Goal: Task Accomplishment & Management: Manage account settings

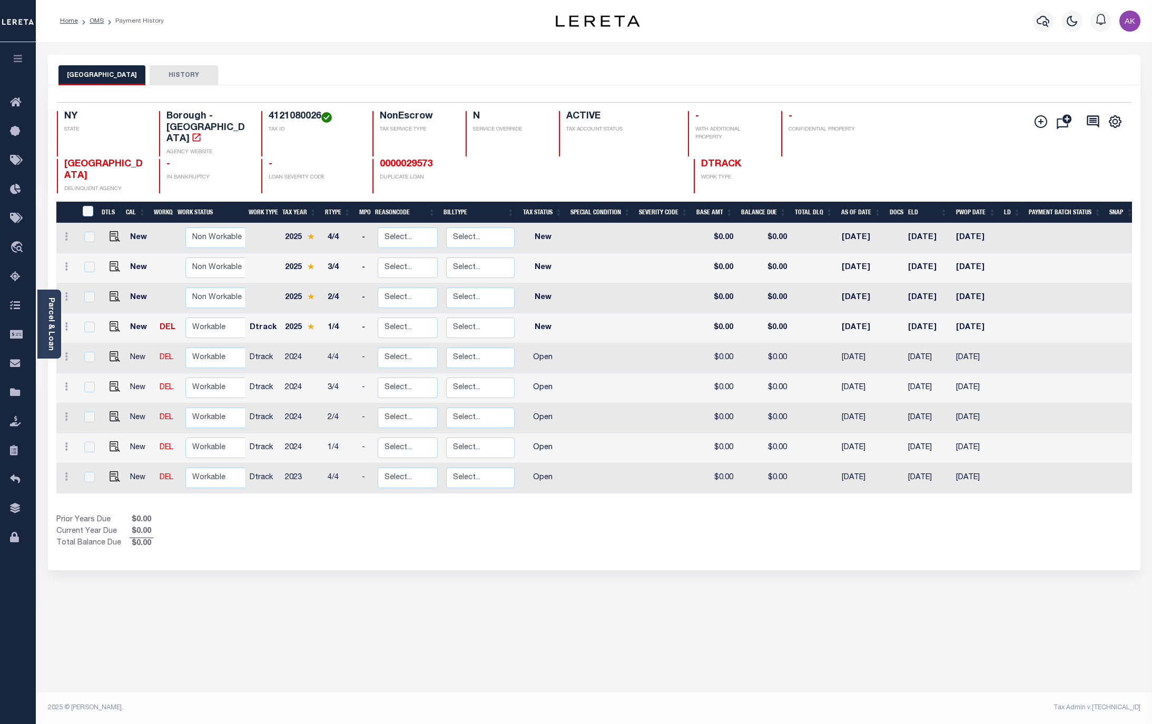
click at [966, 588] on div "QUEENS CITY HISTORY Selected 9 Results" at bounding box center [594, 352] width 1108 height 595
click at [94, 22] on link "OMS" at bounding box center [97, 21] width 14 height 6
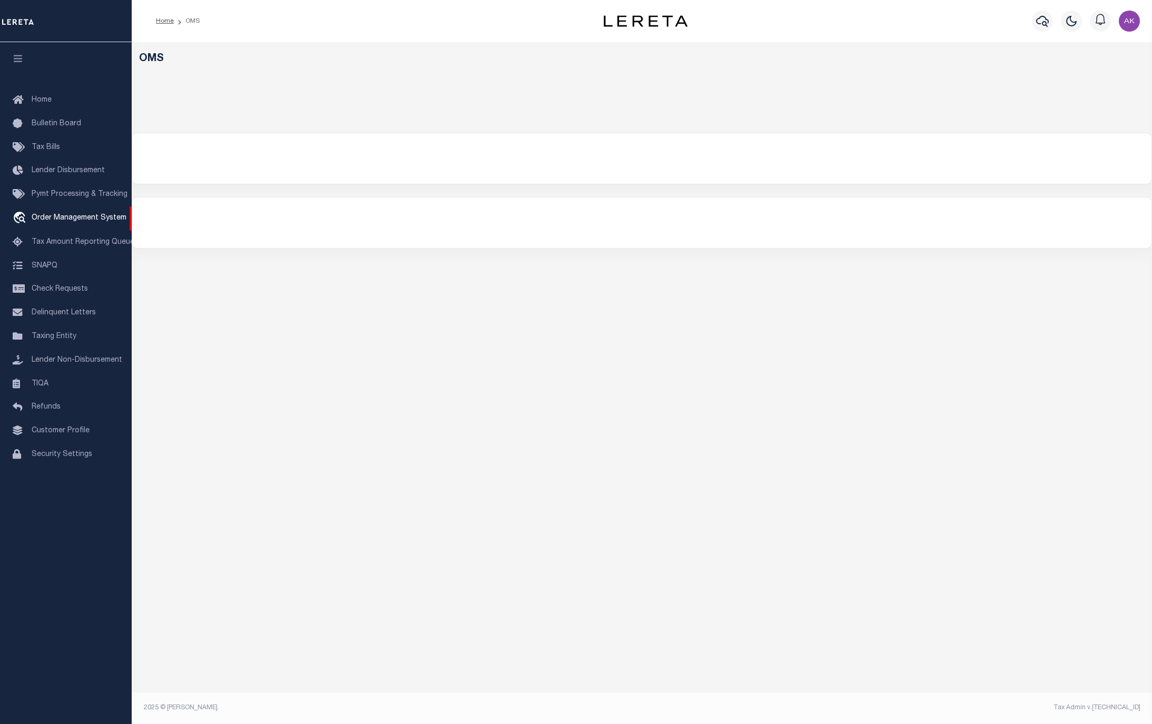
select select "200"
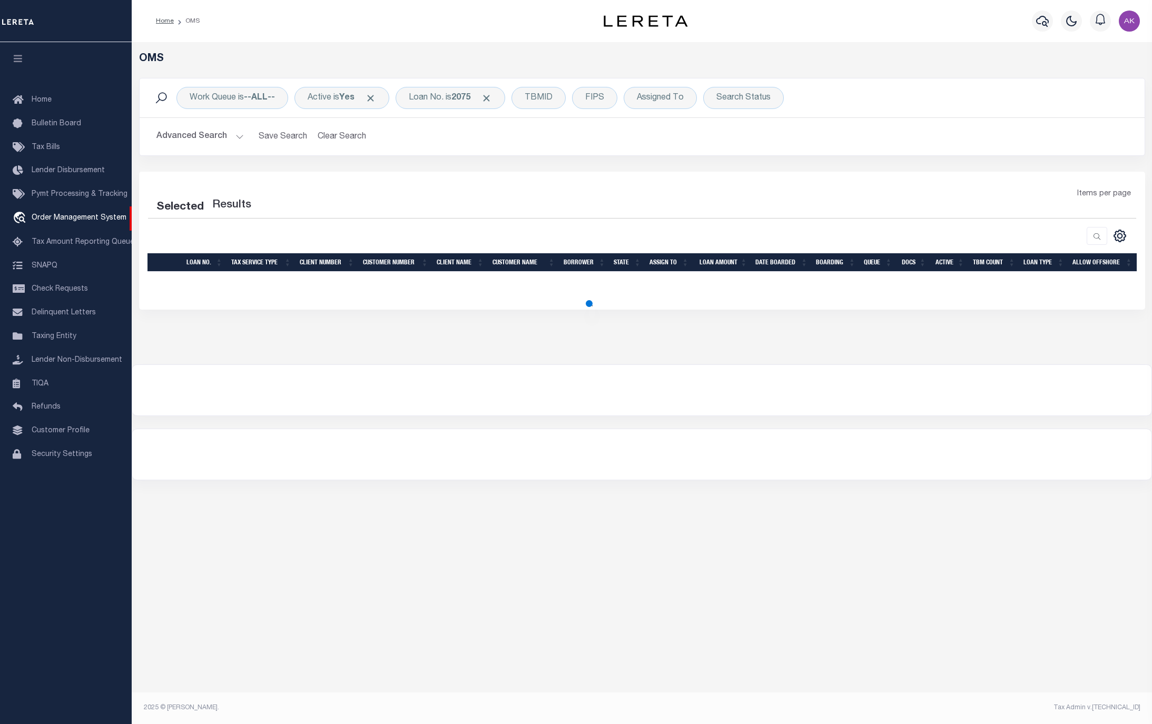
select select "200"
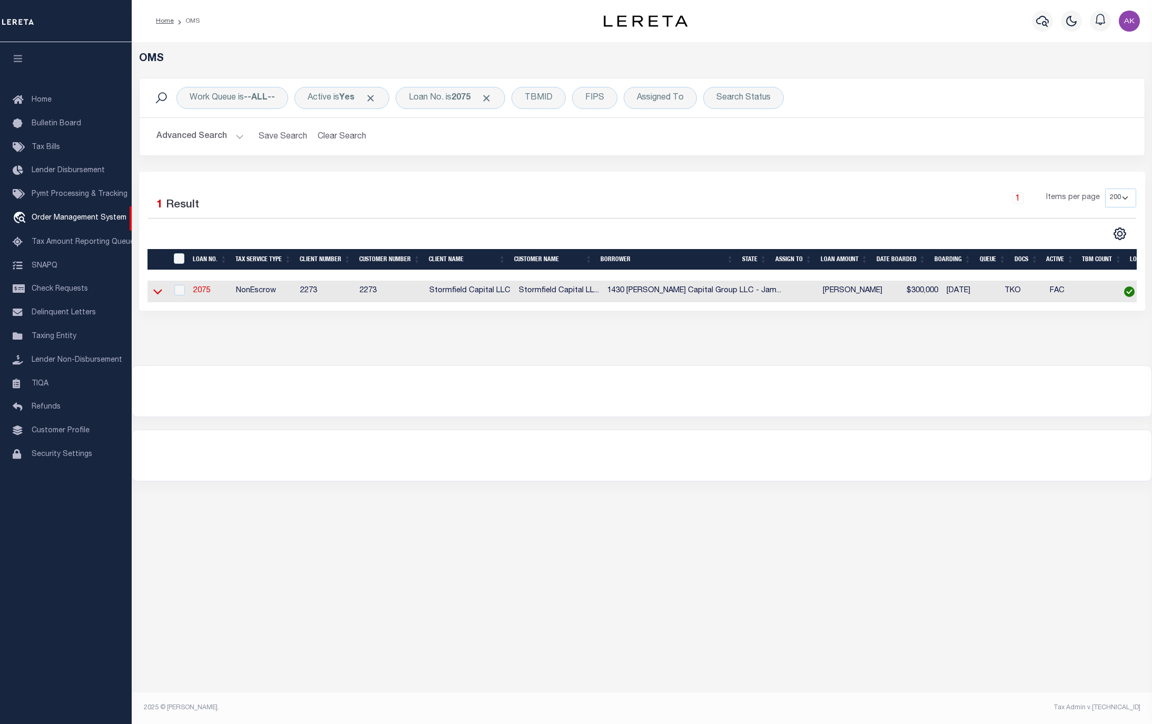
click at [157, 296] on icon at bounding box center [157, 291] width 9 height 11
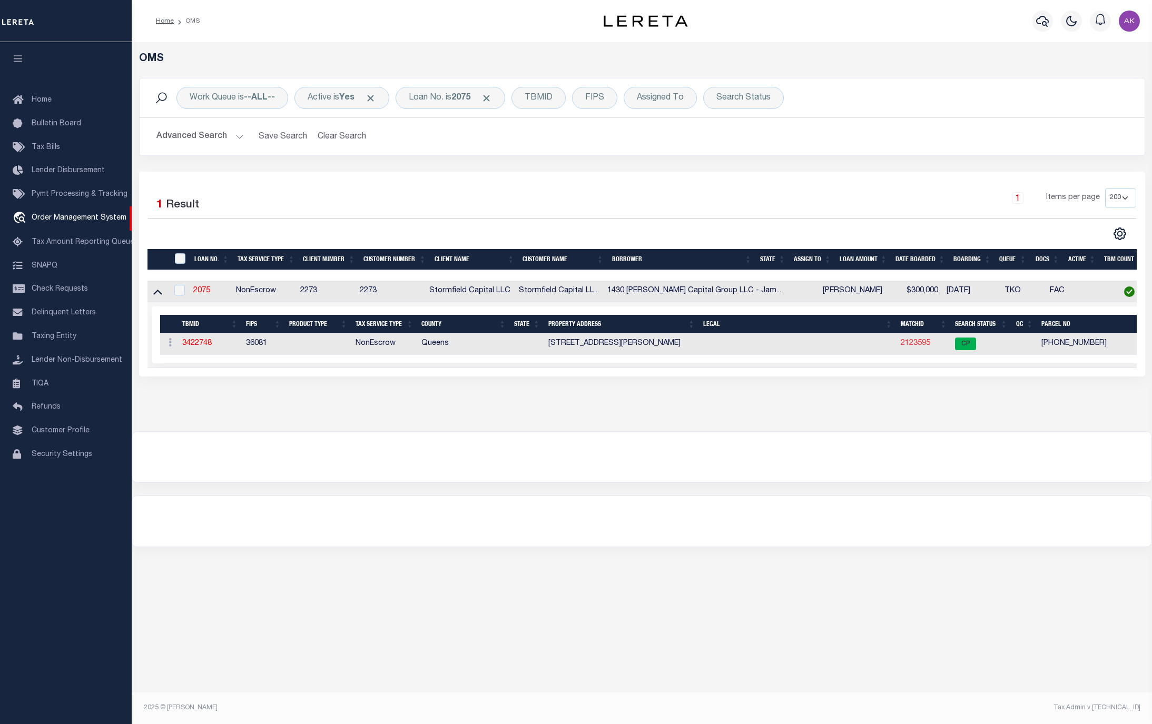
click at [907, 347] on link "2123595" at bounding box center [915, 343] width 29 height 7
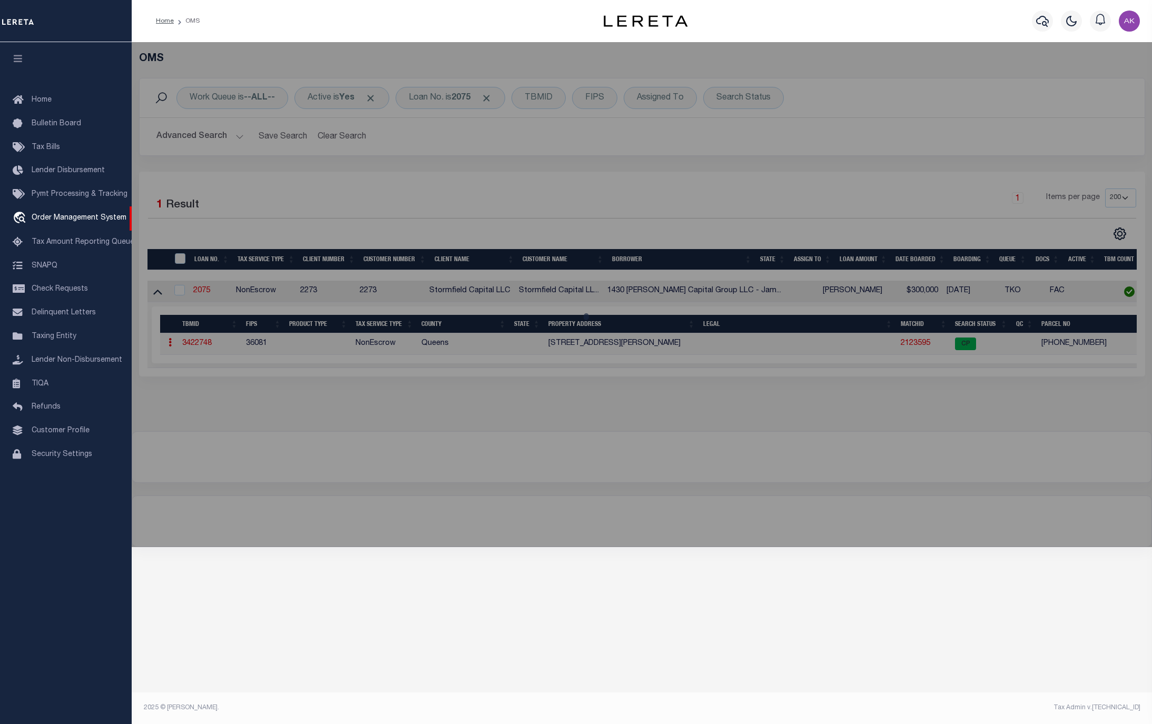
checkbox input "false"
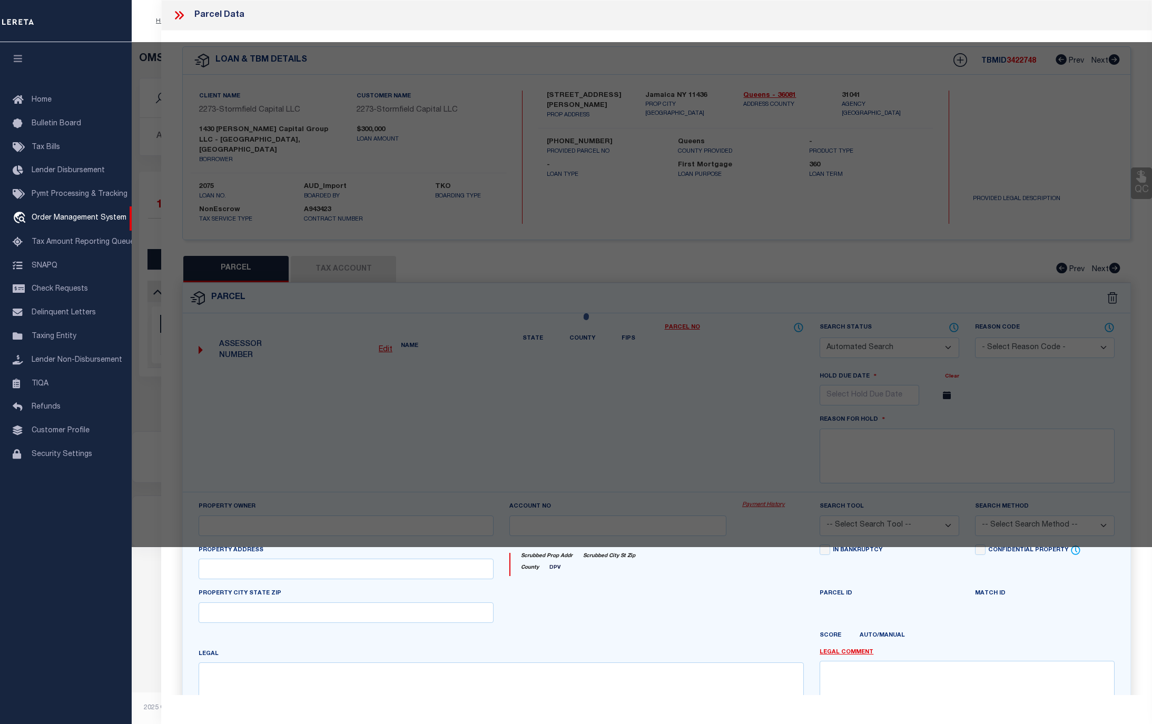
select select "CP"
type input "1430 BRYANT CAPITAL GROUP LLC"
select select
type input "149-06 [PERSON_NAME]"
type input "Jamaica ny 11436"
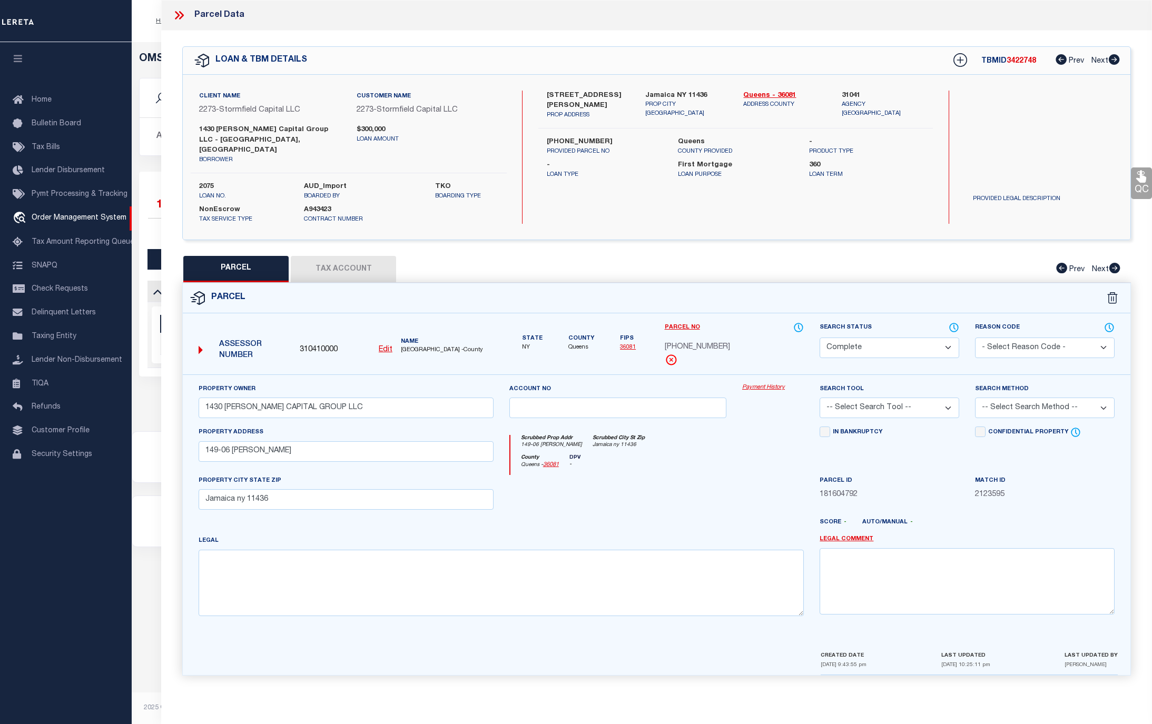
click at [773, 383] on link "Payment History" at bounding box center [773, 387] width 62 height 9
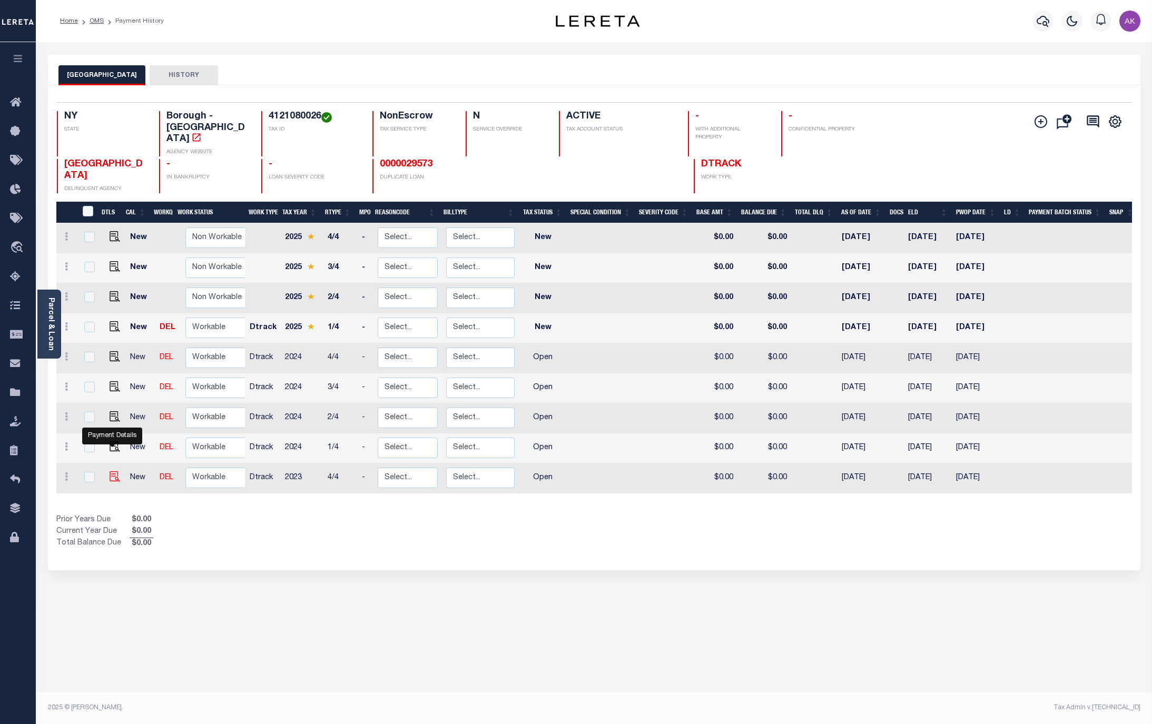
click at [111, 471] on img "" at bounding box center [115, 476] width 11 height 11
checkbox input "true"
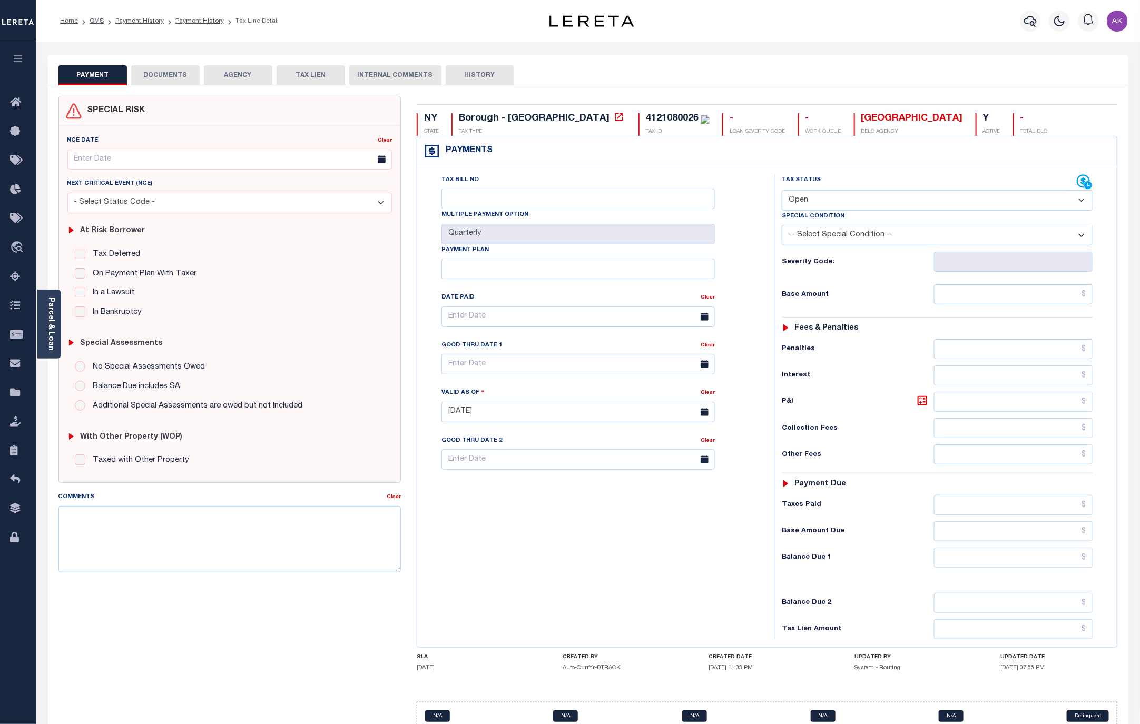
click at [1083, 200] on select "- Select Status Code - Open Due/Unpaid Paid Incomplete No Tax Due Internal Refu…" at bounding box center [937, 200] width 311 height 21
select select "DUE"
click at [782, 191] on select "- Select Status Code - Open Due/Unpaid Paid Incomplete No Tax Due Internal Refu…" at bounding box center [937, 200] width 311 height 21
type input "10/10/2025"
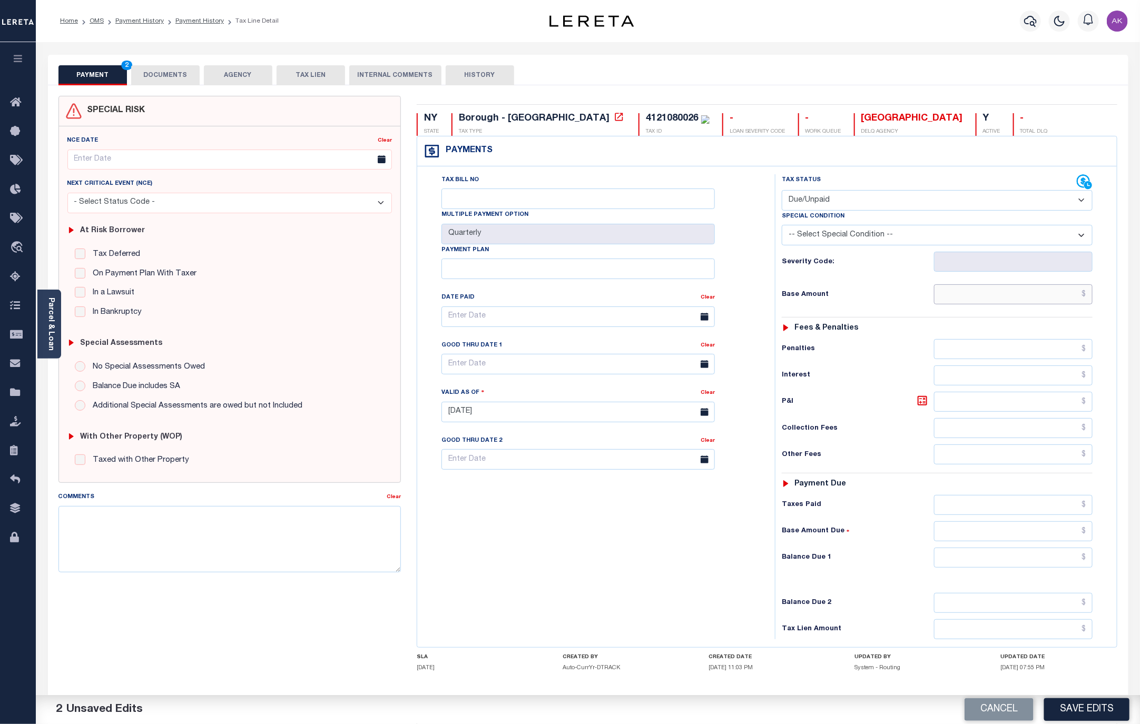
click at [1052, 296] on input "text" at bounding box center [1013, 294] width 159 height 20
type input "$764.02"
click at [1029, 565] on input "text" at bounding box center [1013, 558] width 159 height 20
type input "$764.02"
click at [1097, 709] on button "Save Edits" at bounding box center [1086, 709] width 85 height 23
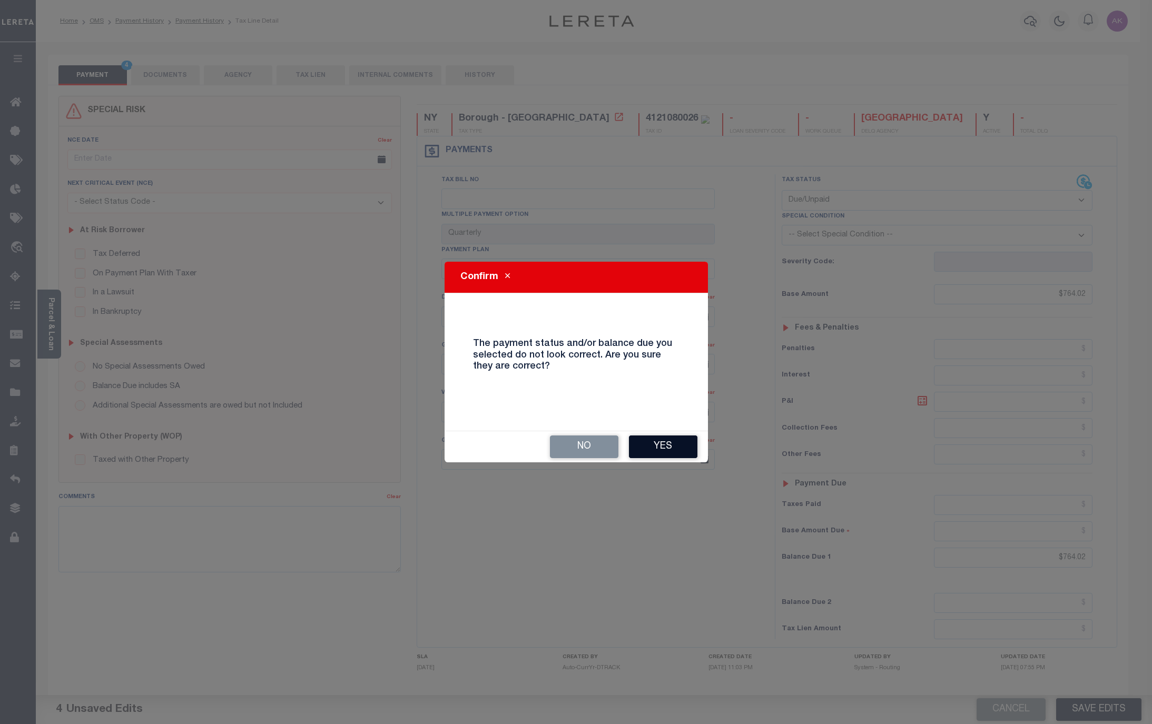
click at [664, 443] on button "Yes" at bounding box center [663, 447] width 68 height 23
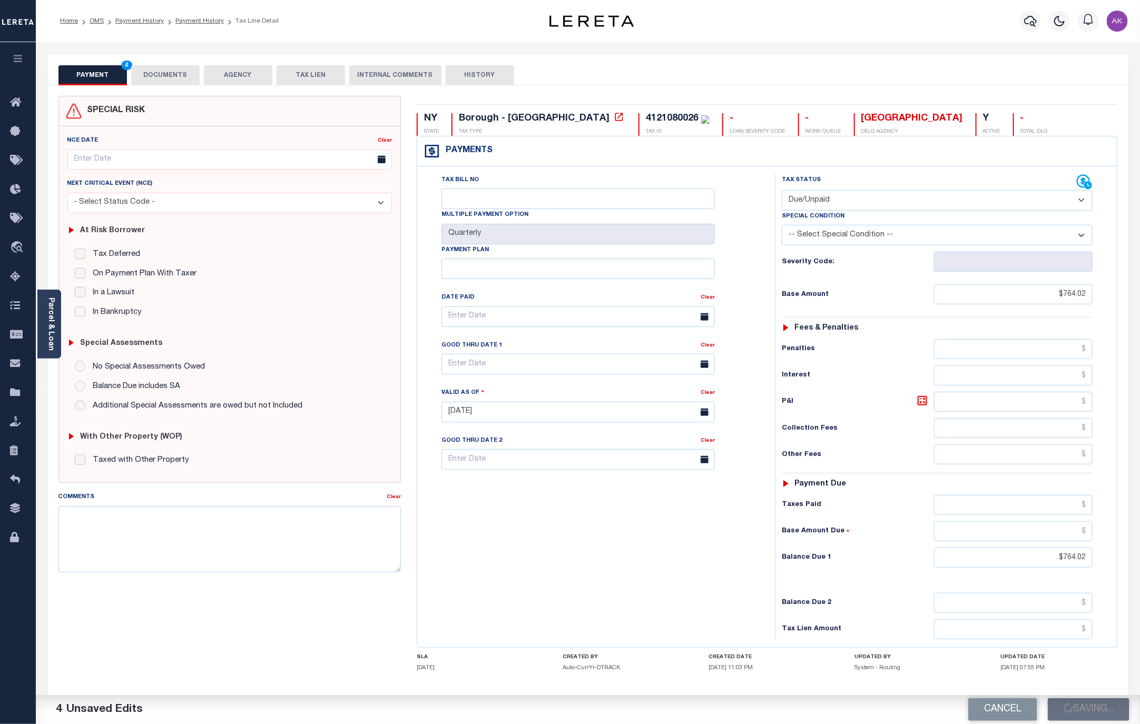
checkbox input "false"
type input "$764.02"
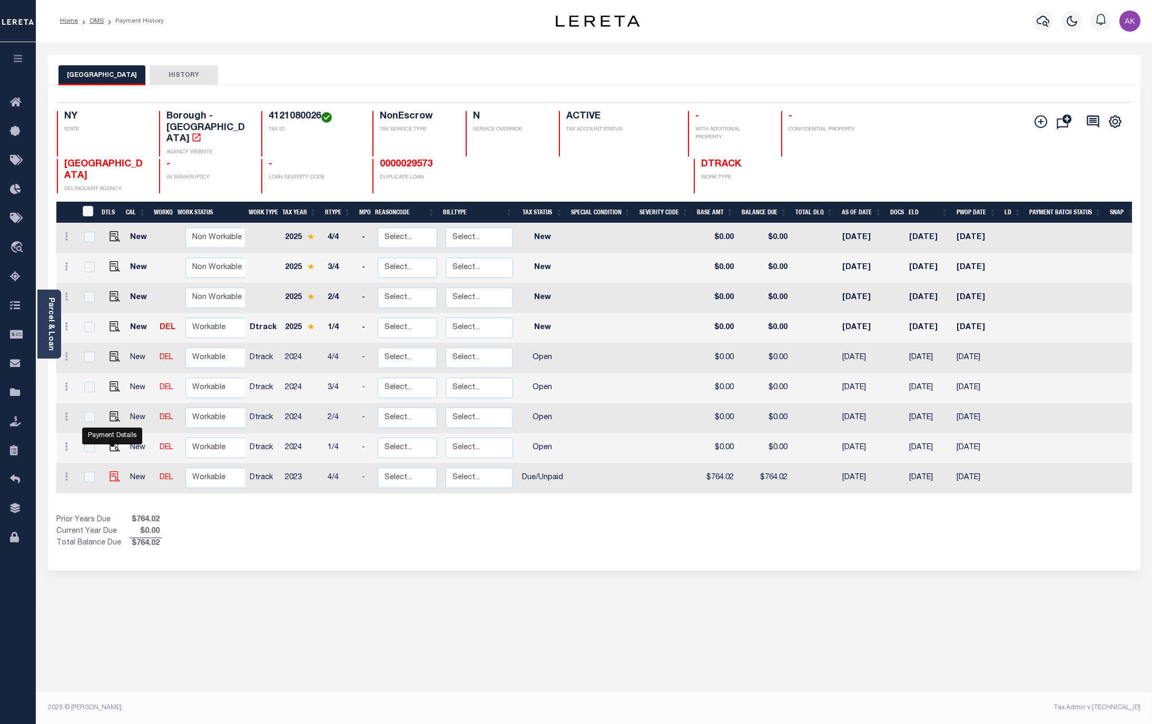
click at [113, 471] on img "" at bounding box center [115, 476] width 11 height 11
checkbox input "true"
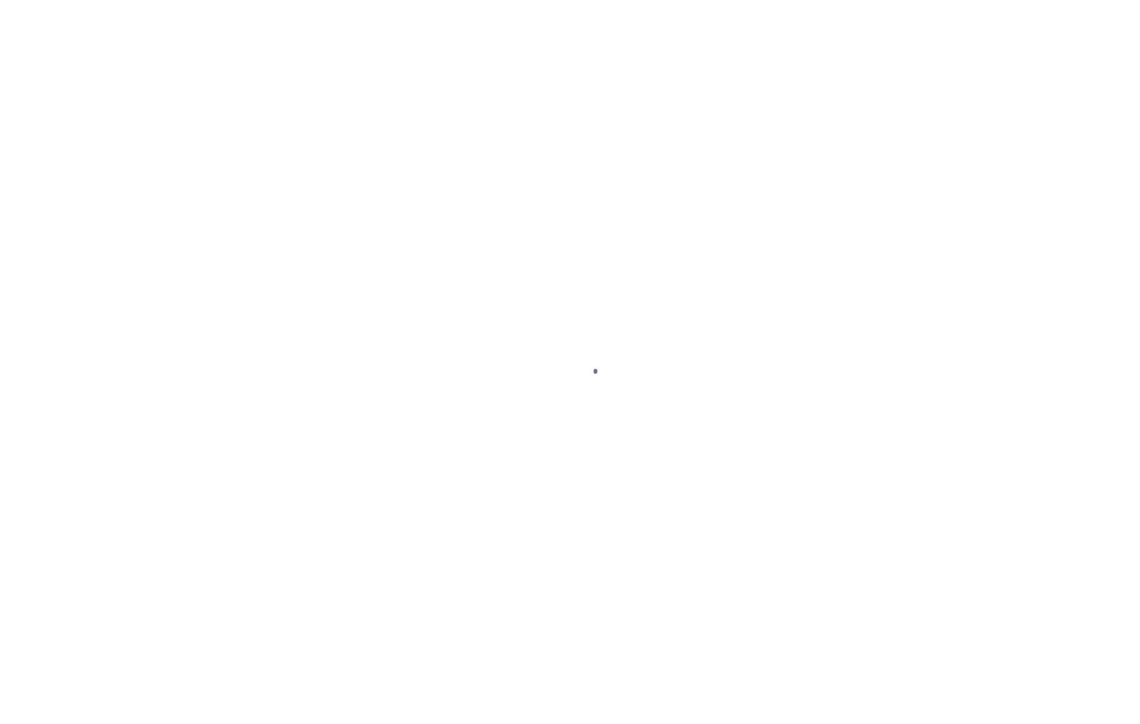
select select "DUE"
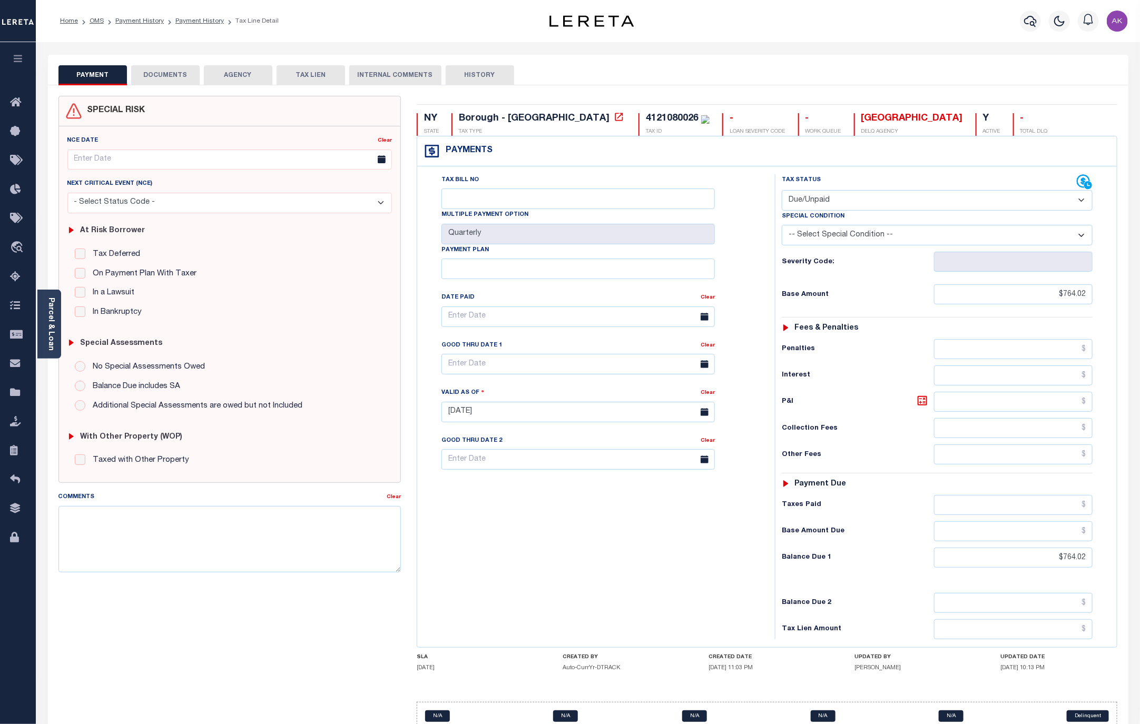
click at [171, 74] on button "DOCUMENTS" at bounding box center [165, 75] width 68 height 20
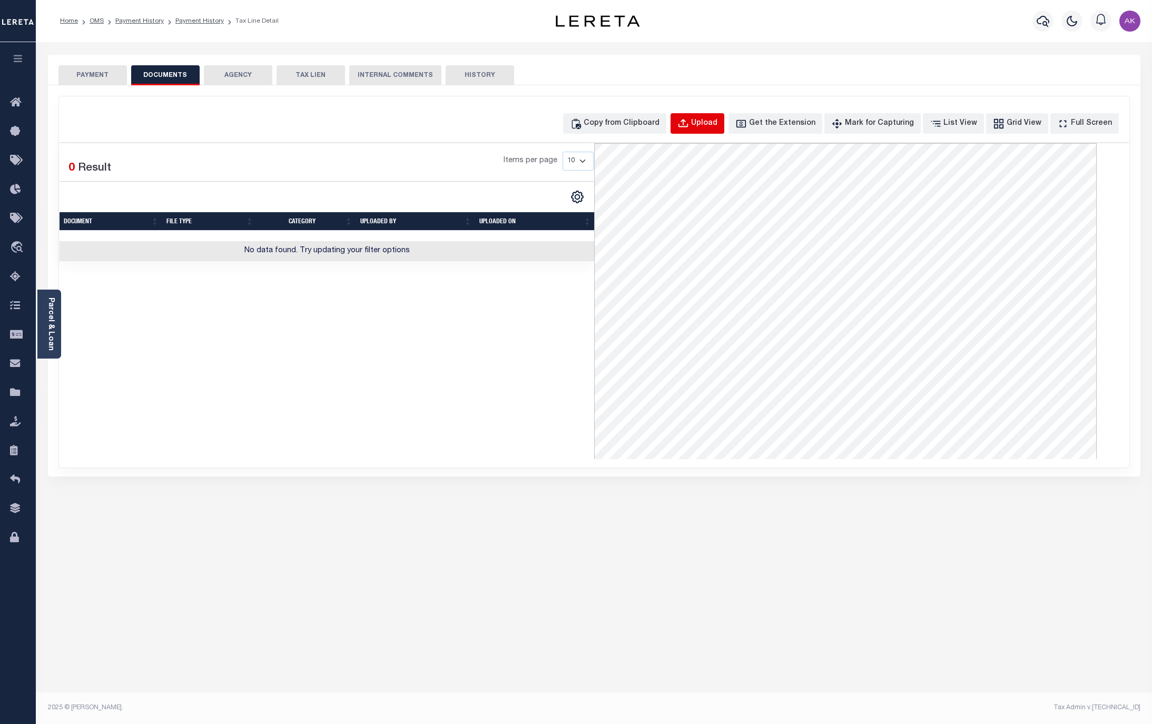
click at [714, 122] on div "Upload" at bounding box center [704, 124] width 26 height 12
select select "POP"
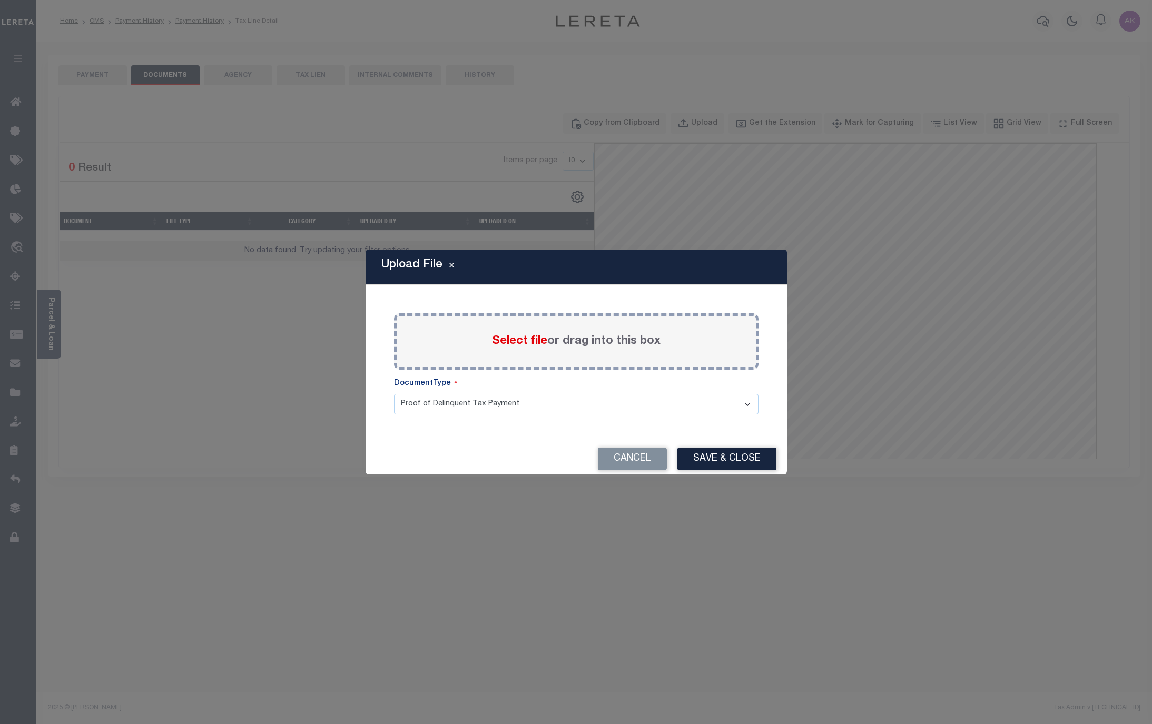
click at [517, 343] on span "Select file" at bounding box center [519, 342] width 55 height 12
click at [0, 0] on input "Select file or drag into this box" at bounding box center [0, 0] width 0 height 0
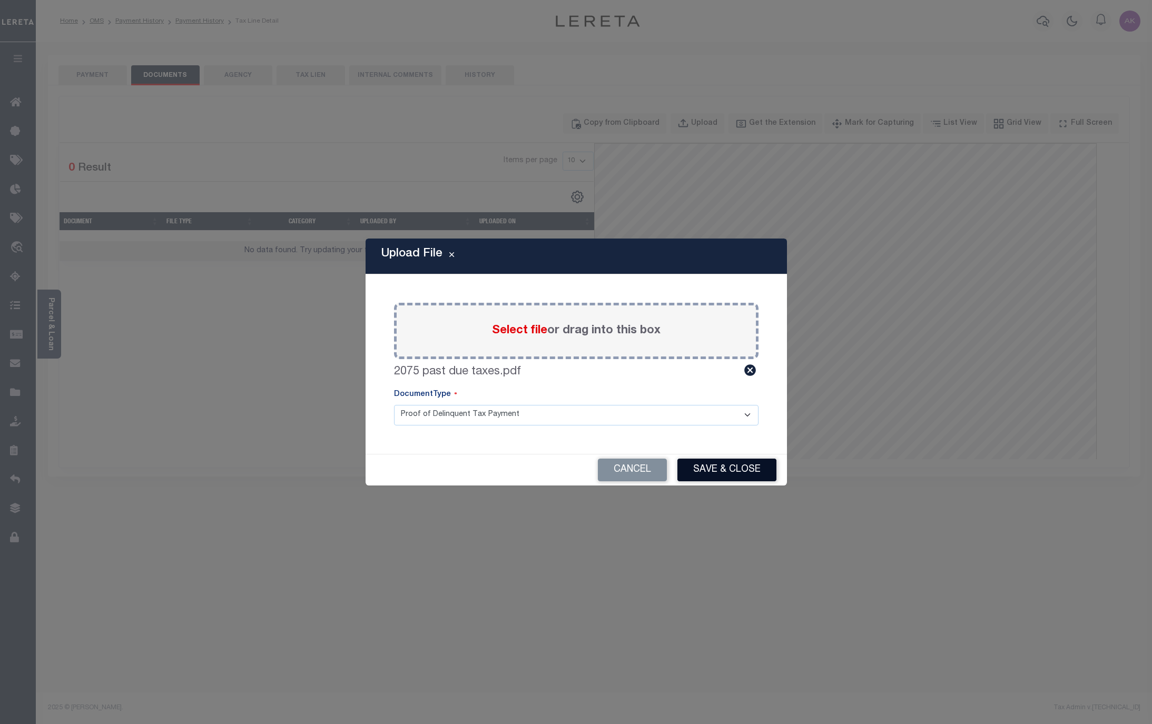
click at [716, 467] on button "Save & Close" at bounding box center [726, 470] width 99 height 23
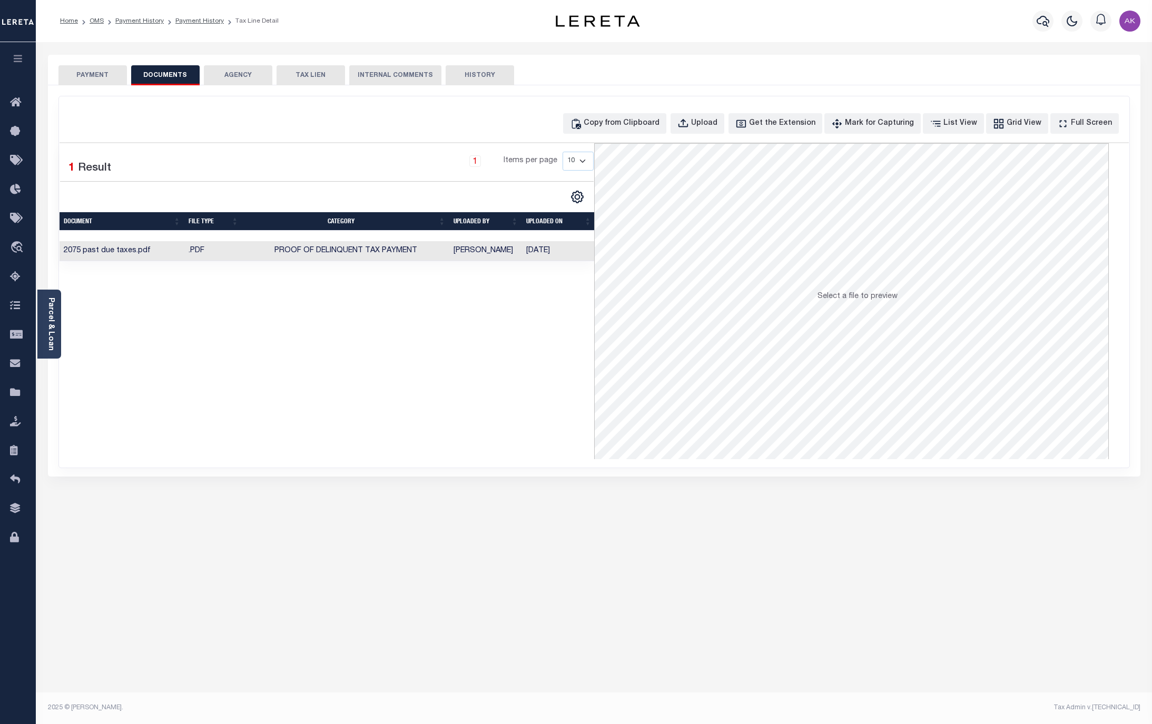
click at [95, 75] on button "PAYMENT" at bounding box center [92, 75] width 68 height 20
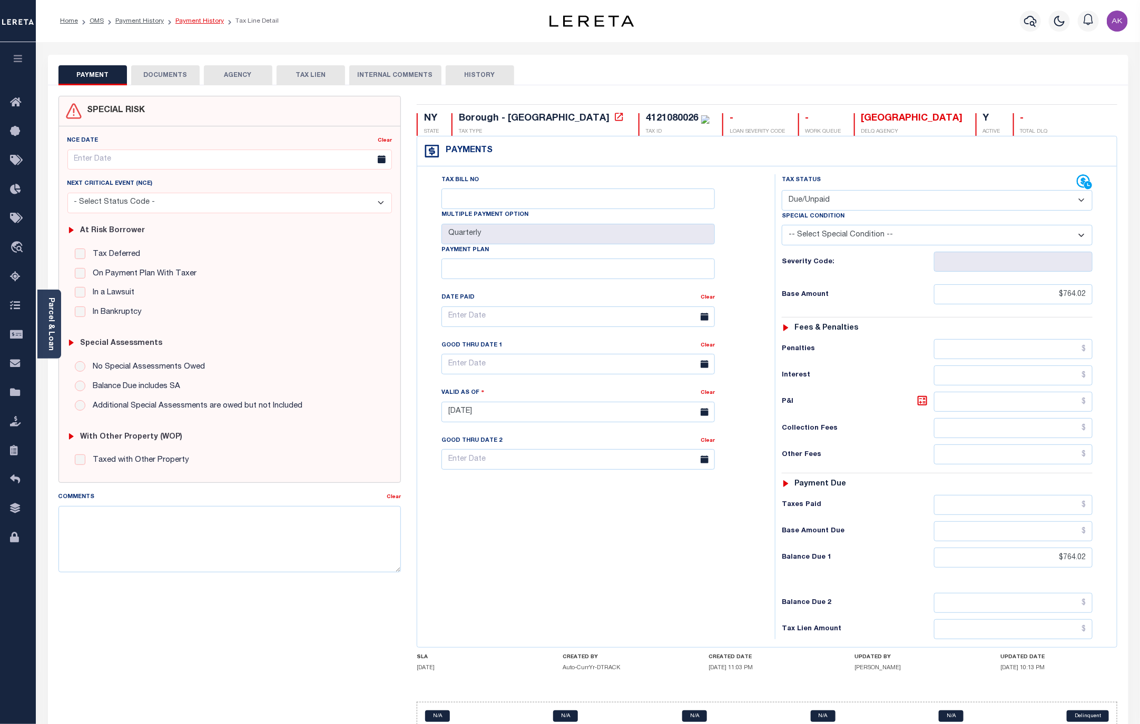
click at [199, 21] on link "Payment History" at bounding box center [199, 21] width 48 height 6
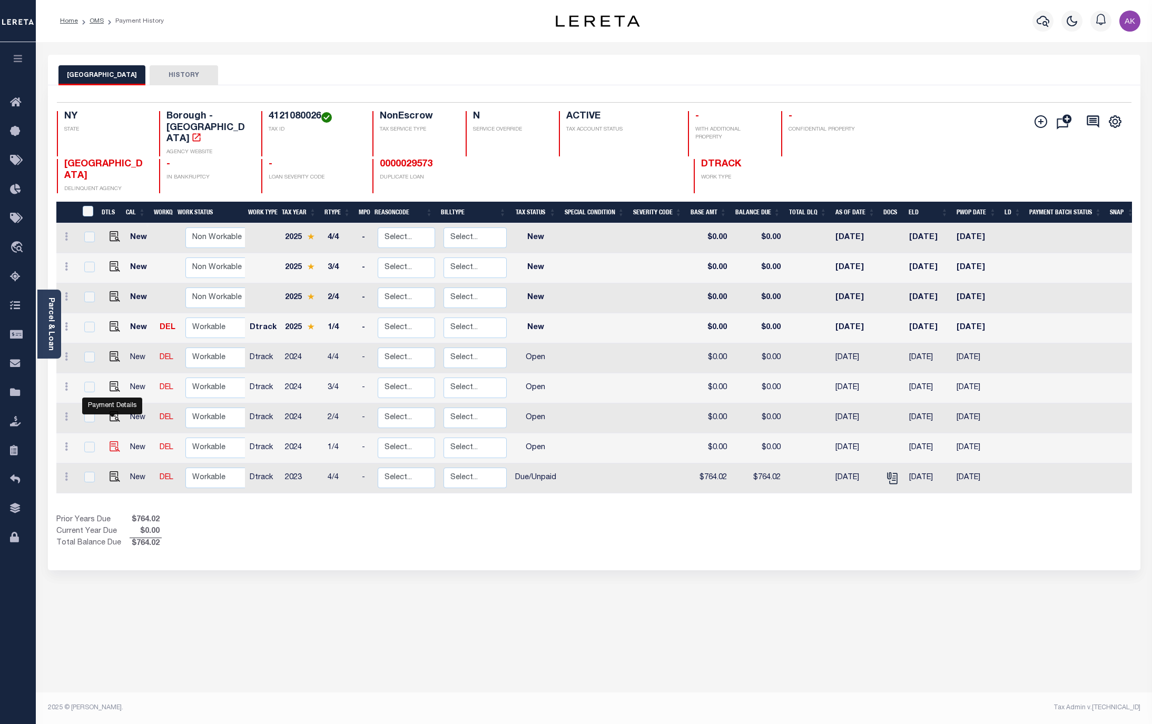
click at [111, 441] on img "" at bounding box center [115, 446] width 11 height 11
checkbox input "true"
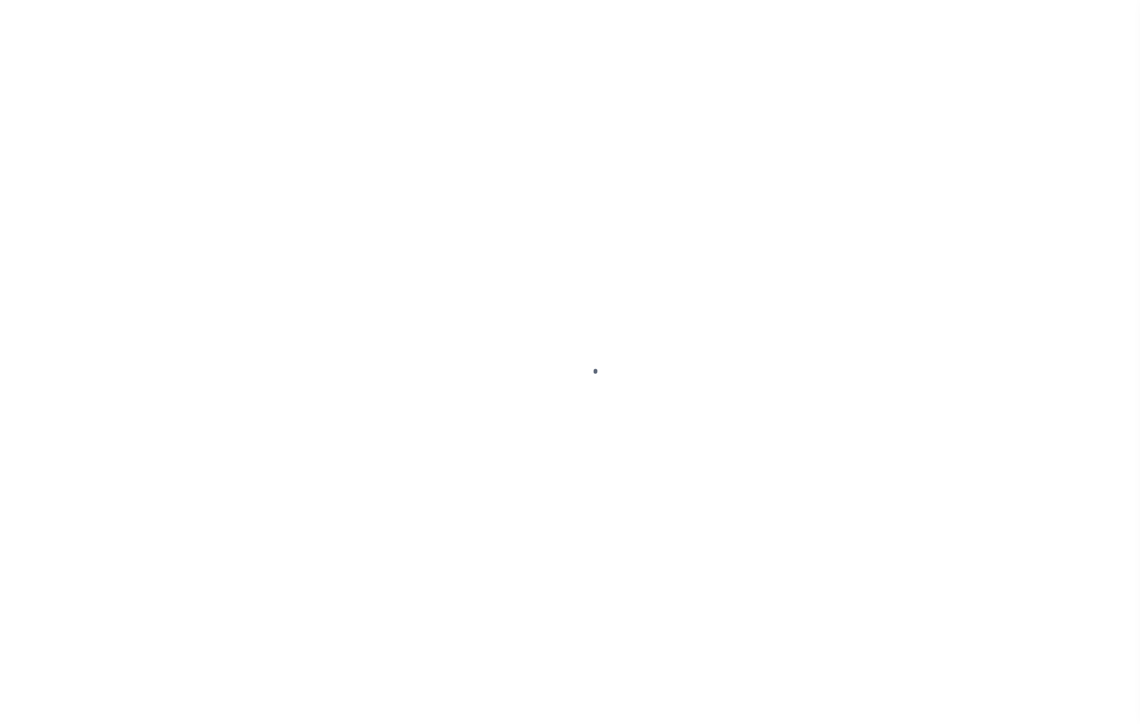
select select "OP2"
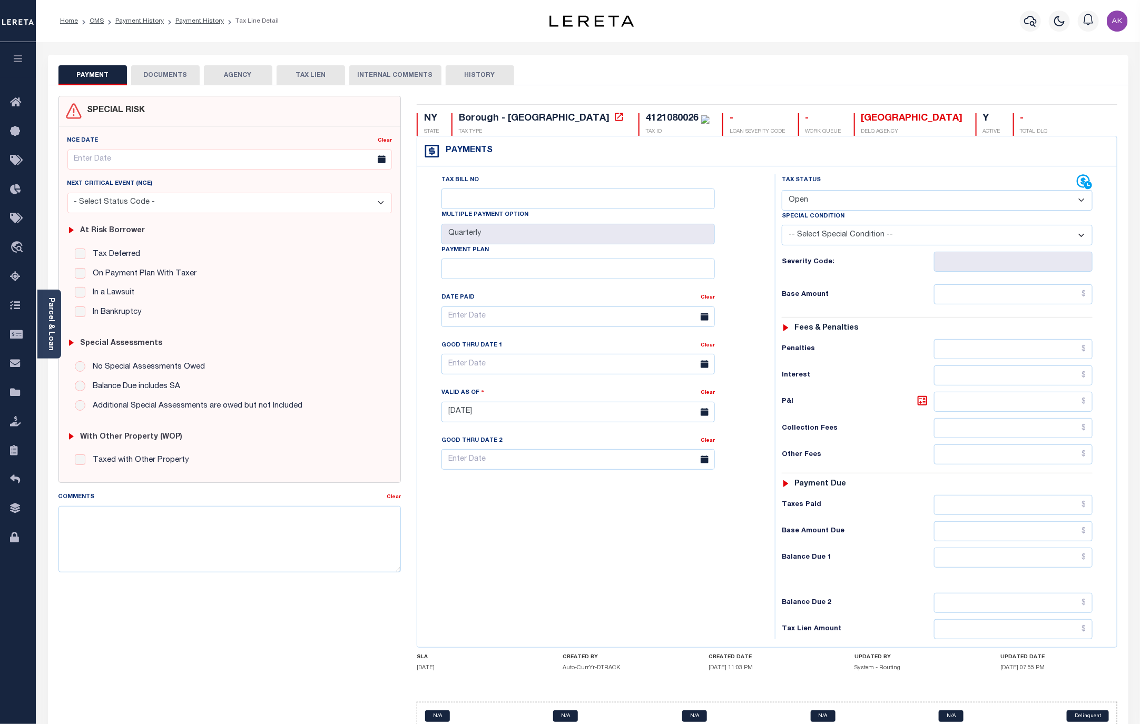
click at [168, 76] on button "DOCUMENTS" at bounding box center [165, 75] width 68 height 20
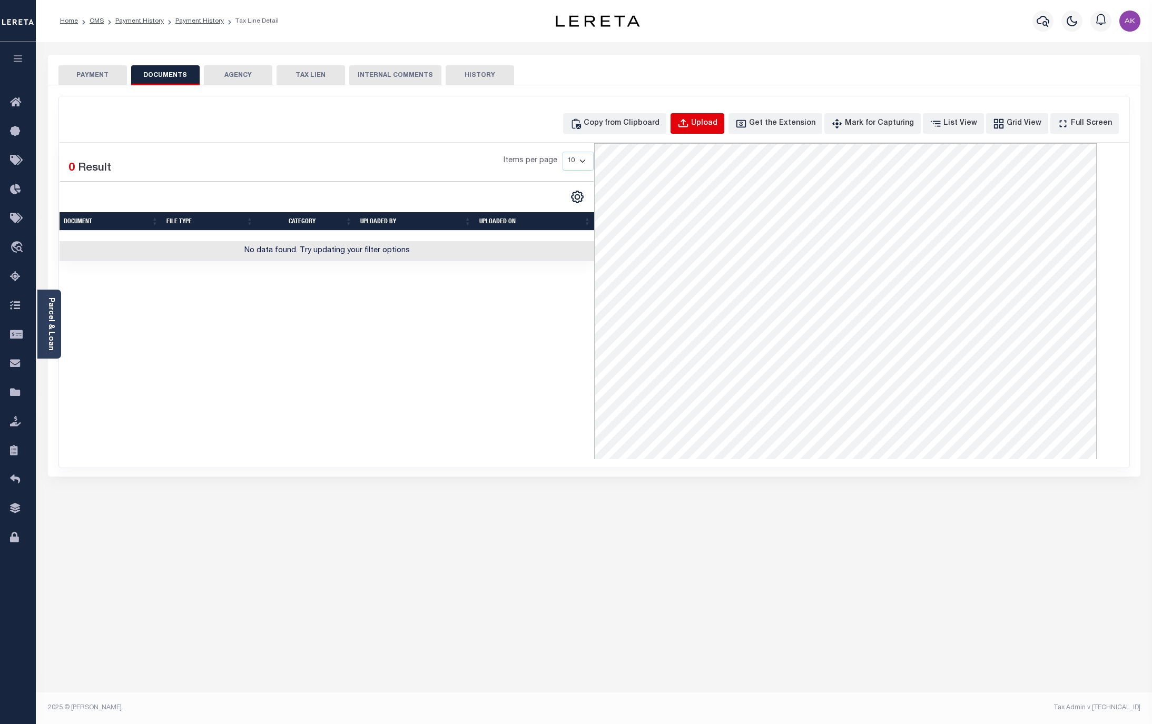
click at [717, 122] on div "Upload" at bounding box center [704, 124] width 26 height 12
select select "POP"
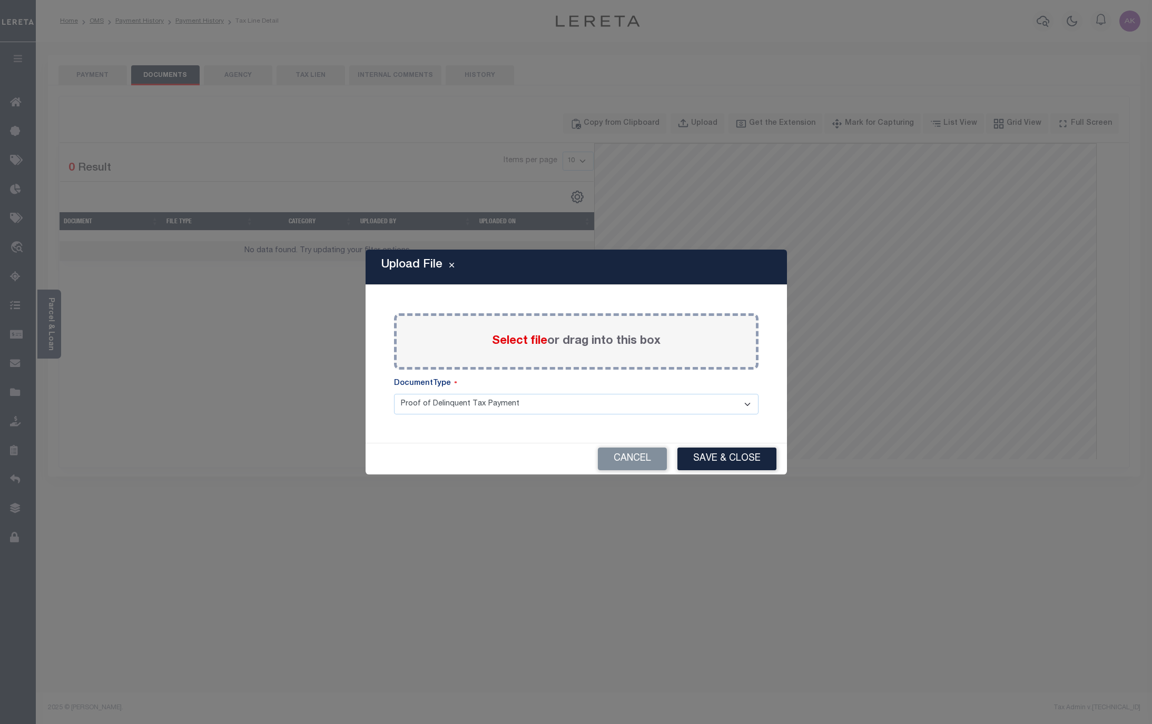
click at [514, 342] on span "Select file" at bounding box center [519, 342] width 55 height 12
click at [0, 0] on input "Select file or drag into this box" at bounding box center [0, 0] width 0 height 0
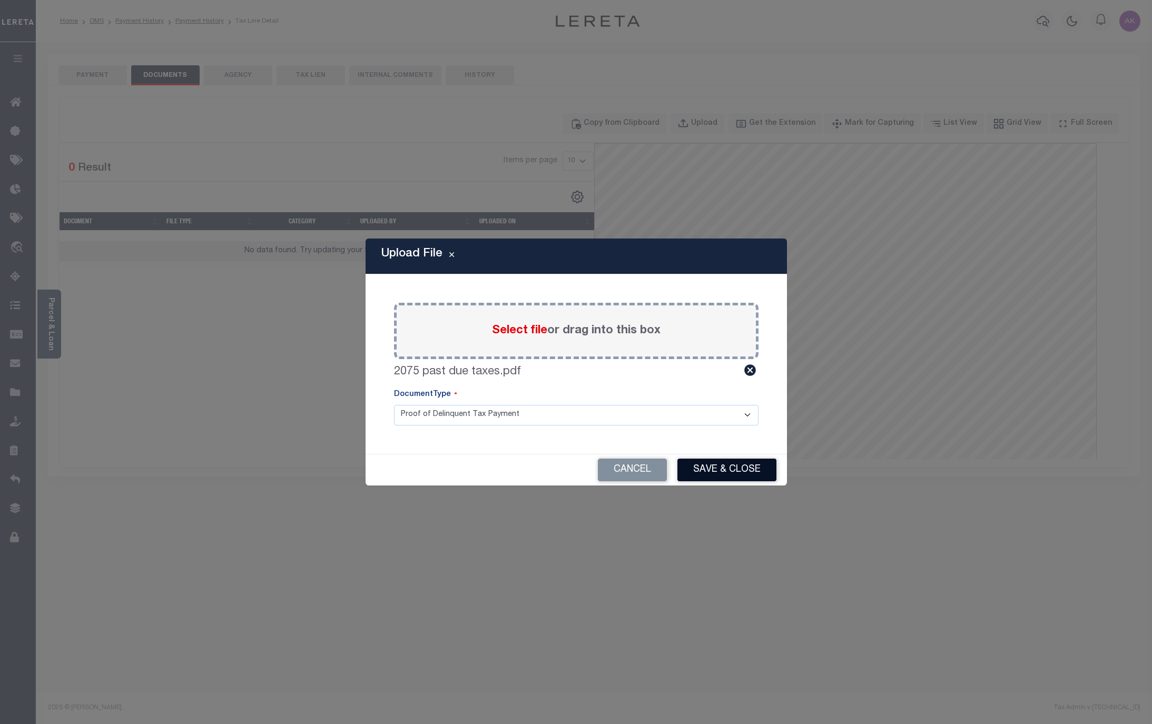
click at [714, 471] on button "Save & Close" at bounding box center [726, 470] width 99 height 23
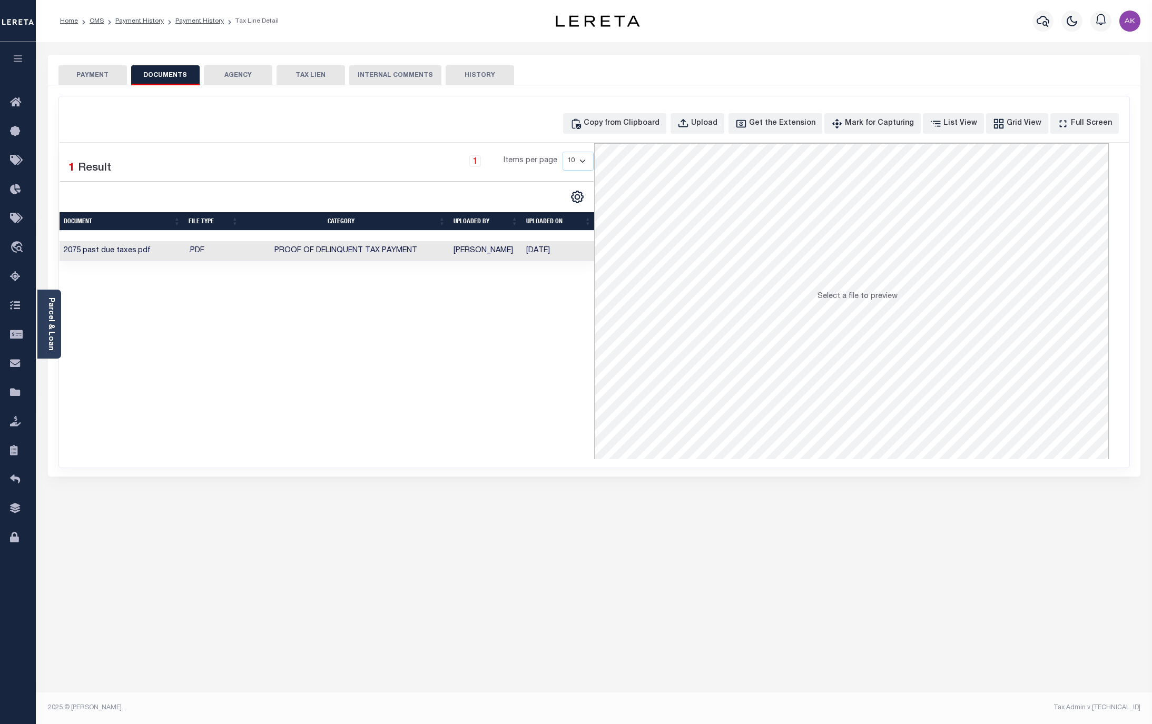
click at [100, 70] on button "PAYMENT" at bounding box center [92, 75] width 68 height 20
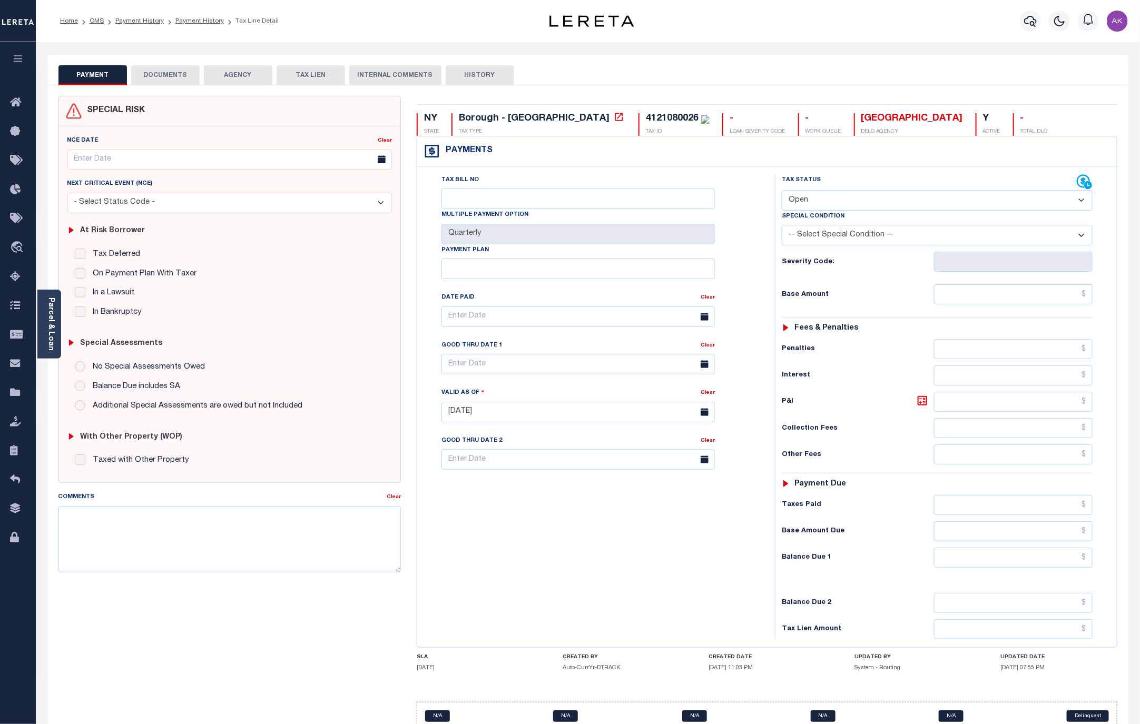
click at [1083, 199] on select "- Select Status Code - Open Due/Unpaid Paid Incomplete No Tax Due Internal Refu…" at bounding box center [937, 200] width 311 height 21
select select "DUE"
click at [782, 191] on select "- Select Status Code - Open Due/Unpaid Paid Incomplete No Tax Due Internal Refu…" at bounding box center [937, 200] width 311 height 21
type input "[DATE]"
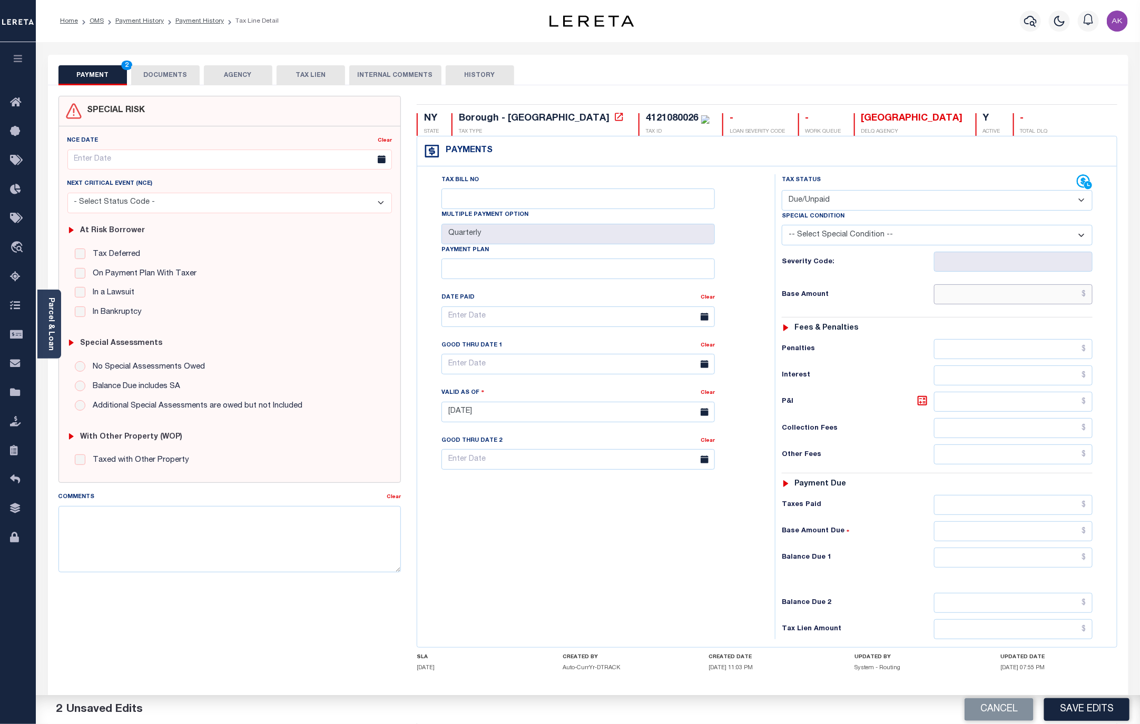
click at [1059, 290] on input "text" at bounding box center [1013, 294] width 159 height 20
type input "$794.85"
click at [1067, 567] on input "text" at bounding box center [1013, 558] width 159 height 20
type input "$794.85"
click at [1091, 710] on button "Save Edits" at bounding box center [1086, 709] width 85 height 23
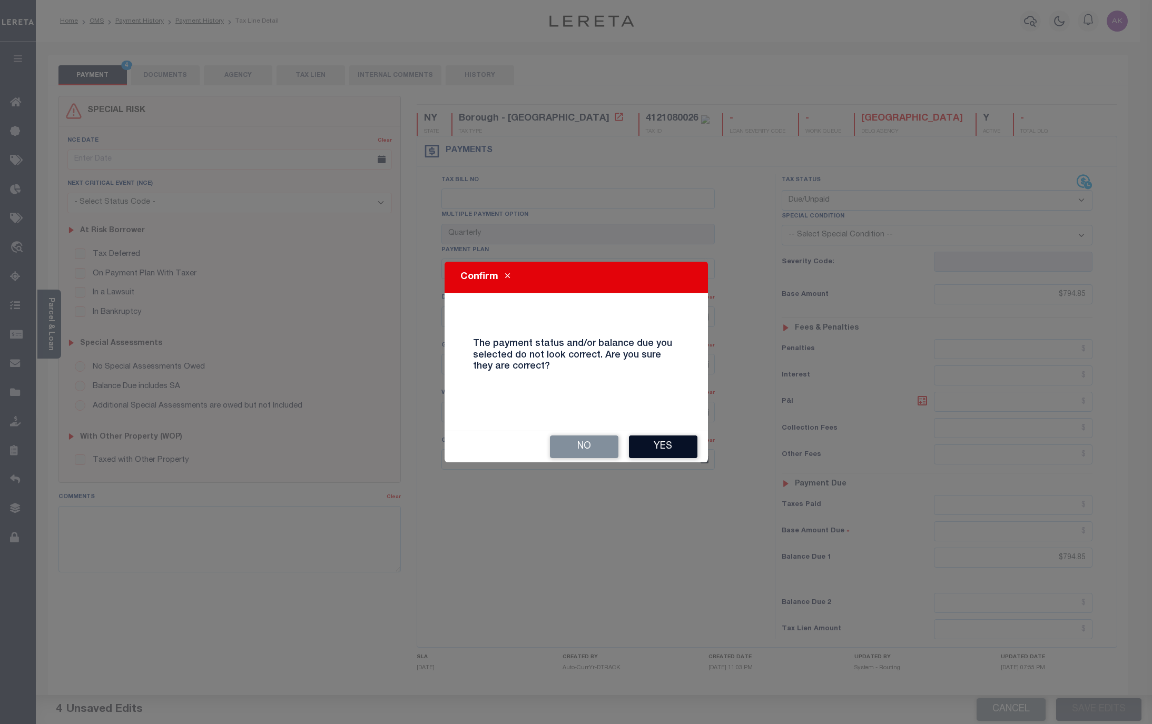
click at [660, 446] on button "Yes" at bounding box center [663, 447] width 68 height 23
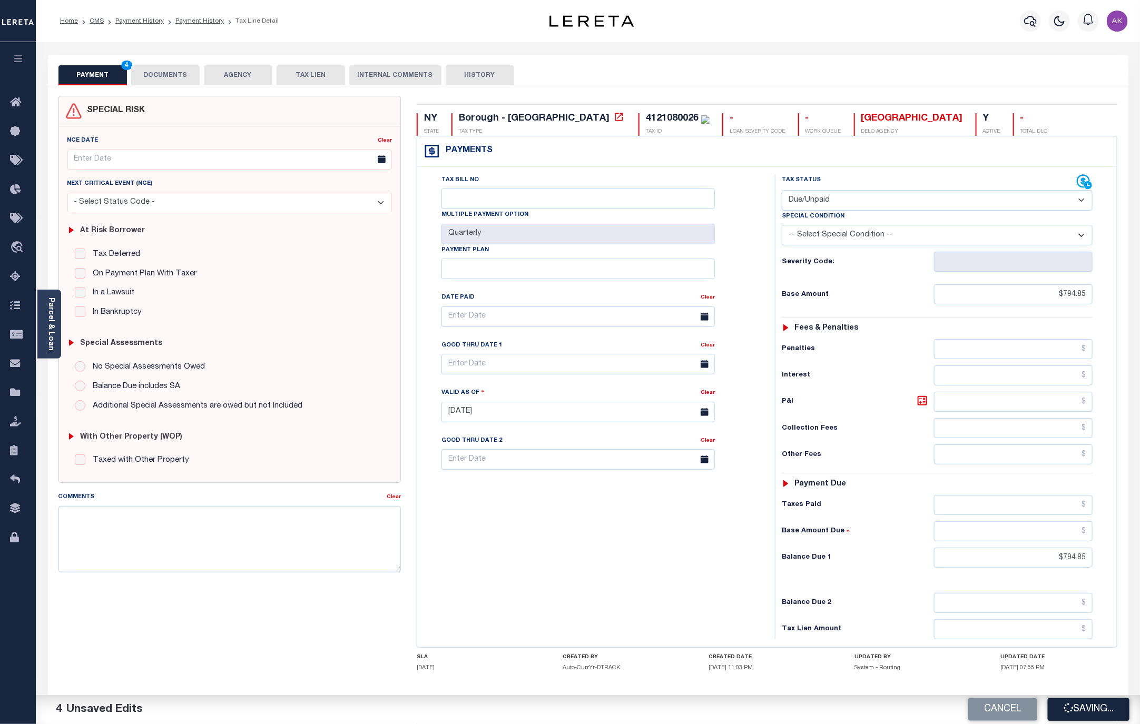
checkbox input "false"
type input "$794.85"
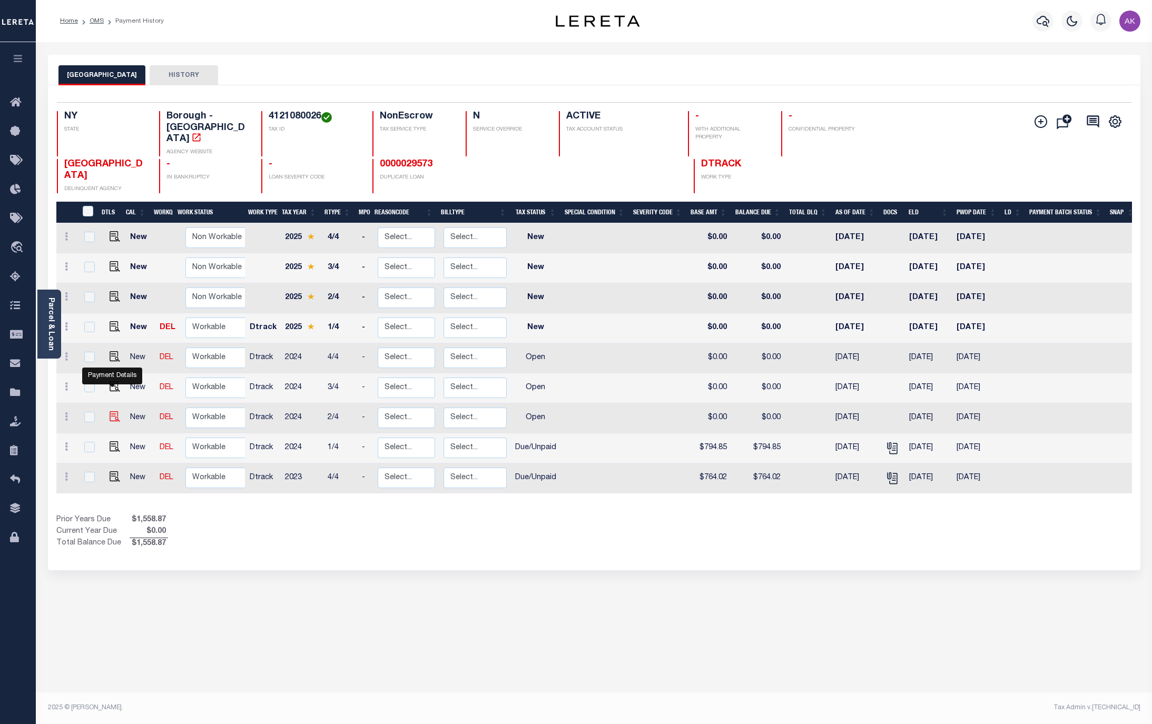
click at [111, 411] on img "" at bounding box center [115, 416] width 11 height 11
checkbox input "true"
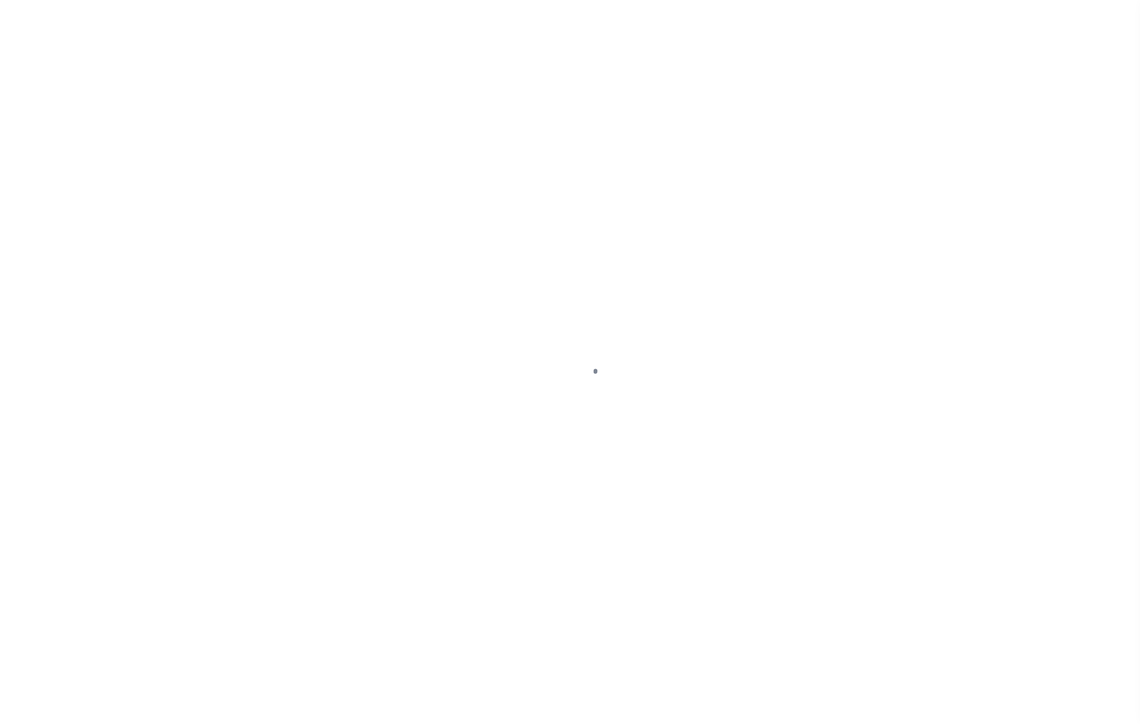
select select "OP2"
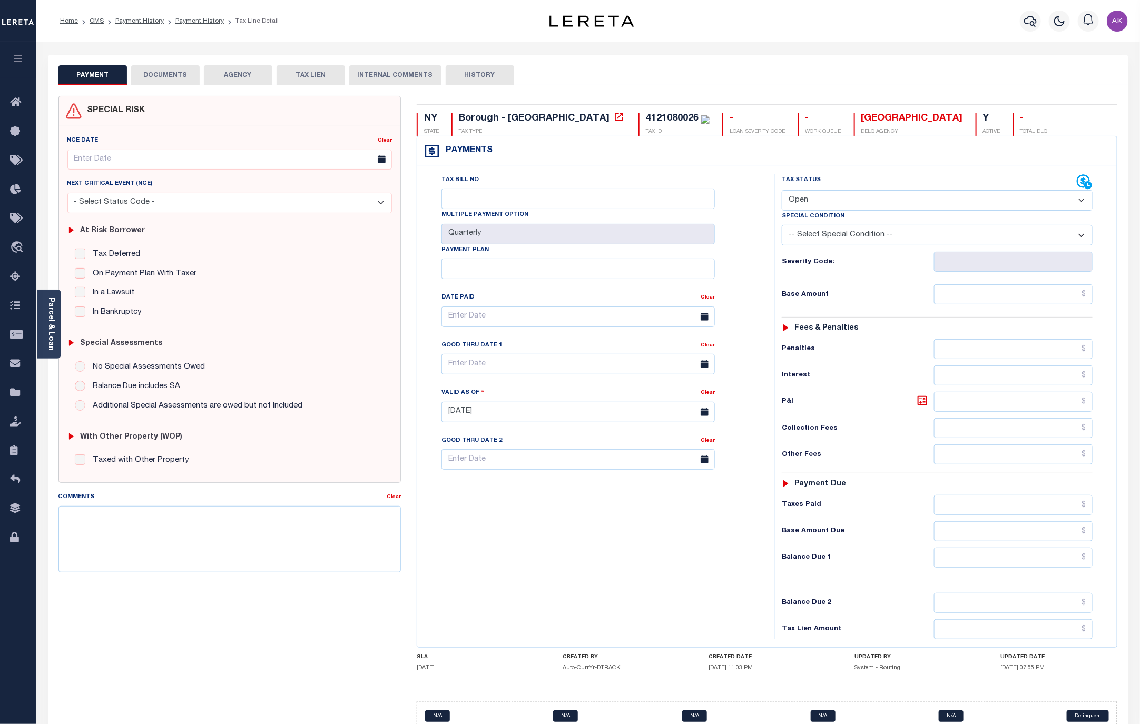
click at [166, 75] on button "DOCUMENTS" at bounding box center [165, 75] width 68 height 20
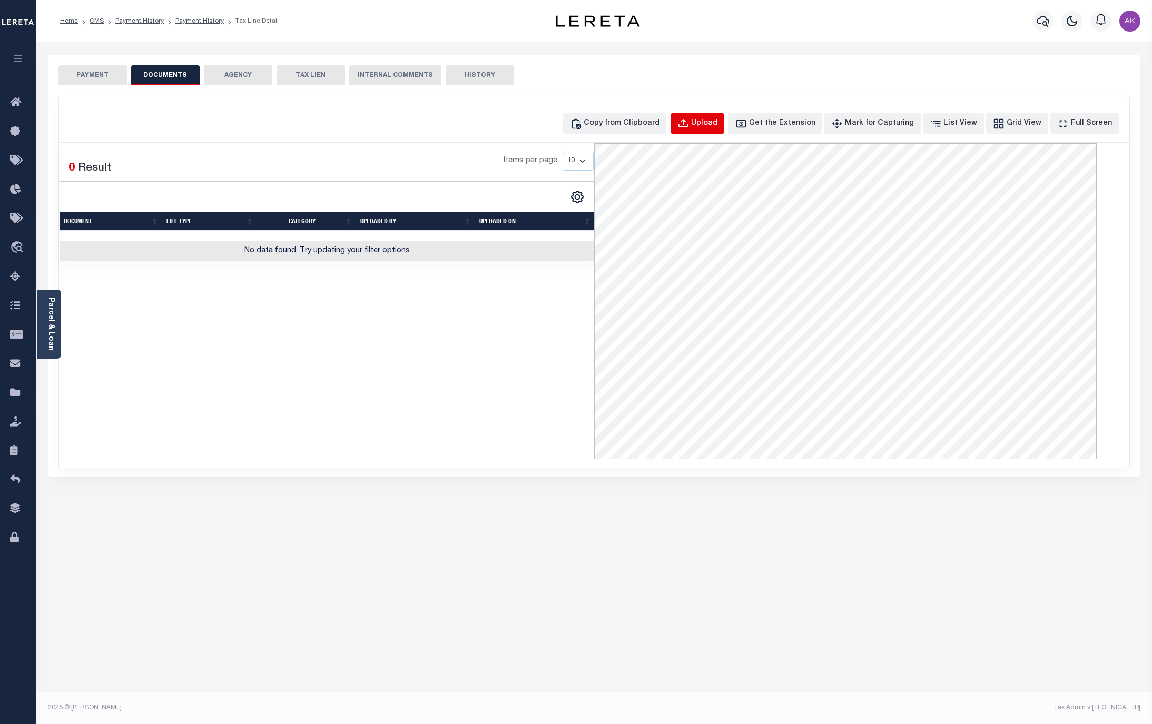
click at [711, 128] on div "Upload" at bounding box center [704, 124] width 26 height 12
select select "POP"
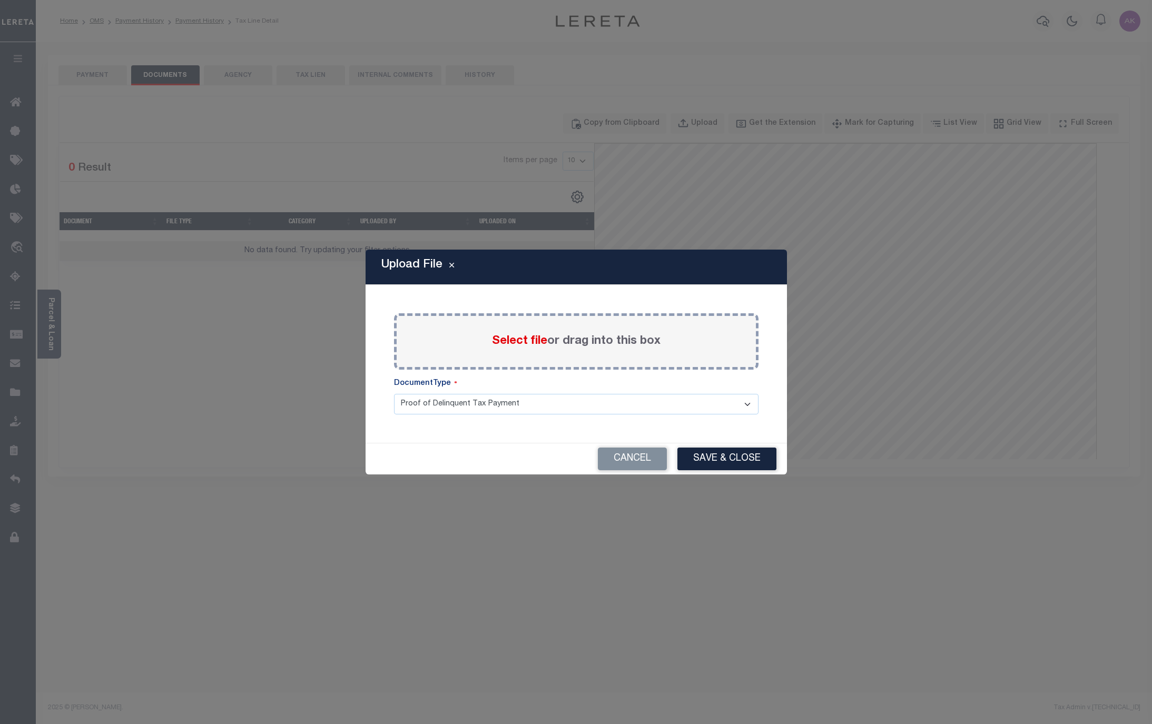
click at [515, 339] on span "Select file" at bounding box center [519, 342] width 55 height 12
click at [0, 0] on input "Select file or drag into this box" at bounding box center [0, 0] width 0 height 0
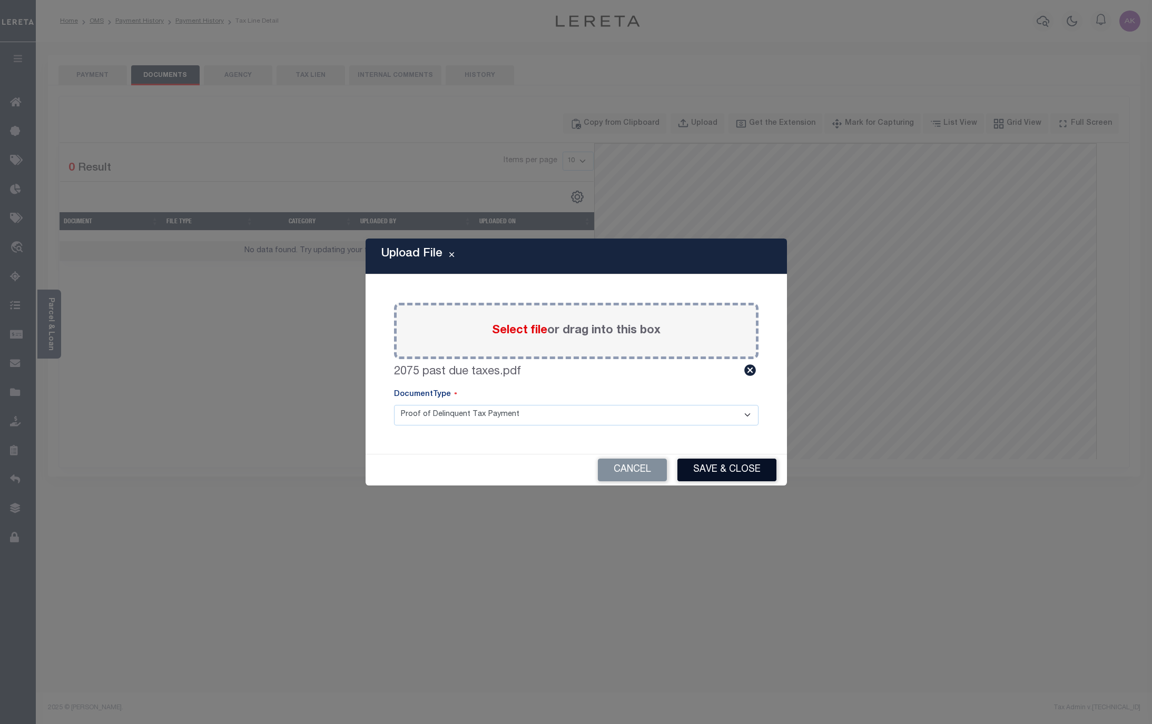
click at [724, 468] on button "Save & Close" at bounding box center [726, 470] width 99 height 23
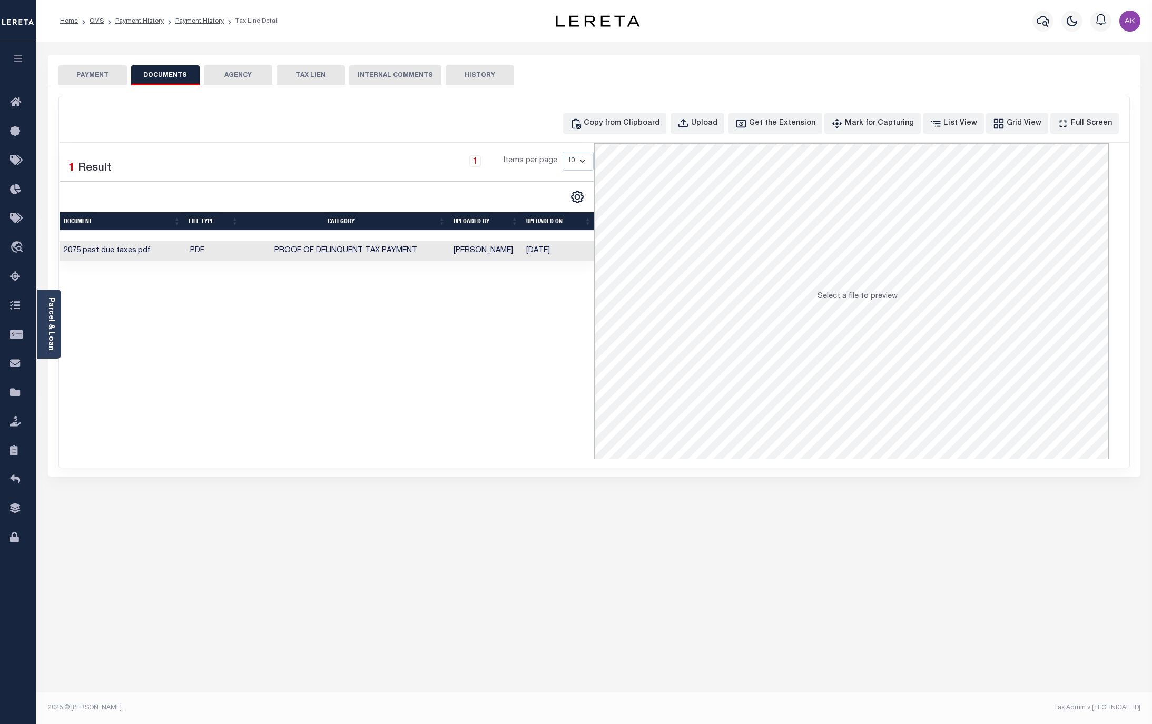
click at [95, 76] on button "PAYMENT" at bounding box center [92, 75] width 68 height 20
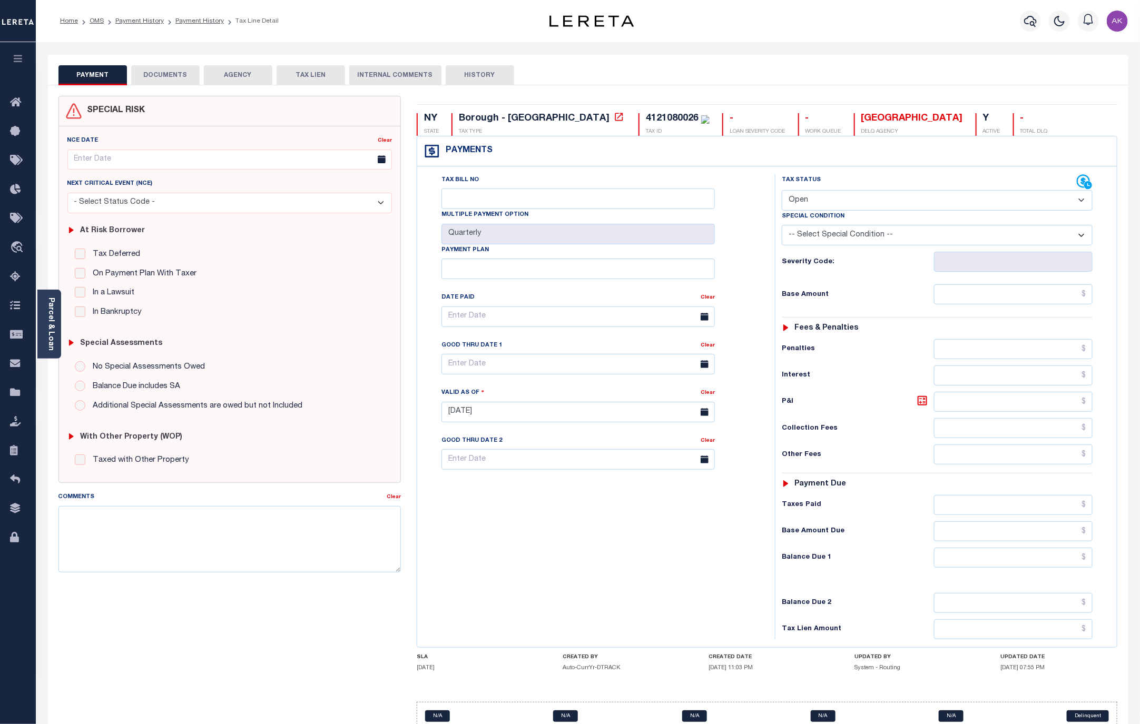
click at [1085, 201] on select "- Select Status Code - Open Due/Unpaid Paid Incomplete No Tax Due Internal Refu…" at bounding box center [937, 200] width 311 height 21
select select "DUE"
click at [782, 191] on select "- Select Status Code - Open Due/Unpaid Paid Incomplete No Tax Due Internal Refu…" at bounding box center [937, 200] width 311 height 21
type input "[DATE]"
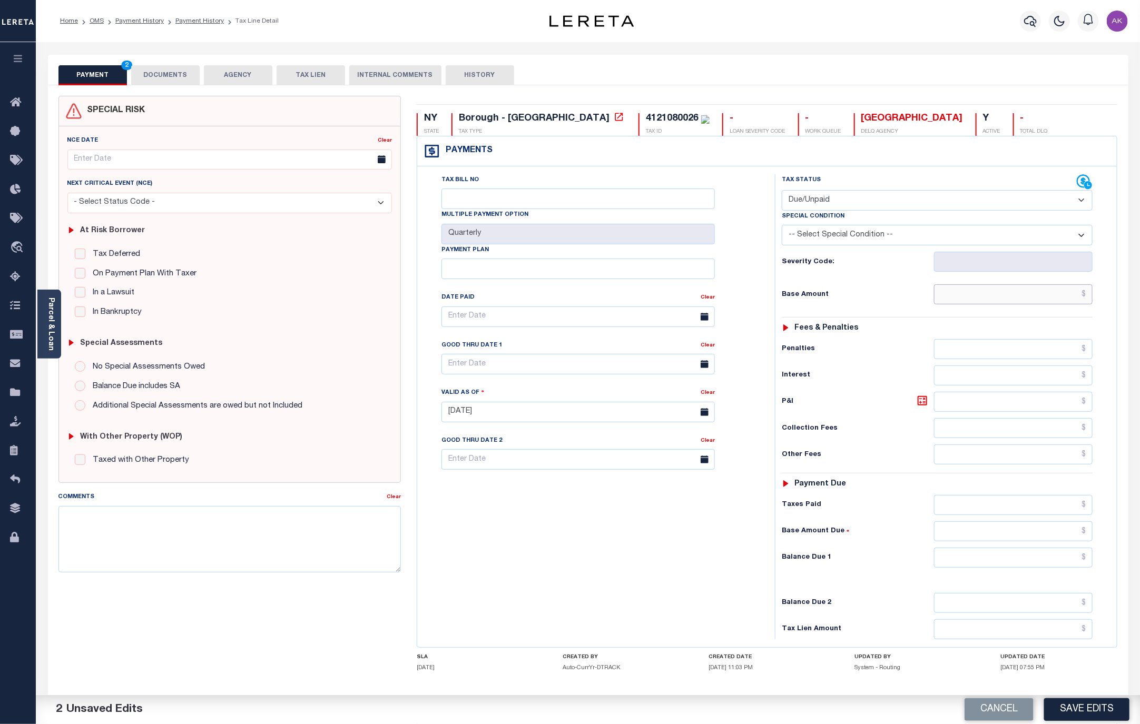
click at [1029, 296] on input "text" at bounding box center [1013, 294] width 159 height 20
type input "$794.85"
click at [1067, 566] on input "text" at bounding box center [1013, 558] width 159 height 20
type input "$794.85"
click at [1081, 710] on button "Save Edits" at bounding box center [1086, 709] width 85 height 23
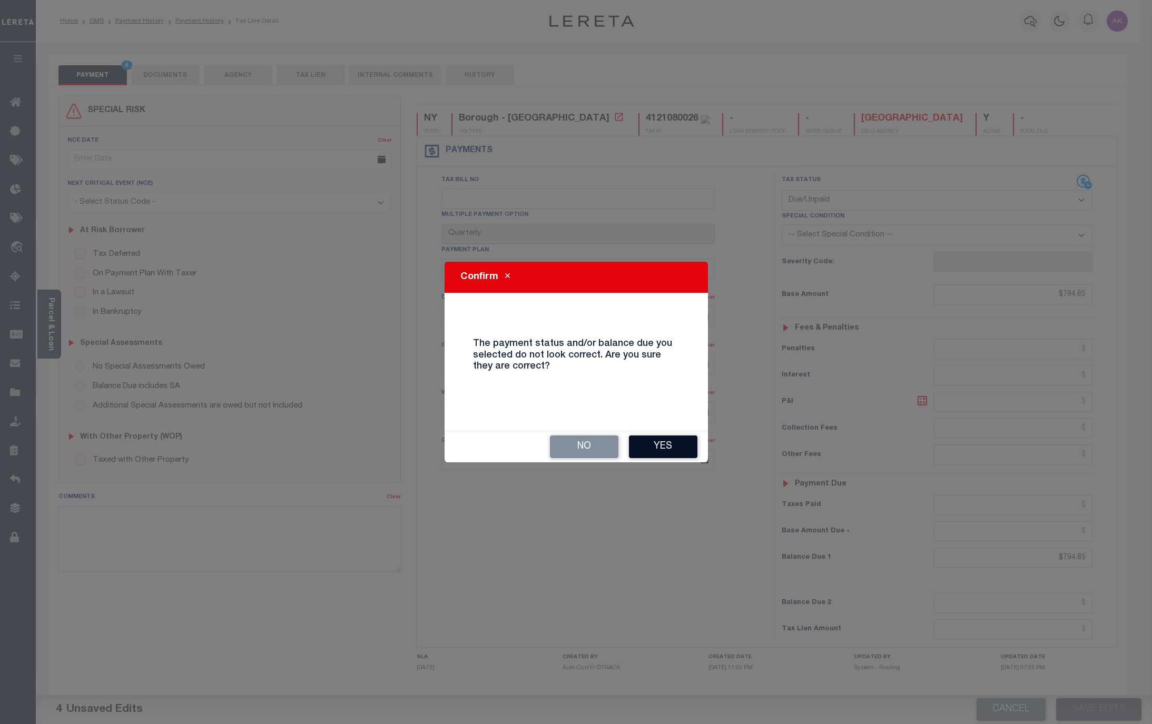
click at [667, 446] on button "Yes" at bounding box center [663, 447] width 68 height 23
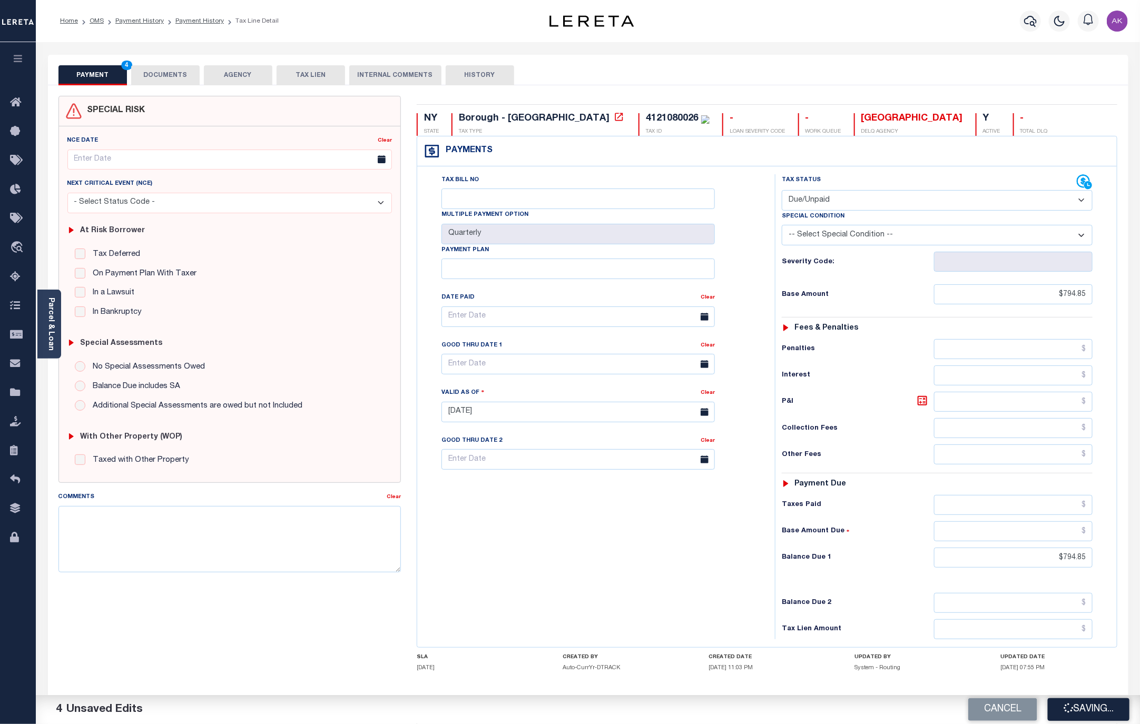
checkbox input "false"
type input "$794.85"
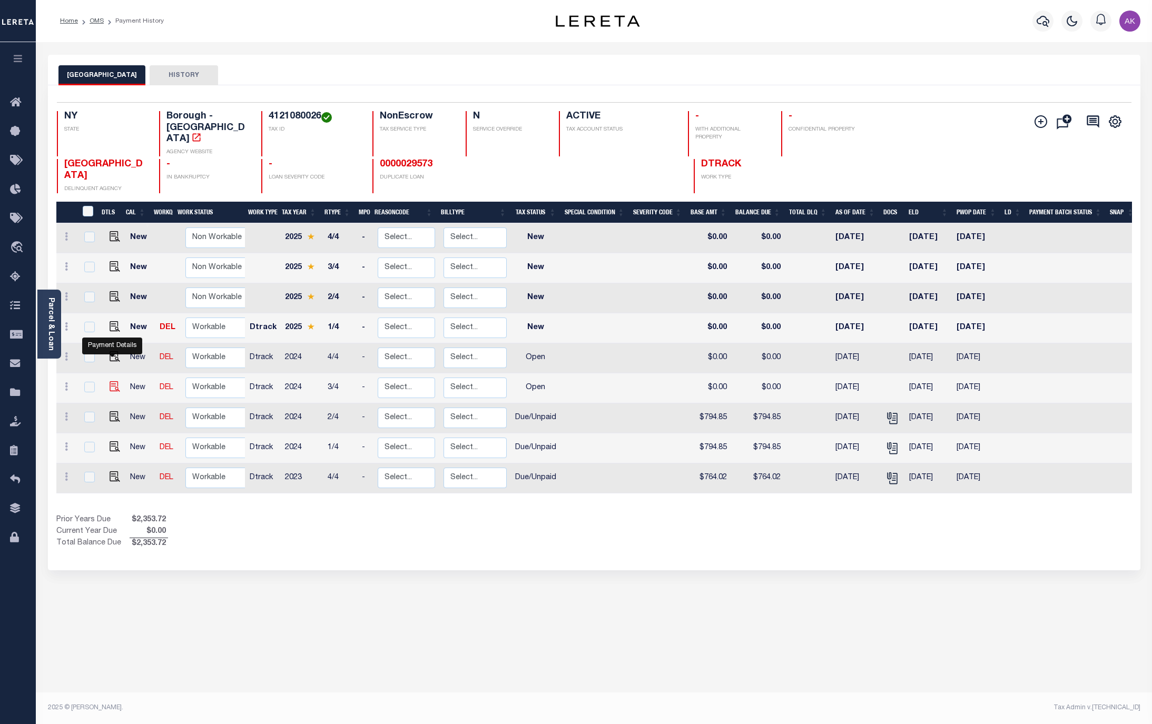
click at [114, 381] on img "" at bounding box center [115, 386] width 11 height 11
checkbox input "true"
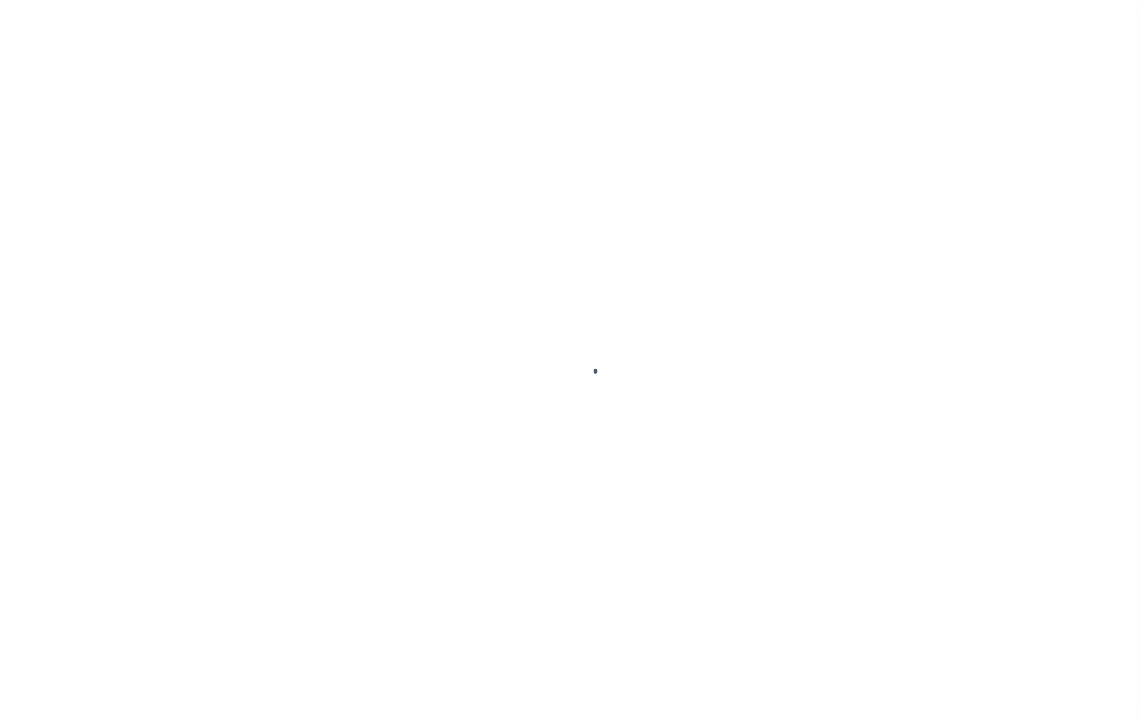
select select "OP2"
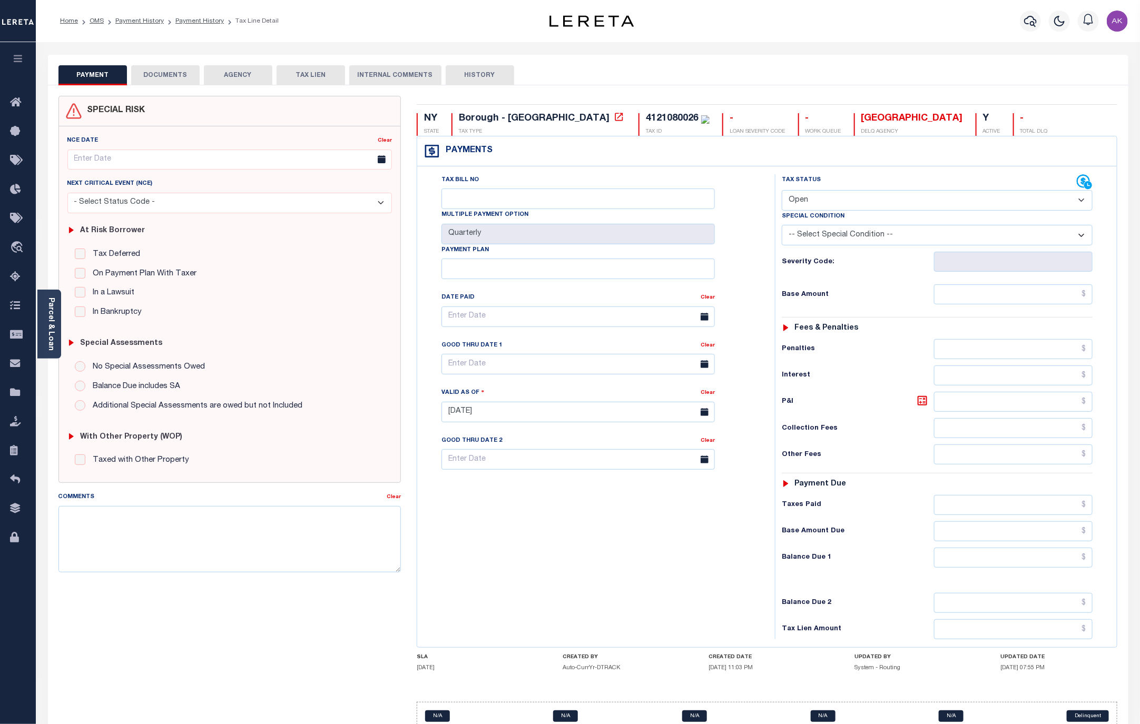
click at [171, 75] on button "DOCUMENTS" at bounding box center [165, 75] width 68 height 20
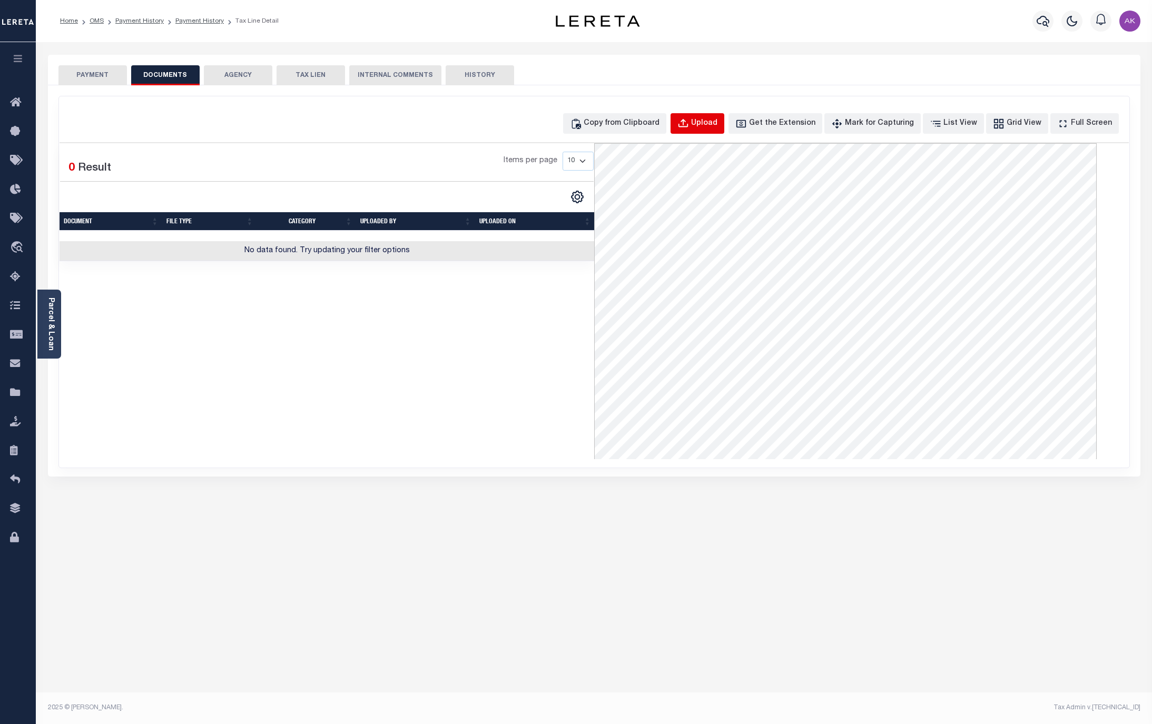
click at [711, 124] on div "Upload" at bounding box center [704, 124] width 26 height 12
select select "POP"
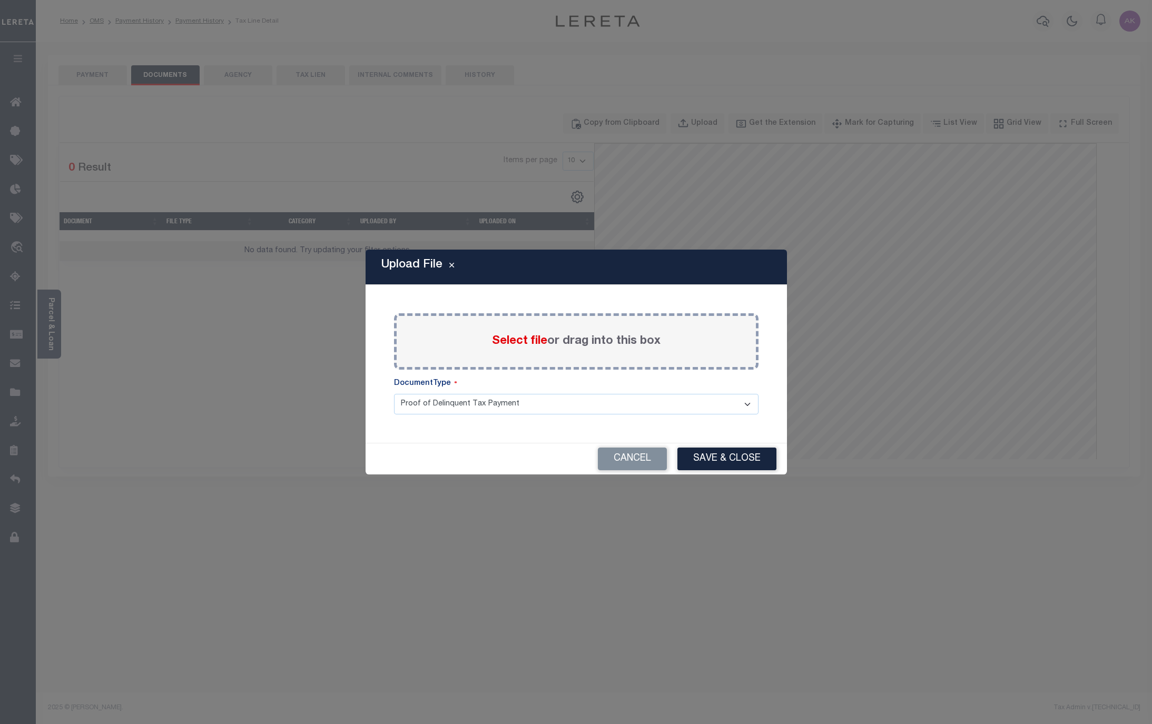
click at [523, 340] on span "Select file" at bounding box center [519, 342] width 55 height 12
click at [0, 0] on input "Select file or drag into this box" at bounding box center [0, 0] width 0 height 0
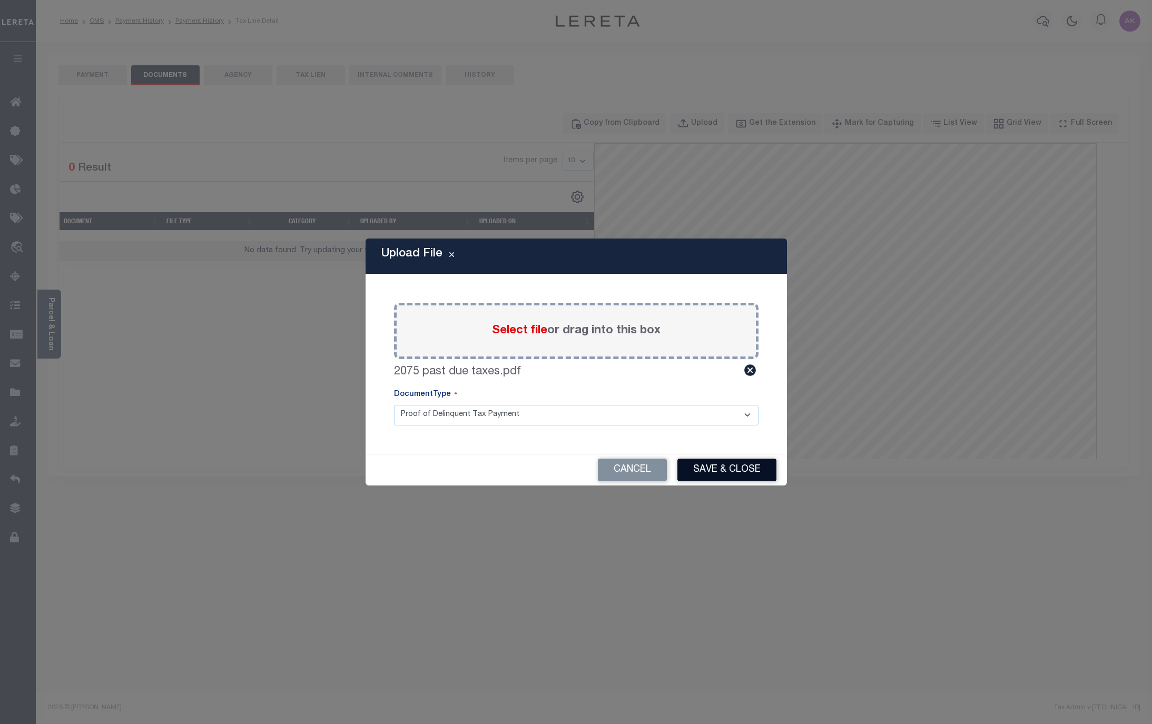
click at [727, 473] on button "Save & Close" at bounding box center [726, 470] width 99 height 23
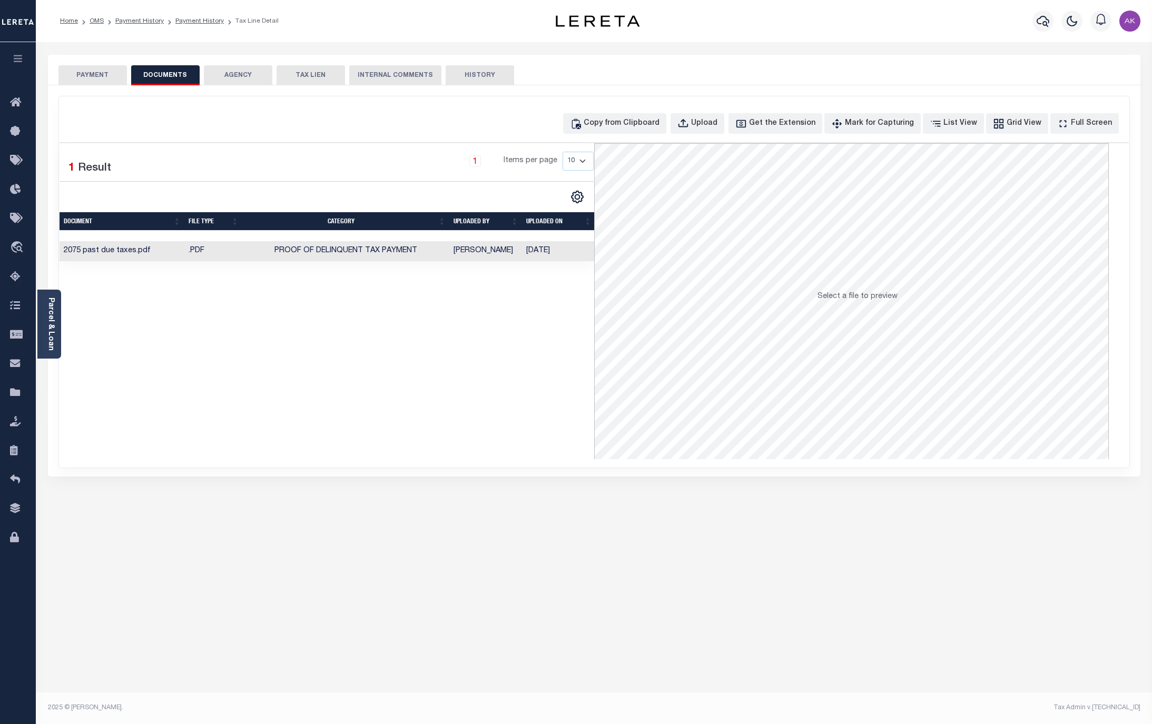
click at [95, 76] on button "PAYMENT" at bounding box center [92, 75] width 68 height 20
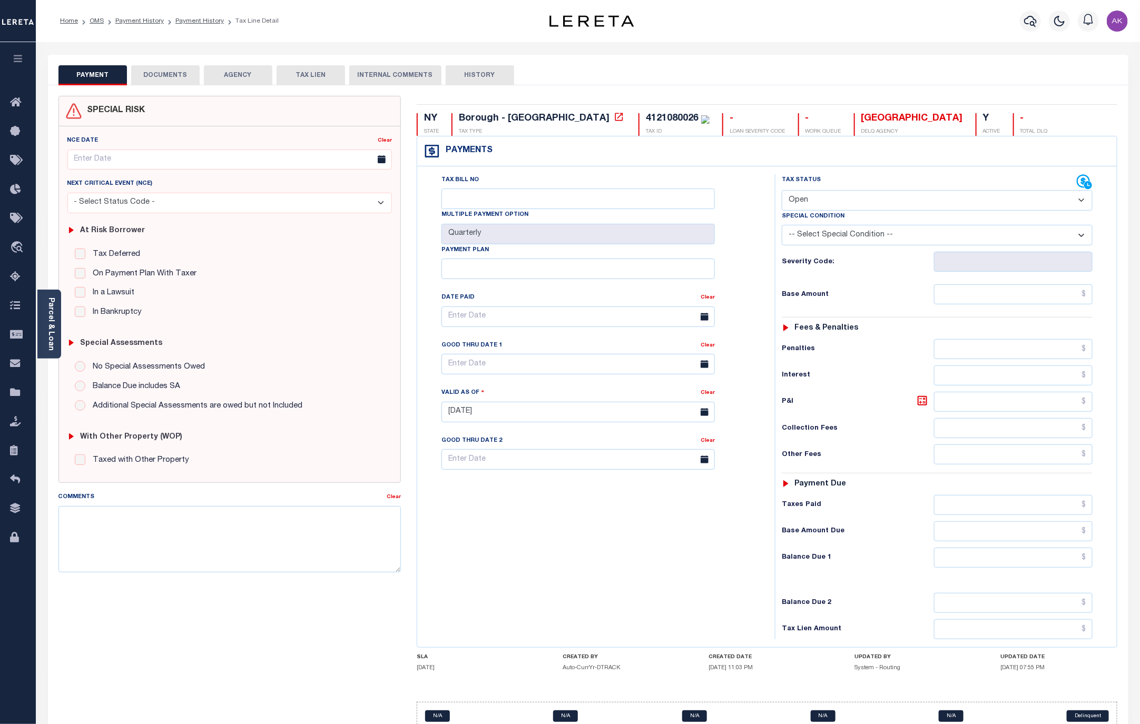
click at [1077, 199] on select "- Select Status Code - Open Due/Unpaid Paid Incomplete No Tax Due Internal Refu…" at bounding box center [937, 200] width 311 height 21
select select "DUE"
click at [782, 191] on select "- Select Status Code - Open Due/Unpaid Paid Incomplete No Tax Due Internal Refu…" at bounding box center [937, 200] width 311 height 21
type input "[DATE]"
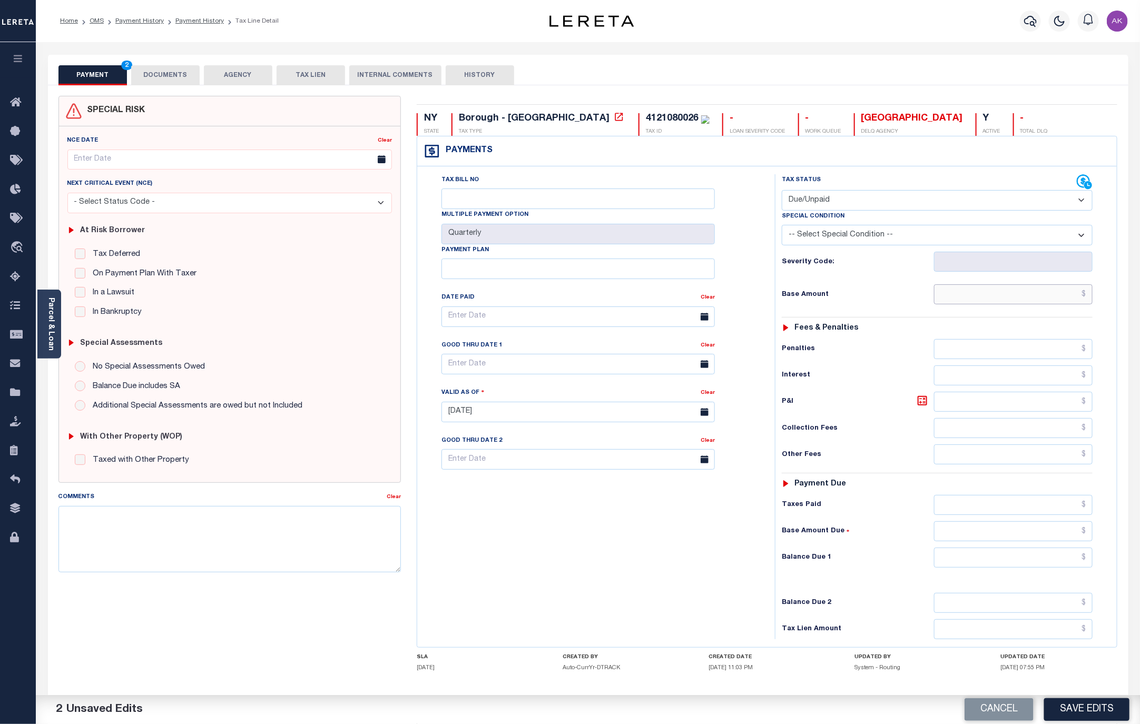
click at [1056, 298] on input "text" at bounding box center [1013, 294] width 159 height 20
type input "$777.31"
click at [1072, 566] on input "text" at bounding box center [1013, 558] width 159 height 20
type input "$777.31"
click at [1098, 710] on button "Save Edits" at bounding box center [1086, 709] width 85 height 23
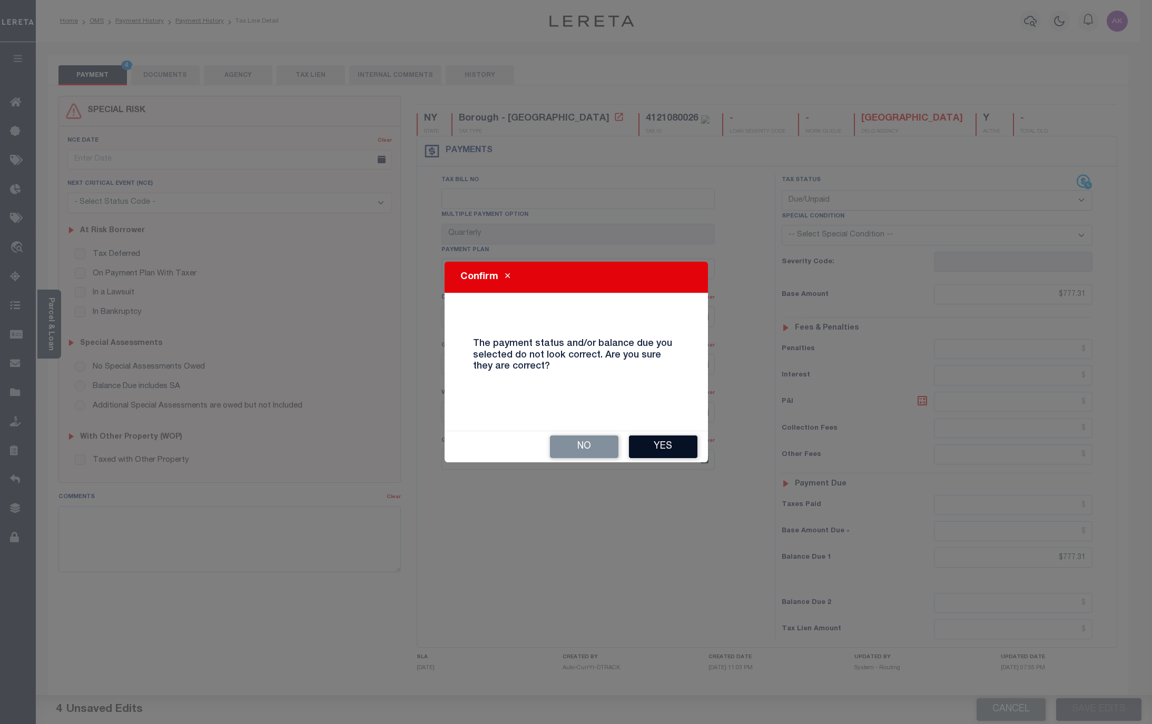
click at [664, 447] on button "Yes" at bounding box center [663, 447] width 68 height 23
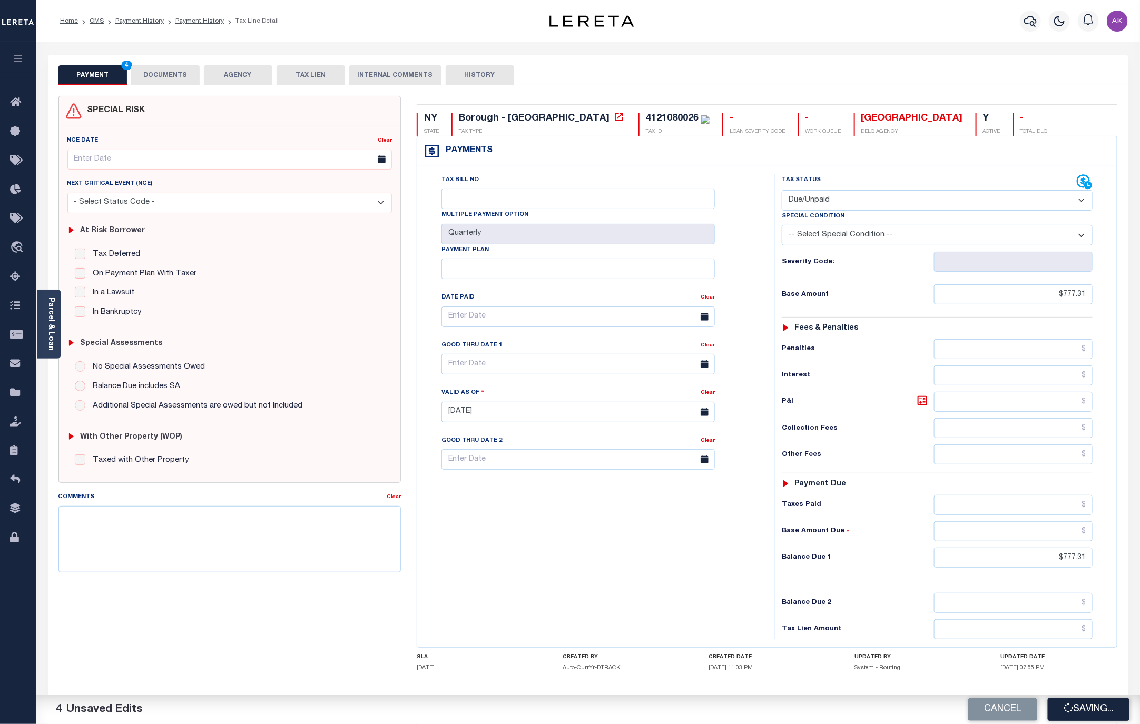
checkbox input "false"
type input "$777.31"
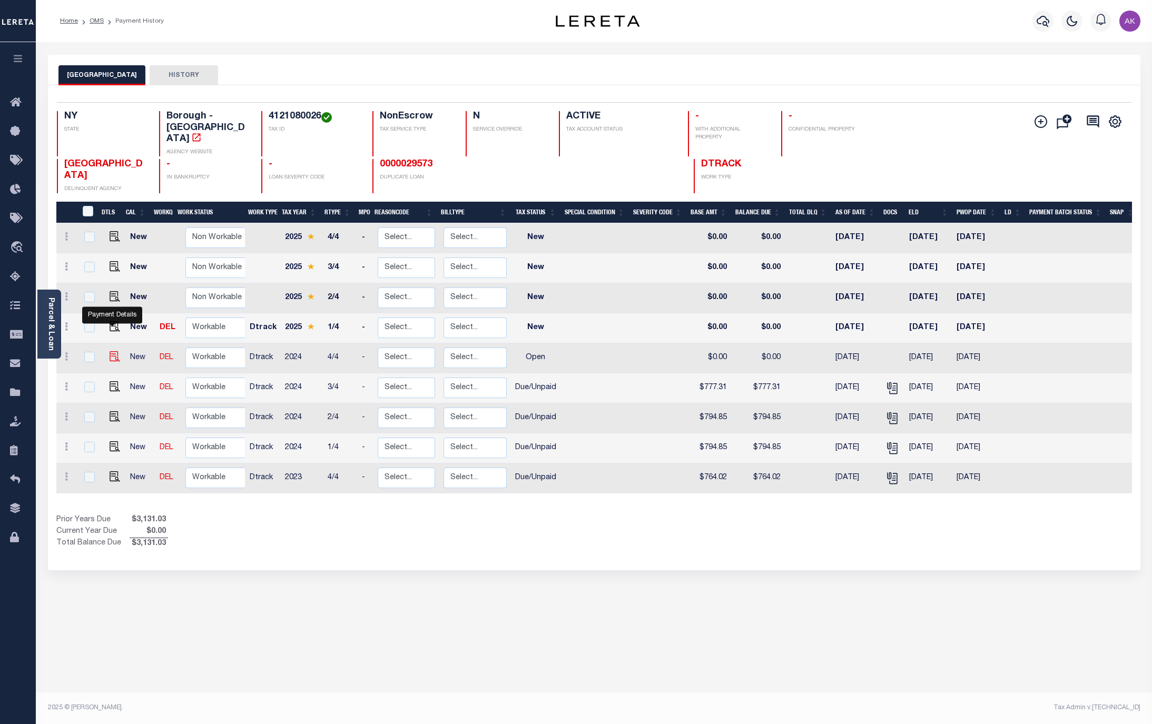
click at [110, 351] on img "" at bounding box center [115, 356] width 11 height 11
checkbox input "true"
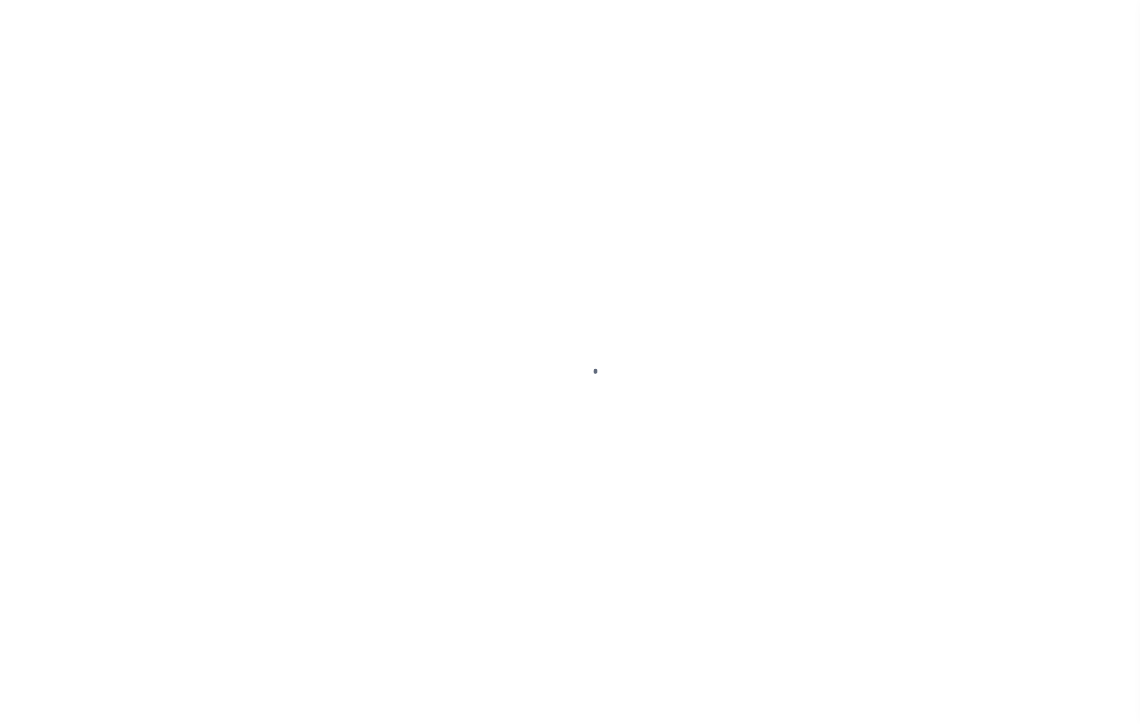
select select "OP2"
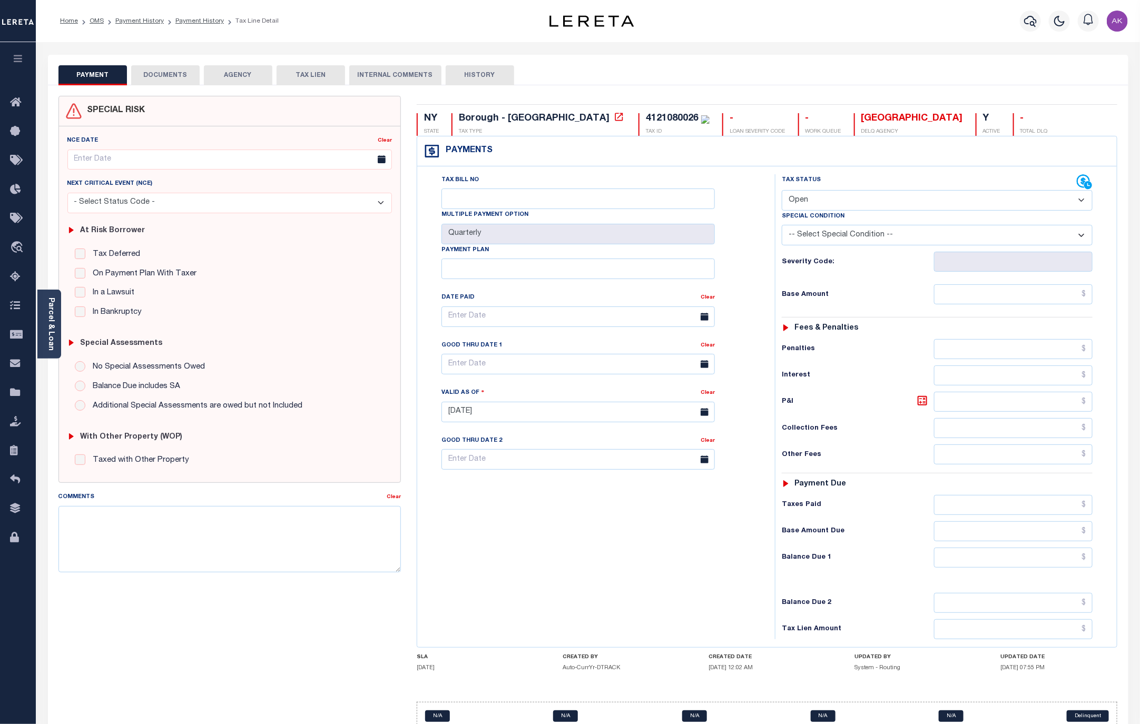
click at [169, 74] on button "DOCUMENTS" at bounding box center [165, 75] width 68 height 20
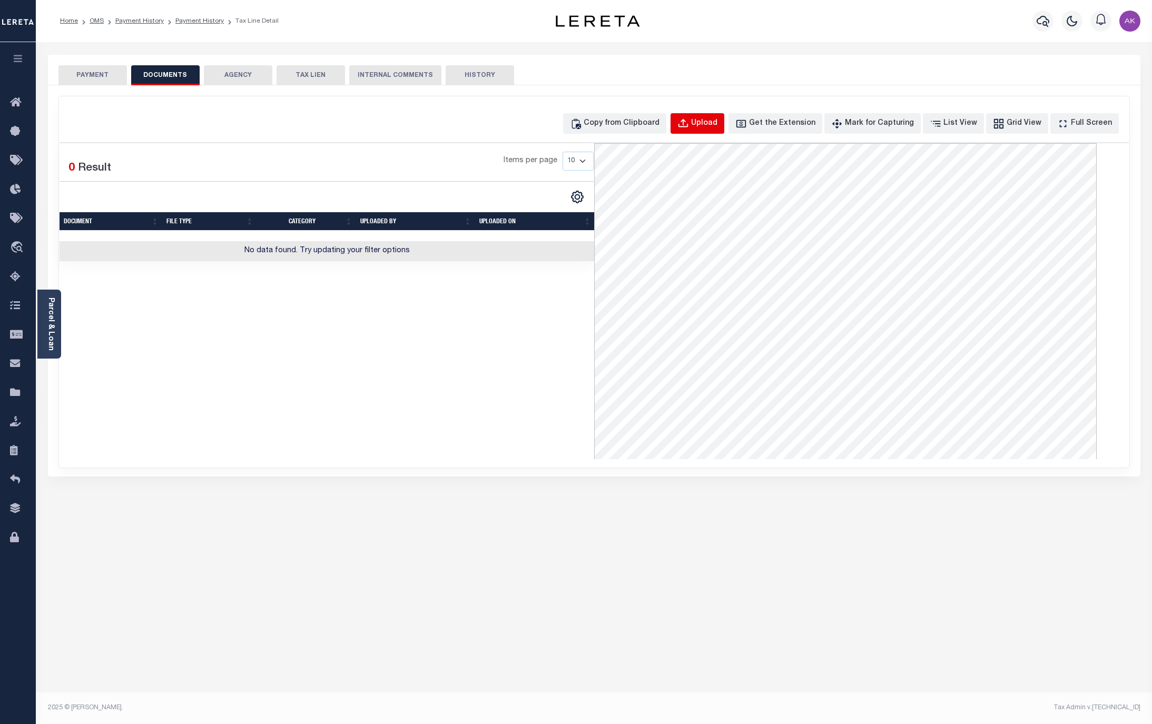
click at [716, 120] on div "Upload" at bounding box center [704, 124] width 26 height 12
select select "POP"
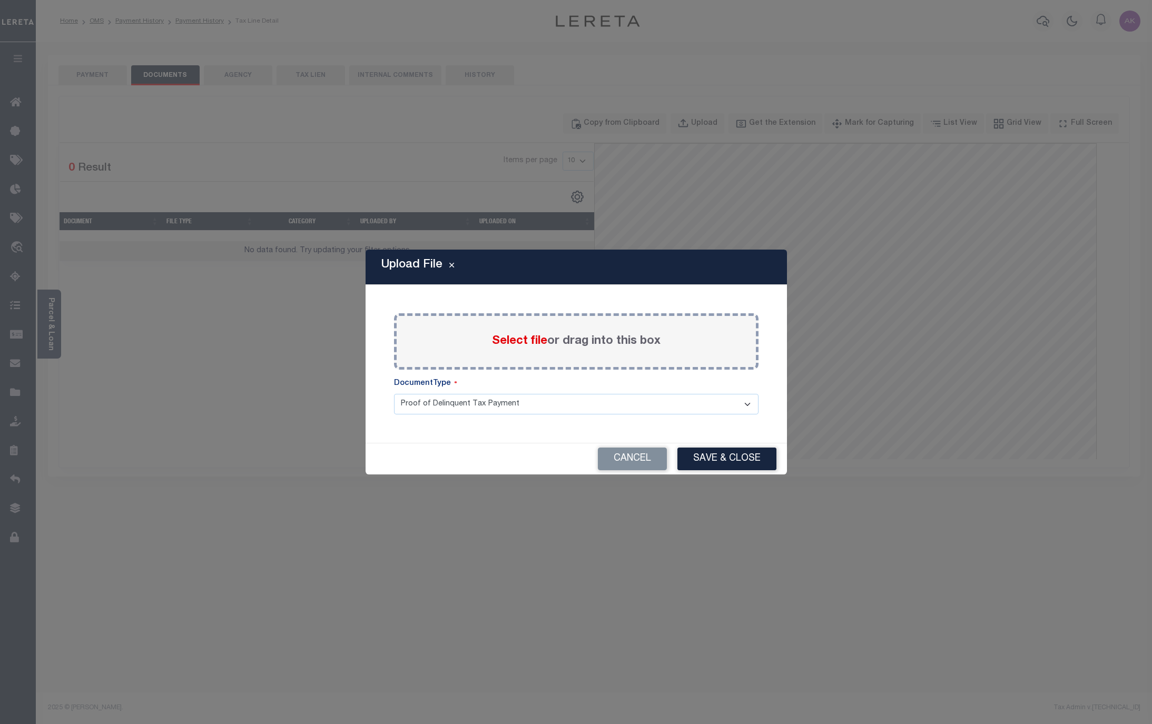
click at [509, 340] on span "Select file" at bounding box center [519, 342] width 55 height 12
click at [0, 0] on input "Select file or drag into this box" at bounding box center [0, 0] width 0 height 0
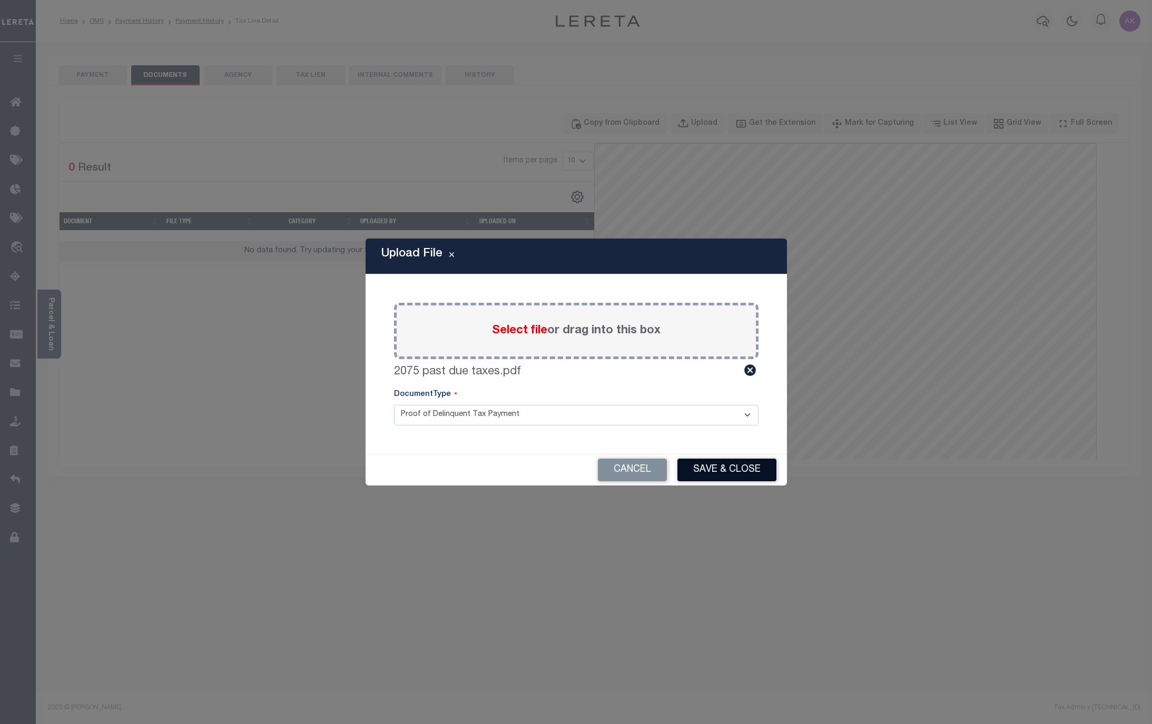
click at [743, 468] on button "Save & Close" at bounding box center [726, 470] width 99 height 23
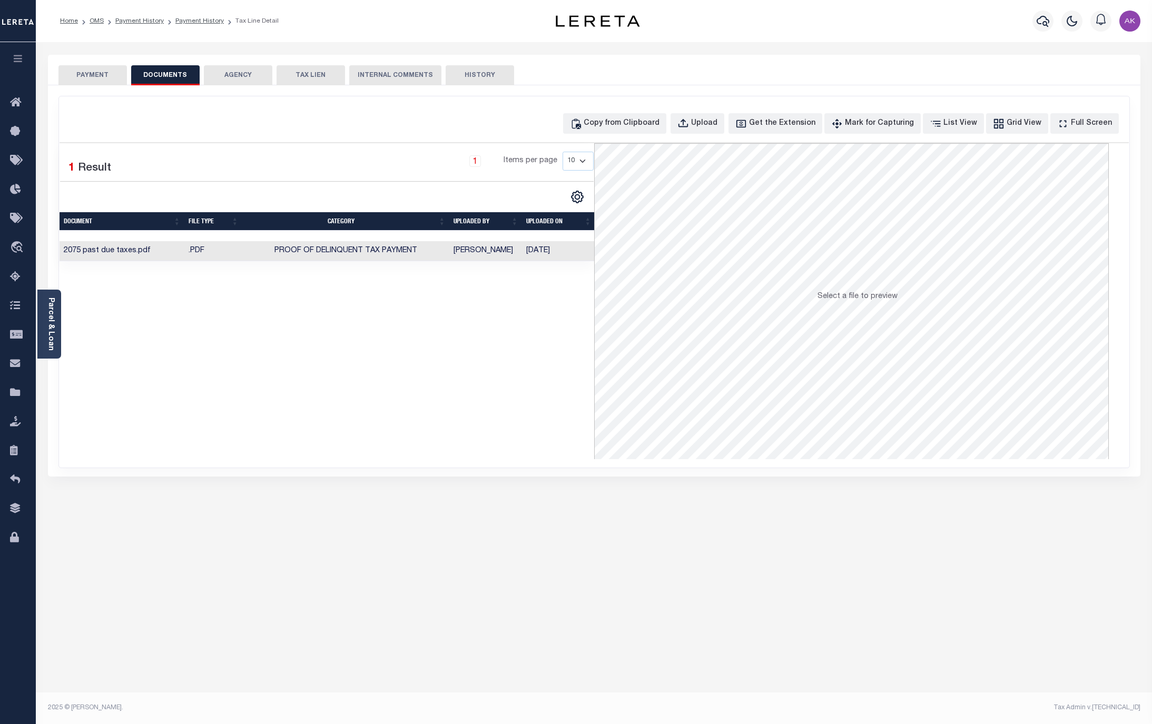
click at [94, 75] on button "PAYMENT" at bounding box center [92, 75] width 68 height 20
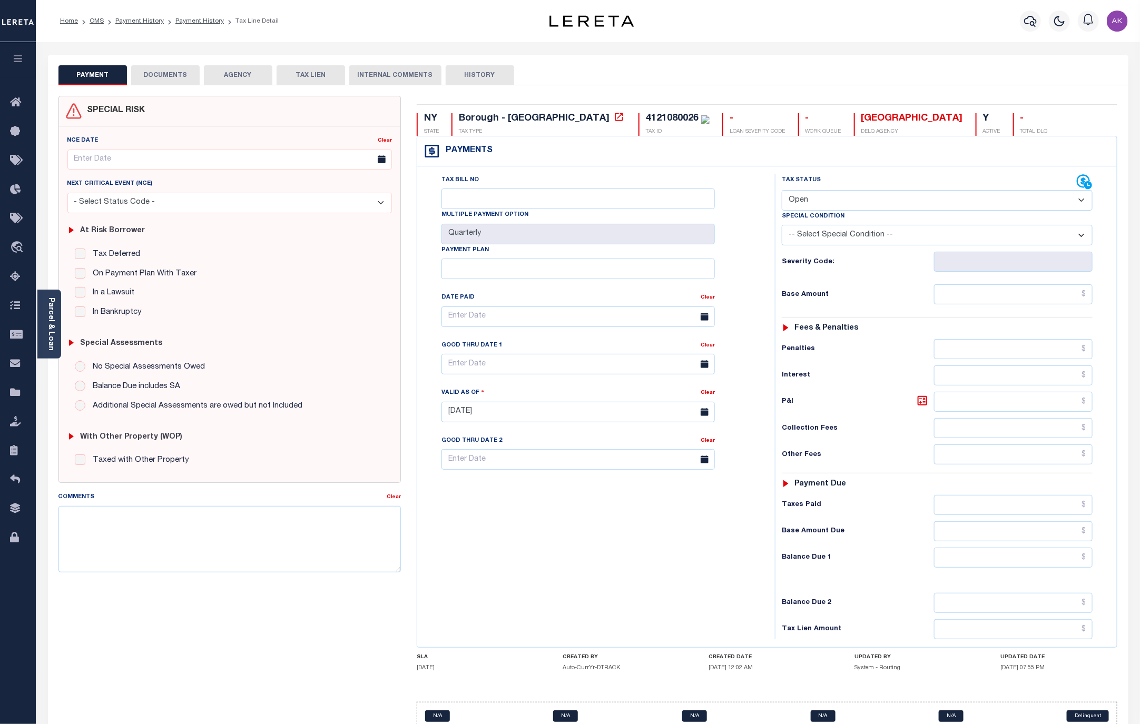
click at [870, 201] on select "- Select Status Code - Open Due/Unpaid Paid Incomplete No Tax Due Internal Refu…" at bounding box center [937, 200] width 311 height 21
select select "DUE"
click at [782, 191] on select "- Select Status Code - Open Due/Unpaid Paid Incomplete No Tax Due Internal Refu…" at bounding box center [937, 200] width 311 height 21
type input "10/10/2025"
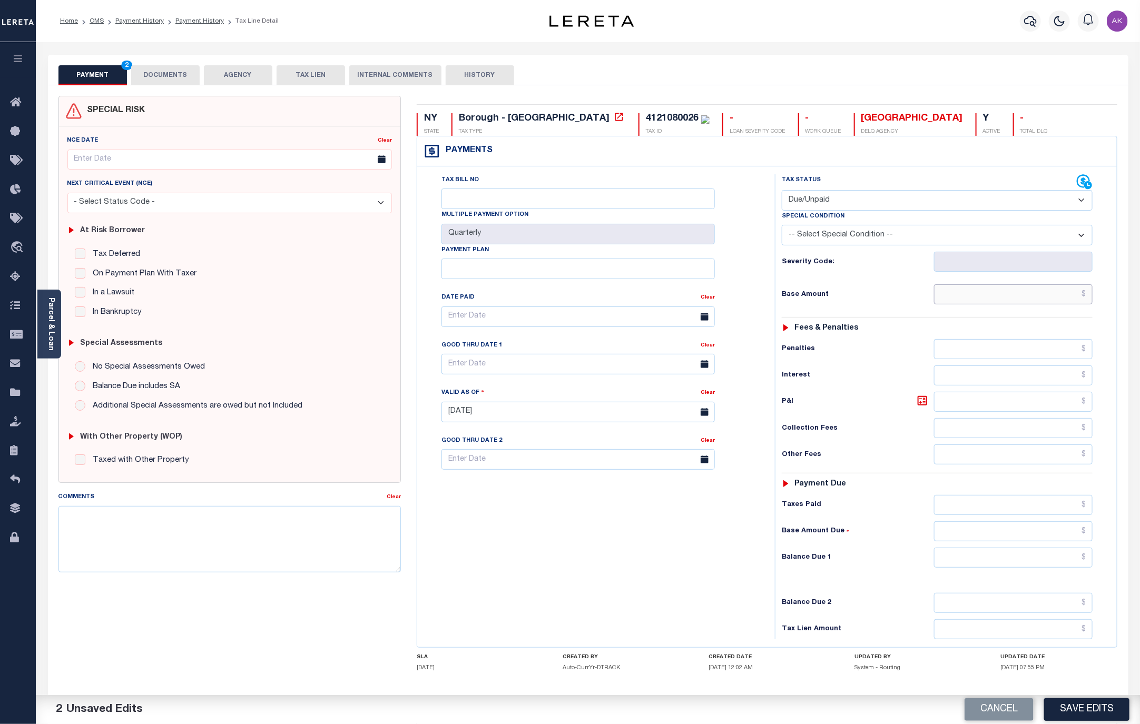
click at [1034, 300] on input "text" at bounding box center [1013, 294] width 159 height 20
type input "$777.31"
click at [1043, 566] on input "text" at bounding box center [1013, 558] width 159 height 20
type input "$777.31"
click at [1086, 709] on button "Save Edits" at bounding box center [1086, 709] width 85 height 23
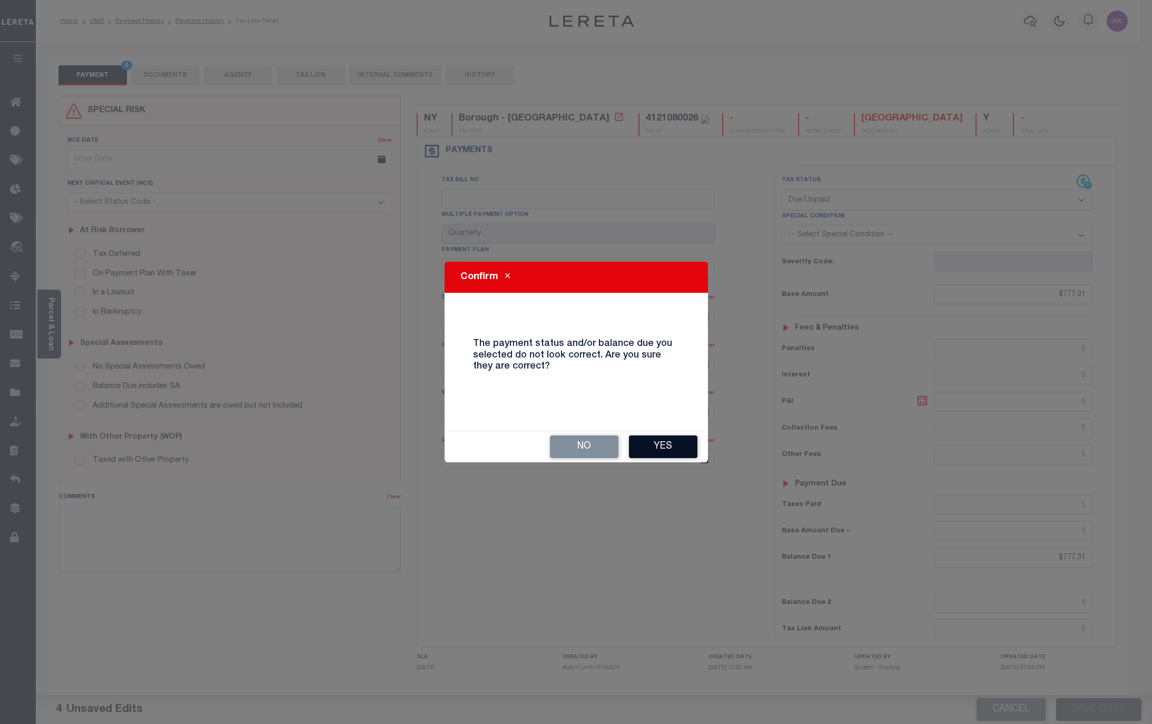
click at [664, 446] on button "Yes" at bounding box center [663, 447] width 68 height 23
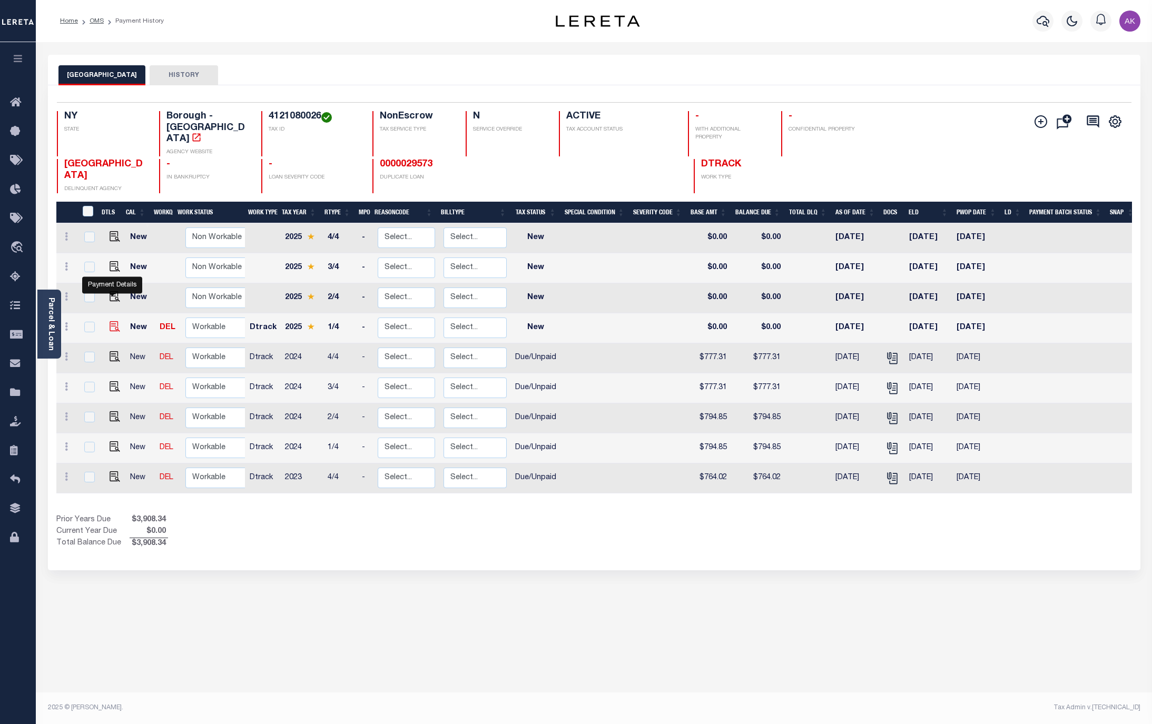
click at [110, 321] on img "" at bounding box center [115, 326] width 11 height 11
checkbox input "true"
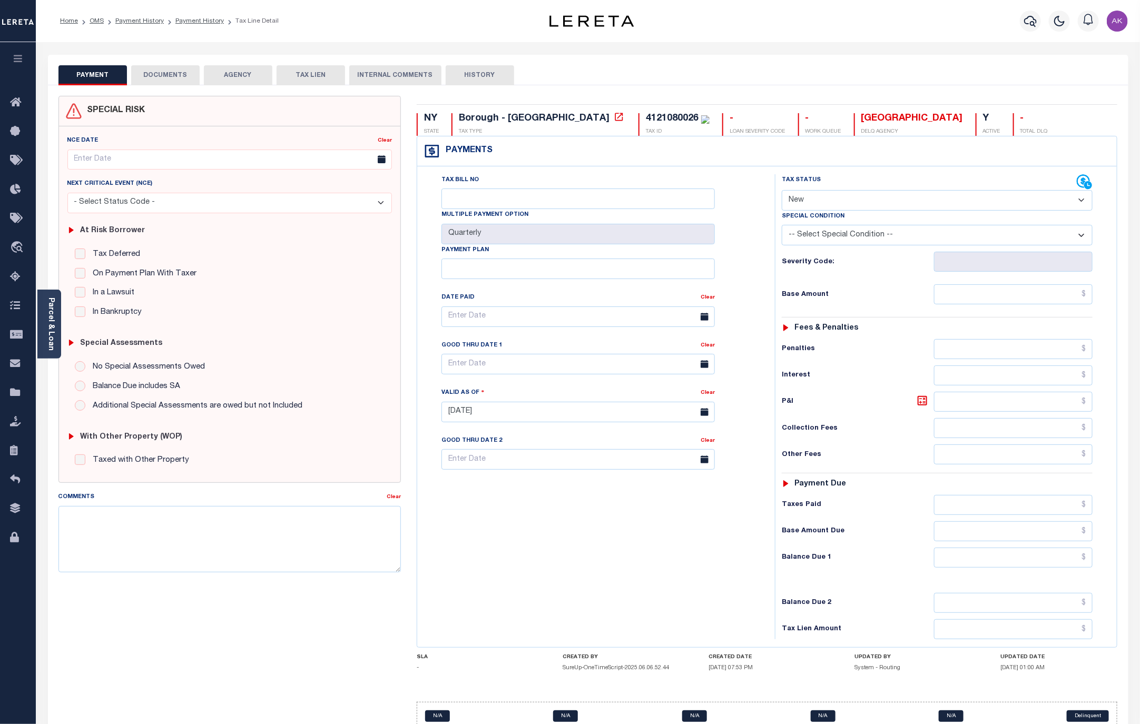
click at [174, 75] on button "DOCUMENTS" at bounding box center [165, 75] width 68 height 20
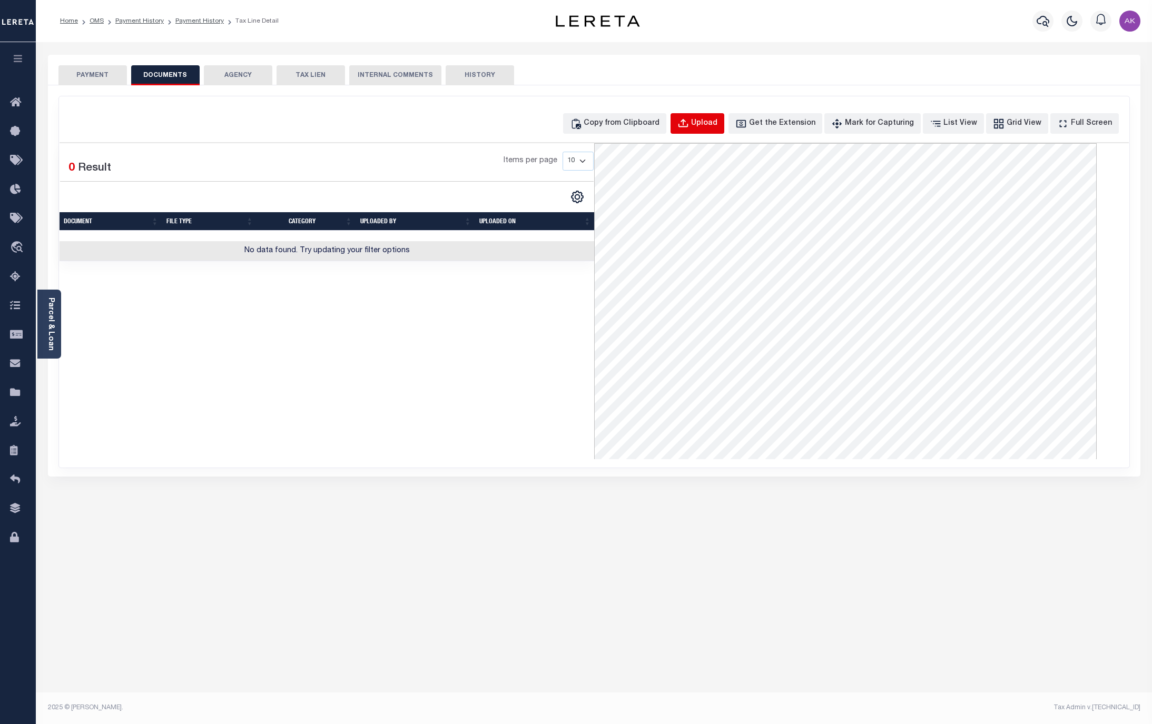
click at [714, 125] on div "Upload" at bounding box center [704, 124] width 26 height 12
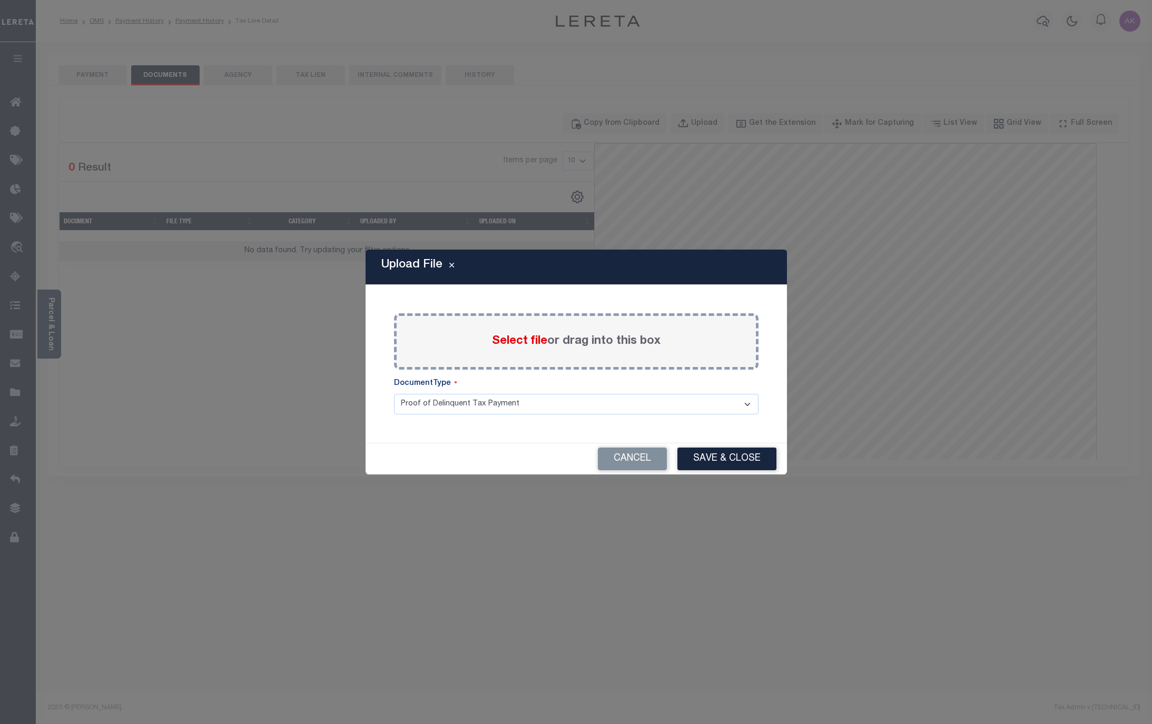
click at [514, 336] on span "Select file" at bounding box center [519, 342] width 55 height 12
click at [0, 0] on input "Select file or drag into this box" at bounding box center [0, 0] width 0 height 0
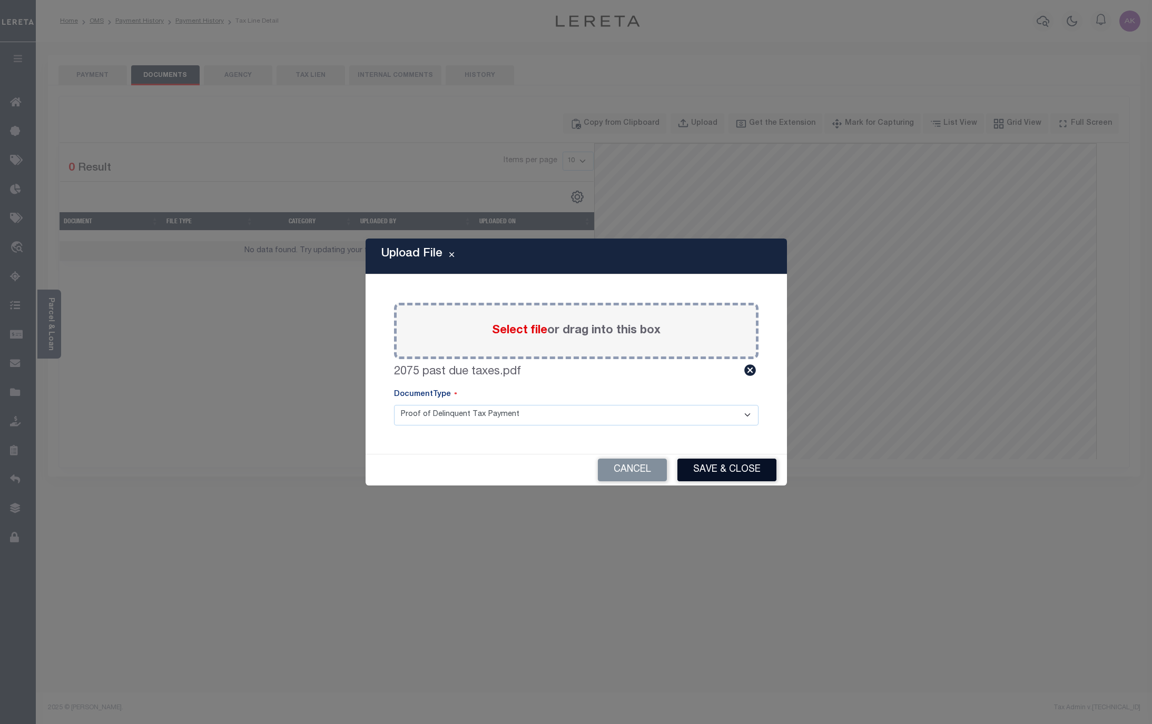
click at [726, 468] on button "Save & Close" at bounding box center [726, 470] width 99 height 23
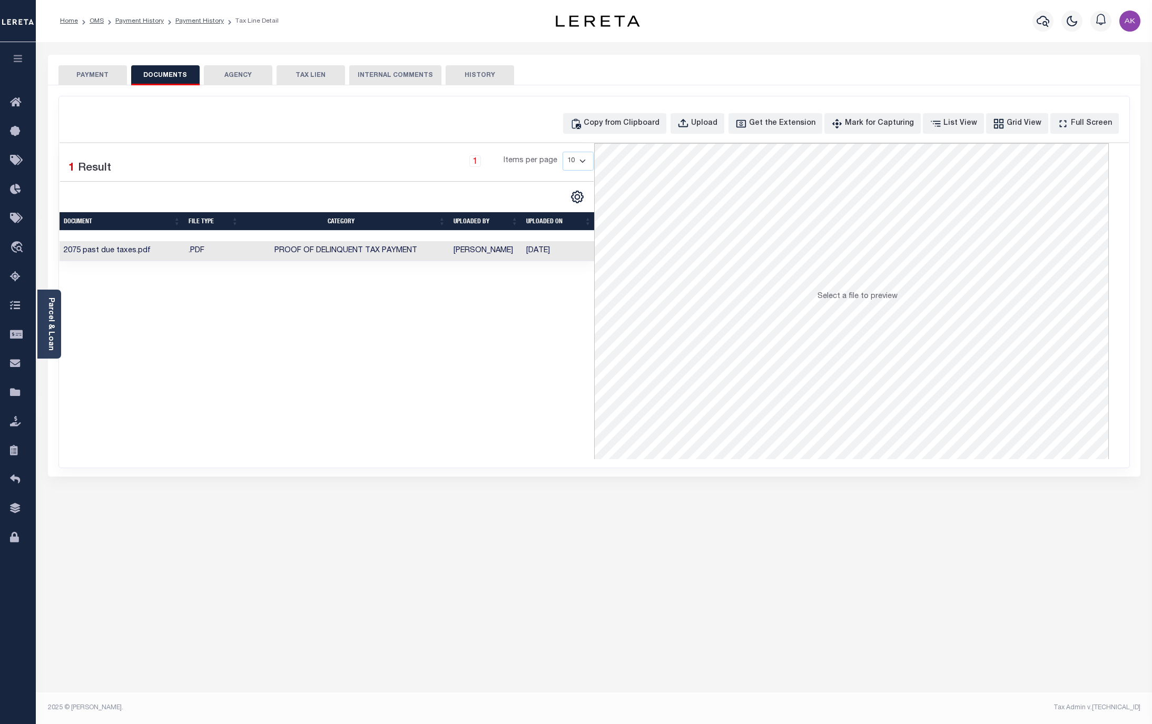
click at [95, 74] on button "PAYMENT" at bounding box center [92, 75] width 68 height 20
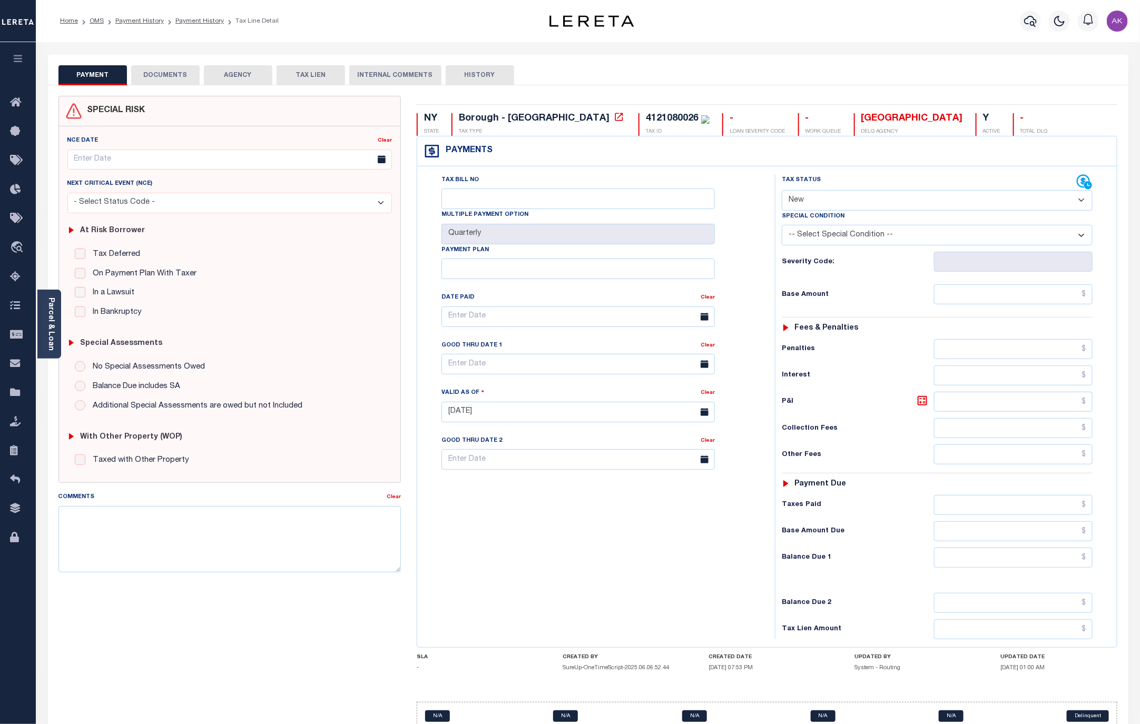
click at [898, 201] on select "- Select Status Code - Open Due/Unpaid Paid Incomplete No Tax Due Internal Refu…" at bounding box center [937, 200] width 311 height 21
select select "DUE"
click at [782, 191] on select "- Select Status Code - Open Due/Unpaid Paid Incomplete No Tax Due Internal Refu…" at bounding box center [937, 200] width 311 height 21
type input "[DATE]"
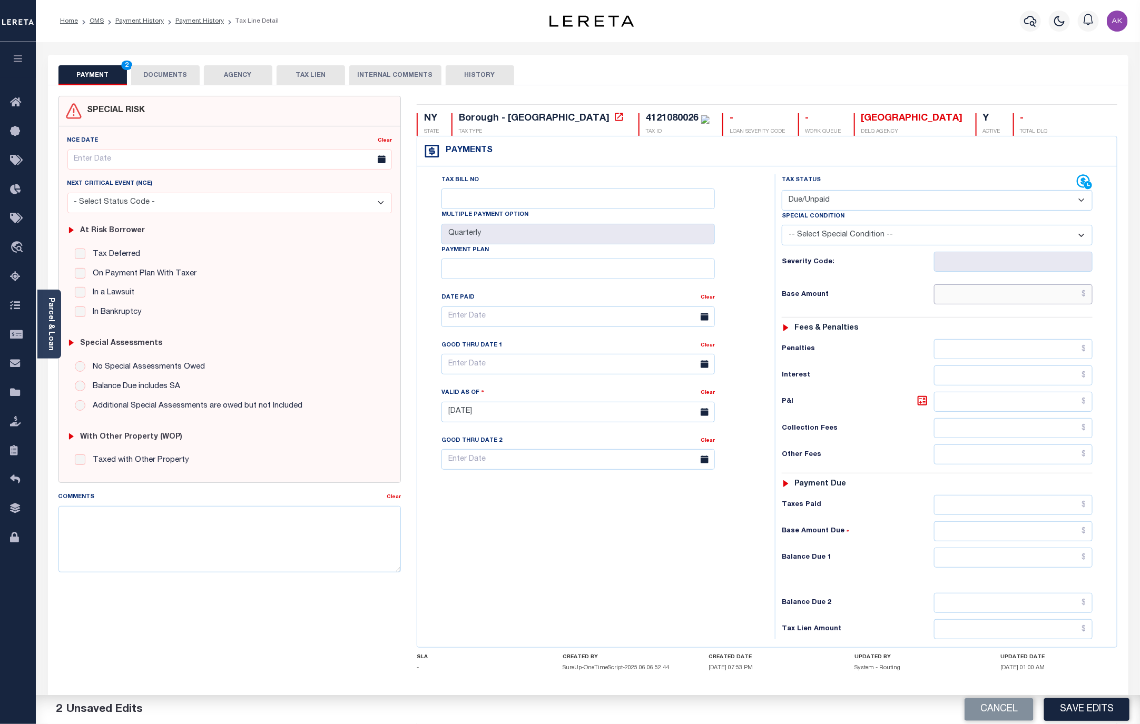
click at [1002, 297] on input "text" at bounding box center [1013, 294] width 159 height 20
type input "$832.98"
click at [1068, 568] on input "text" at bounding box center [1013, 558] width 159 height 20
type input "$832.98"
click at [1094, 709] on button "Save Edits" at bounding box center [1086, 709] width 85 height 23
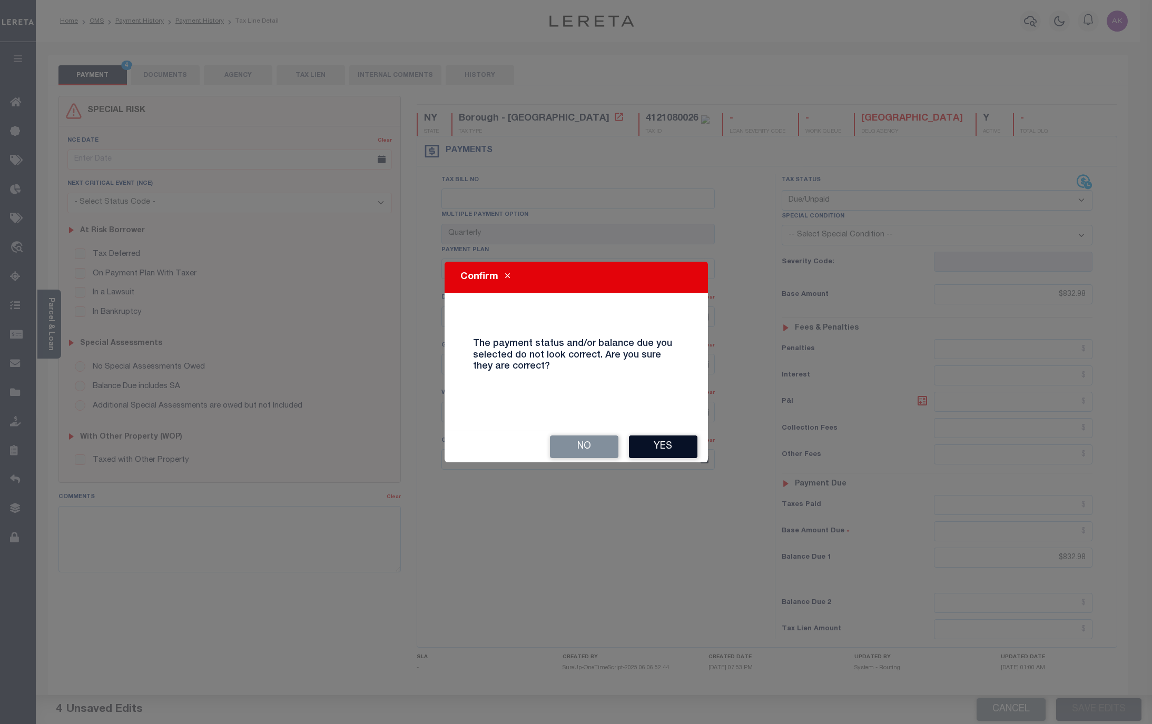
click at [663, 440] on button "Yes" at bounding box center [663, 447] width 68 height 23
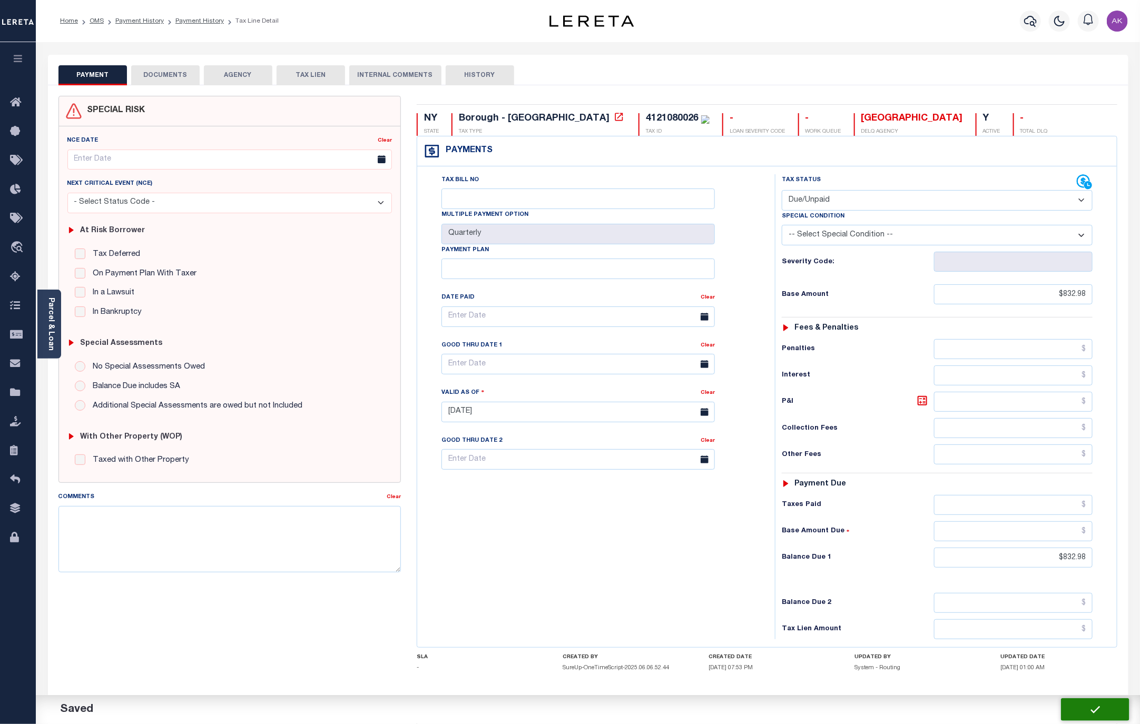
checkbox input "false"
type input "$832.98"
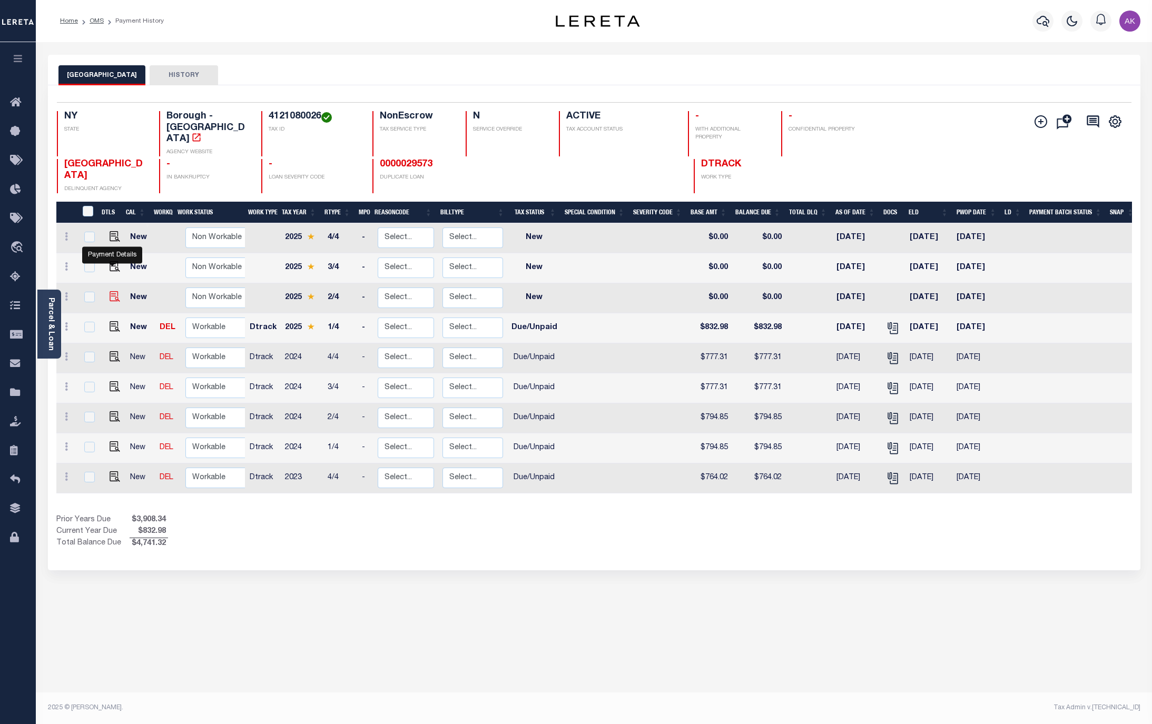
click at [111, 291] on img "" at bounding box center [115, 296] width 11 height 11
checkbox input "true"
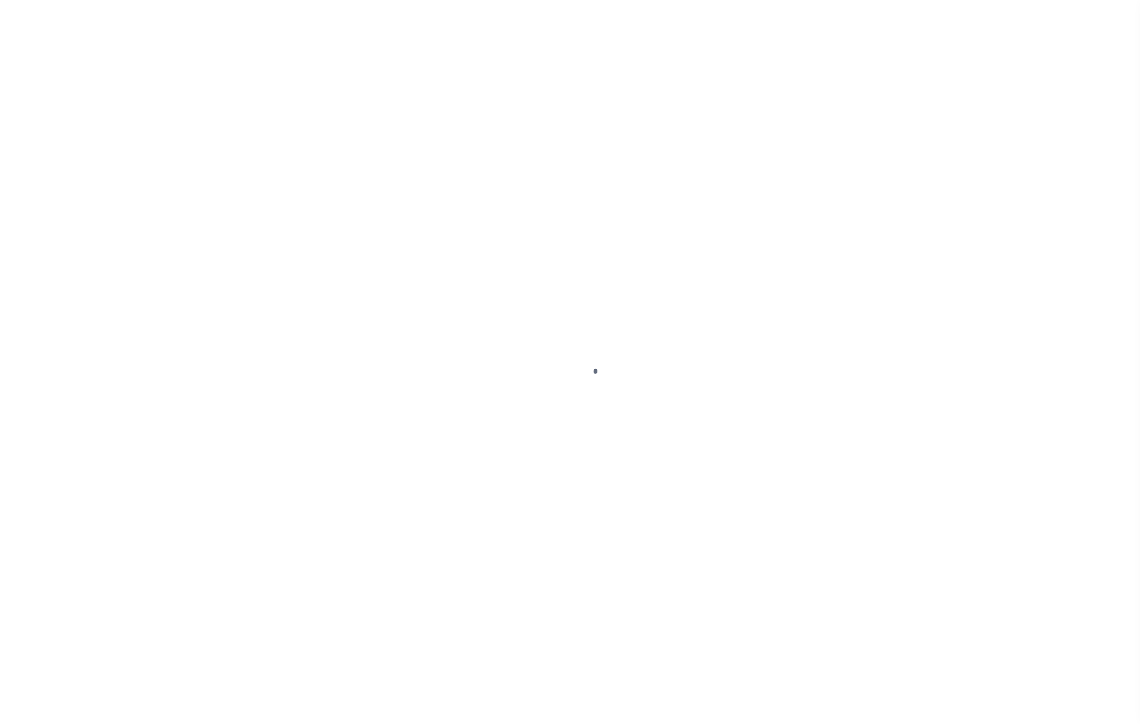
select select "NW2"
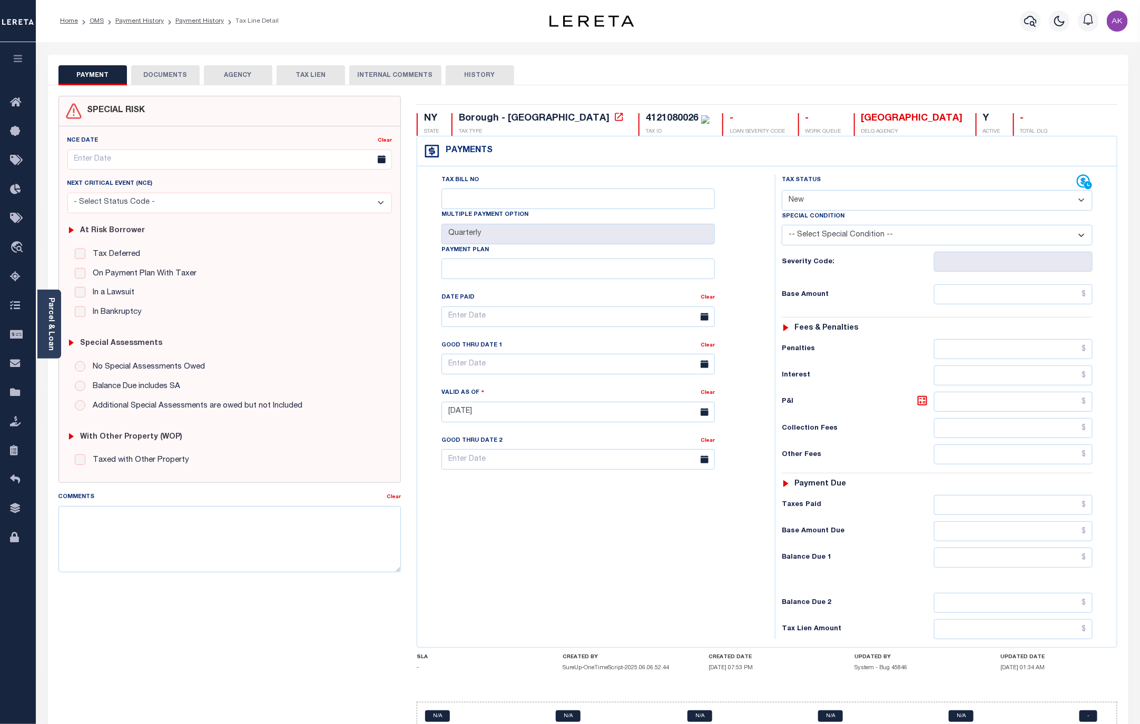
click at [179, 72] on button "DOCUMENTS" at bounding box center [165, 75] width 68 height 20
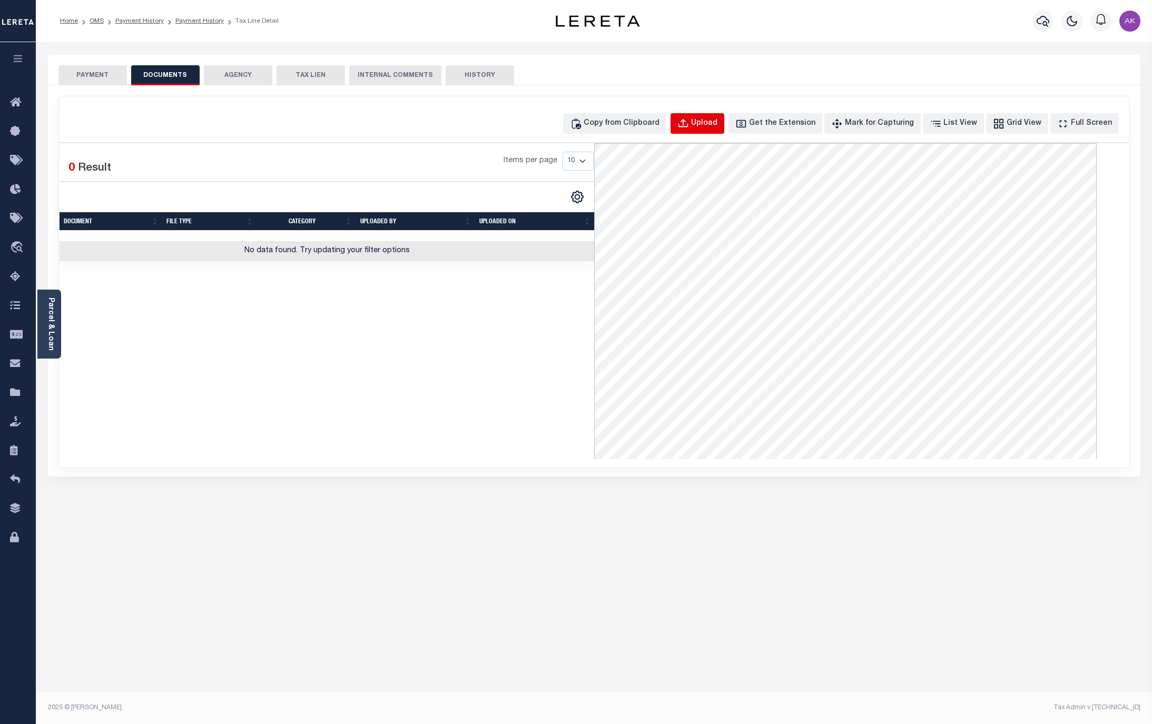
click at [716, 123] on div "Upload" at bounding box center [704, 124] width 26 height 12
select select "POP"
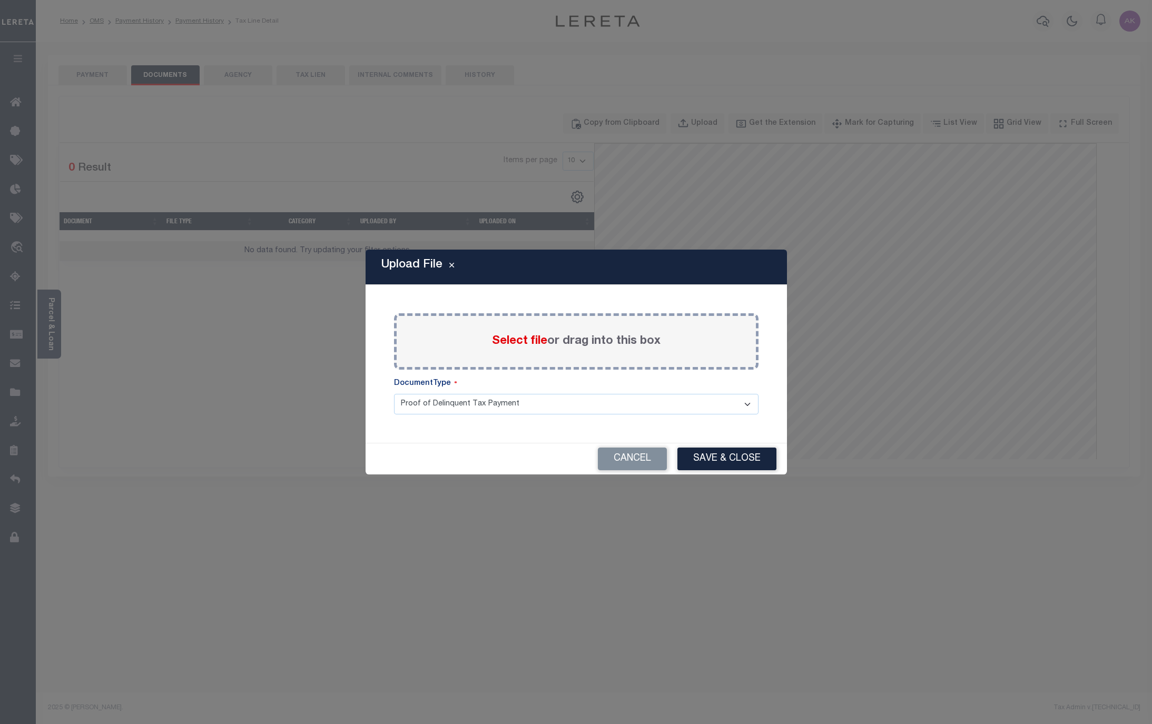
click at [524, 340] on span "Select file" at bounding box center [519, 342] width 55 height 12
click at [0, 0] on input "Select file or drag into this box" at bounding box center [0, 0] width 0 height 0
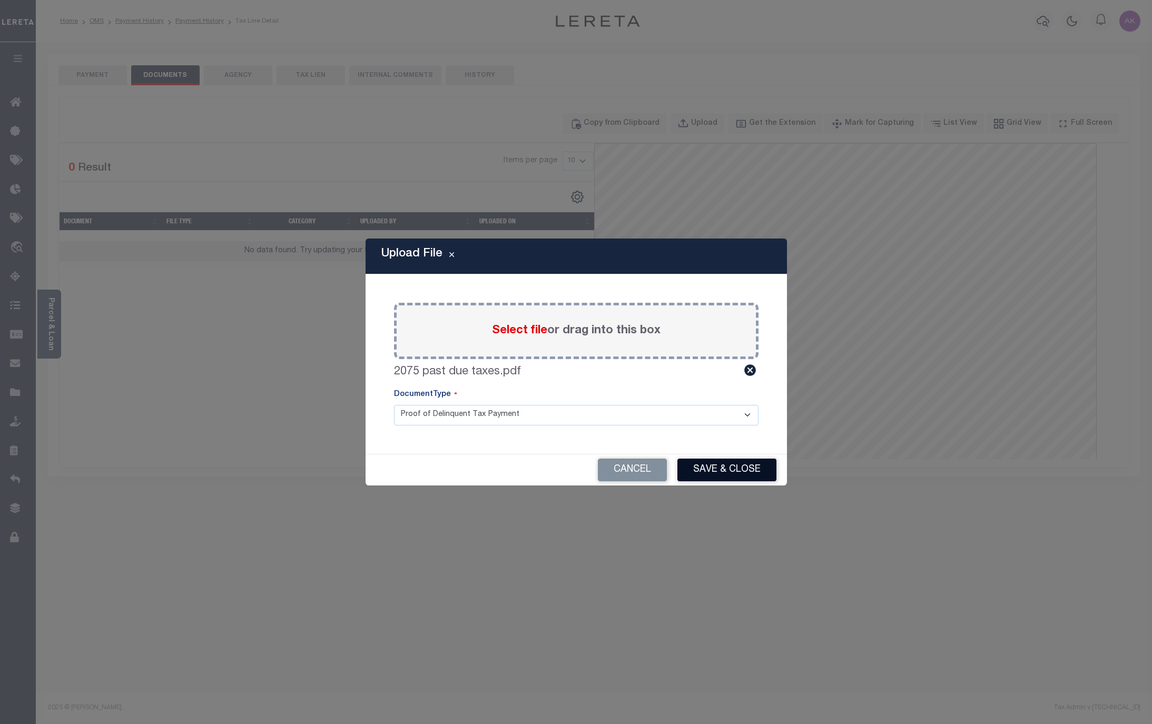
click at [713, 468] on button "Save & Close" at bounding box center [726, 470] width 99 height 23
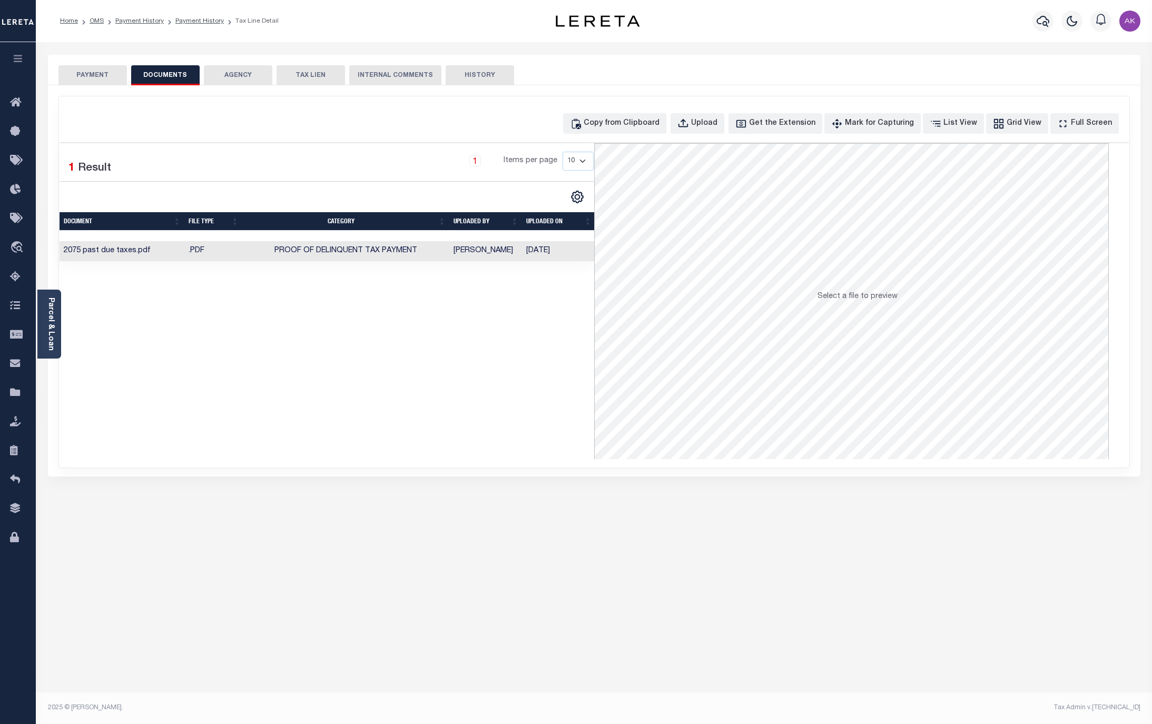
click at [87, 73] on button "PAYMENT" at bounding box center [92, 75] width 68 height 20
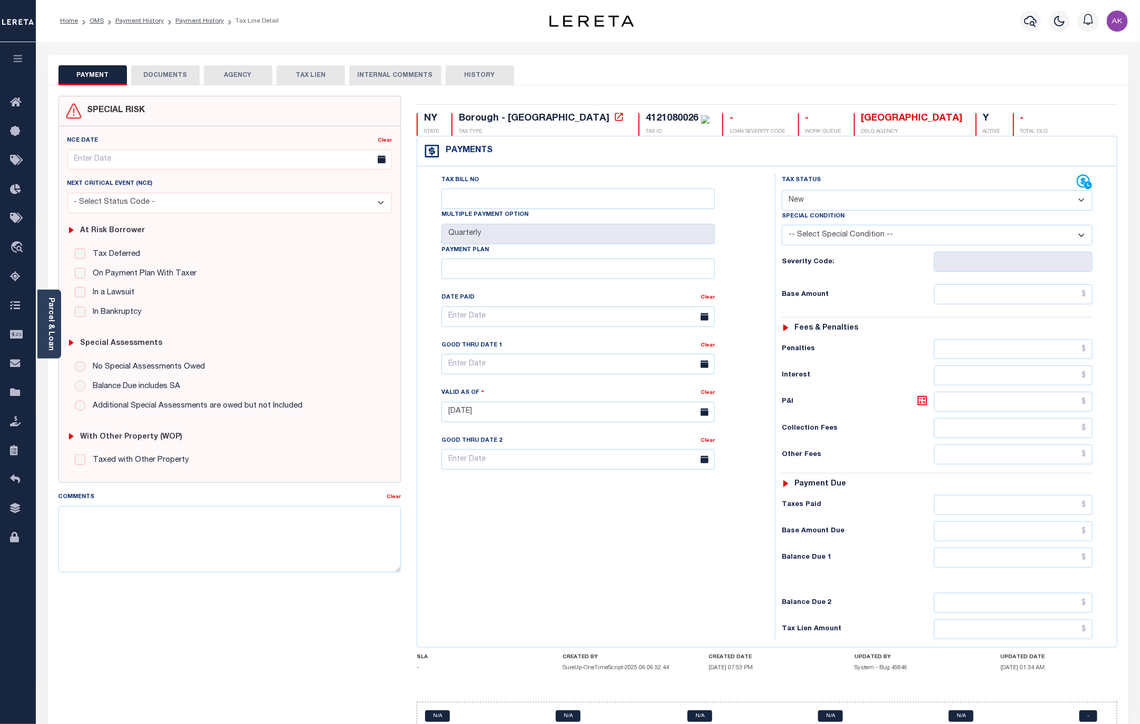
click at [851, 201] on select "- Select Status Code - Open Due/Unpaid Paid Incomplete No Tax Due Internal Refu…" at bounding box center [937, 200] width 311 height 21
select select "DUE"
click at [782, 191] on select "- Select Status Code - Open Due/Unpaid Paid Incomplete No Tax Due Internal Refu…" at bounding box center [937, 200] width 311 height 21
type input "10/10/2025"
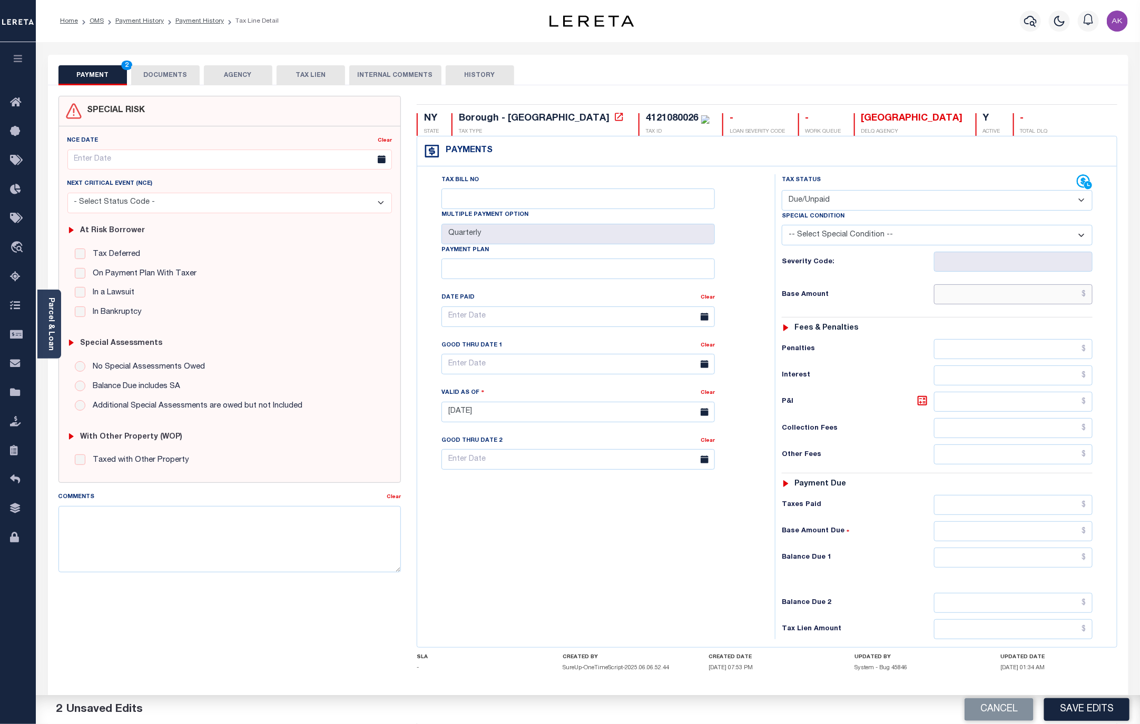
click at [1040, 297] on input "text" at bounding box center [1013, 294] width 159 height 20
type input "$832.98"
click at [1068, 567] on input "text" at bounding box center [1013, 558] width 159 height 20
type input "$832.98"
click at [1093, 708] on button "Save Edits" at bounding box center [1086, 709] width 85 height 23
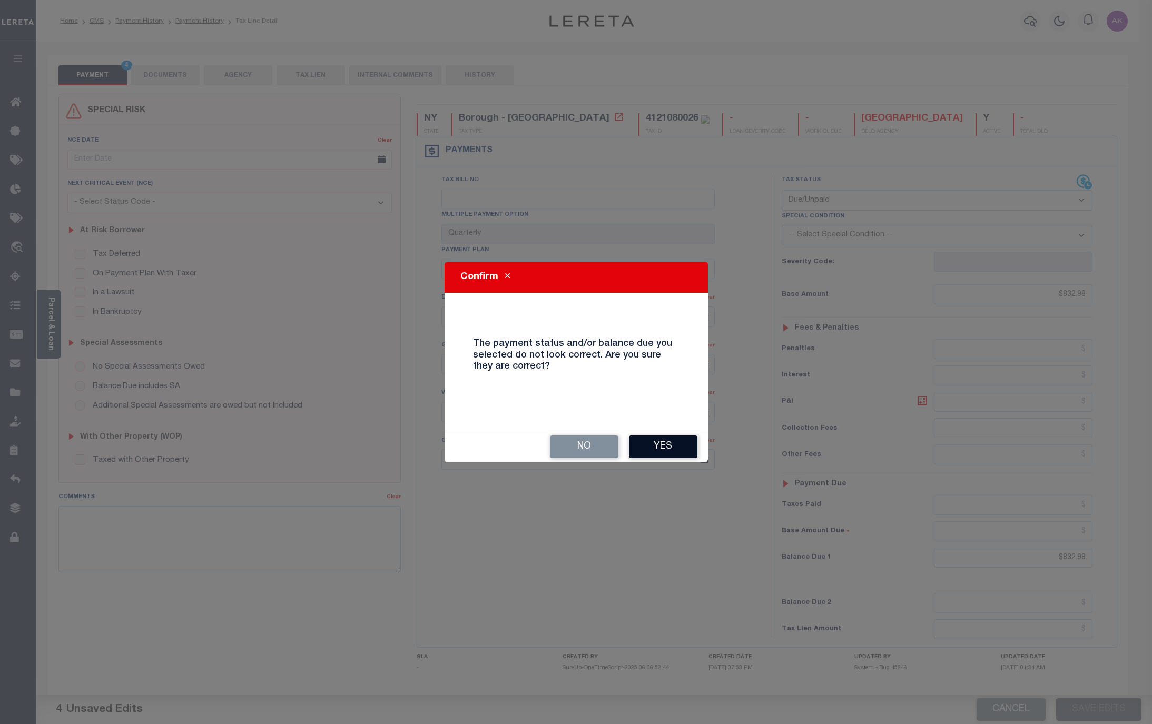
click at [656, 446] on button "Yes" at bounding box center [663, 447] width 68 height 23
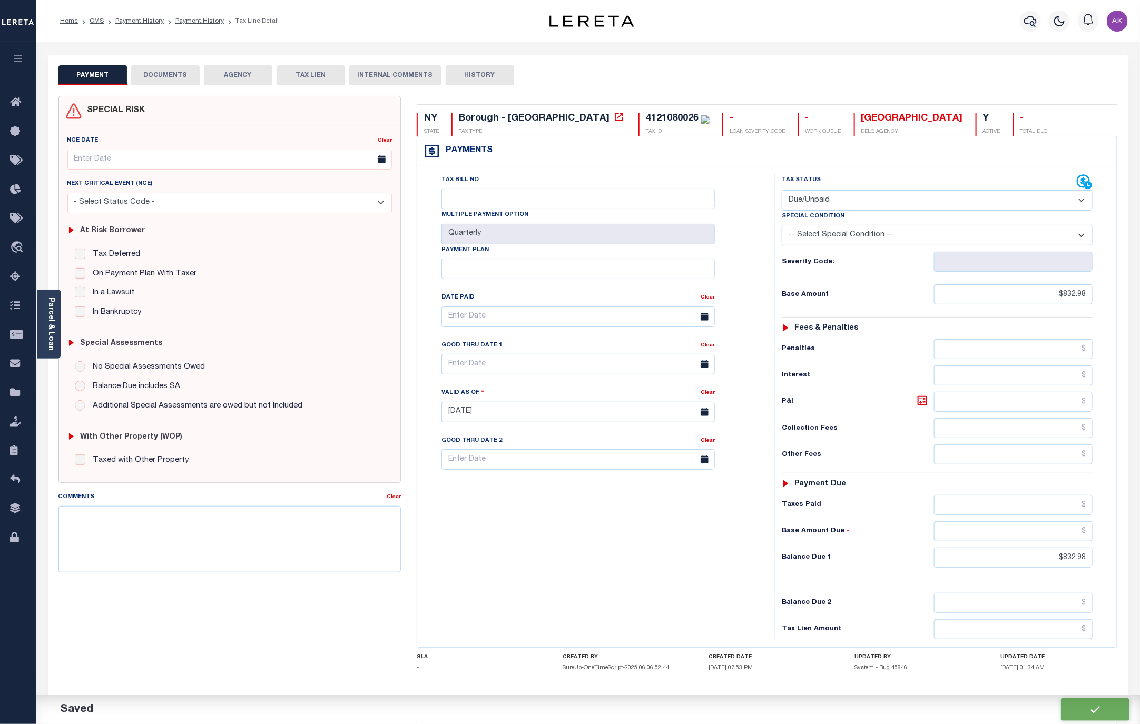
checkbox input "false"
type input "$832.98"
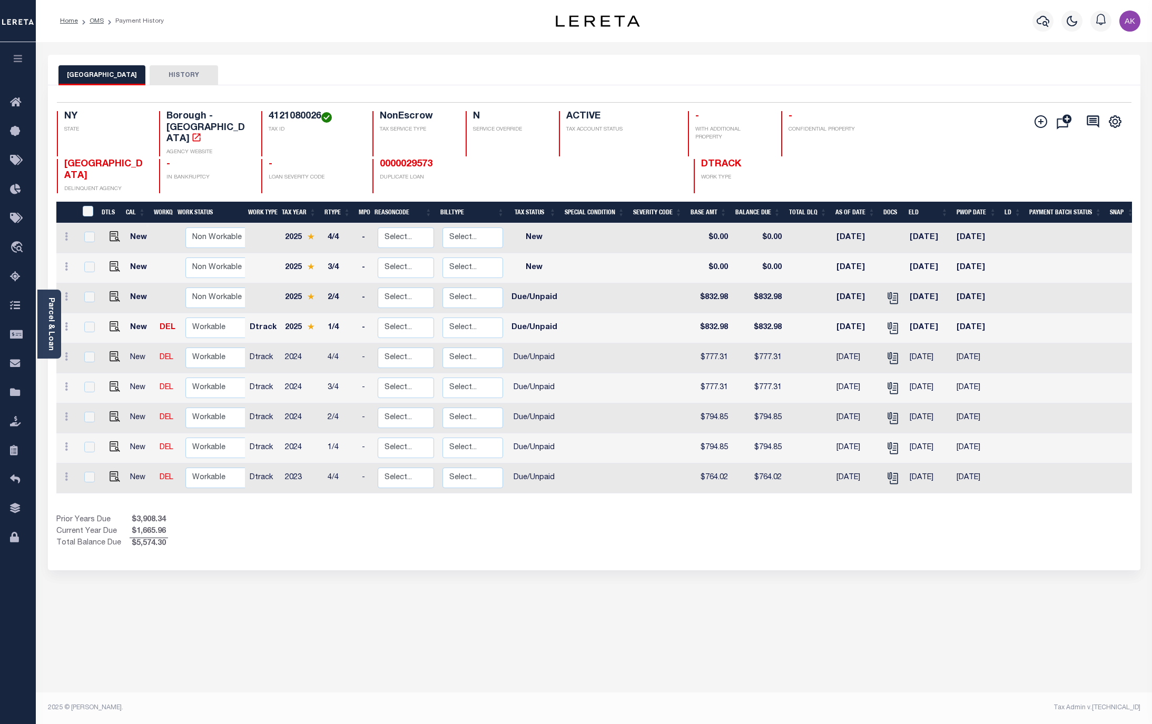
click at [955, 74] on div "QUEENS CITY HISTORY" at bounding box center [593, 74] width 1071 height 19
click at [96, 18] on link "OMS" at bounding box center [97, 21] width 14 height 6
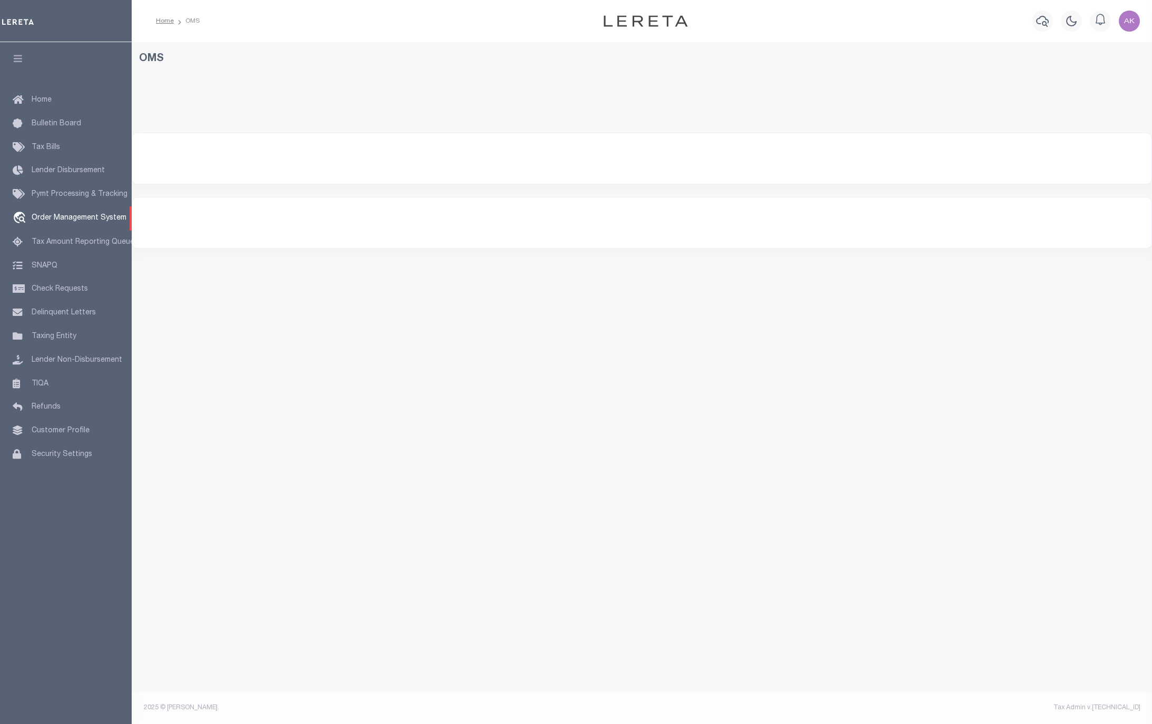
select select "200"
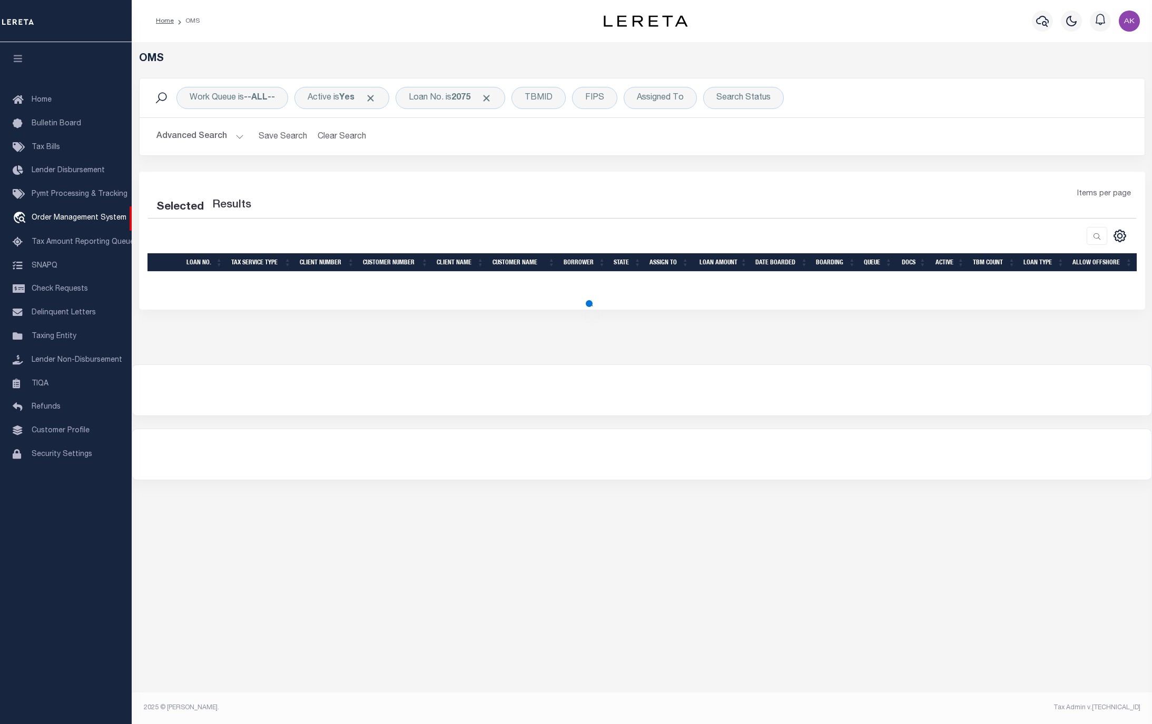
select select "200"
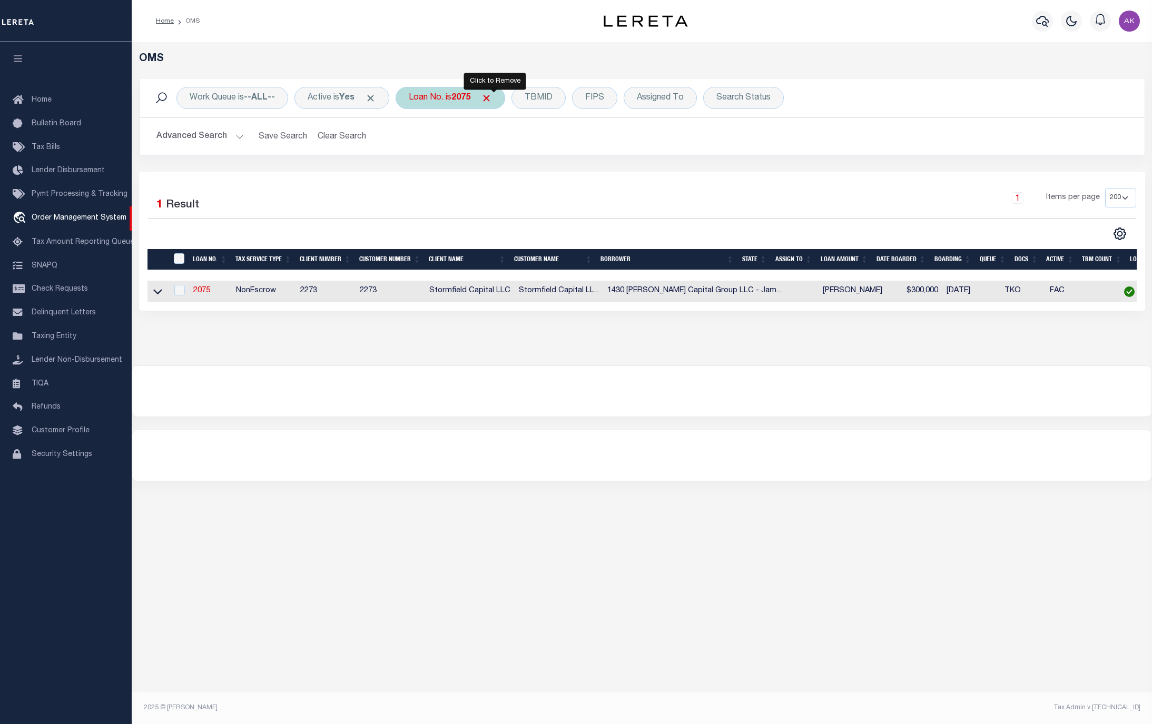
click at [492, 96] on span "Click to Remove" at bounding box center [486, 98] width 11 height 11
click at [430, 96] on div "Loan No." at bounding box center [426, 98] width 61 height 22
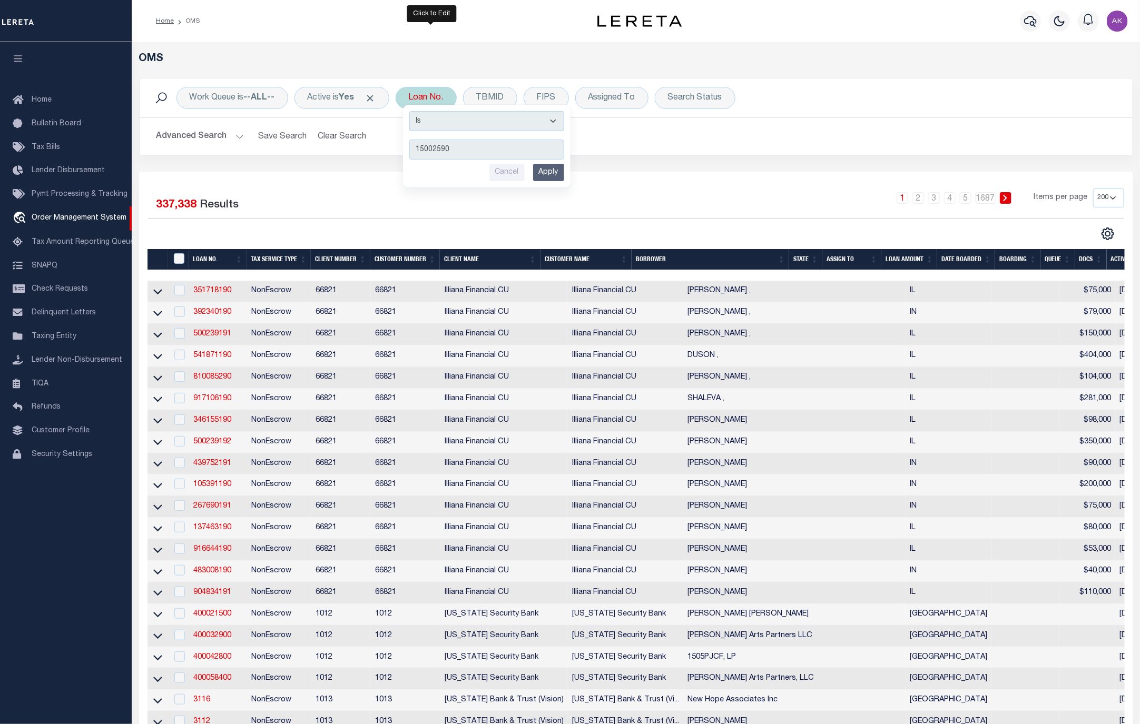
type input "150025909"
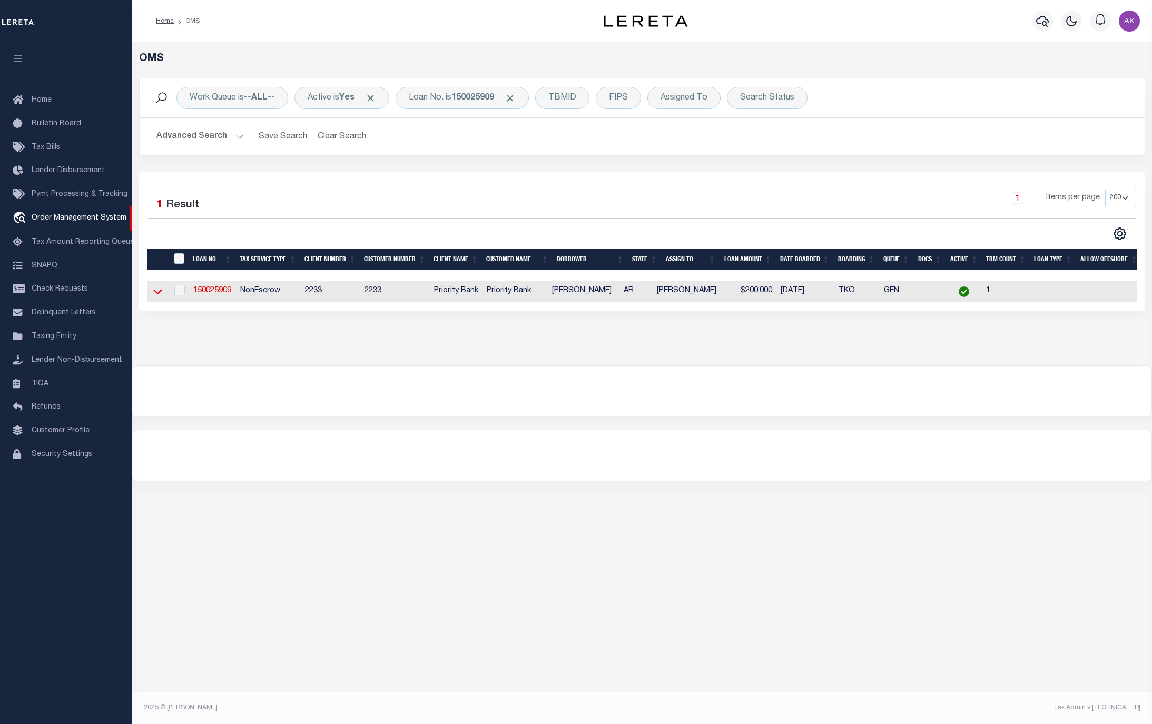
click at [157, 294] on icon at bounding box center [157, 291] width 9 height 11
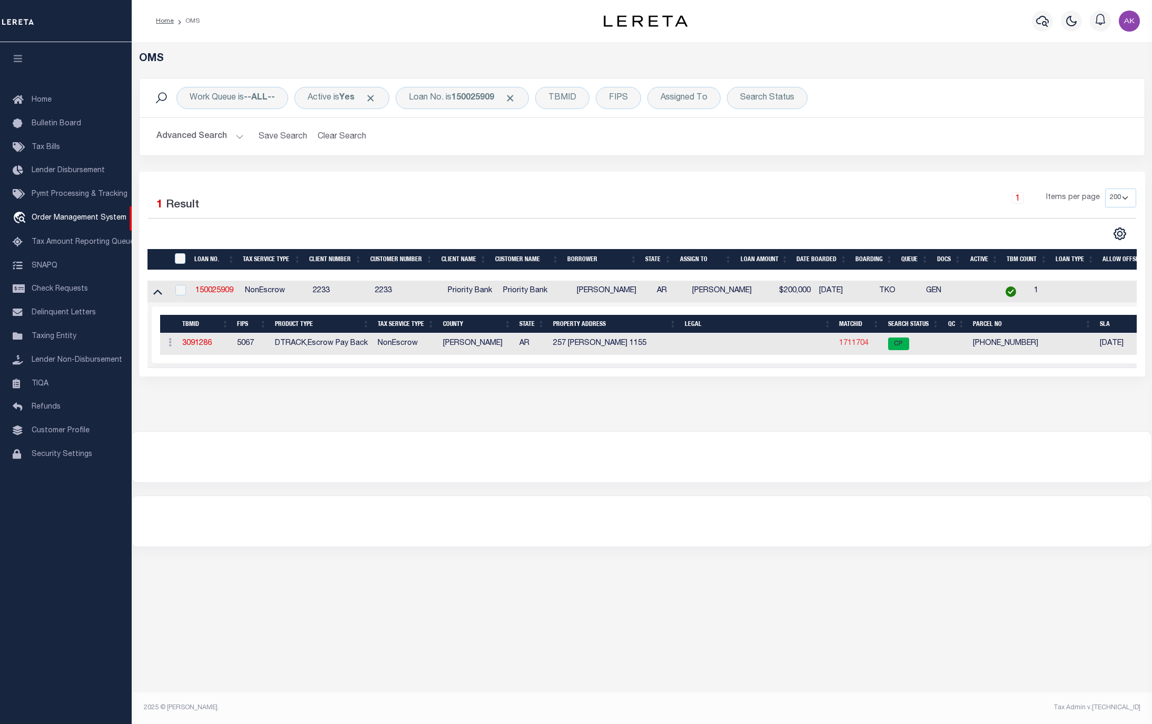
click at [859, 343] on link "1711704" at bounding box center [853, 343] width 29 height 7
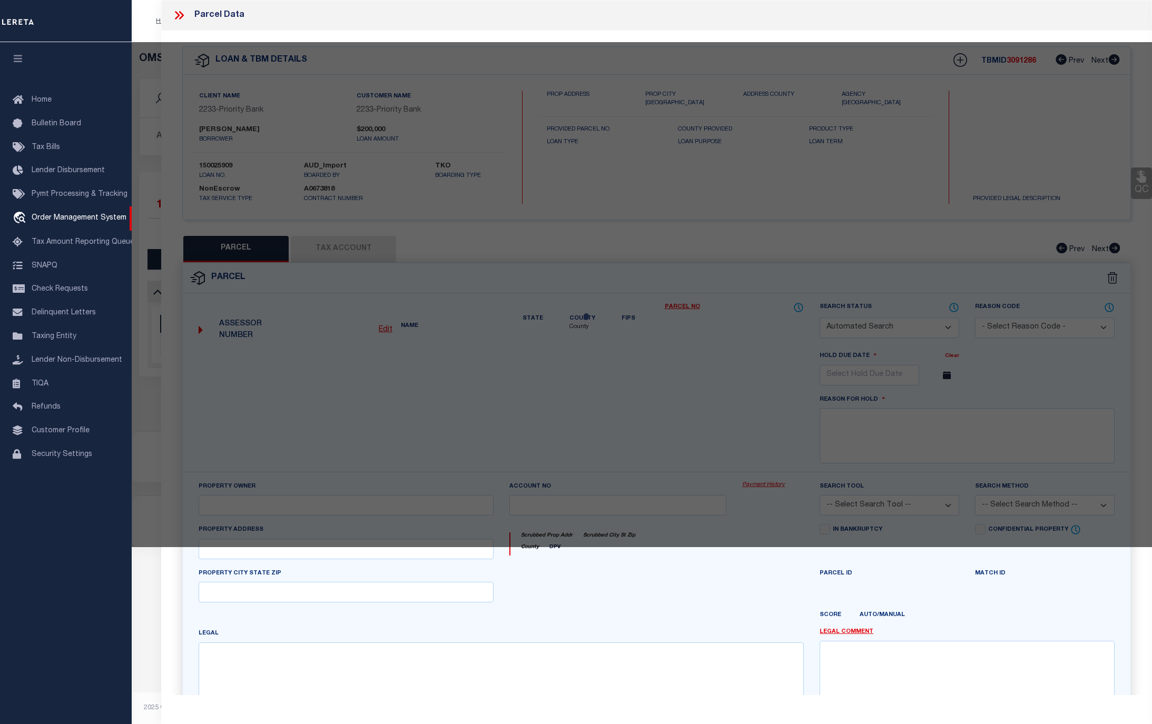
checkbox input "false"
select select "CP"
type input "DANIELS RAYVON & ANGELA"
select select
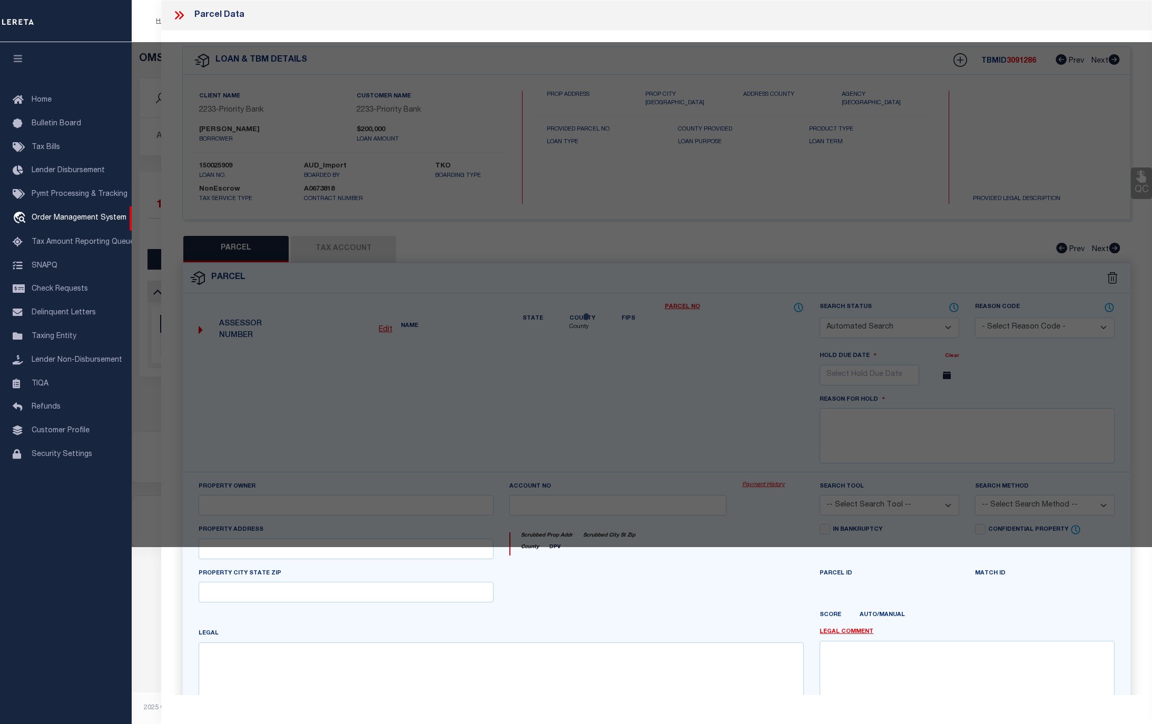
type input "257 JACKSON 1155"
checkbox input "false"
type input "NEWPORT, AR 72112"
type textarea "PT NW NE 1.33 ACRES"
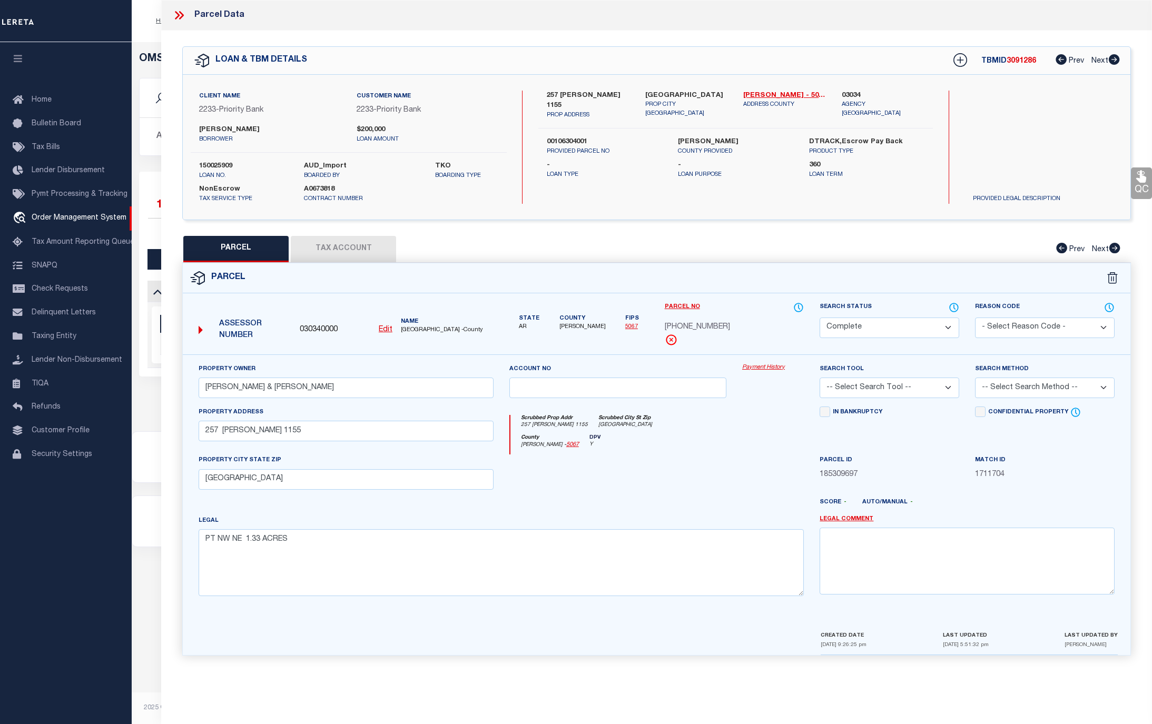
click at [757, 370] on link "Payment History" at bounding box center [773, 367] width 62 height 9
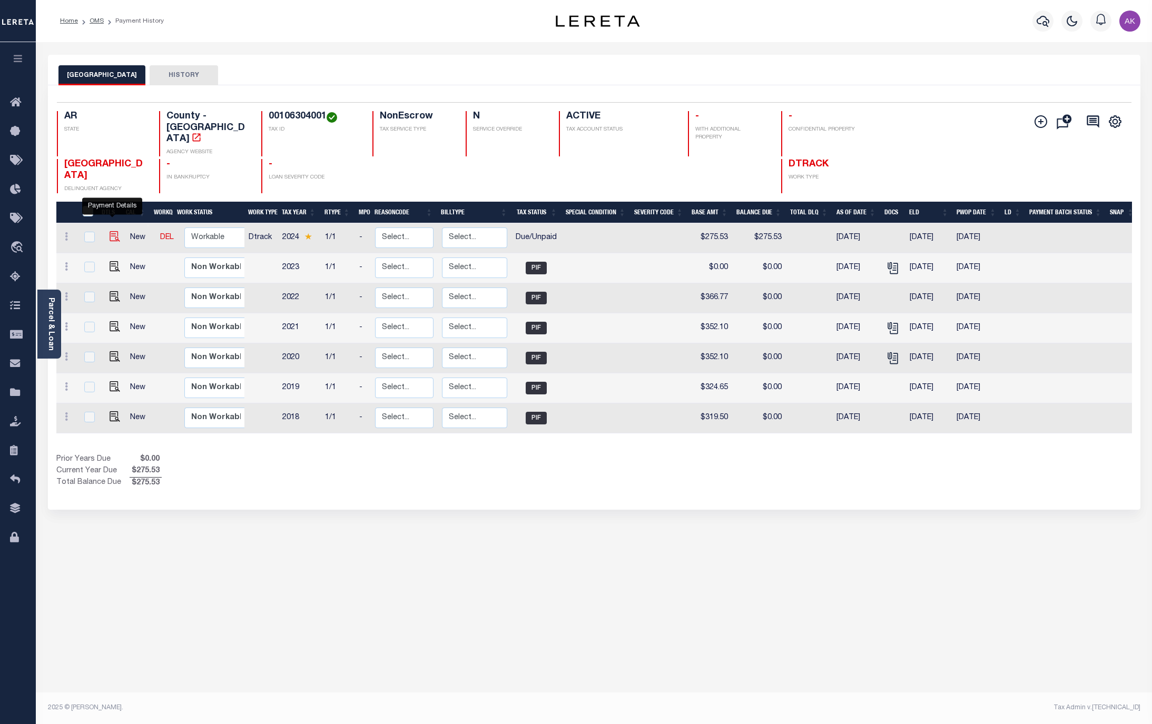
click at [111, 231] on img "" at bounding box center [115, 236] width 11 height 11
checkbox input "true"
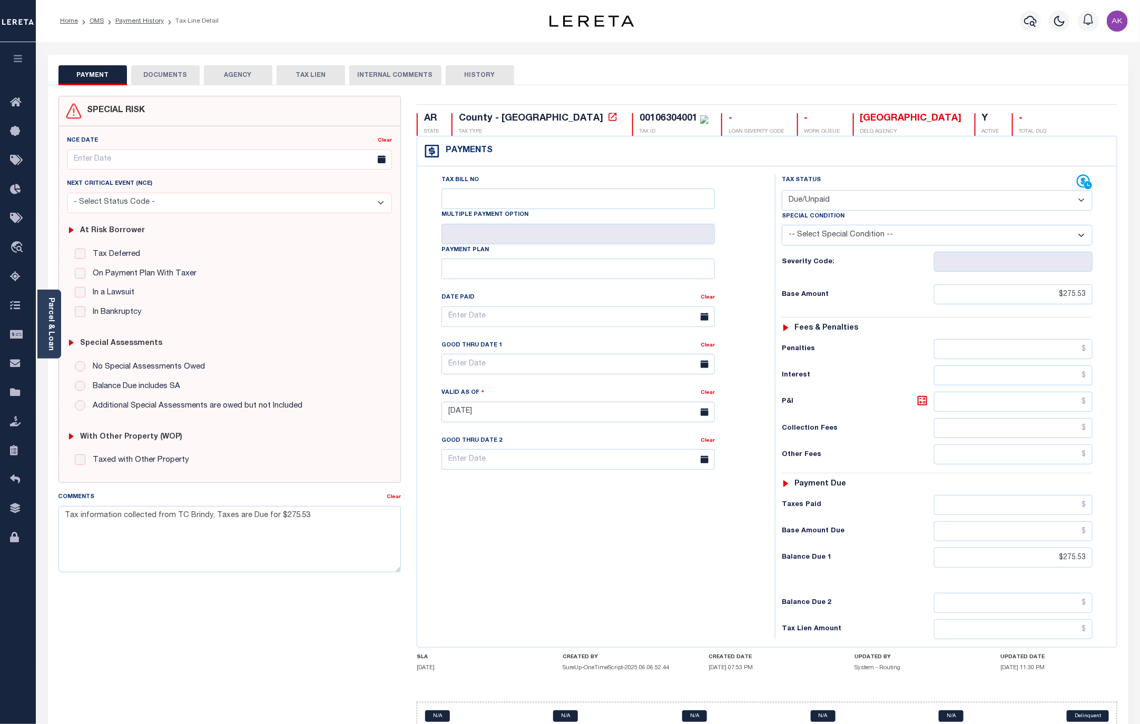
click at [1050, 203] on select "- Select Status Code - Open Due/Unpaid Paid Incomplete No Tax Due Internal Refu…" at bounding box center [937, 200] width 311 height 21
select select "PYD"
click at [782, 191] on select "- Select Status Code - Open Due/Unpaid Paid Incomplete No Tax Due Internal Refu…" at bounding box center [937, 200] width 311 height 21
type input "[DATE]"
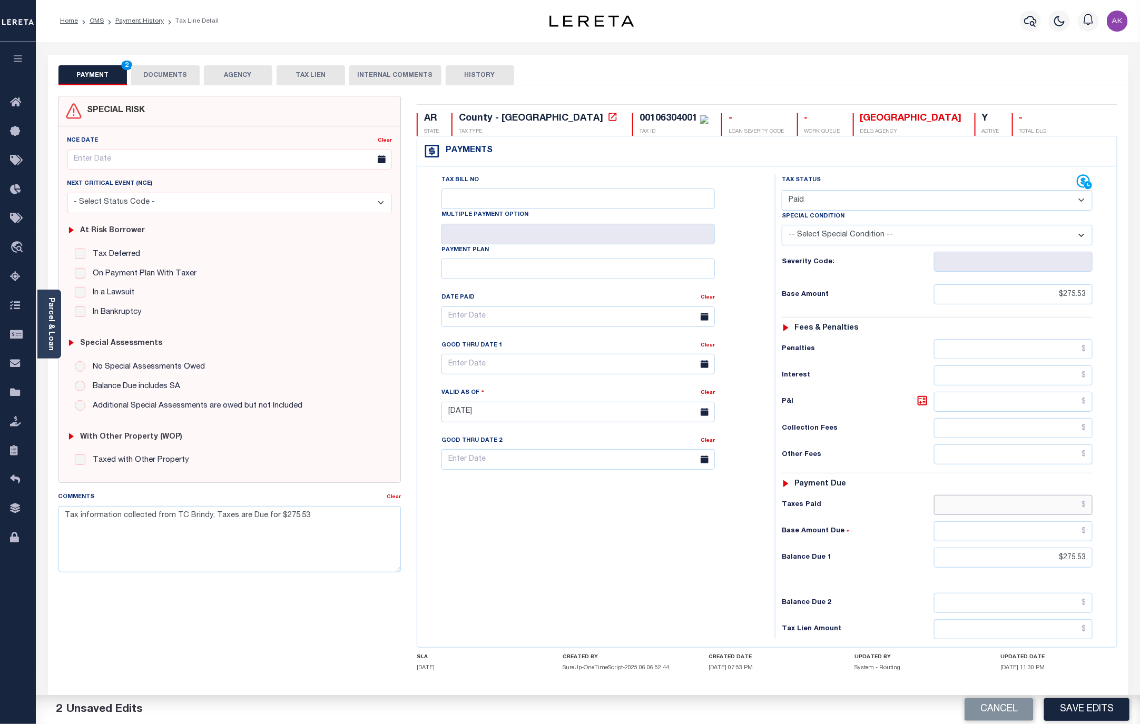
click at [1067, 511] on input "text" at bounding box center [1013, 505] width 159 height 20
type input "$275.53"
click at [1069, 542] on input "text" at bounding box center [1013, 532] width 159 height 20
type input "$0.00"
drag, startPoint x: 1055, startPoint y: 564, endPoint x: 1106, endPoint y: 564, distance: 51.6
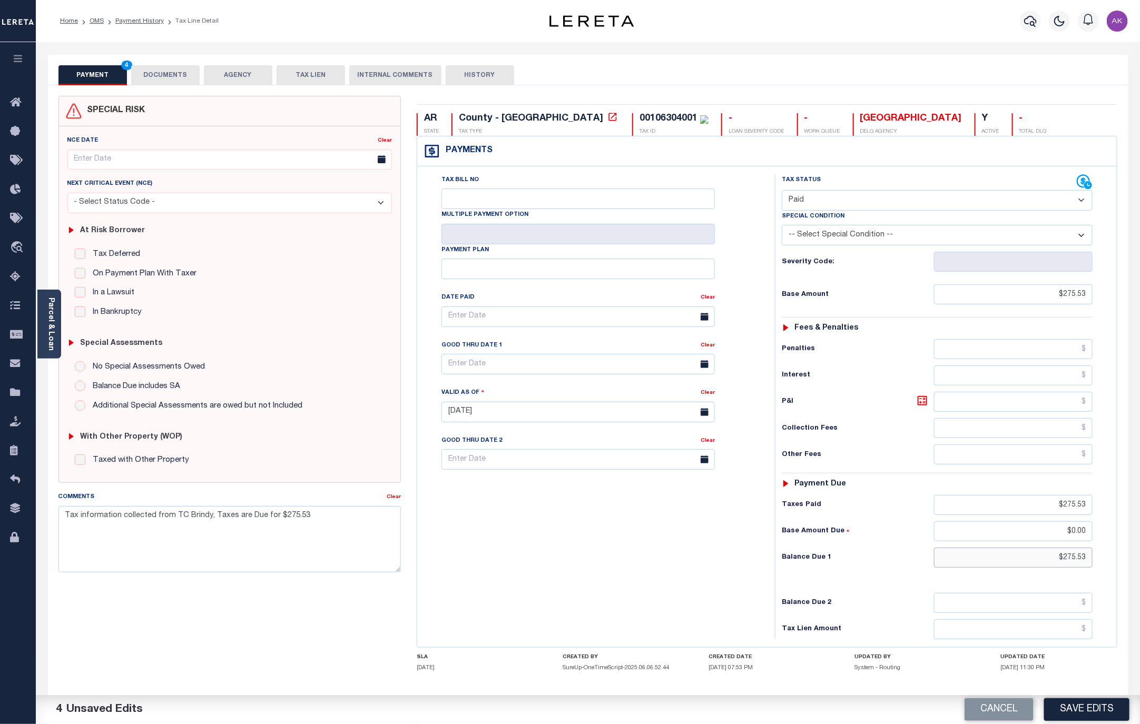
click at [1106, 564] on div "Tax Status Status - Select Status Code -" at bounding box center [940, 406] width 331 height 465
type input "$0.00"
click at [156, 71] on button "DOCUMENTS" at bounding box center [165, 75] width 68 height 20
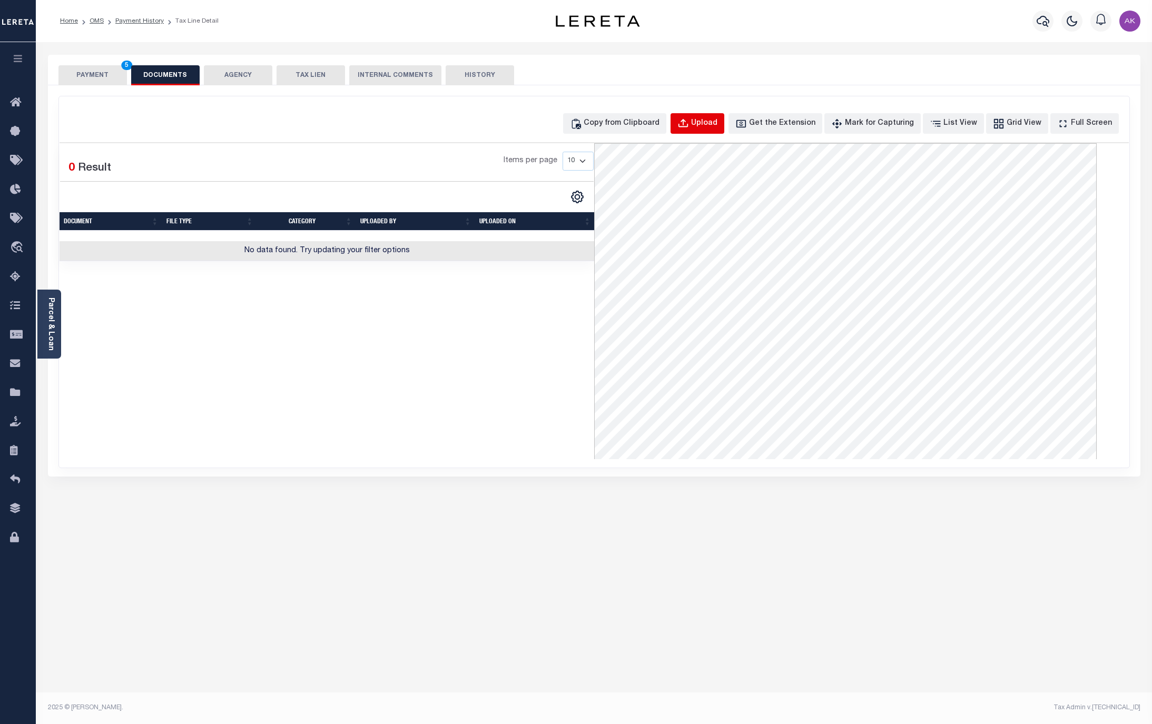
click at [717, 120] on div "Upload" at bounding box center [704, 124] width 26 height 12
select select "POP"
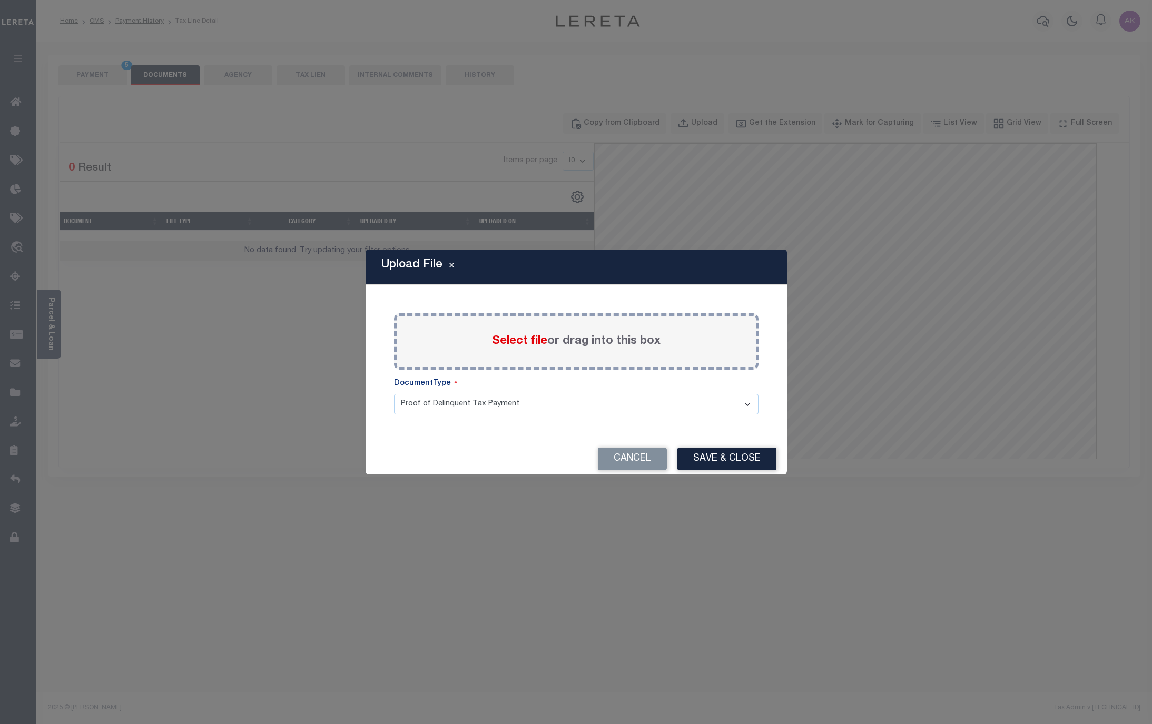
click at [516, 341] on span "Select file" at bounding box center [519, 342] width 55 height 12
click at [0, 0] on input "Select file or drag into this box" at bounding box center [0, 0] width 0 height 0
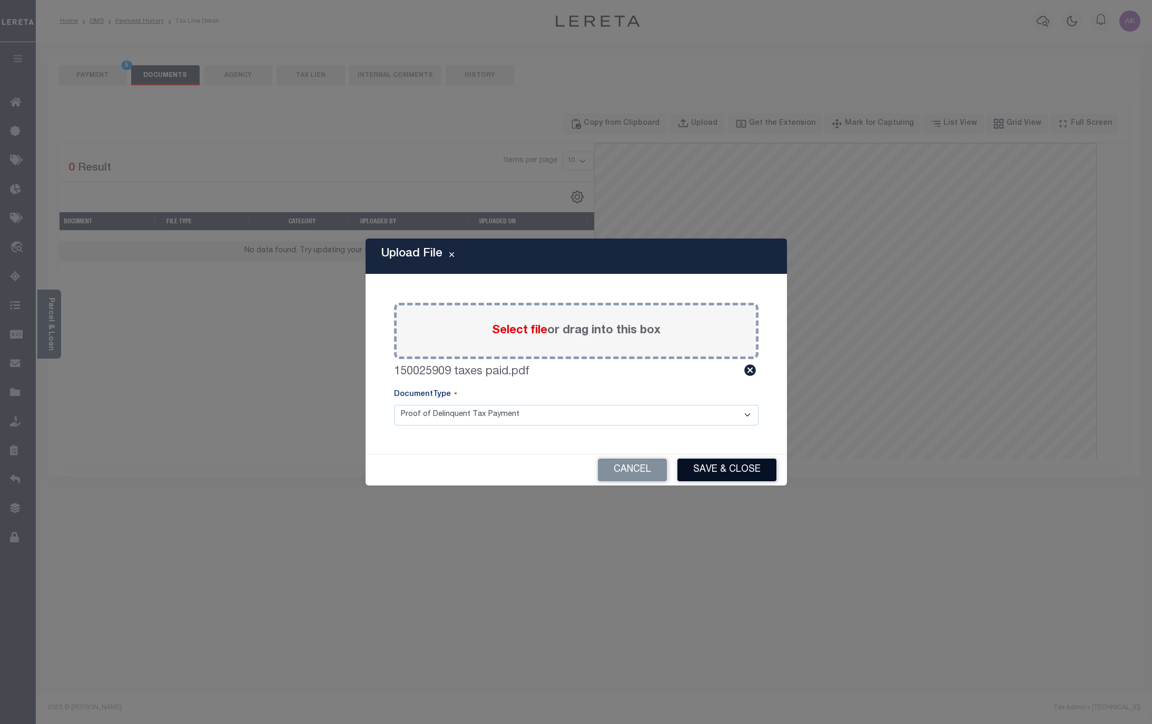
click at [710, 471] on button "Save & Close" at bounding box center [726, 470] width 99 height 23
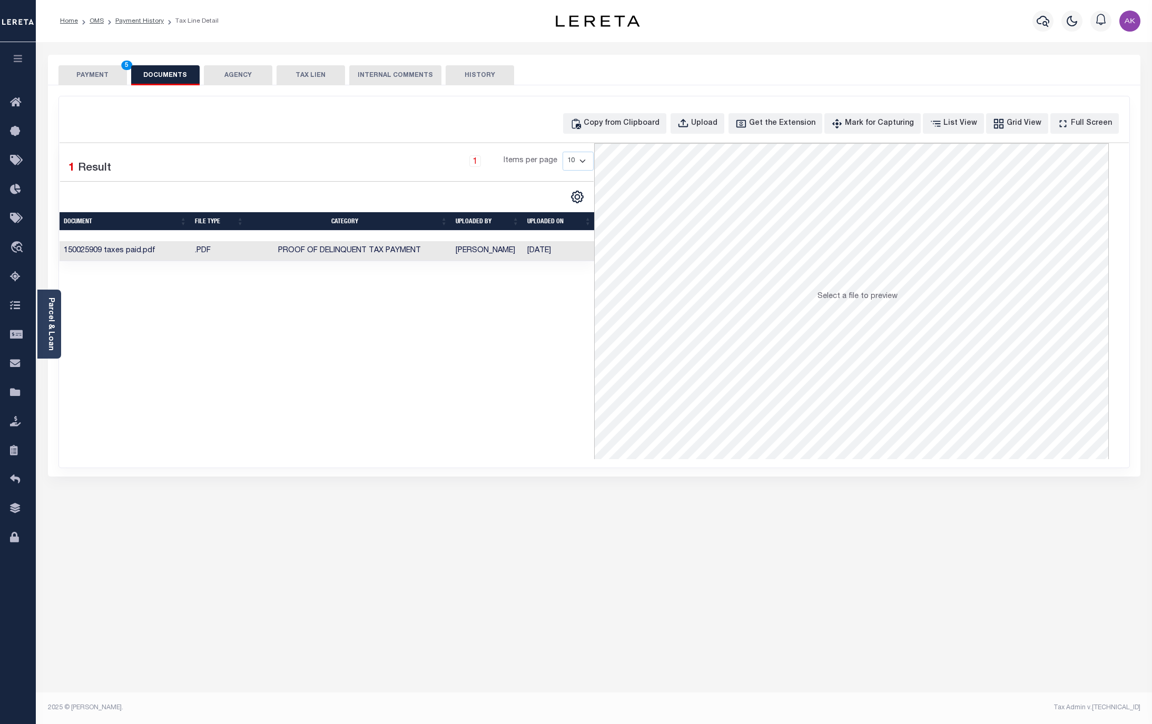
click at [92, 73] on button "PAYMENT 5" at bounding box center [92, 75] width 68 height 20
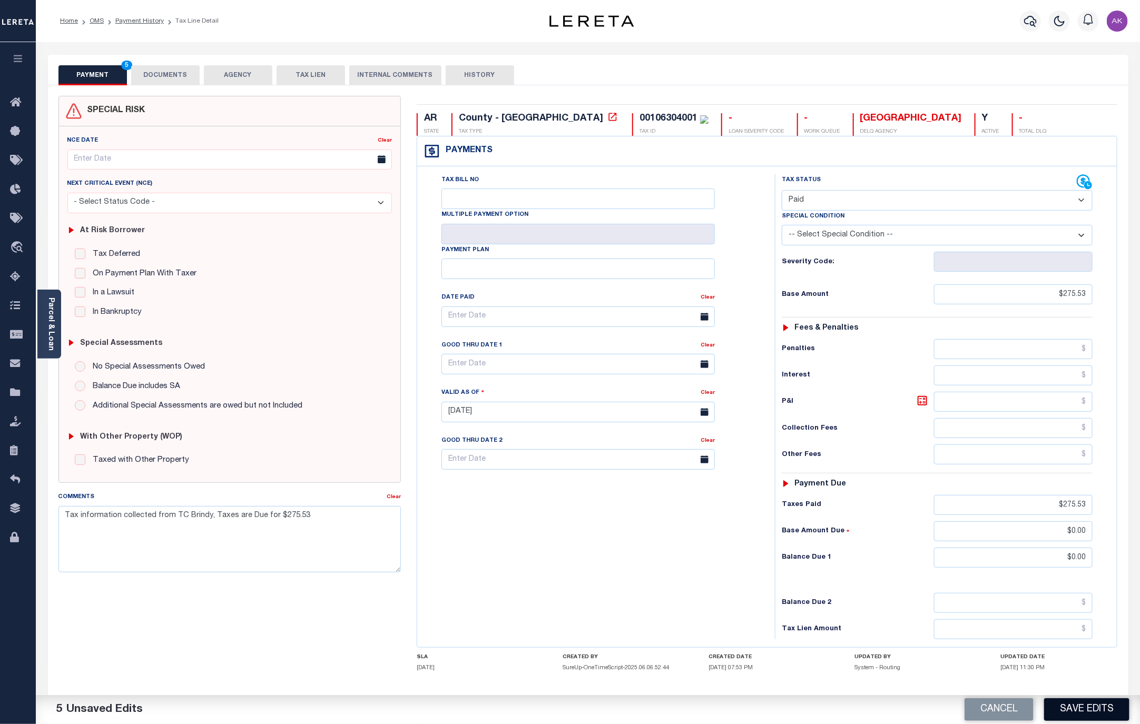
click at [1092, 713] on button "Save Edits" at bounding box center [1086, 709] width 85 height 23
checkbox input "false"
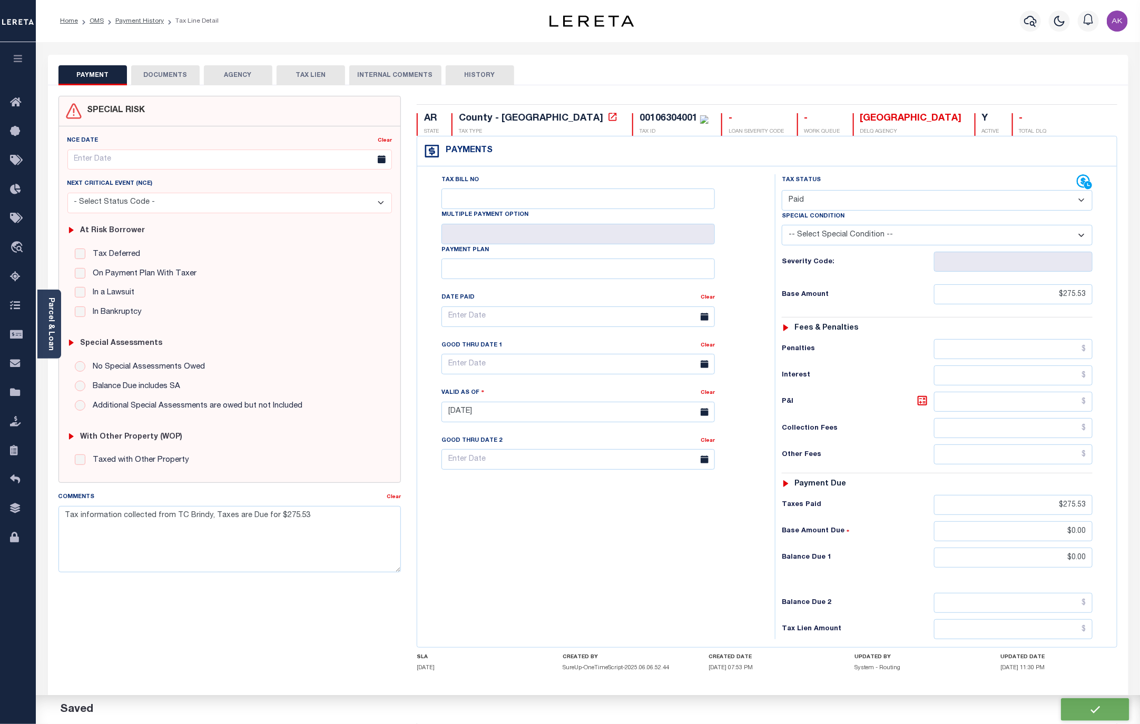
type input "$275.53"
type input "$0"
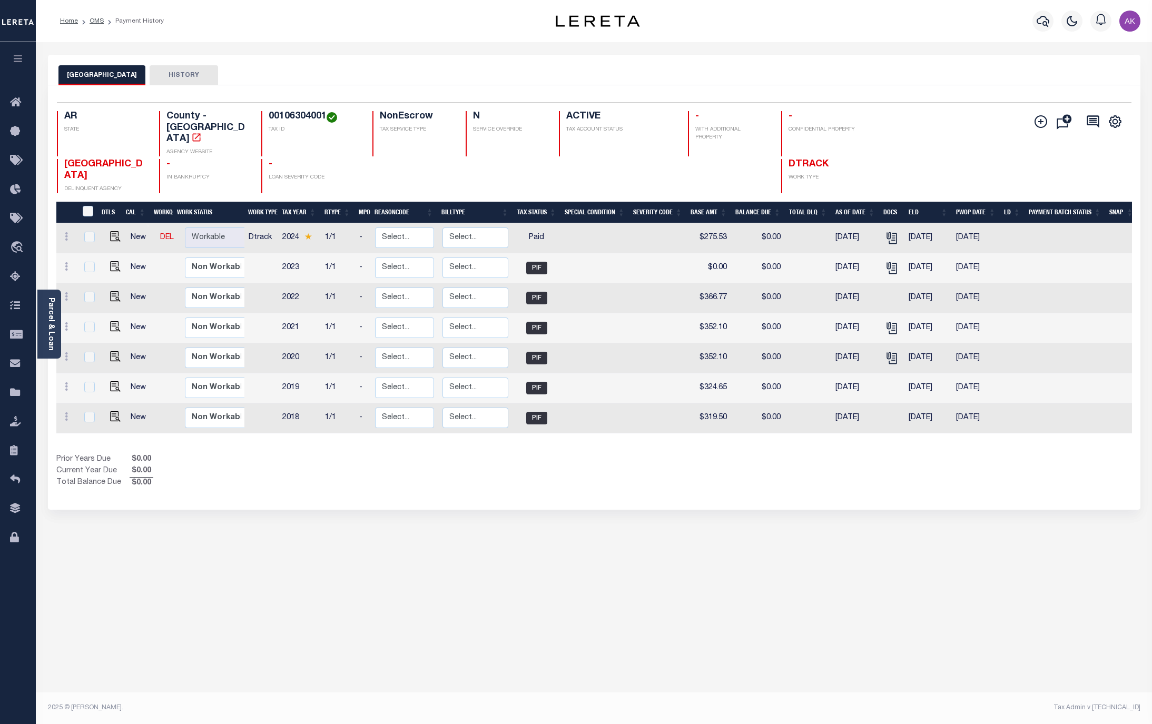
click at [744, 24] on div "Profile Sign out" at bounding box center [916, 21] width 455 height 37
click at [924, 34] on div "Profile Sign out" at bounding box center [916, 21] width 455 height 37
click at [95, 21] on link "OMS" at bounding box center [97, 21] width 14 height 6
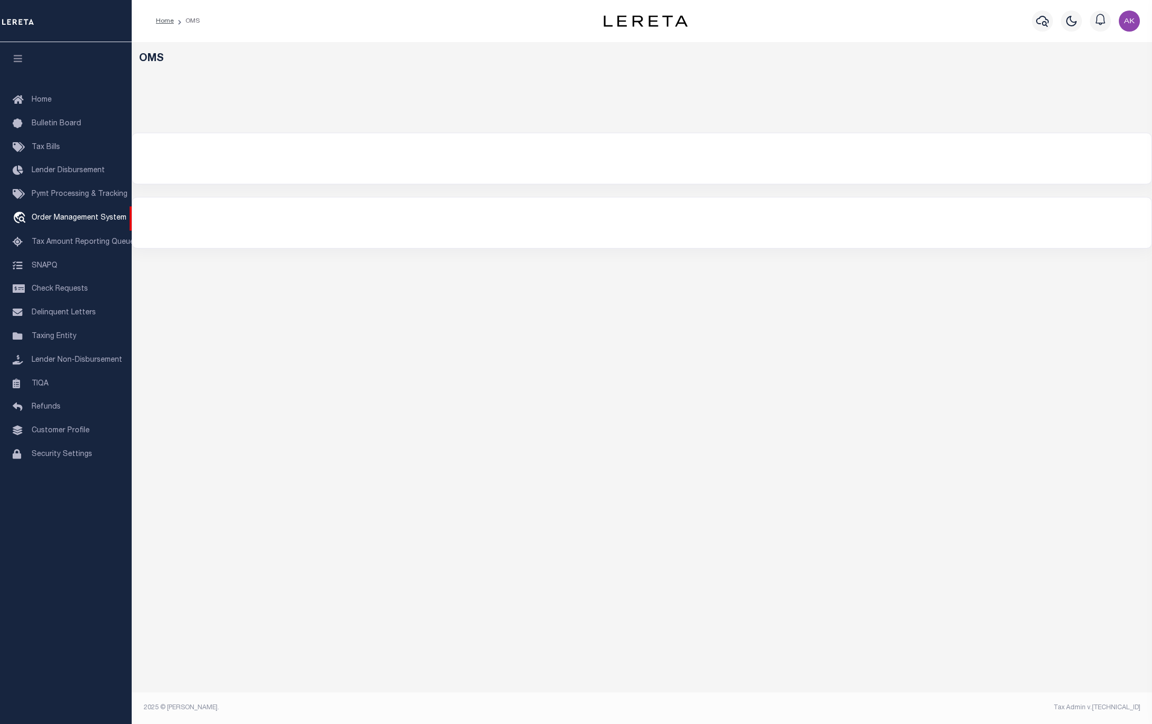
select select "200"
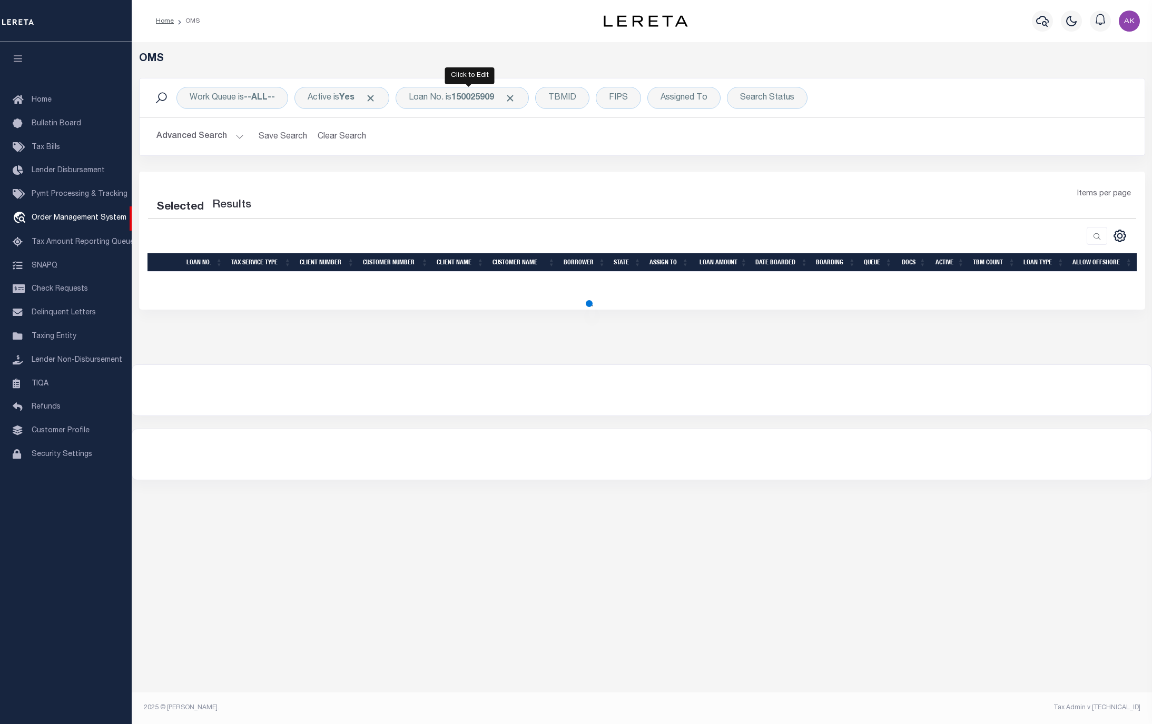
select select "200"
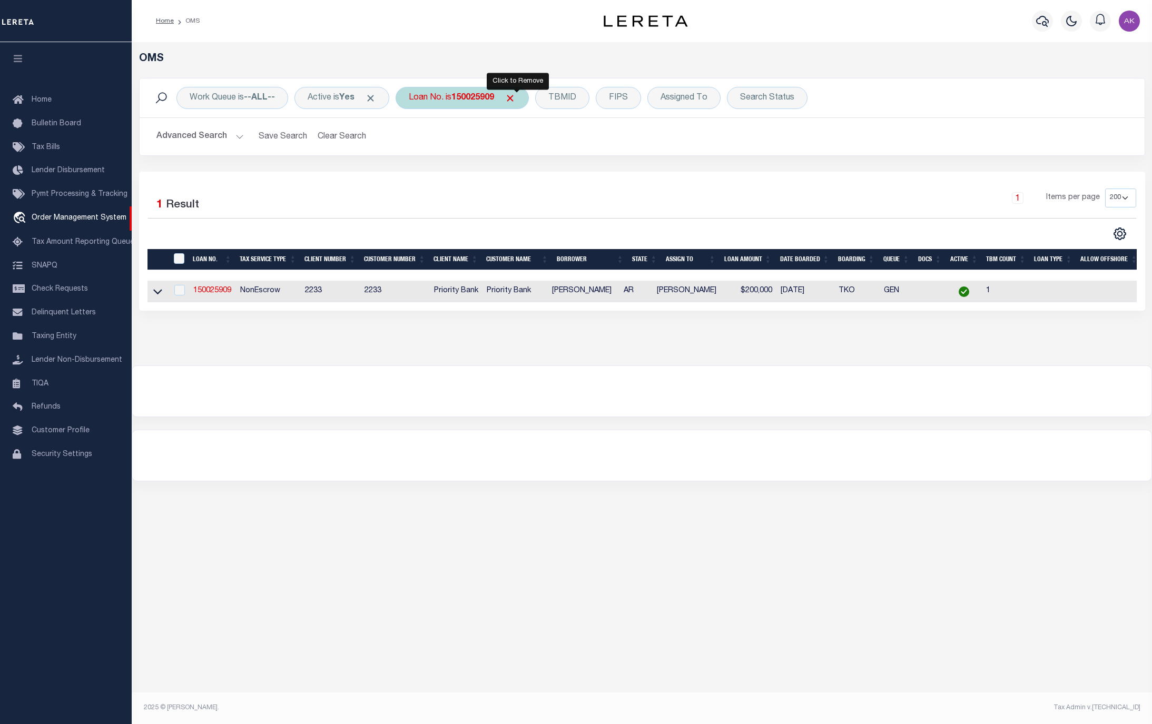
click at [516, 96] on span "Click to Remove" at bounding box center [510, 98] width 11 height 11
click at [424, 97] on div "Loan No." at bounding box center [426, 98] width 61 height 22
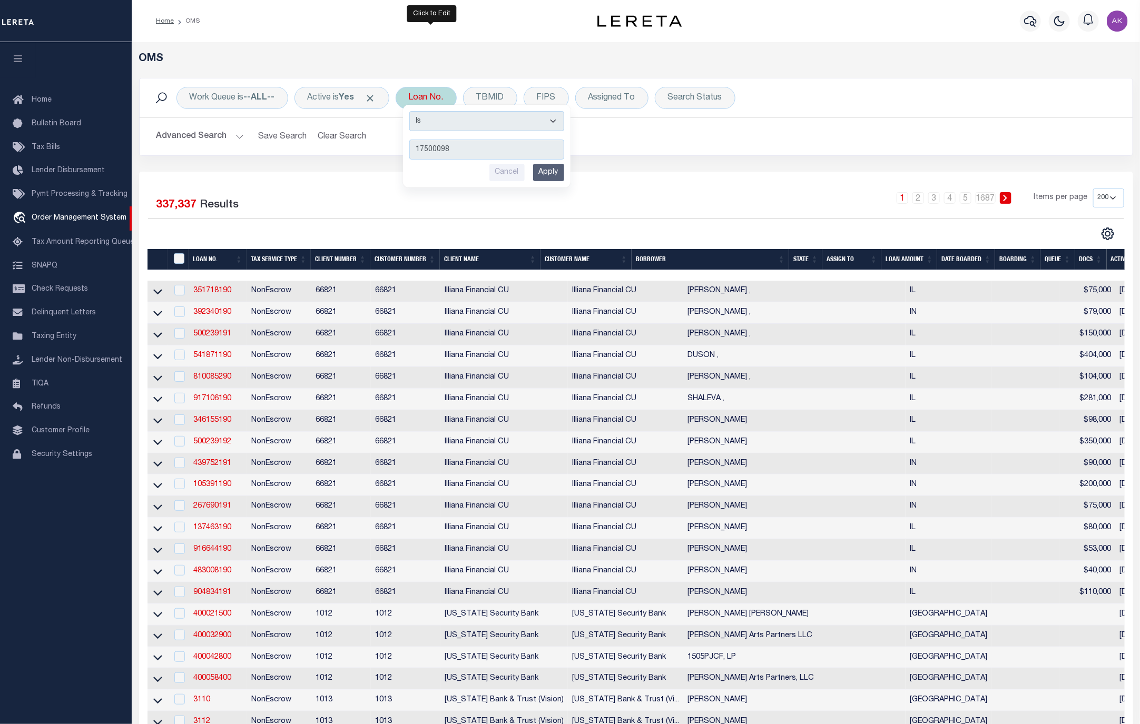
type input "175000983"
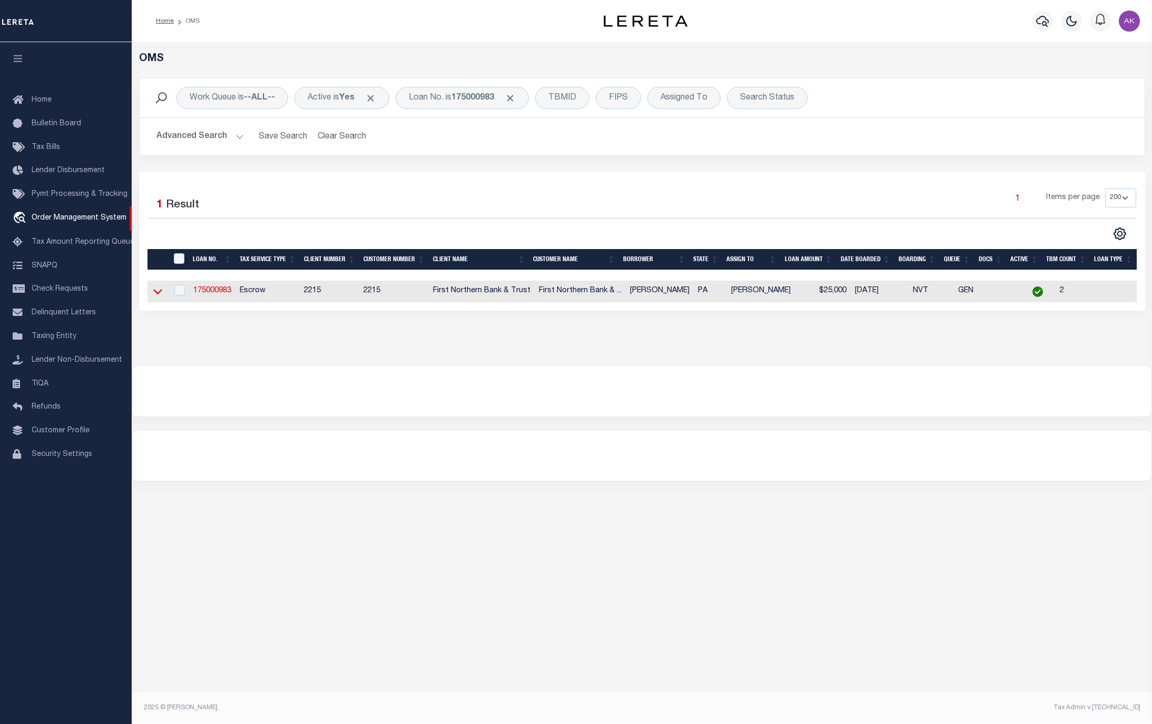
click at [157, 292] on icon at bounding box center [157, 291] width 9 height 11
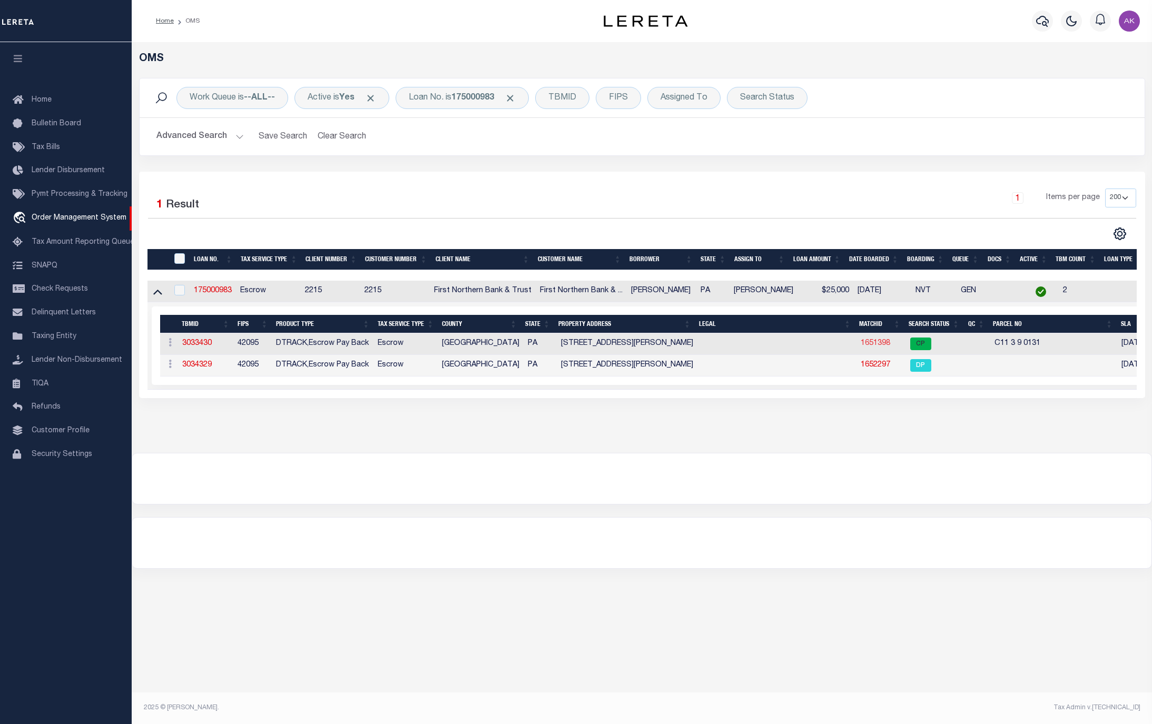
click at [879, 347] on link "1651398" at bounding box center [875, 343] width 29 height 7
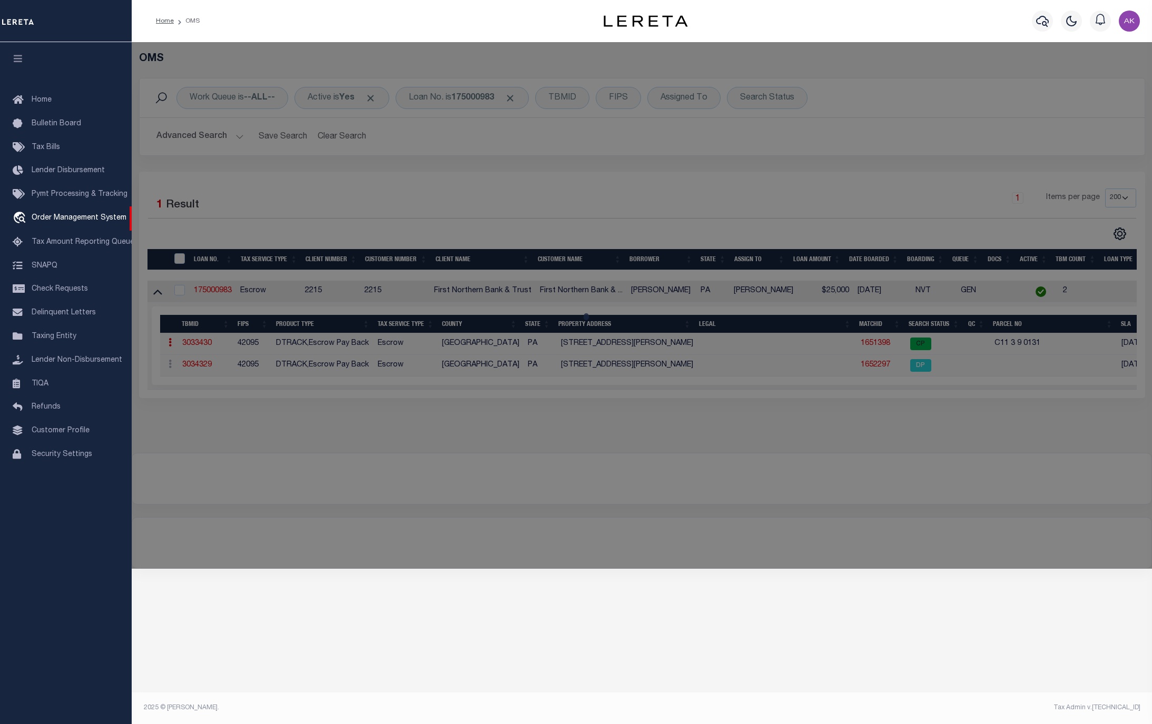
checkbox input "false"
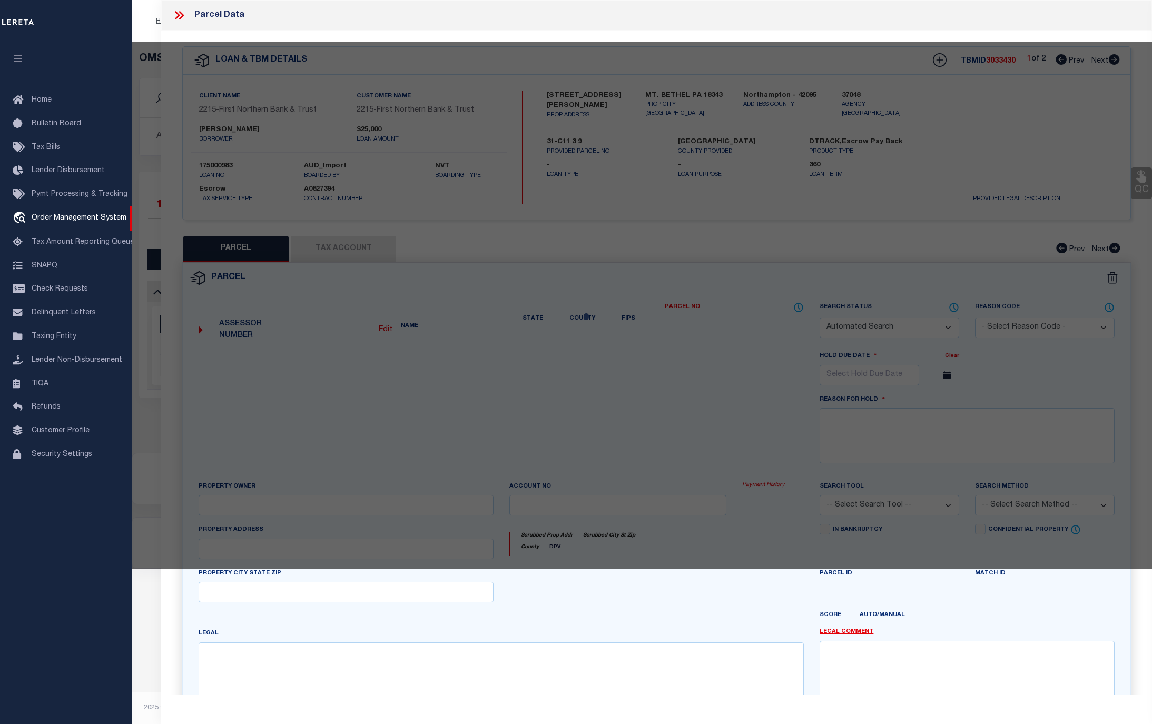
select select "CP"
type input "MOUSLEY KELLY RENEE & WILLIAM S,"
select select "AGF"
select select "ADD"
type input "1017 JACOBY CREEK RD"
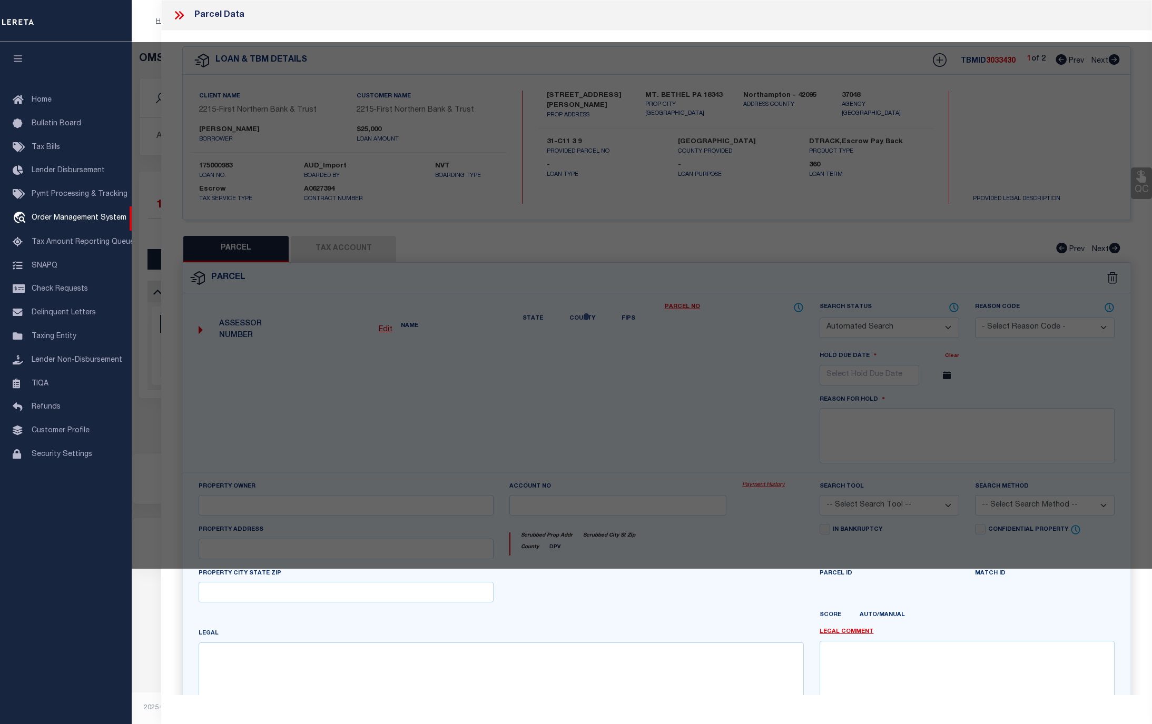
checkbox input "false"
type input "PA"
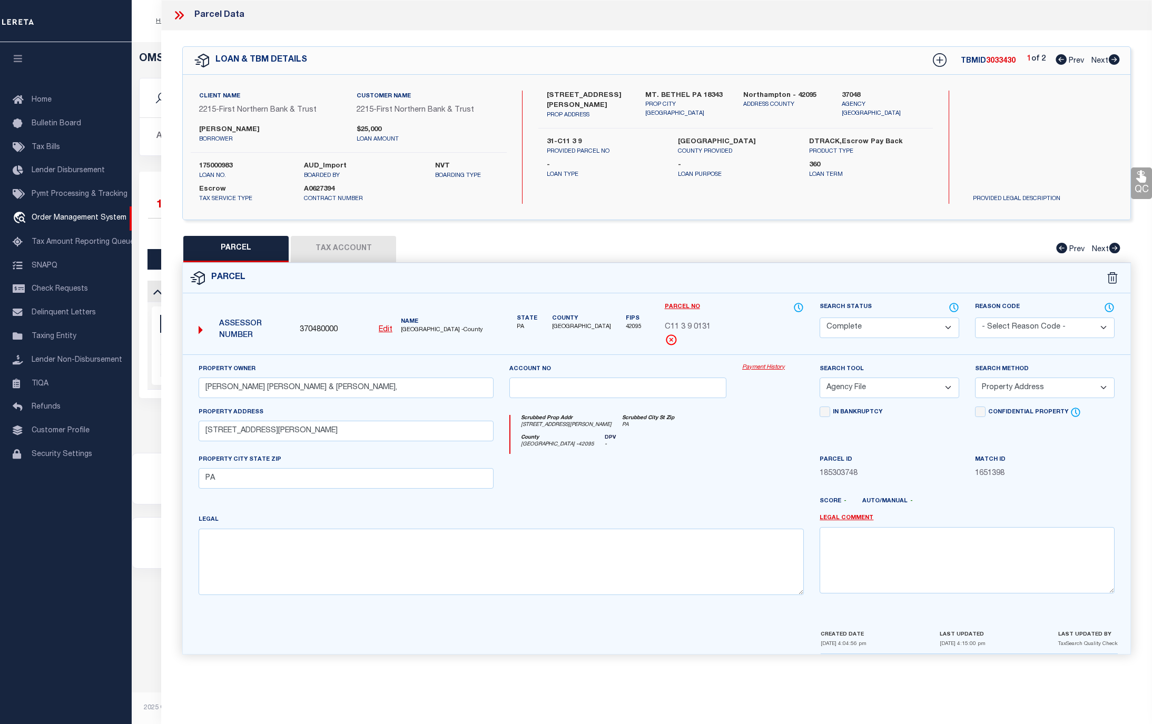
click at [765, 369] on link "Payment History" at bounding box center [773, 367] width 62 height 9
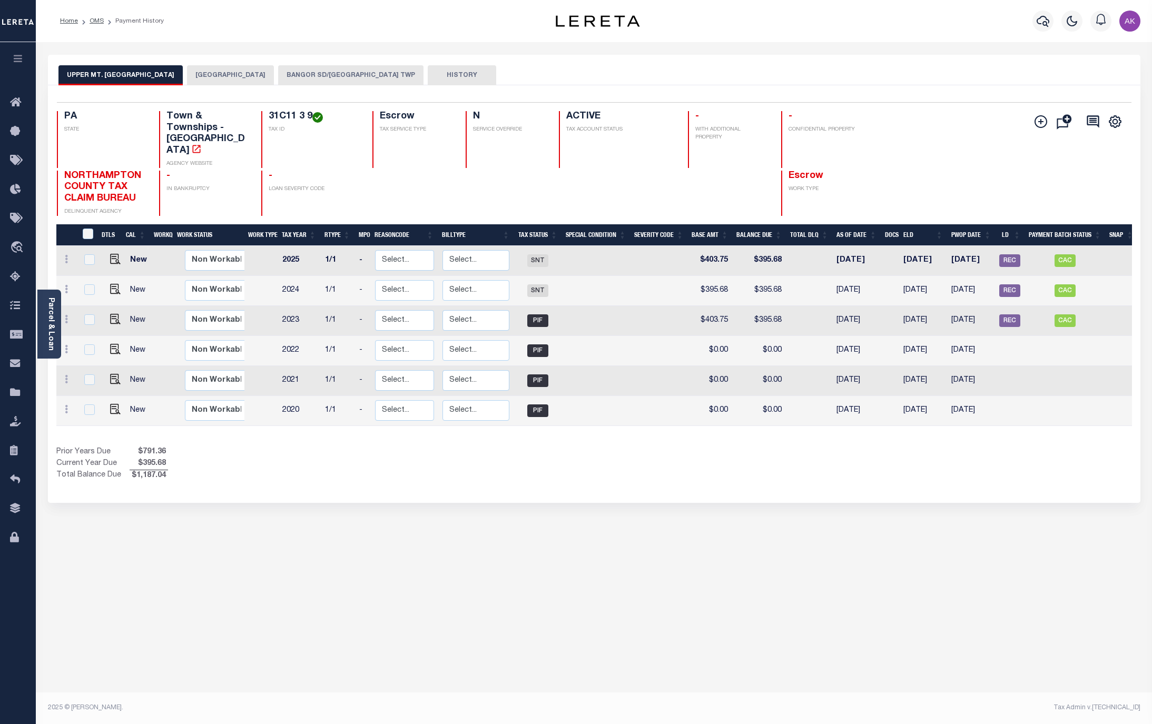
click at [123, 75] on button "UPPER MT. BETHEL TOWNSHIP" at bounding box center [120, 75] width 124 height 20
click at [237, 76] on button "[GEOGRAPHIC_DATA]" at bounding box center [230, 75] width 87 height 20
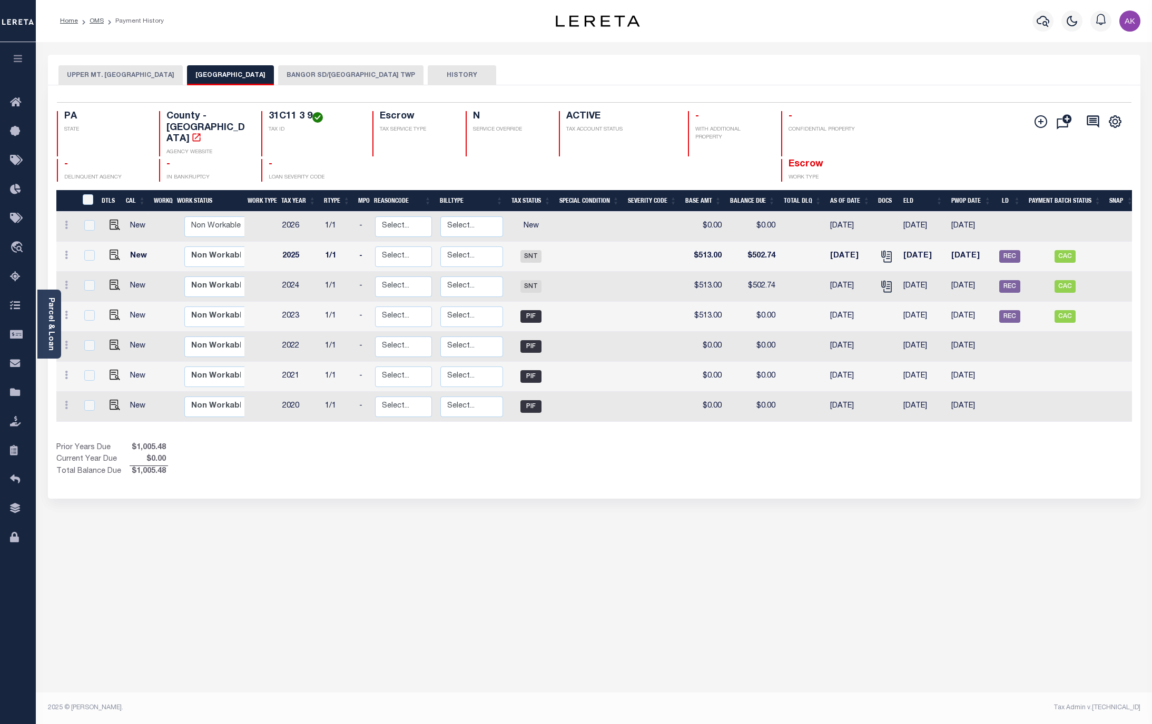
click at [386, 71] on button "BANGOR SD/UPPER MT BETHEL TWP" at bounding box center [350, 75] width 145 height 20
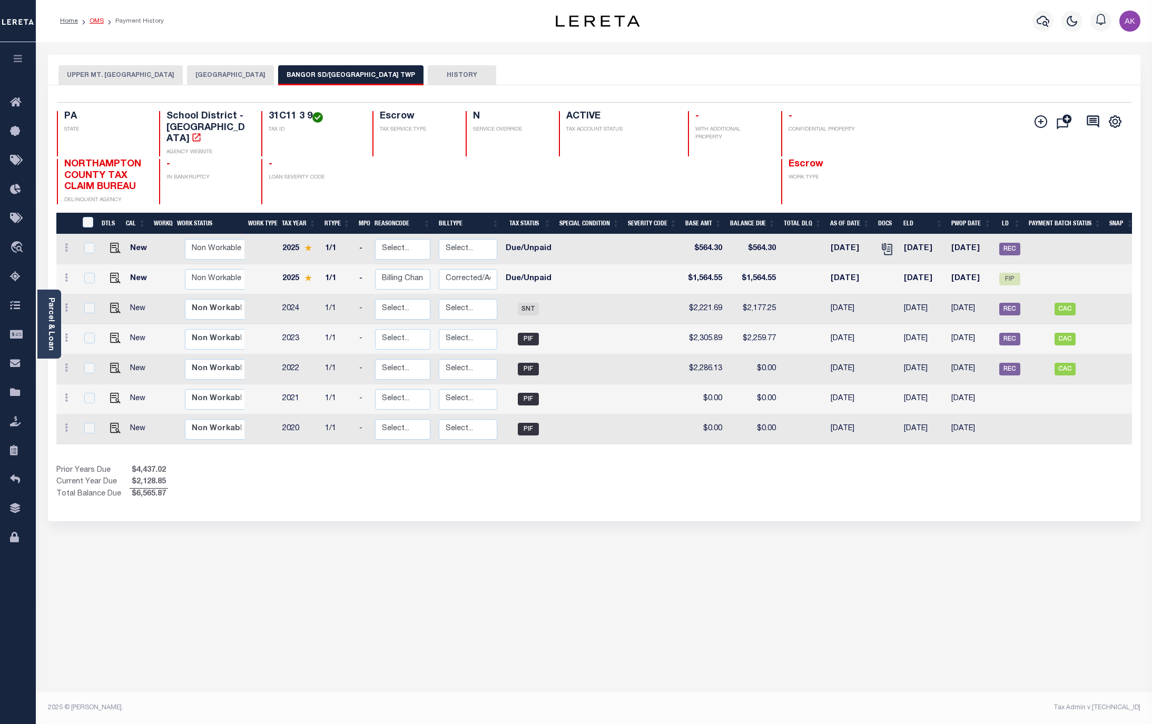
click at [95, 21] on link "OMS" at bounding box center [97, 21] width 14 height 6
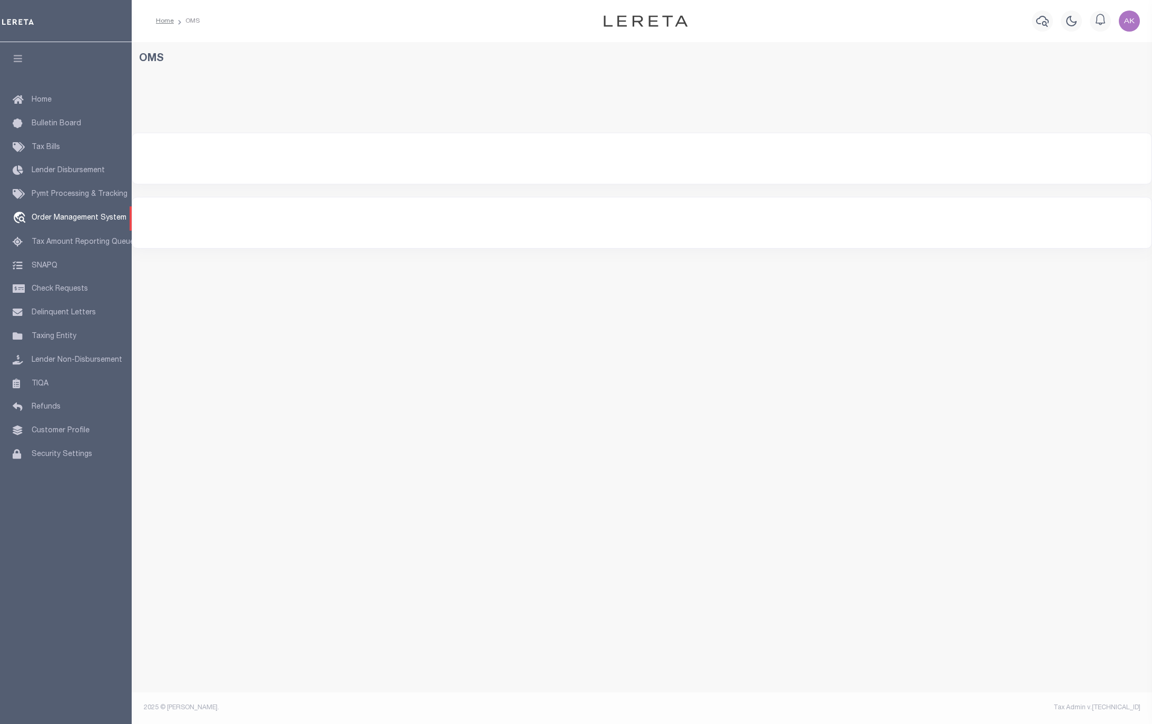
select select "200"
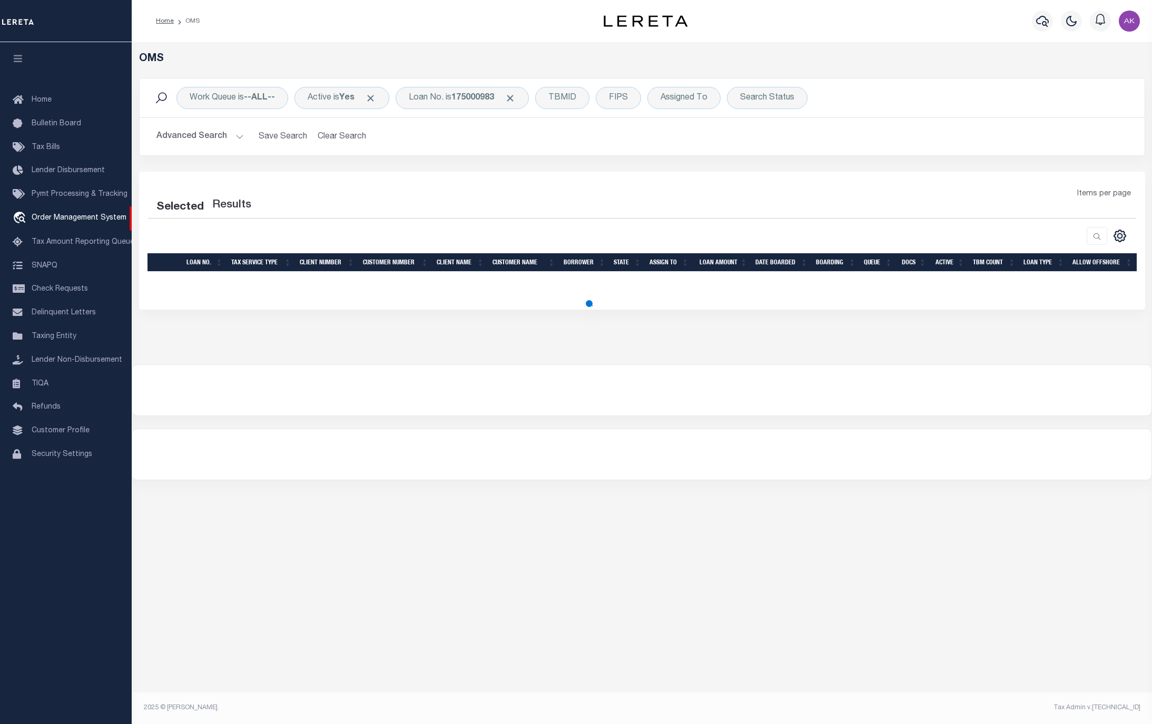
select select "200"
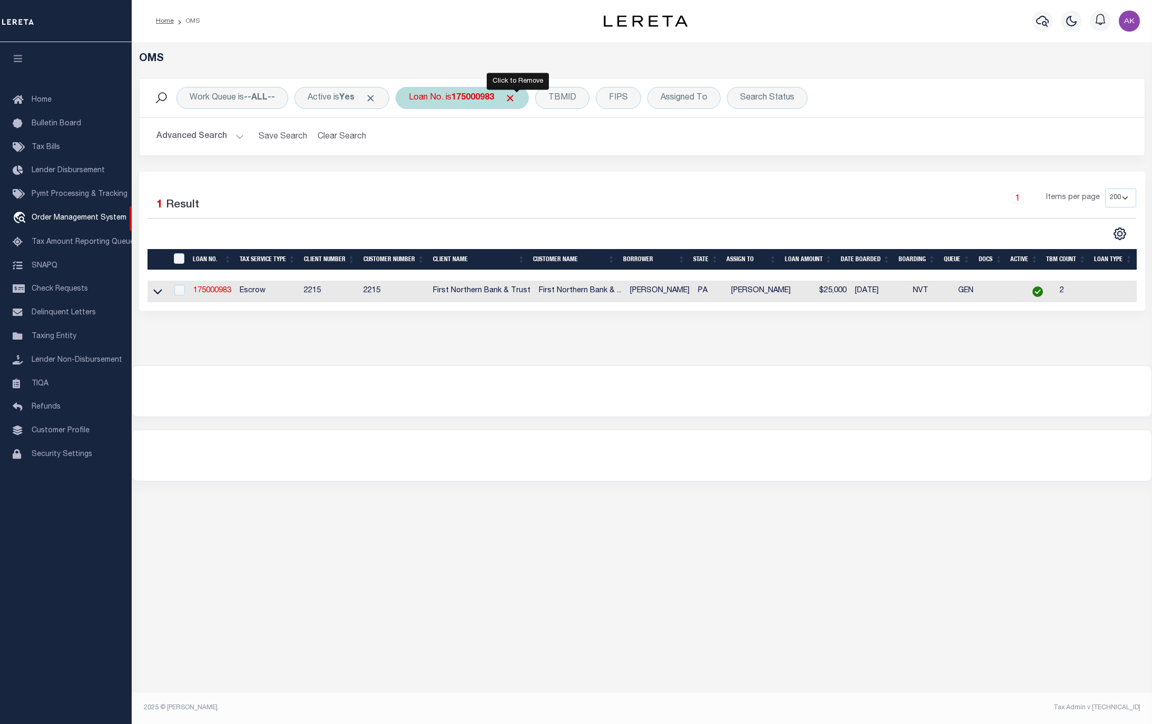
click at [515, 98] on span "Click to Remove" at bounding box center [510, 98] width 11 height 11
click at [429, 98] on div "Loan No." at bounding box center [426, 98] width 61 height 22
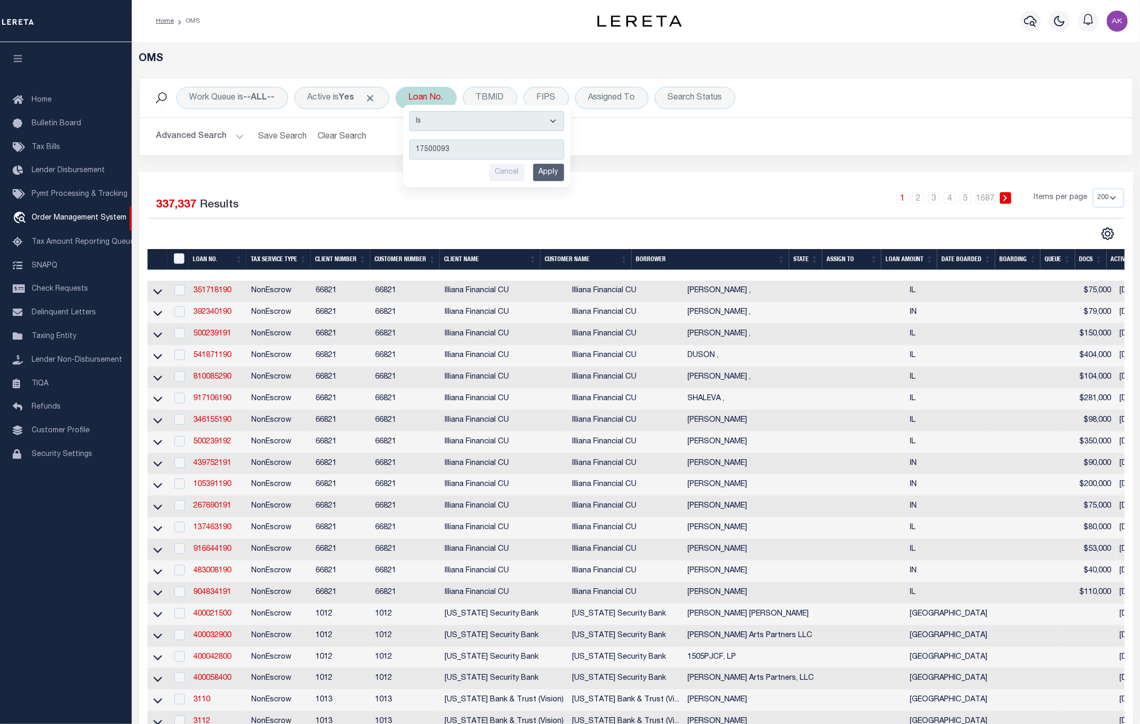
type input "175000932"
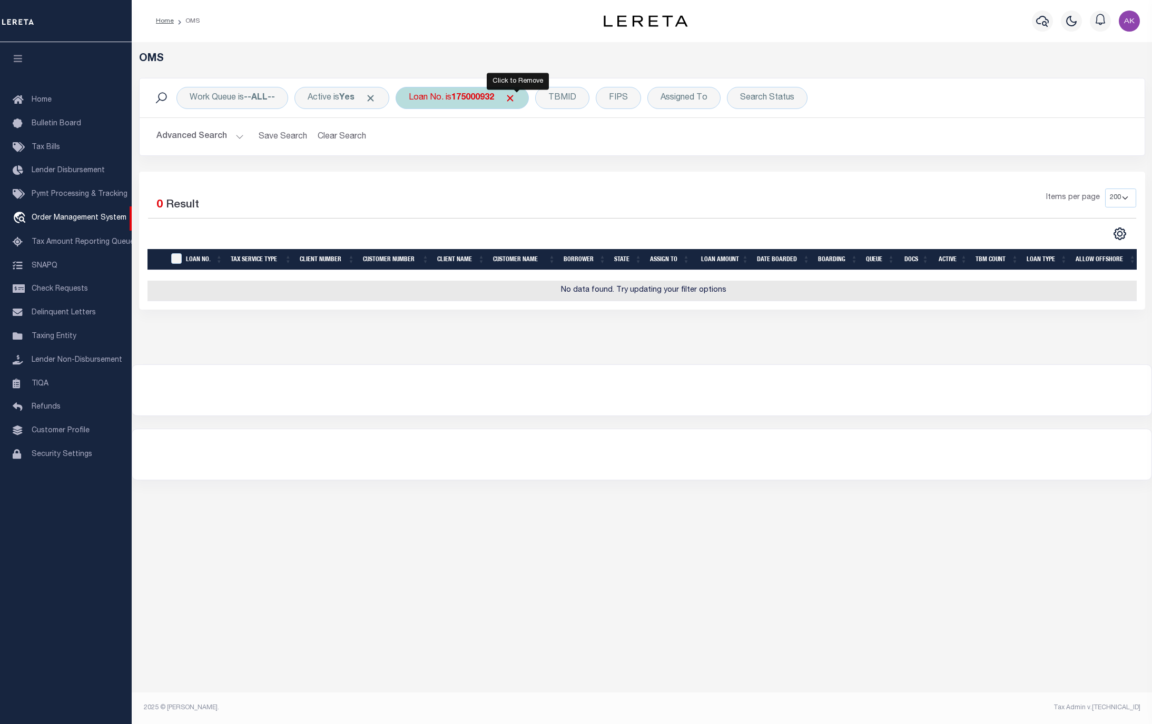
click at [516, 97] on span "Click to Remove" at bounding box center [510, 98] width 11 height 11
click at [434, 99] on div "Loan No." at bounding box center [426, 98] width 61 height 22
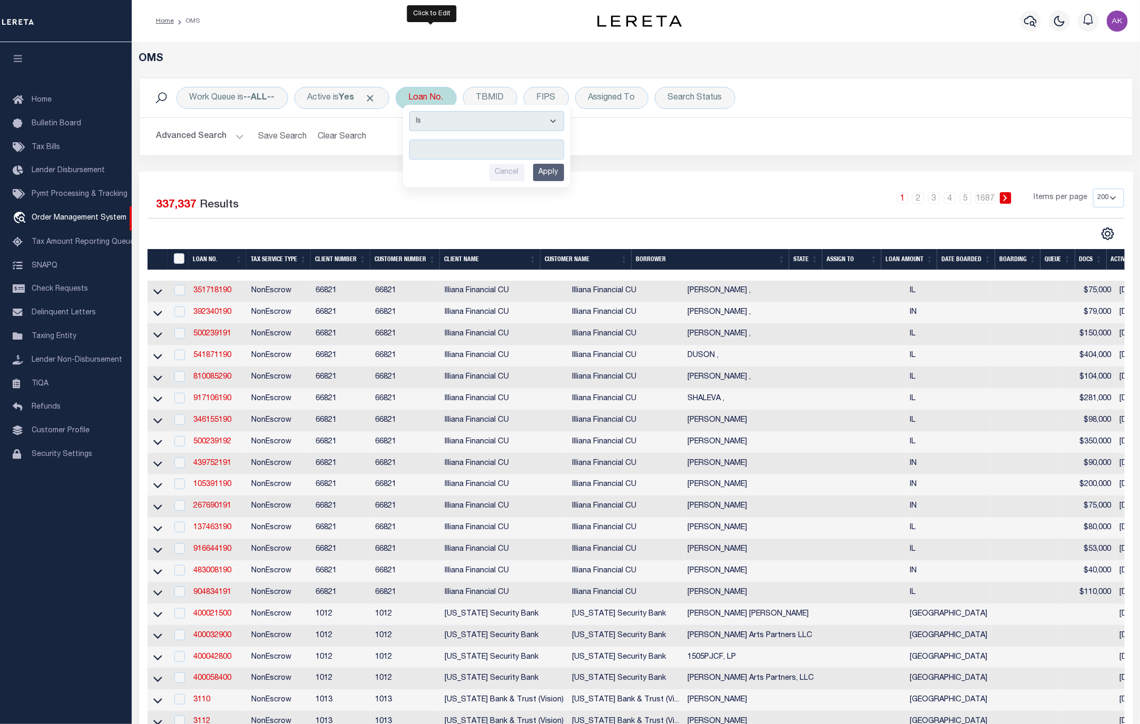
click at [447, 151] on input "text" at bounding box center [486, 150] width 155 height 20
type input "175000832"
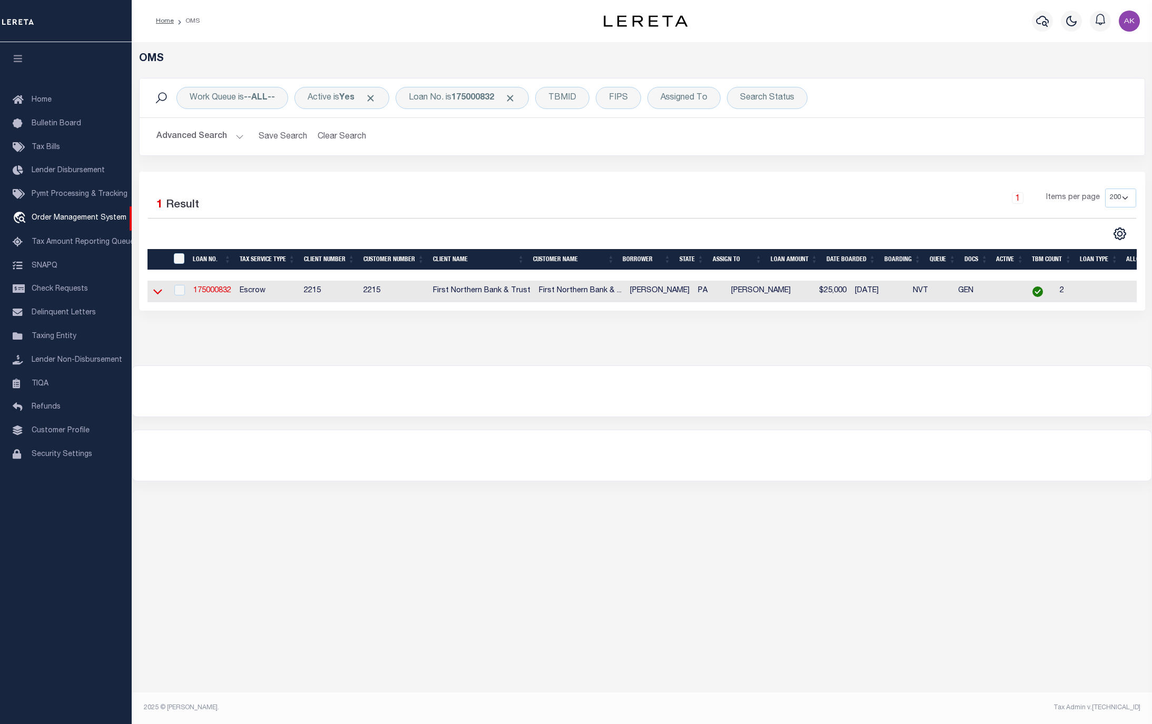
click at [158, 297] on icon at bounding box center [157, 291] width 9 height 11
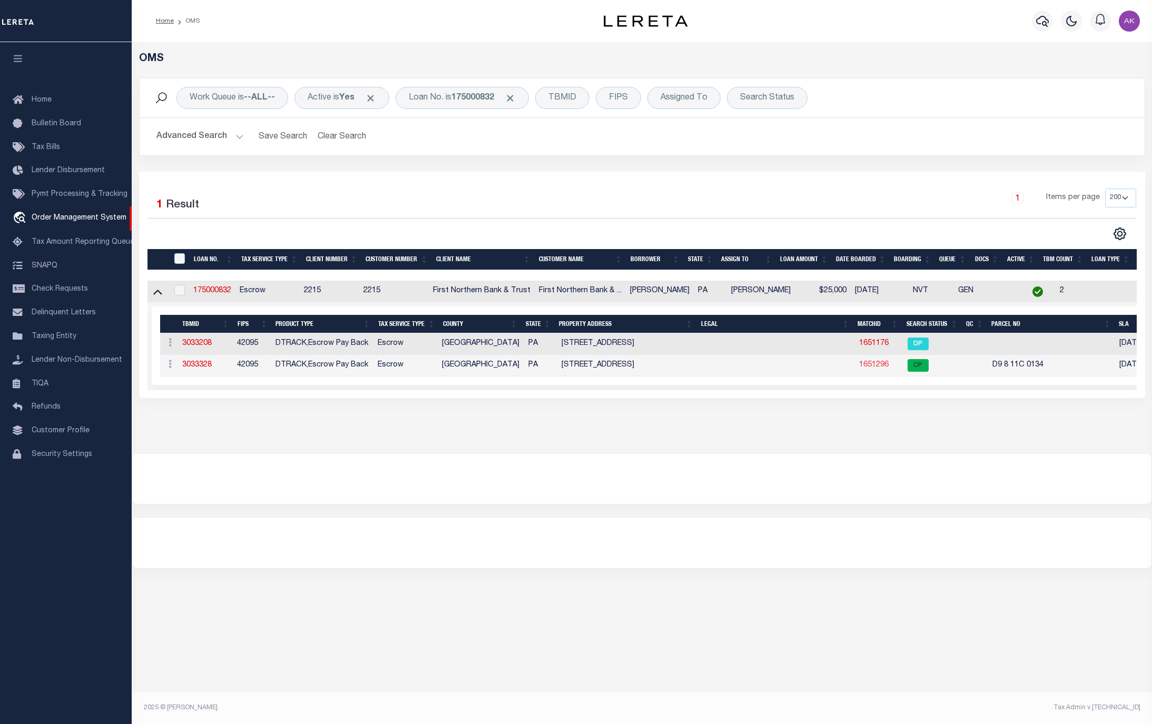
click at [860, 368] on link "1651296" at bounding box center [873, 364] width 29 height 7
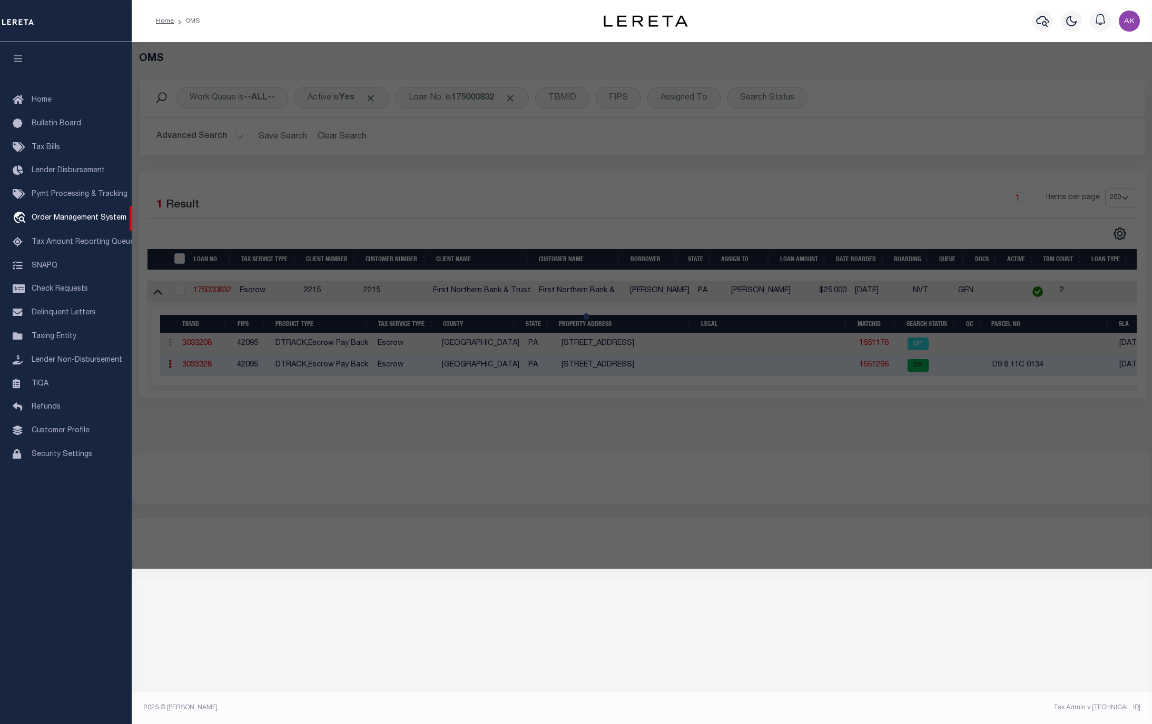
checkbox input "false"
select select "CP"
type input "COX JOSEPH H JR & ANDRAYA FIORE,"
select select
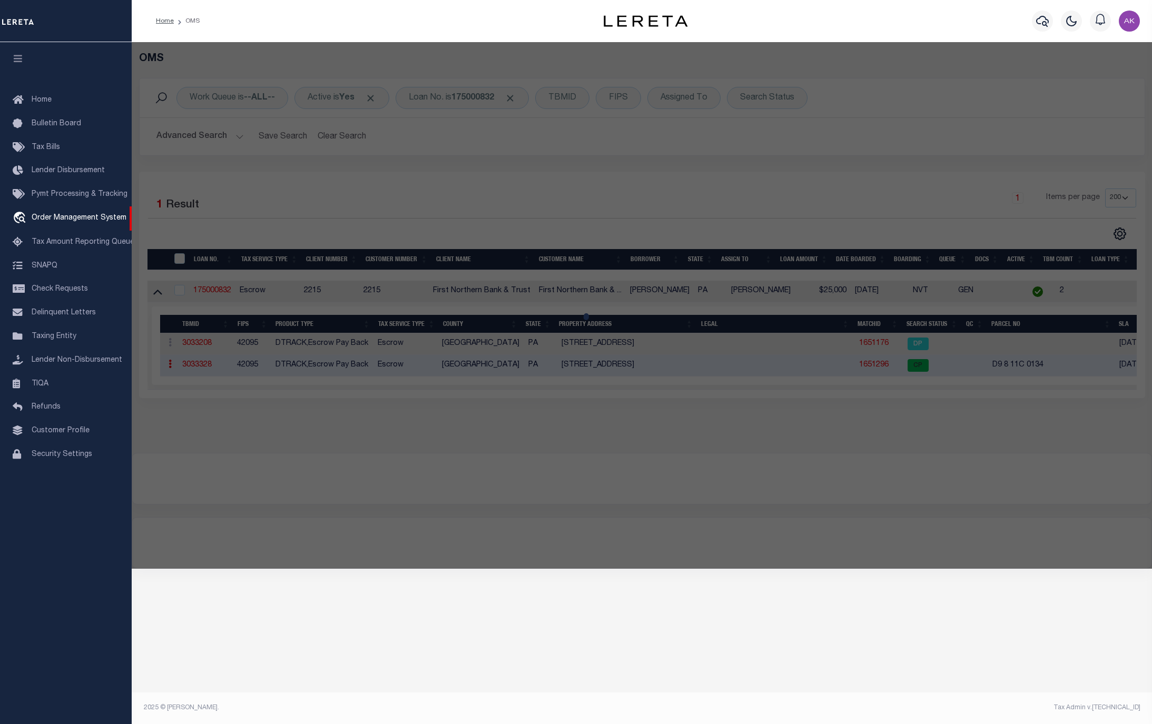
type input "1851 WEST BANGOR RD"
checkbox input "false"
type input "PA"
type textarea "Tax ID Special Project"
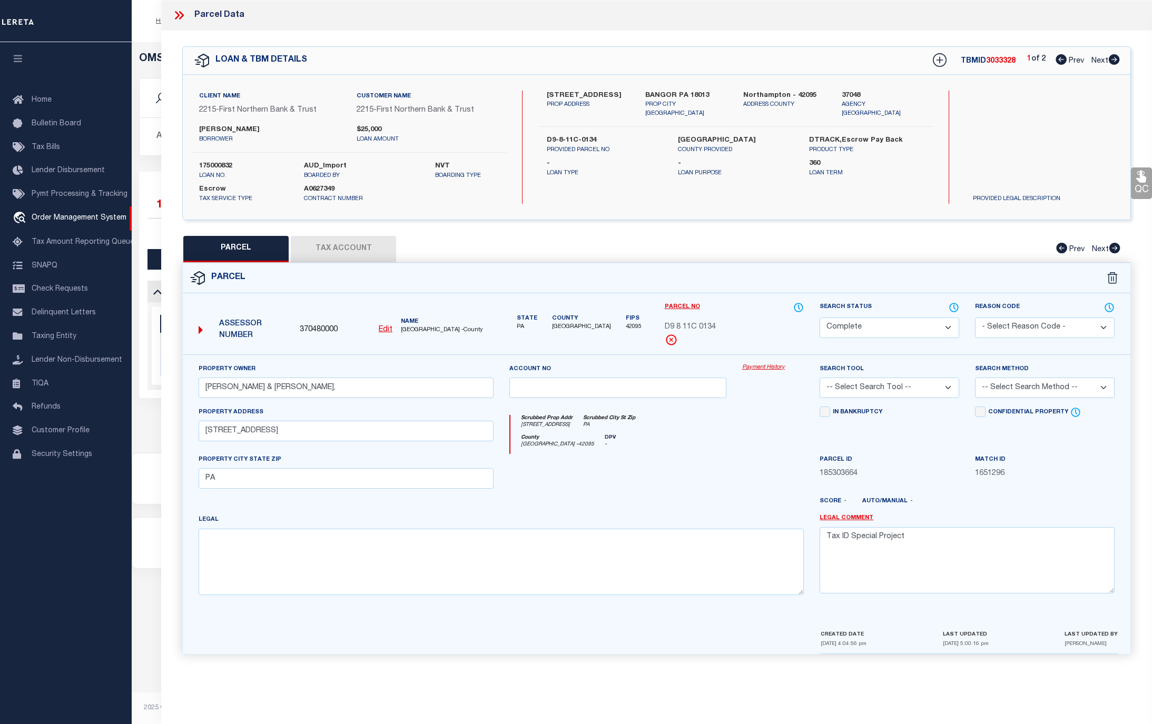
click at [772, 369] on link "Payment History" at bounding box center [773, 367] width 62 height 9
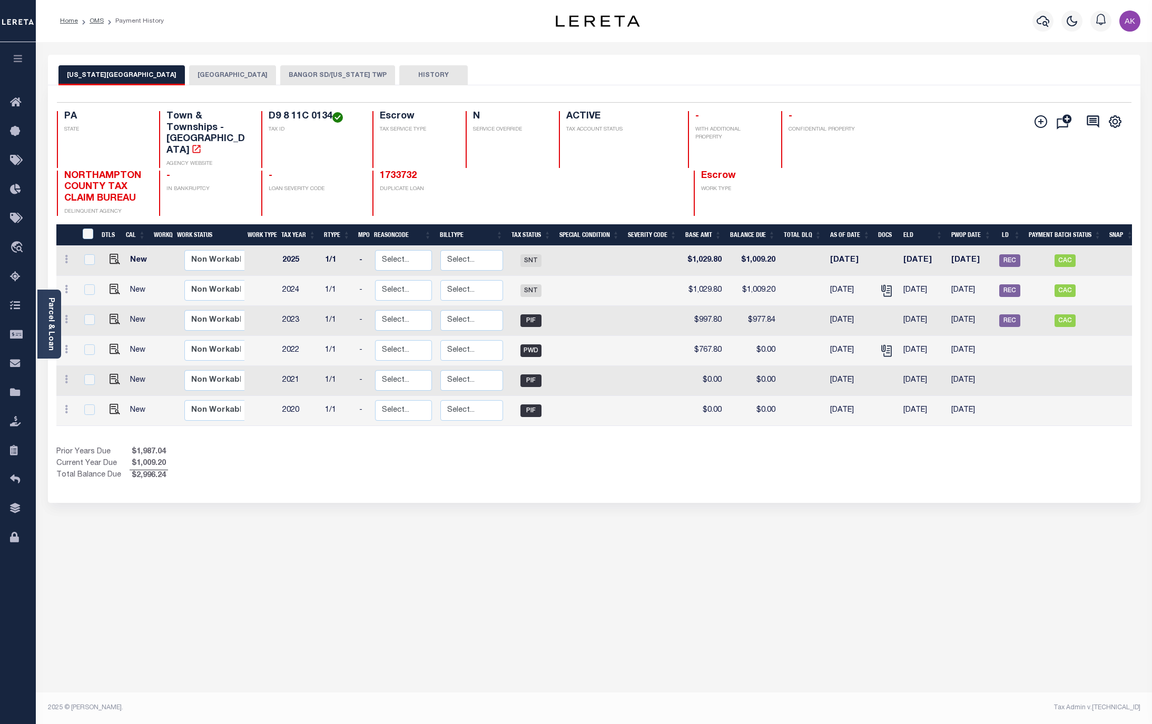
click at [213, 74] on button "[GEOGRAPHIC_DATA]" at bounding box center [232, 75] width 87 height 20
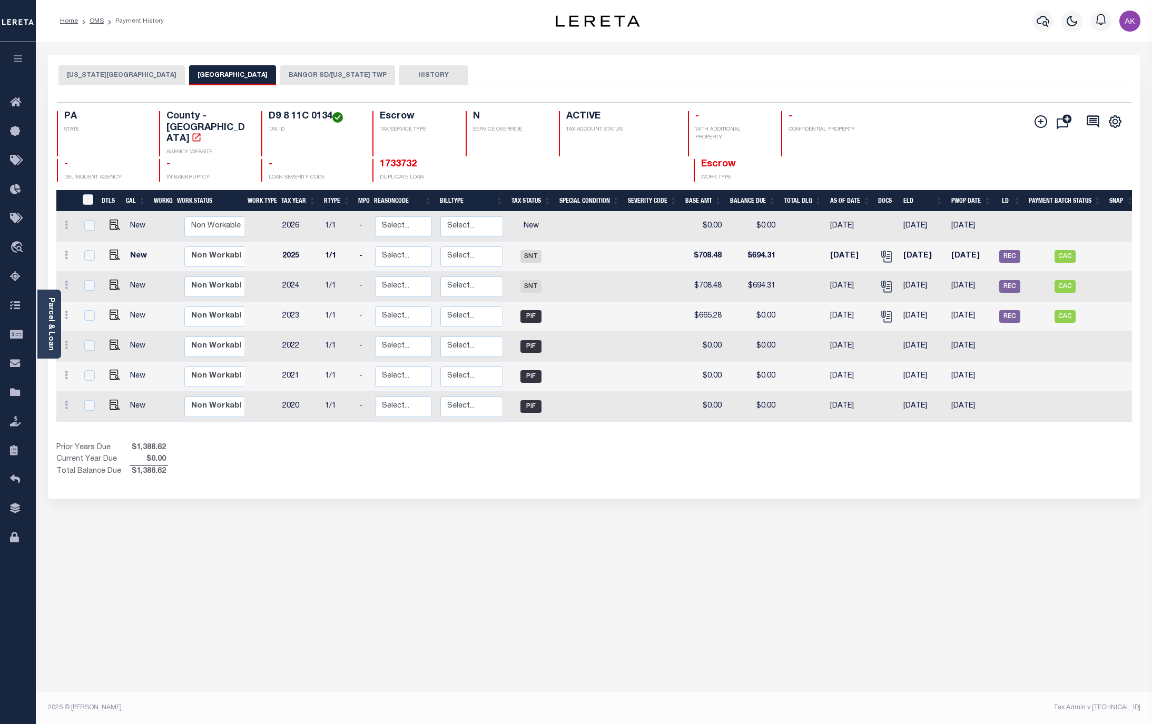
click at [333, 74] on button "BANGOR SD/[US_STATE] TWP" at bounding box center [337, 75] width 115 height 20
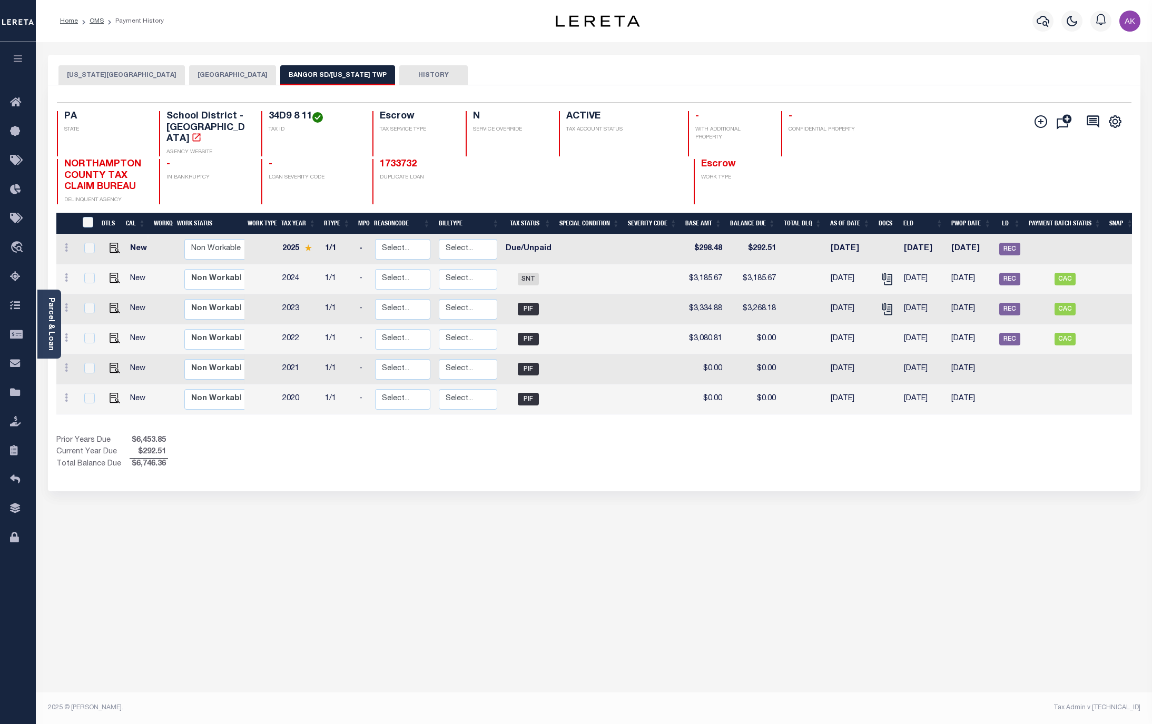
click at [189, 72] on button "[GEOGRAPHIC_DATA]" at bounding box center [232, 75] width 87 height 20
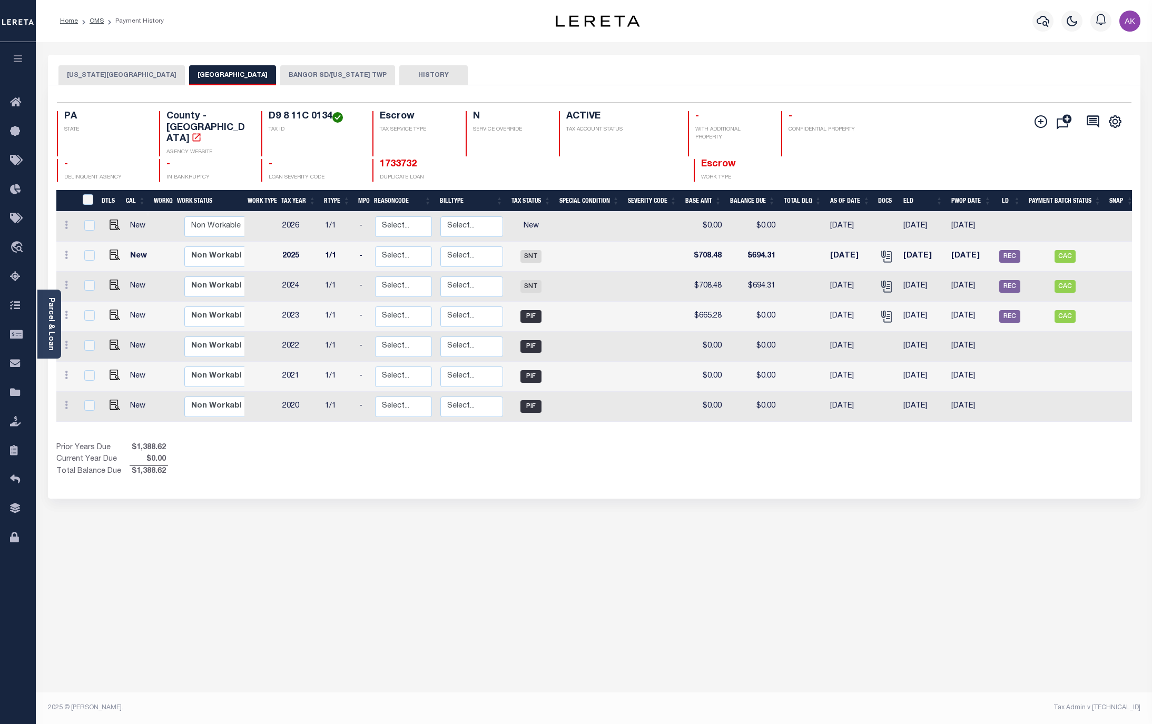
click at [126, 73] on button "[US_STATE][GEOGRAPHIC_DATA]" at bounding box center [121, 75] width 126 height 20
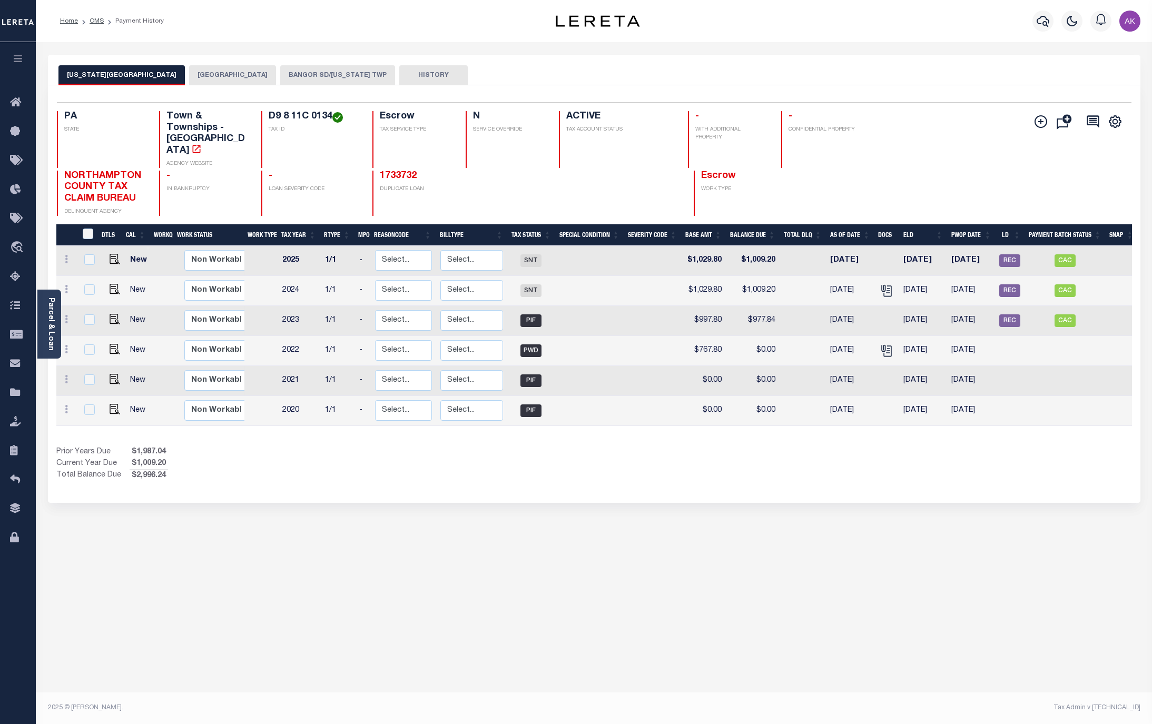
click at [315, 74] on button "BANGOR SD/WASHINGTON TWP" at bounding box center [337, 75] width 115 height 20
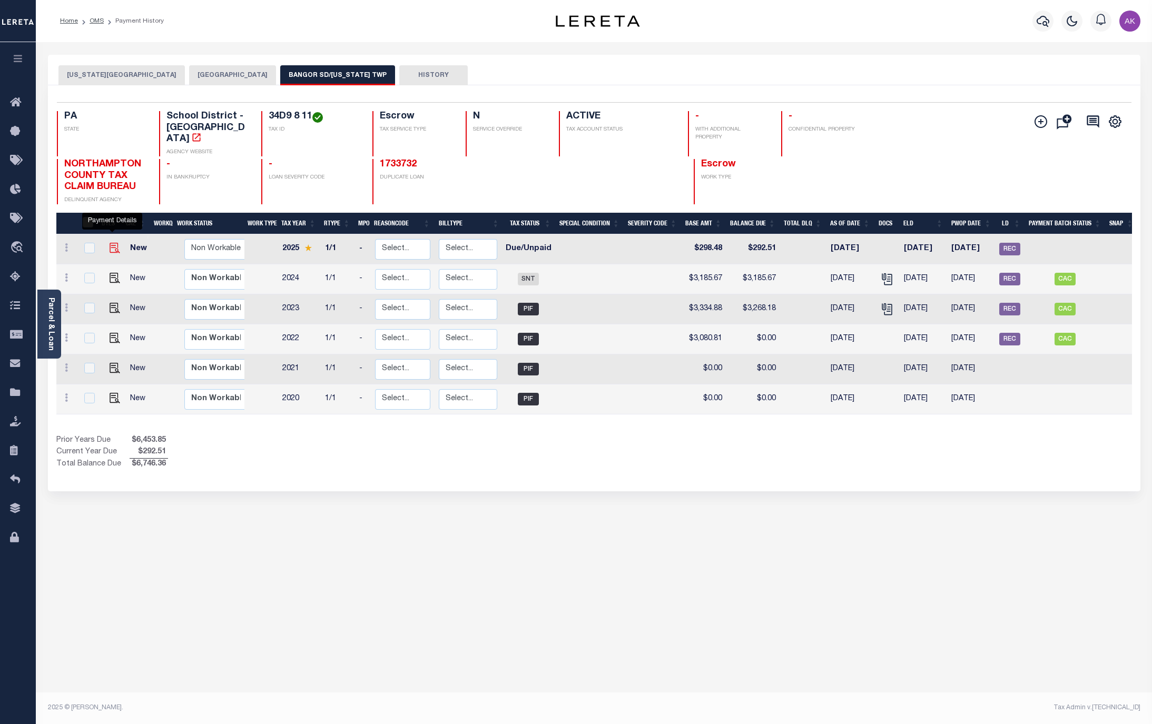
click at [114, 243] on img "" at bounding box center [115, 248] width 11 height 11
checkbox input "true"
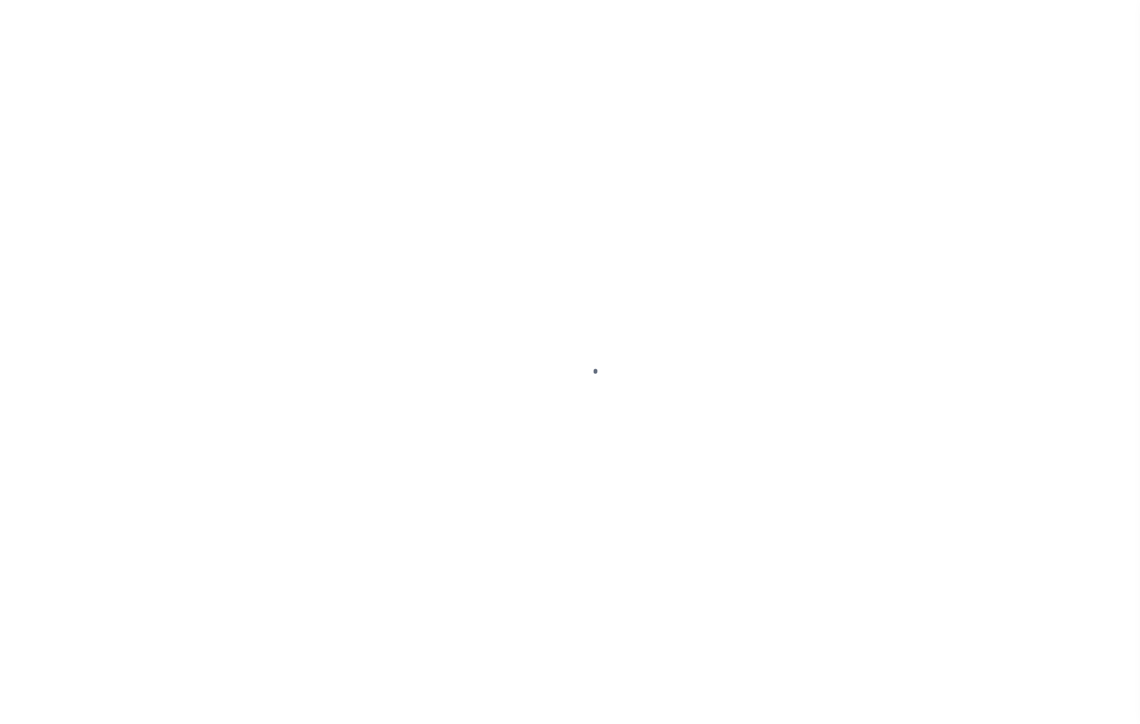
select select "DUE"
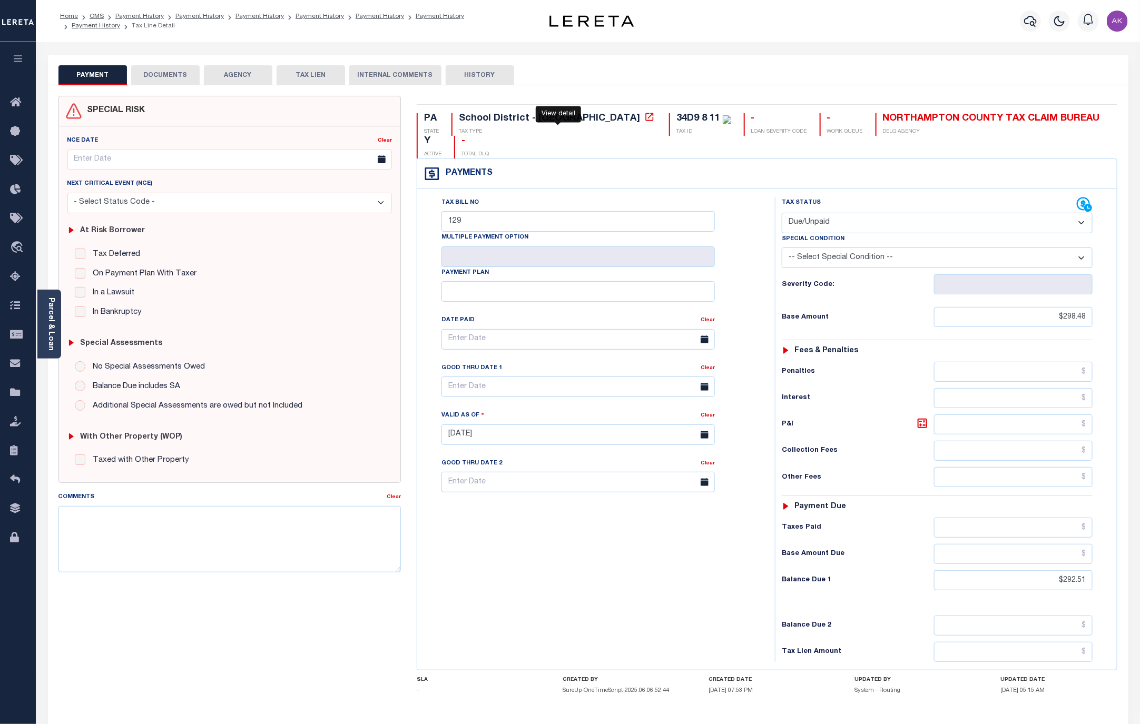
click at [645, 115] on icon at bounding box center [649, 117] width 8 height 8
click at [100, 16] on link "OMS" at bounding box center [97, 16] width 14 height 6
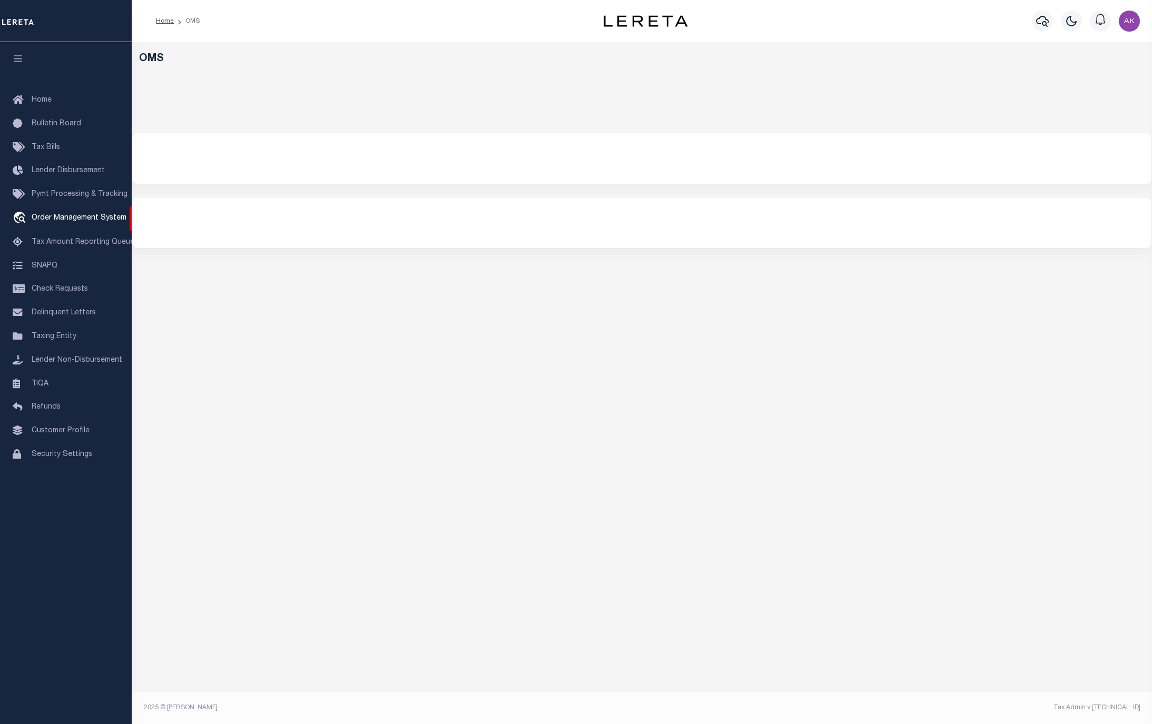
select select "200"
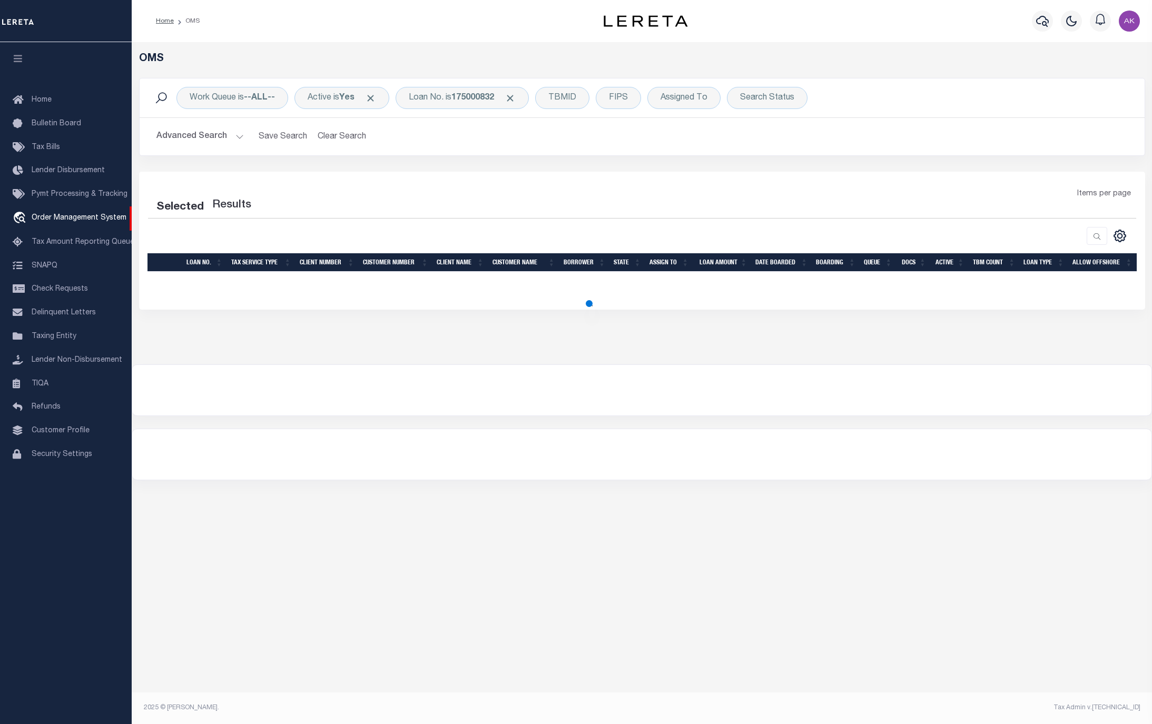
select select "200"
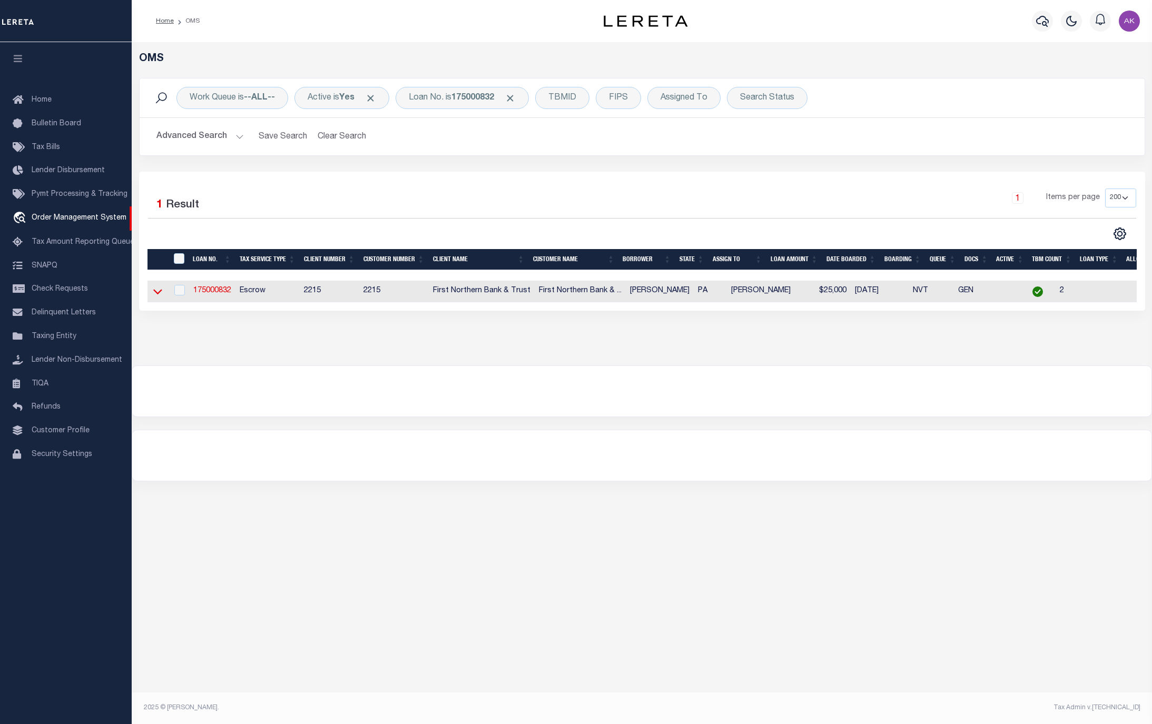
click at [159, 293] on icon at bounding box center [157, 291] width 9 height 11
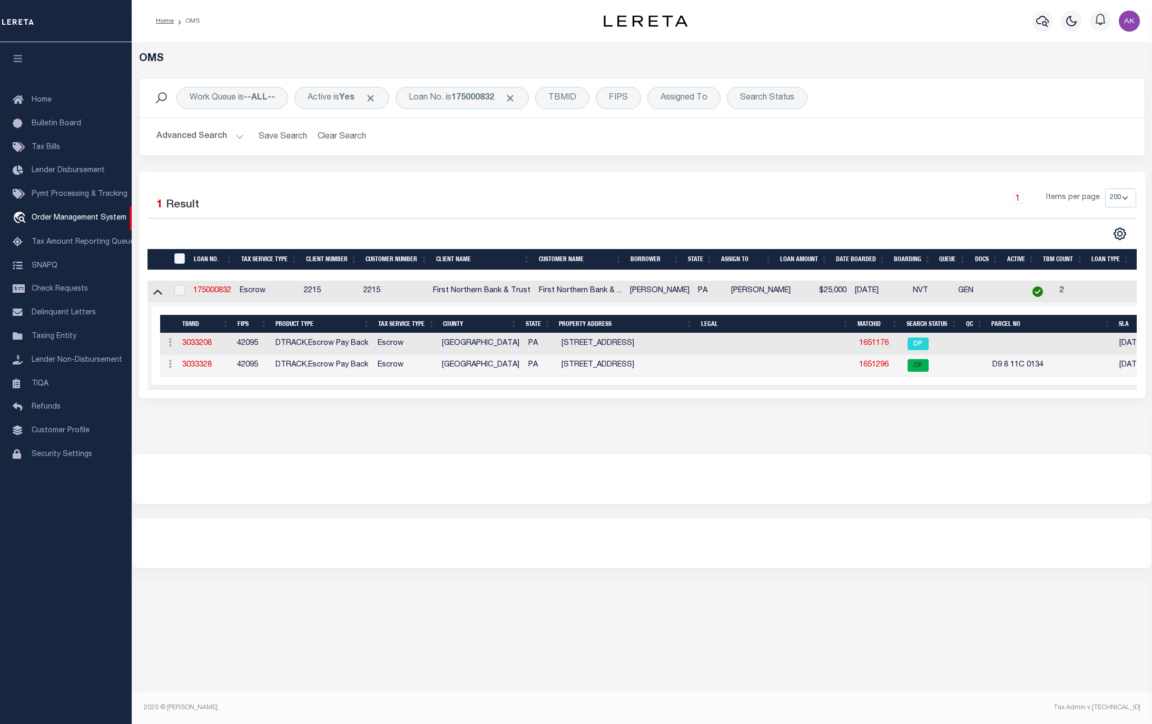
click at [977, 54] on h5 "OMS" at bounding box center [642, 59] width 1006 height 13
click at [516, 100] on span "Click to Remove" at bounding box center [510, 98] width 11 height 11
click at [444, 97] on div "Loan No." at bounding box center [426, 98] width 61 height 22
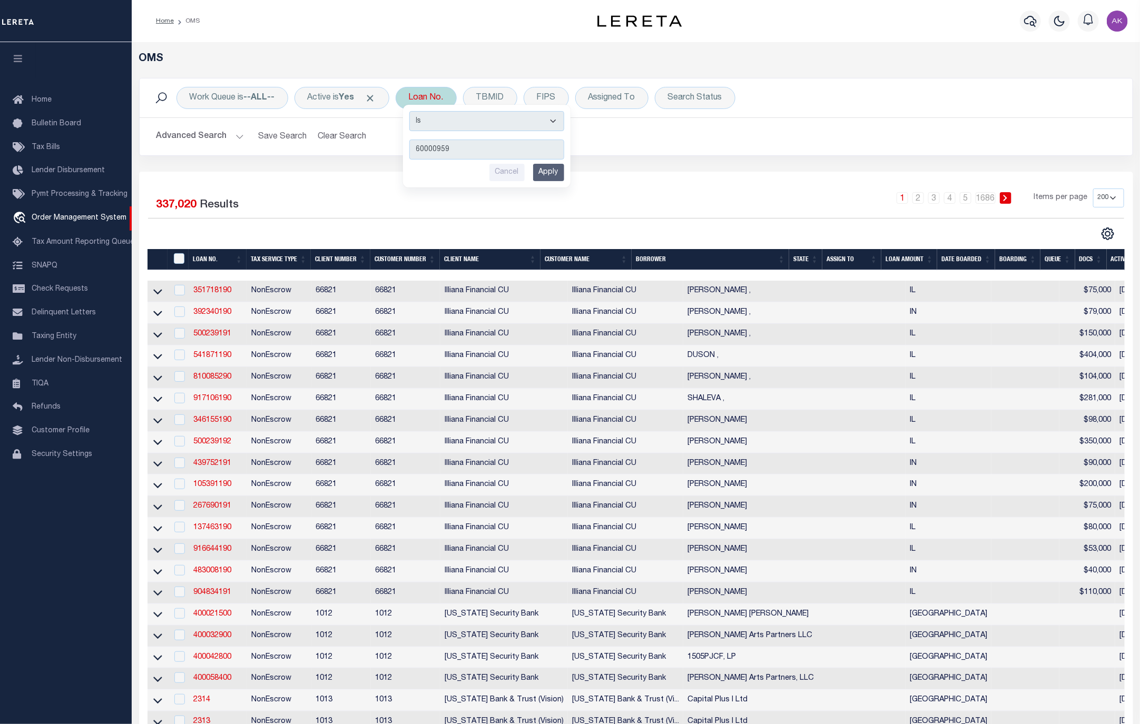
type input "600009593"
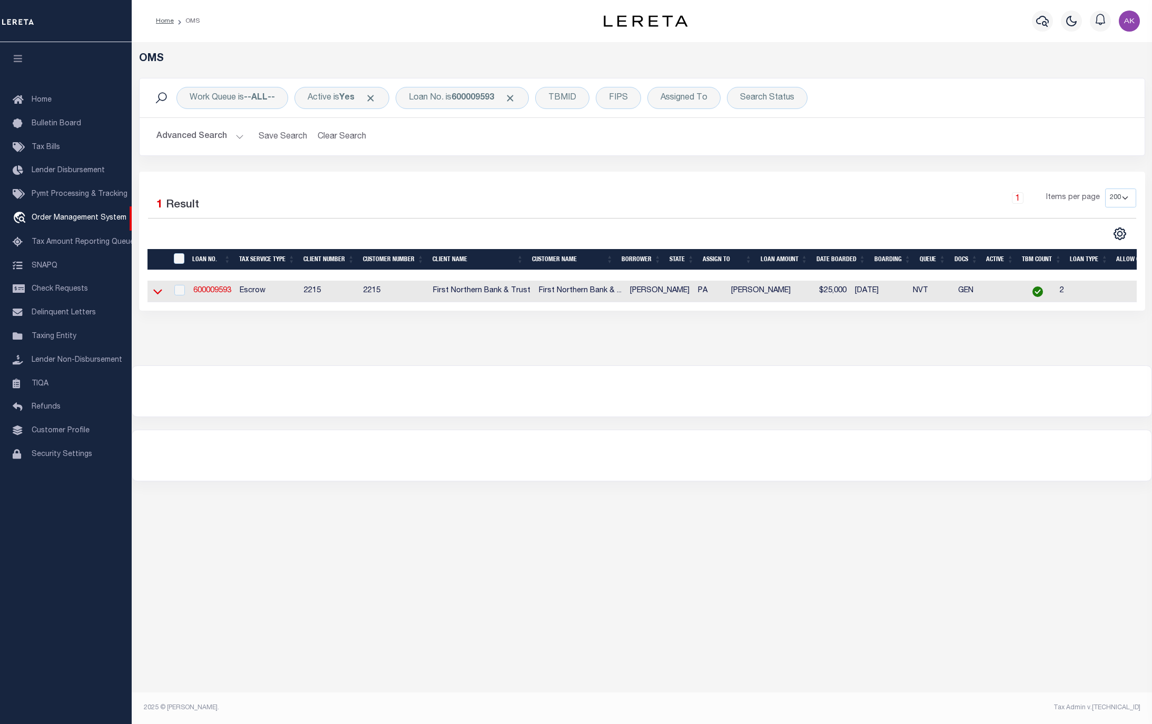
click at [159, 294] on icon at bounding box center [157, 291] width 9 height 11
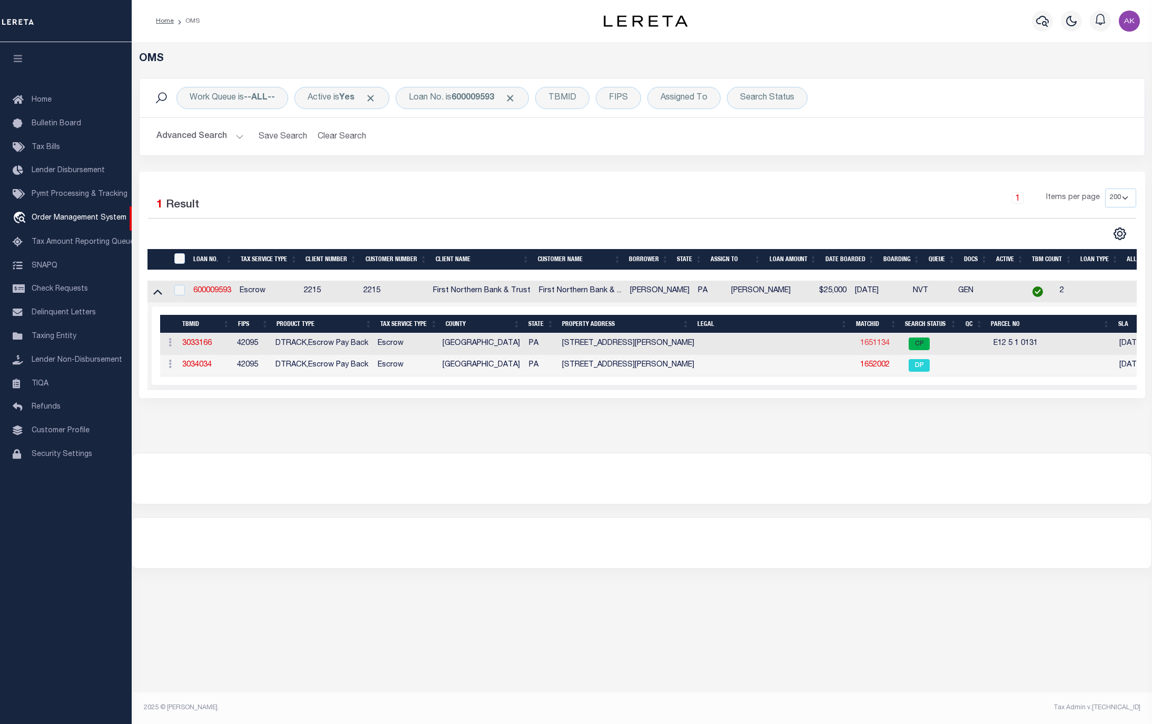
click at [864, 346] on link "1651134" at bounding box center [874, 343] width 29 height 7
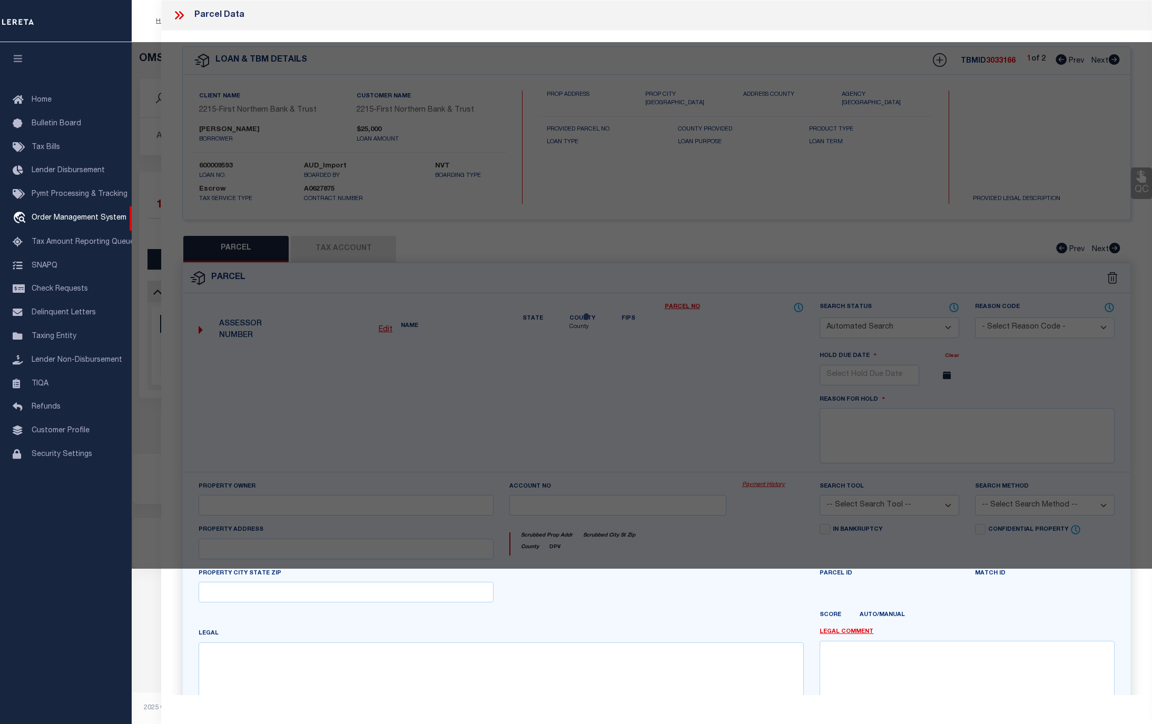
checkbox input "false"
select select "CP"
type input "TEEL TERRY L,"
select select "AGF"
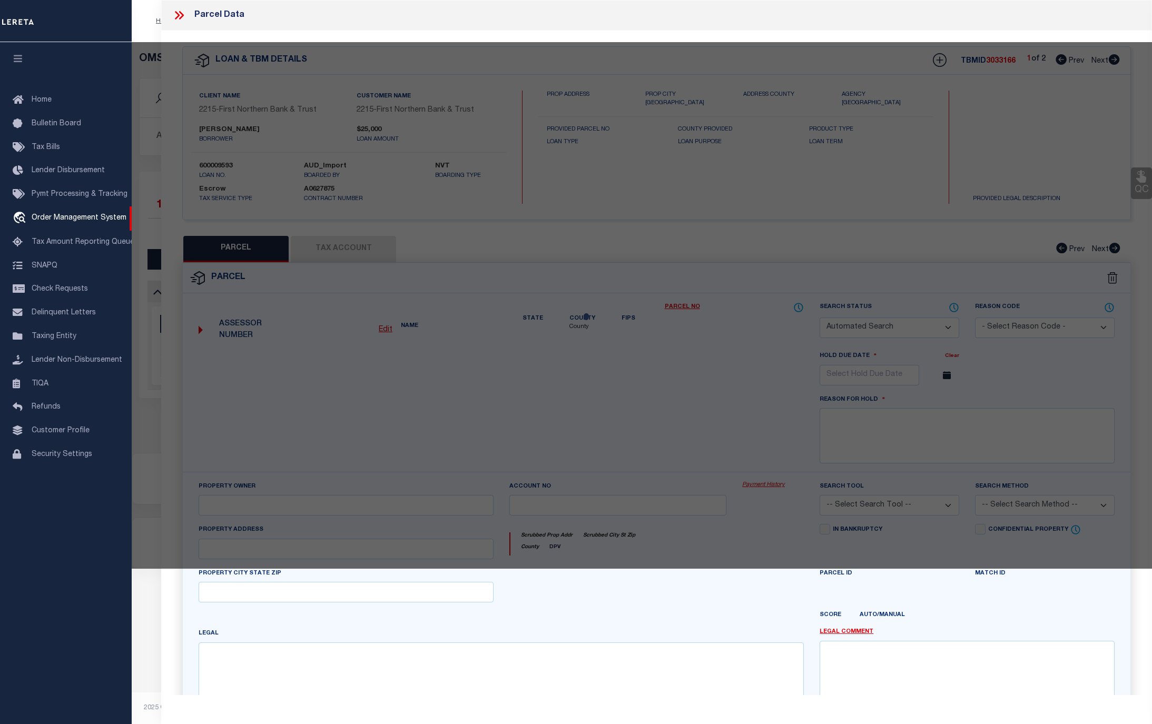
select select "ADD"
type input "827 CAMP MOLL RD"
checkbox input "false"
type input "PA"
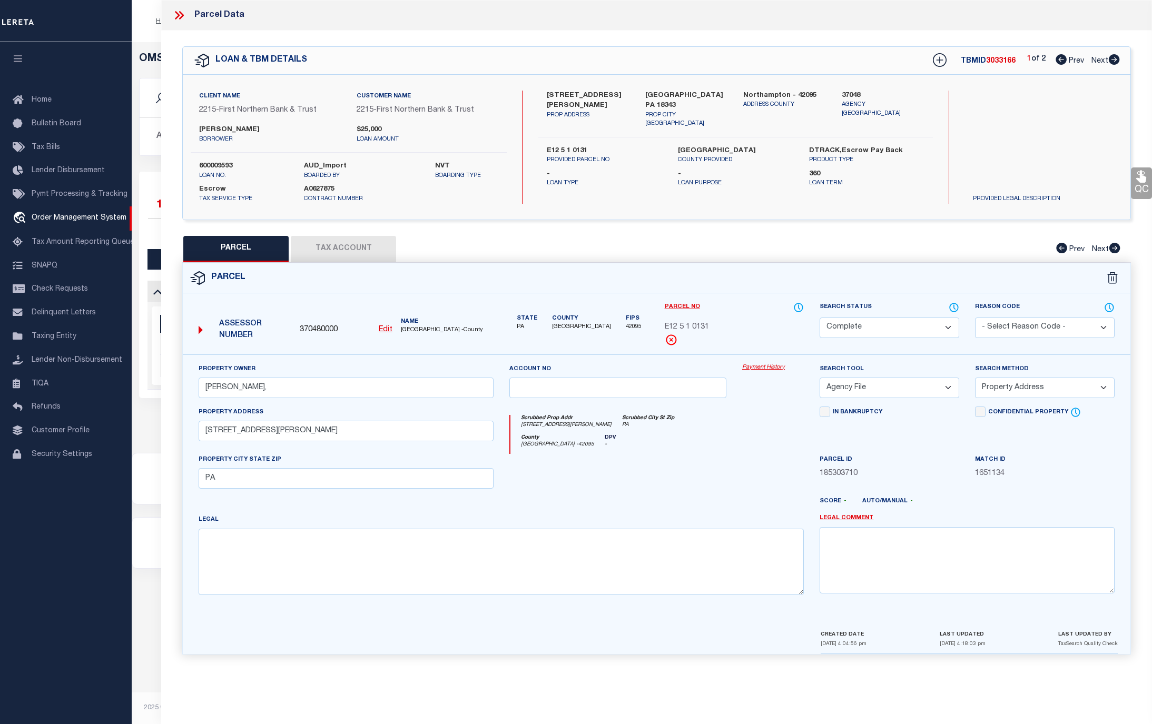
click at [769, 369] on link "Payment History" at bounding box center [773, 367] width 62 height 9
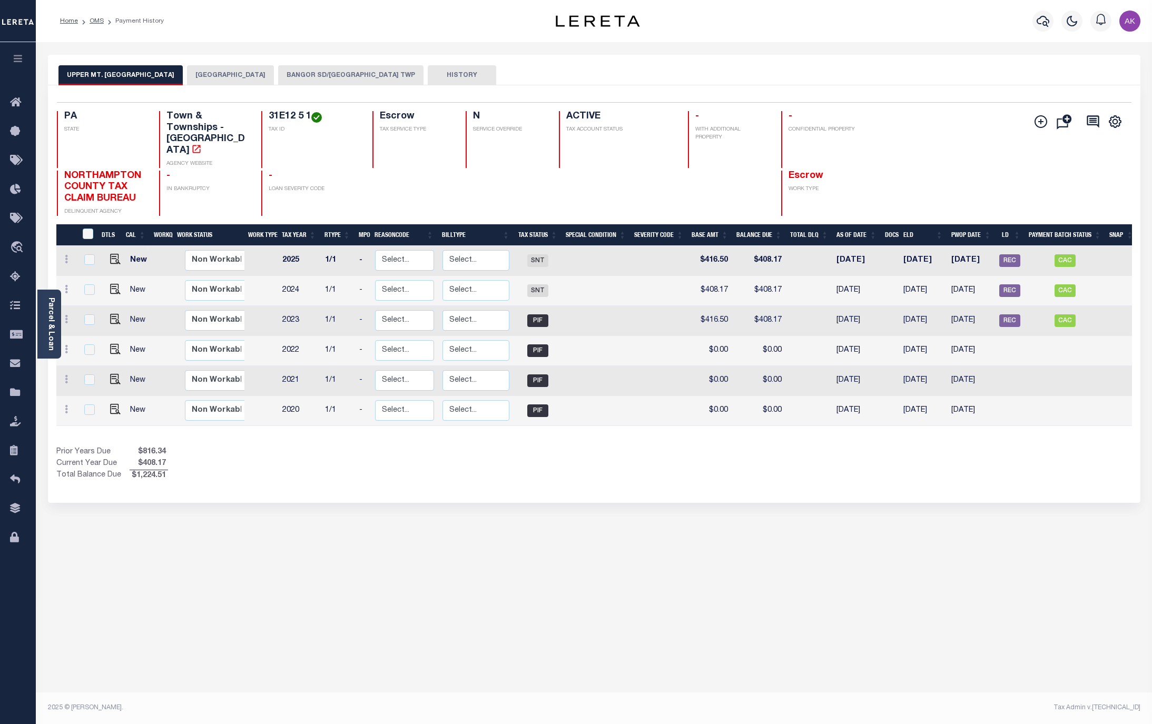
click at [249, 74] on button "NORTHAMPTON COUNTY" at bounding box center [230, 75] width 87 height 20
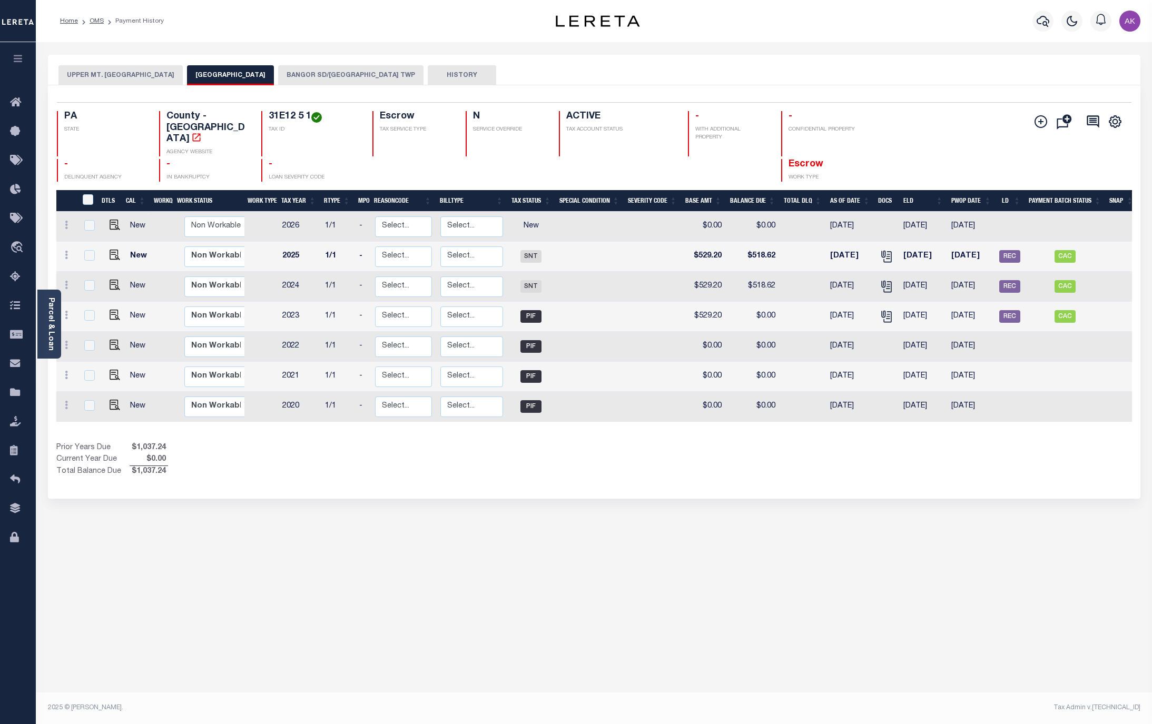
click at [343, 76] on button "BANGOR SD/UPPER MT BETHEL TWP" at bounding box center [350, 75] width 145 height 20
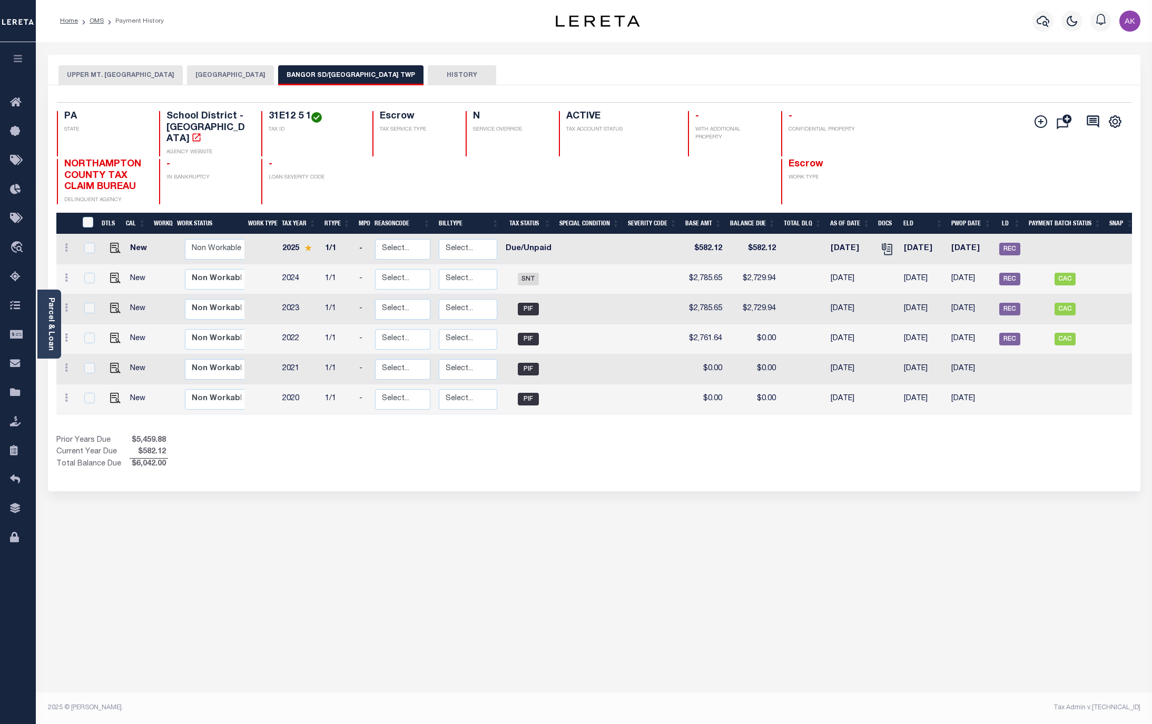
click at [946, 544] on div "UPPER MT. BETHEL TOWNSHIP NORTHAMPTON COUNTY BANGOR SD/UPPER MT BETHEL TWP HIST…" at bounding box center [594, 352] width 1108 height 595
click at [95, 19] on link "OMS" at bounding box center [97, 21] width 14 height 6
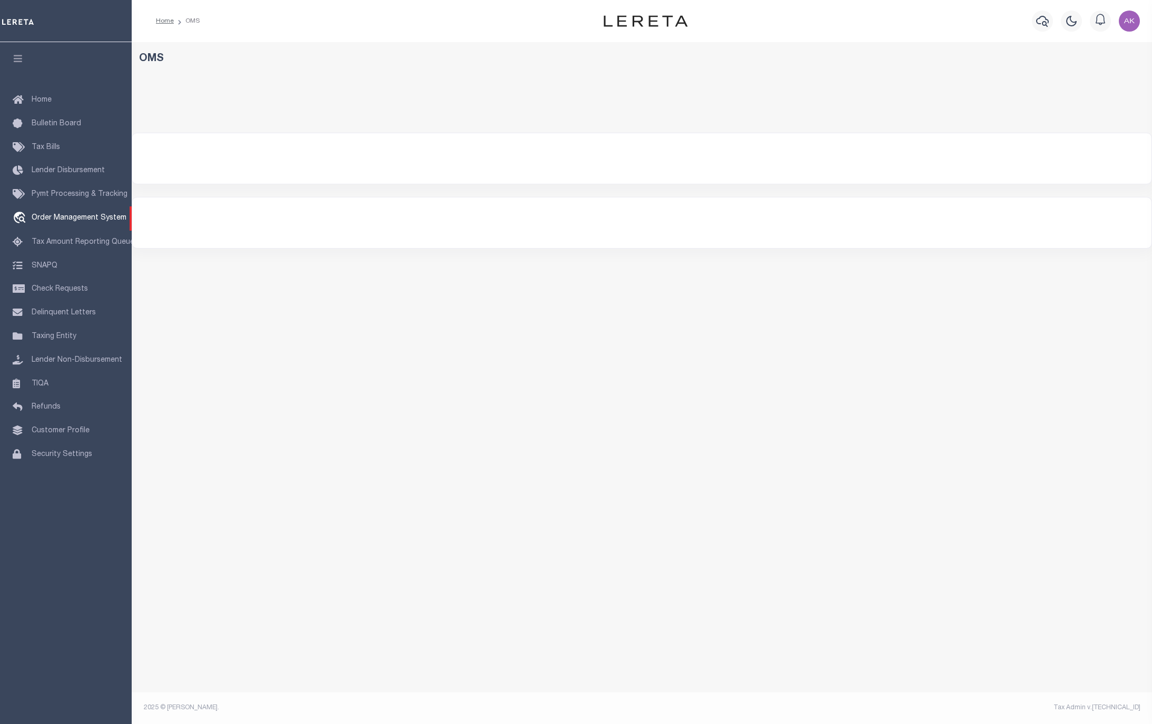
select select "200"
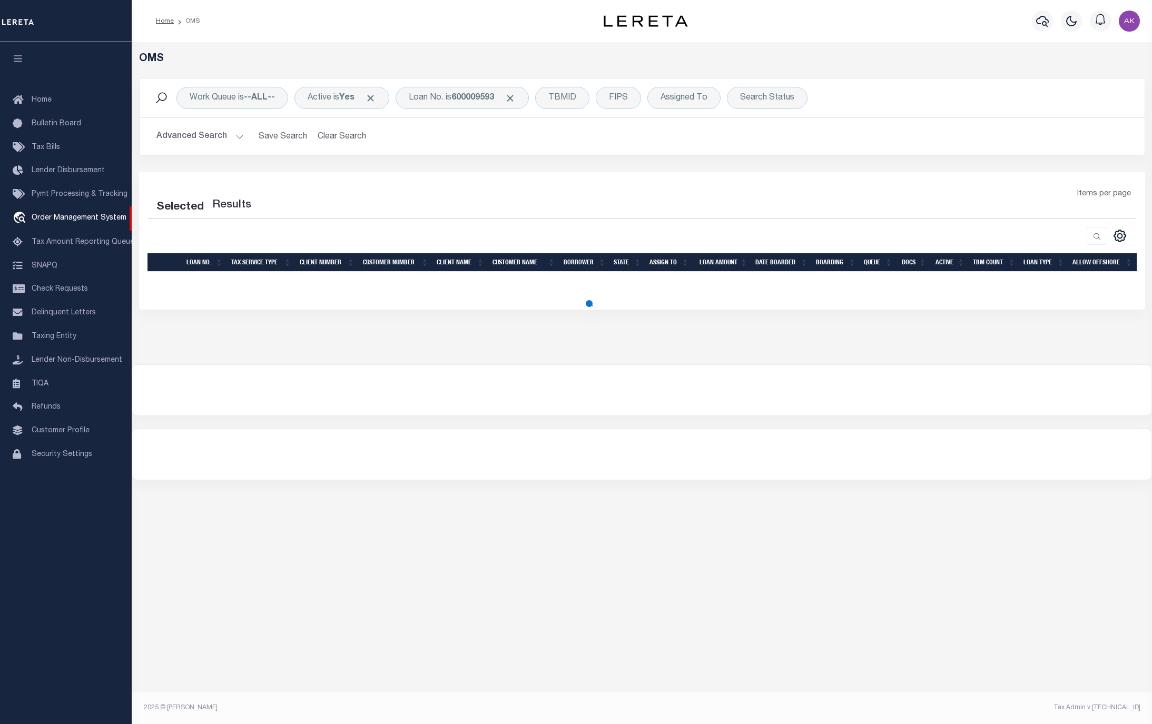
select select "200"
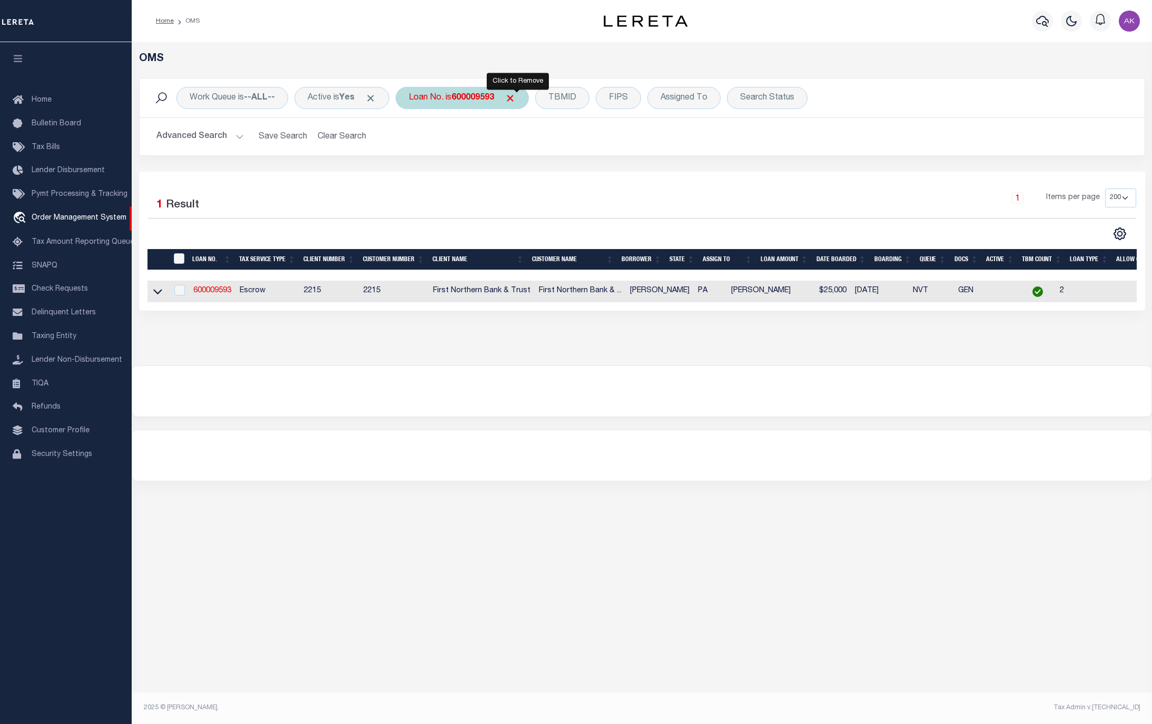
click at [516, 95] on span "Click to Remove" at bounding box center [510, 98] width 11 height 11
click at [442, 96] on div "Loan No." at bounding box center [426, 98] width 61 height 22
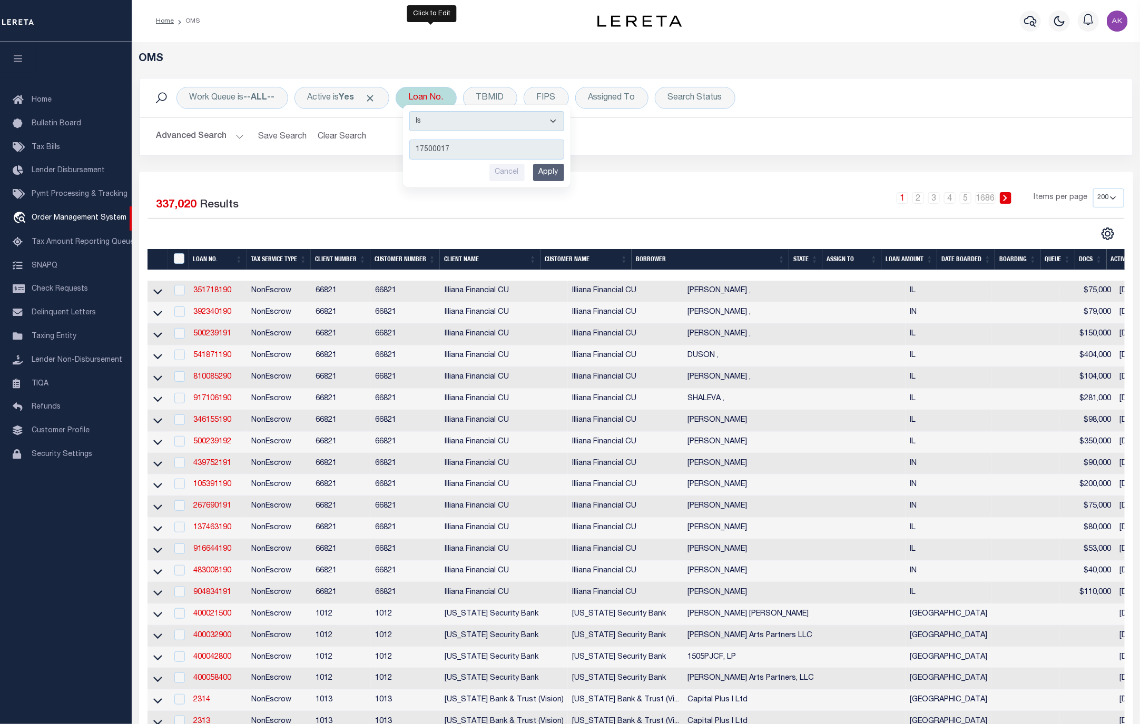
type input "175000174"
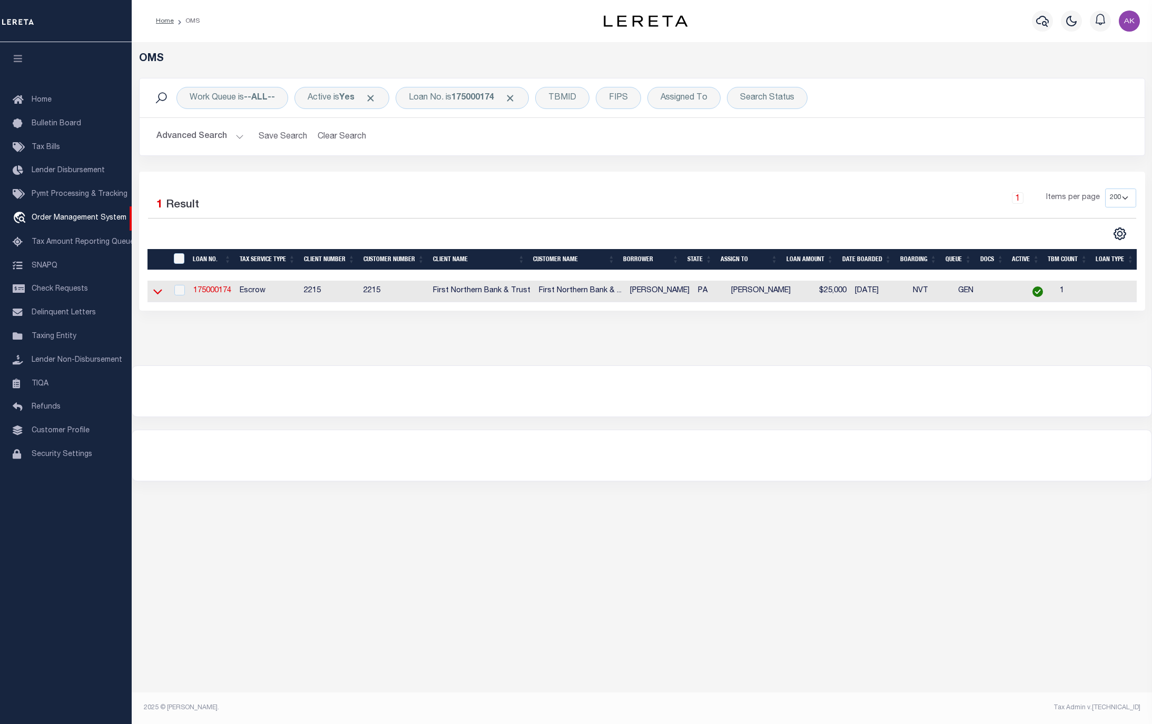
click at [158, 294] on icon at bounding box center [157, 291] width 9 height 11
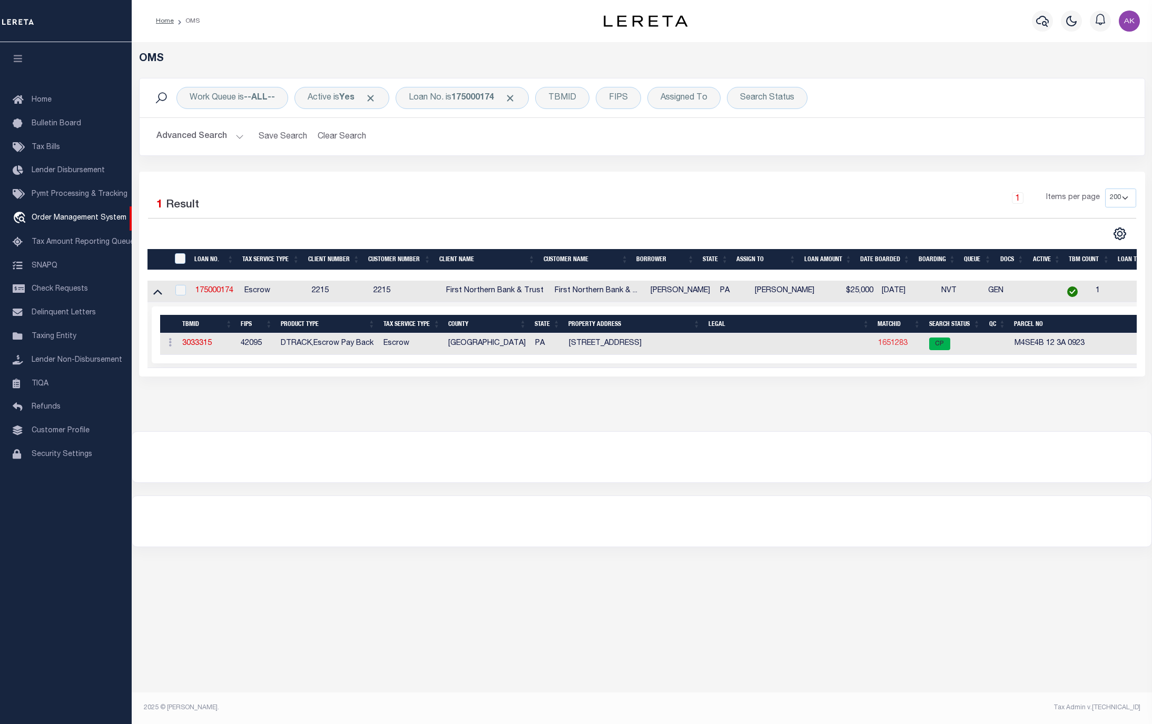
click at [888, 347] on link "1651283" at bounding box center [892, 343] width 29 height 7
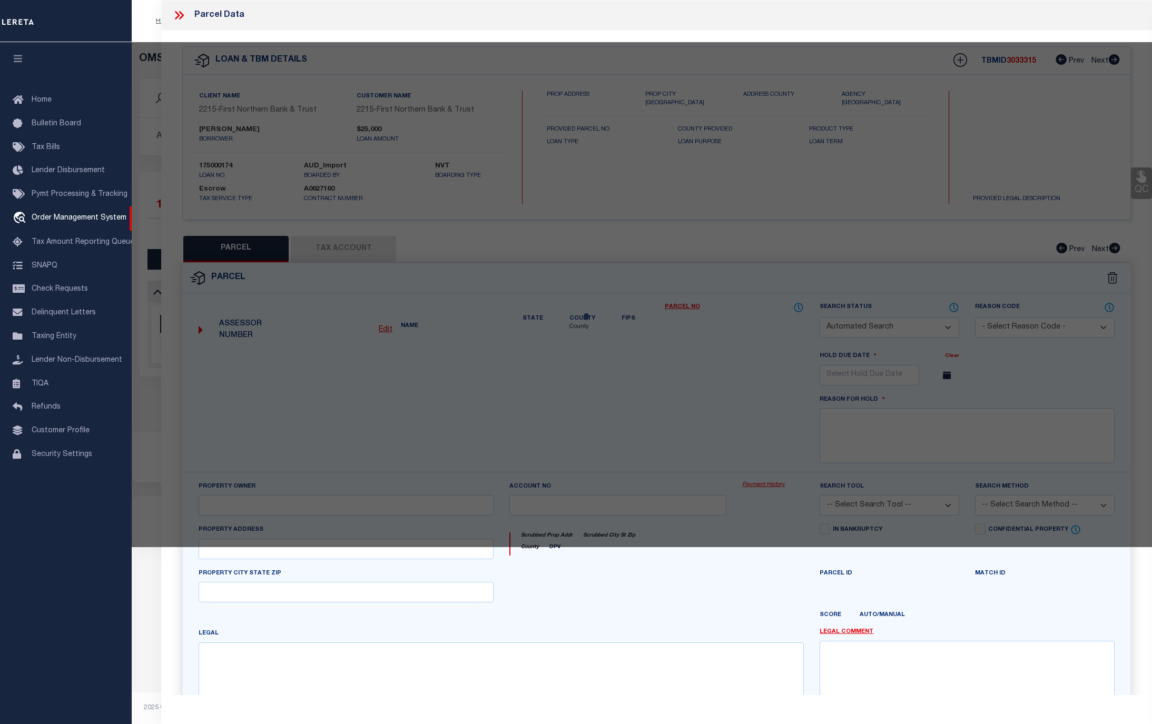
checkbox input "false"
select select "CP"
type input "PAMMER JOHN C & ROSEMARIE A"
select select
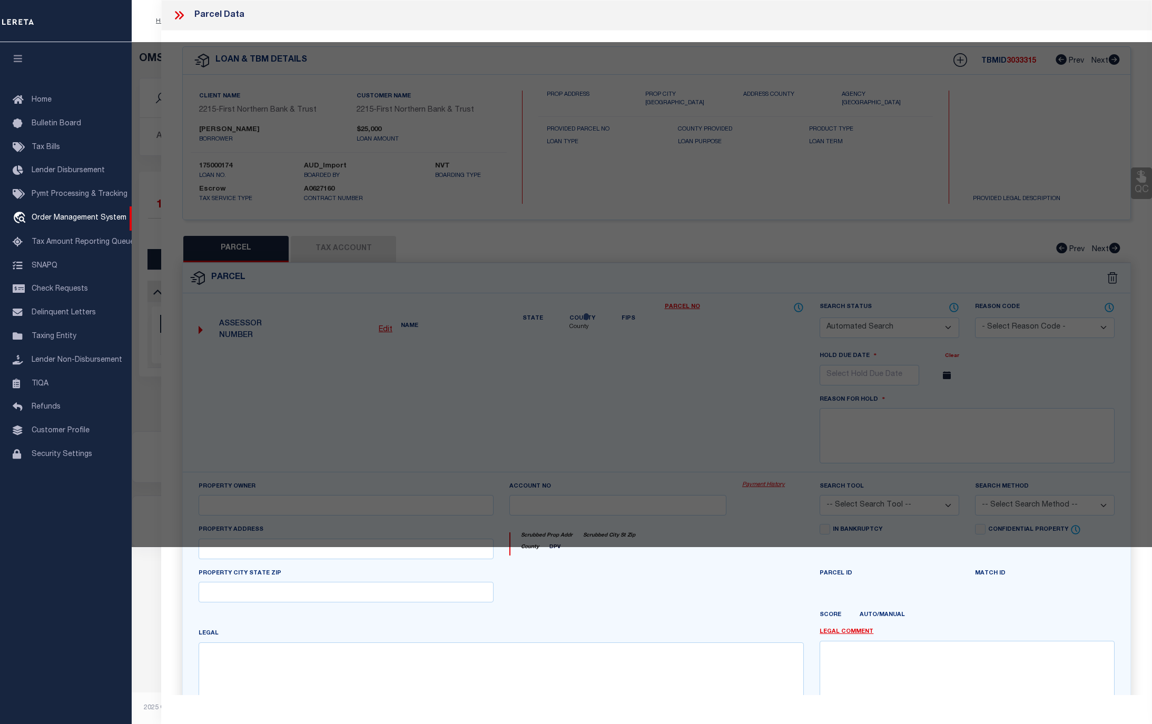
type input "510 ARCH ST"
checkbox input "false"
type textarea "CAMA Acres .1942 [GEOGRAPHIC_DATA]"
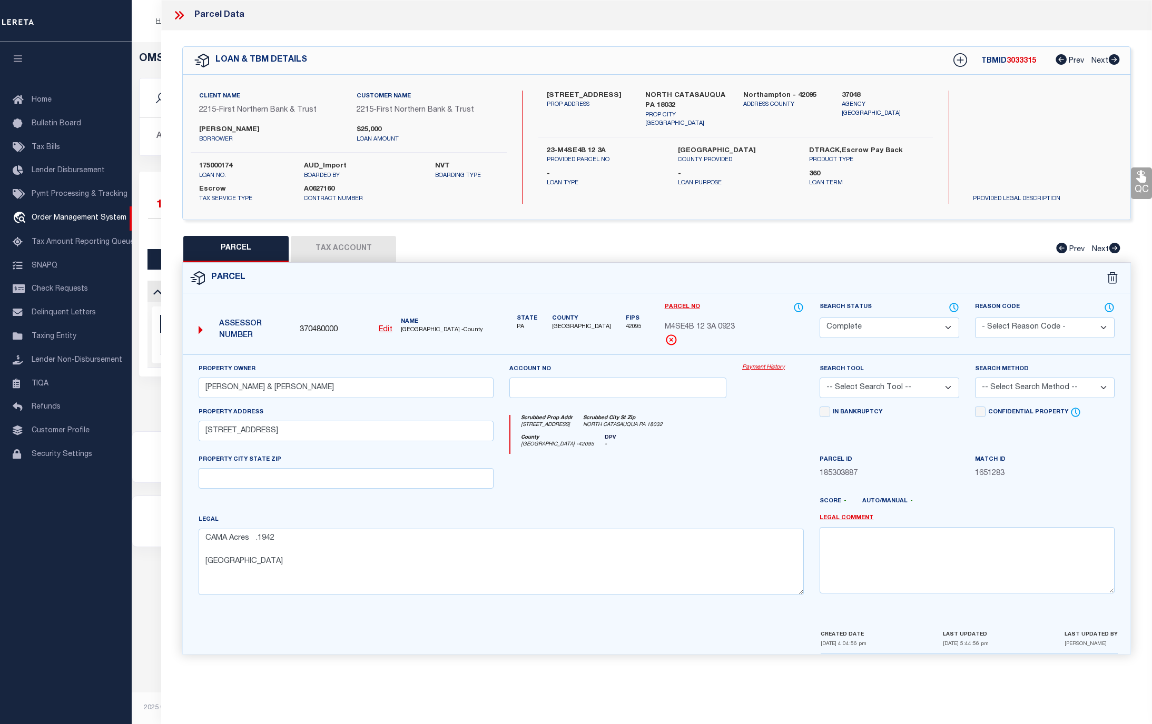
click at [764, 368] on link "Payment History" at bounding box center [773, 367] width 62 height 9
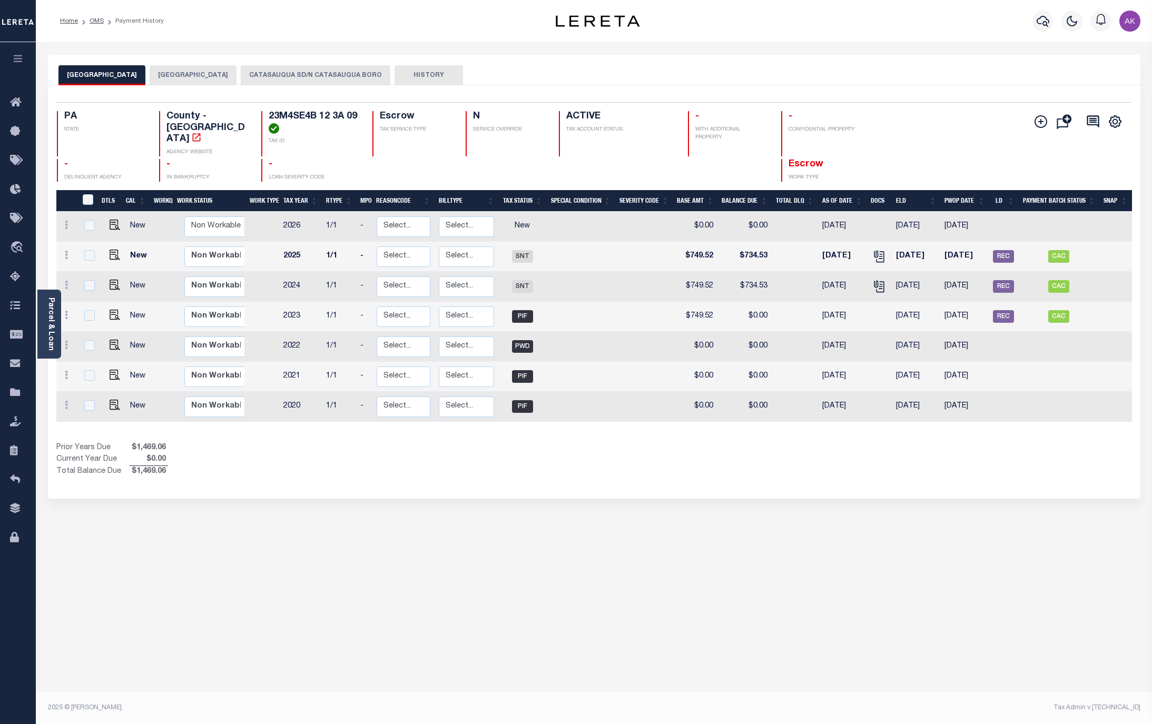
click at [978, 582] on div "[GEOGRAPHIC_DATA] [GEOGRAPHIC_DATA] BOROUGH [GEOGRAPHIC_DATA] [GEOGRAPHIC_DATA]…" at bounding box center [594, 352] width 1108 height 595
click at [237, 74] on button "NORTH CATASAUQUA BOROUGH" at bounding box center [193, 75] width 87 height 20
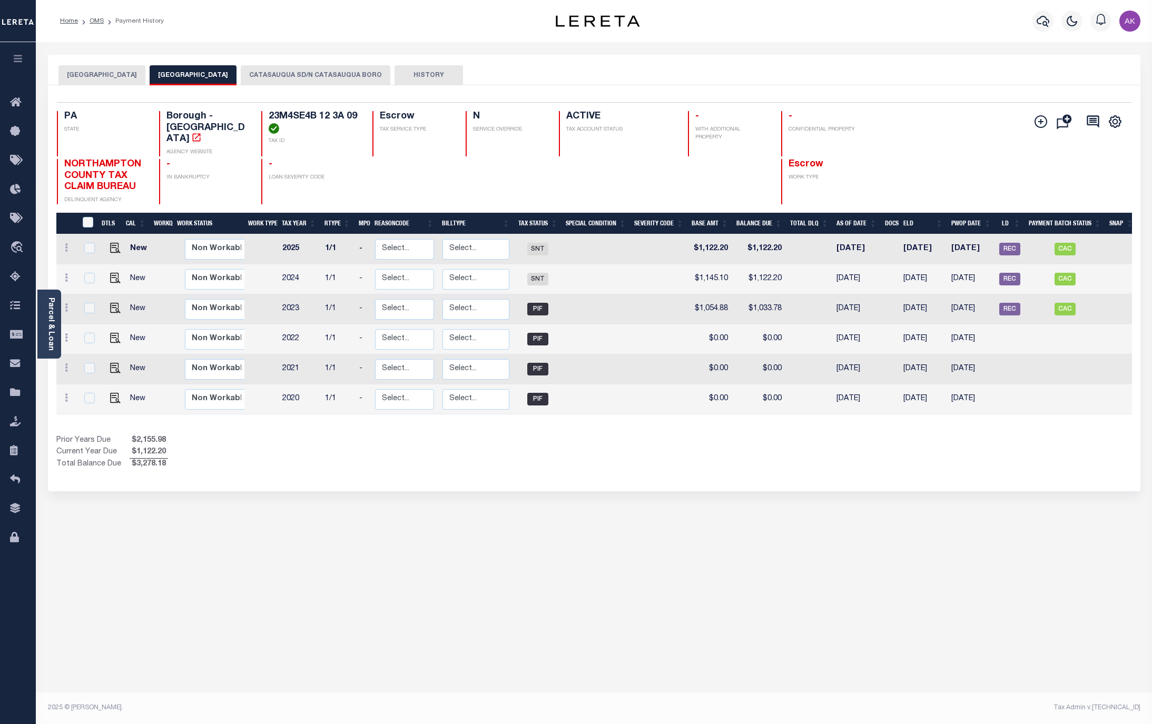
click at [367, 73] on button "CATASAUQUA SD/N CATASAUQUA BORO" at bounding box center [316, 75] width 150 height 20
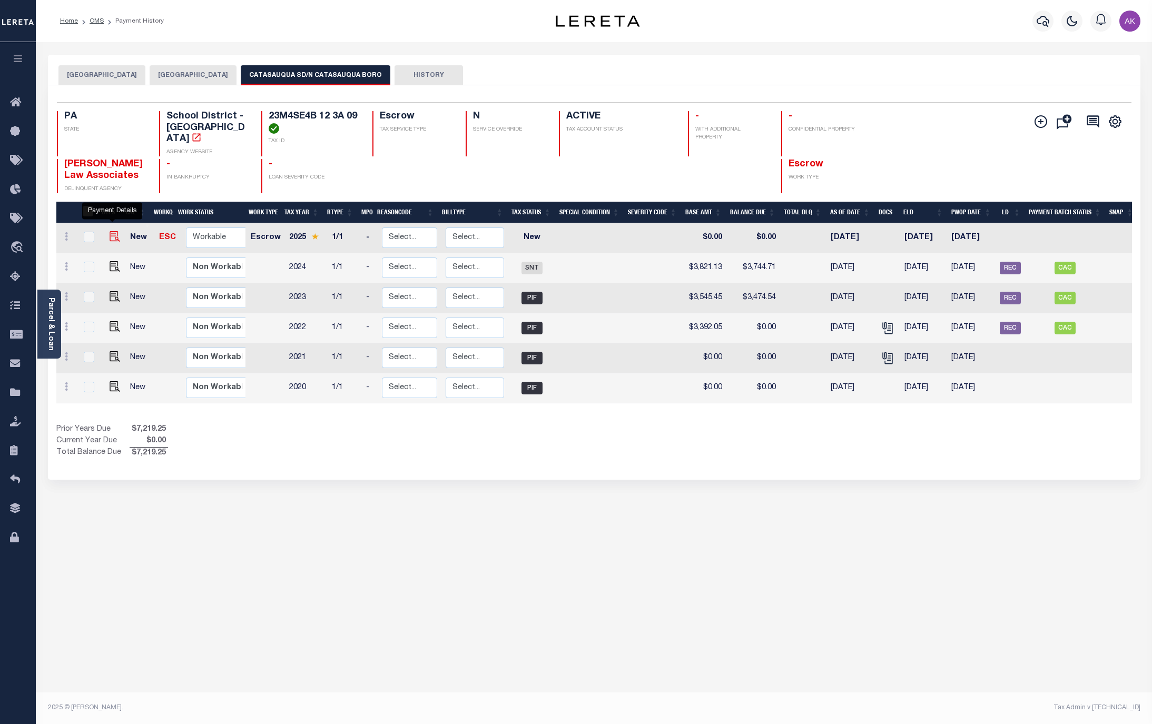
click at [111, 231] on img "" at bounding box center [115, 236] width 11 height 11
checkbox input "true"
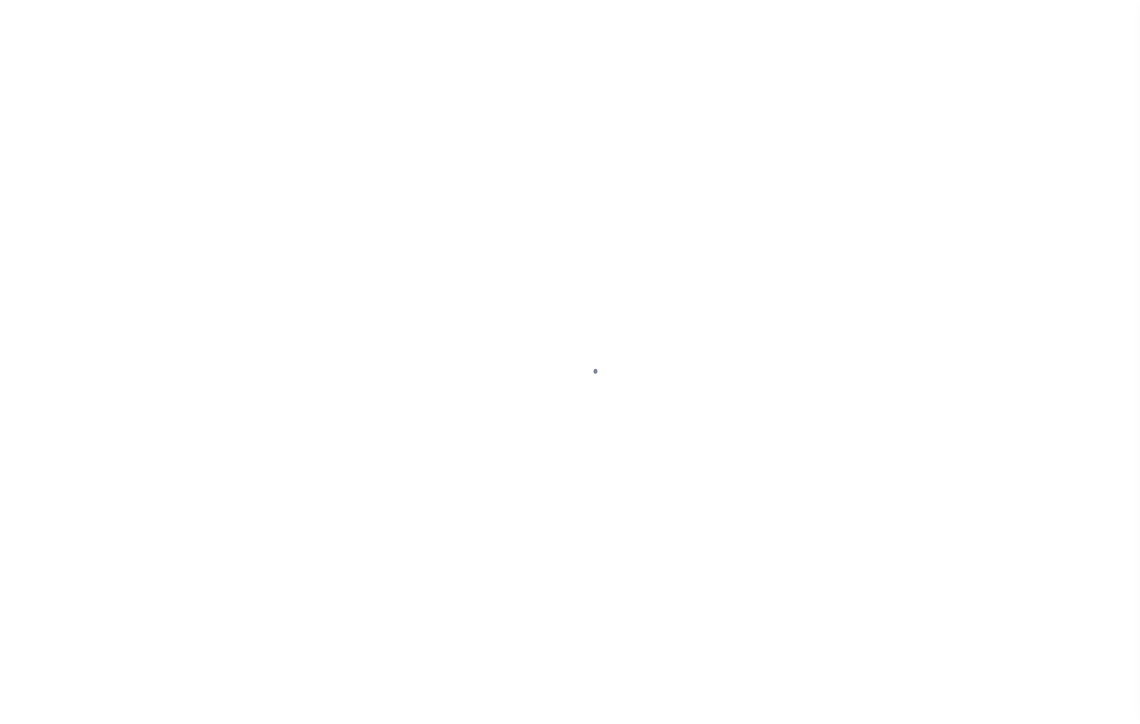
select select "NW2"
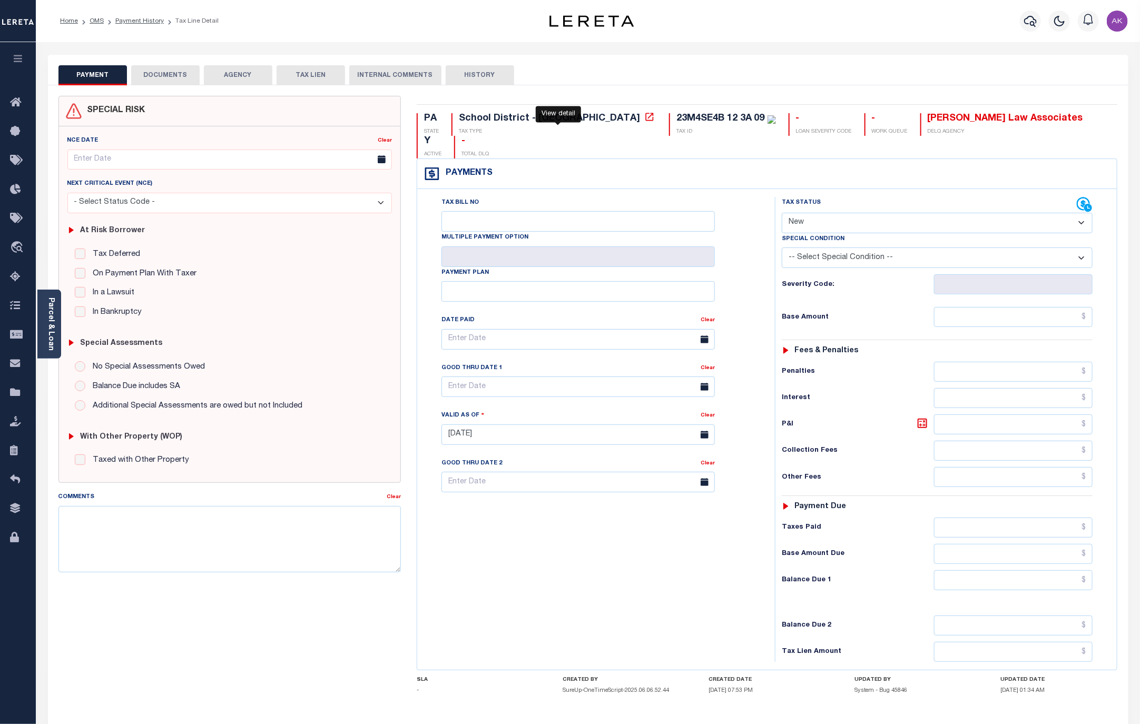
click at [644, 115] on icon at bounding box center [649, 117] width 11 height 11
click at [236, 74] on button "AGENCY" at bounding box center [238, 75] width 68 height 20
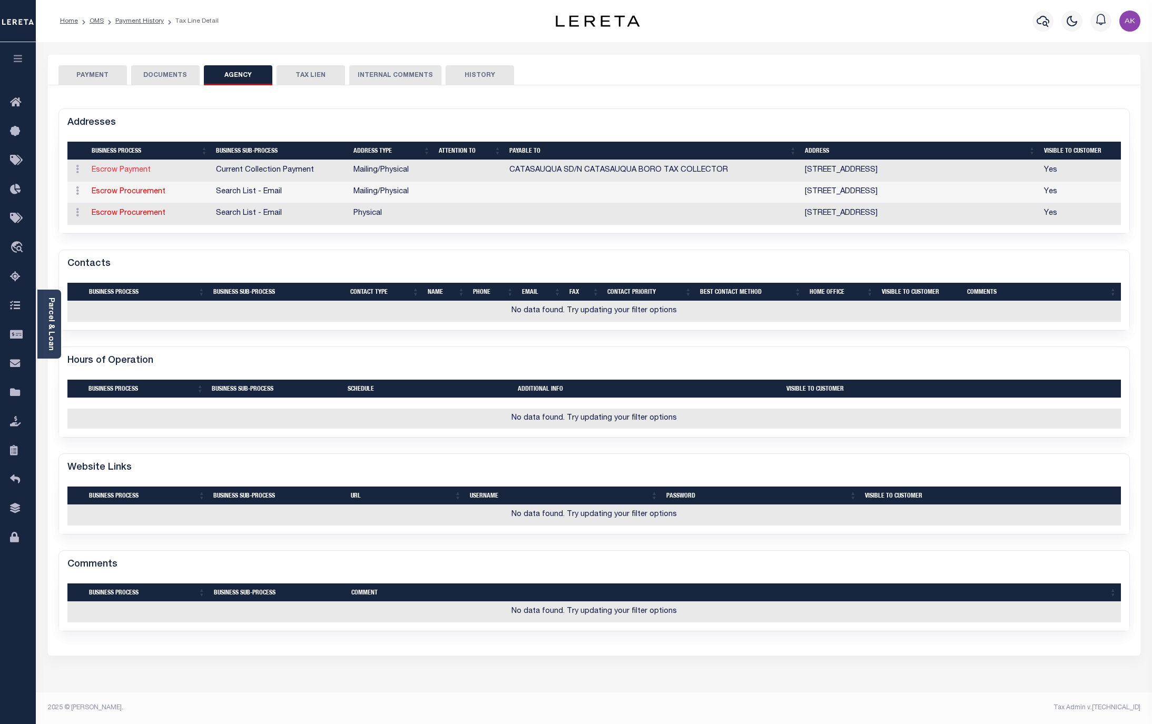
click at [140, 170] on link "Escrow Payment" at bounding box center [121, 169] width 59 height 7
select select "1"
checkbox input "false"
select select
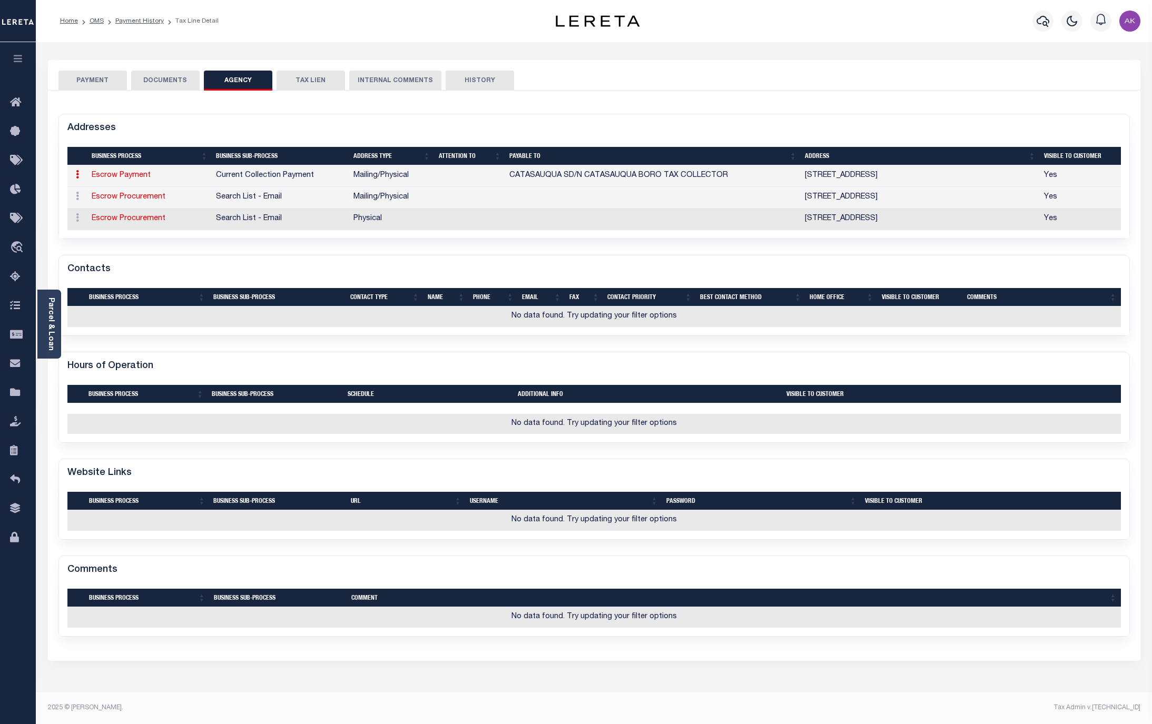
type input "1122 6TH STREET"
type input "NORTH CATASAUQUA"
select select "PA"
type input "18032"
select select "5"
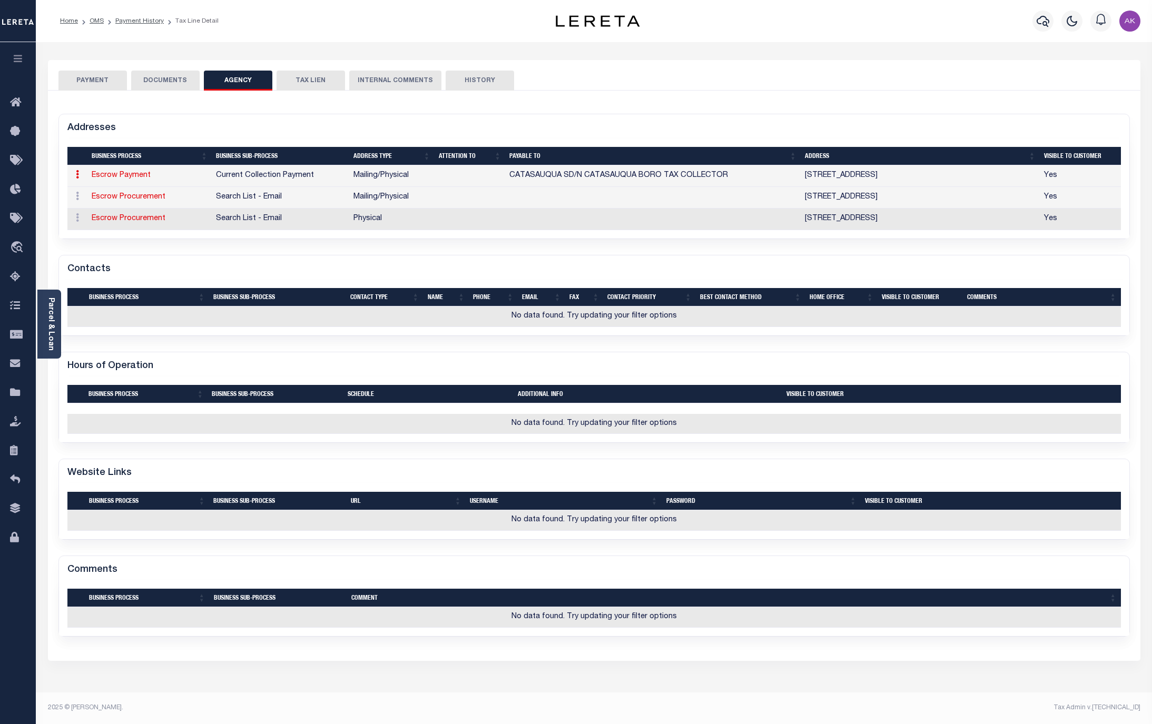
checkbox input "true"
type input "CATASAUQUA SD/N CATASAUQUA BORO TAX COLLECTOR"
select select "11"
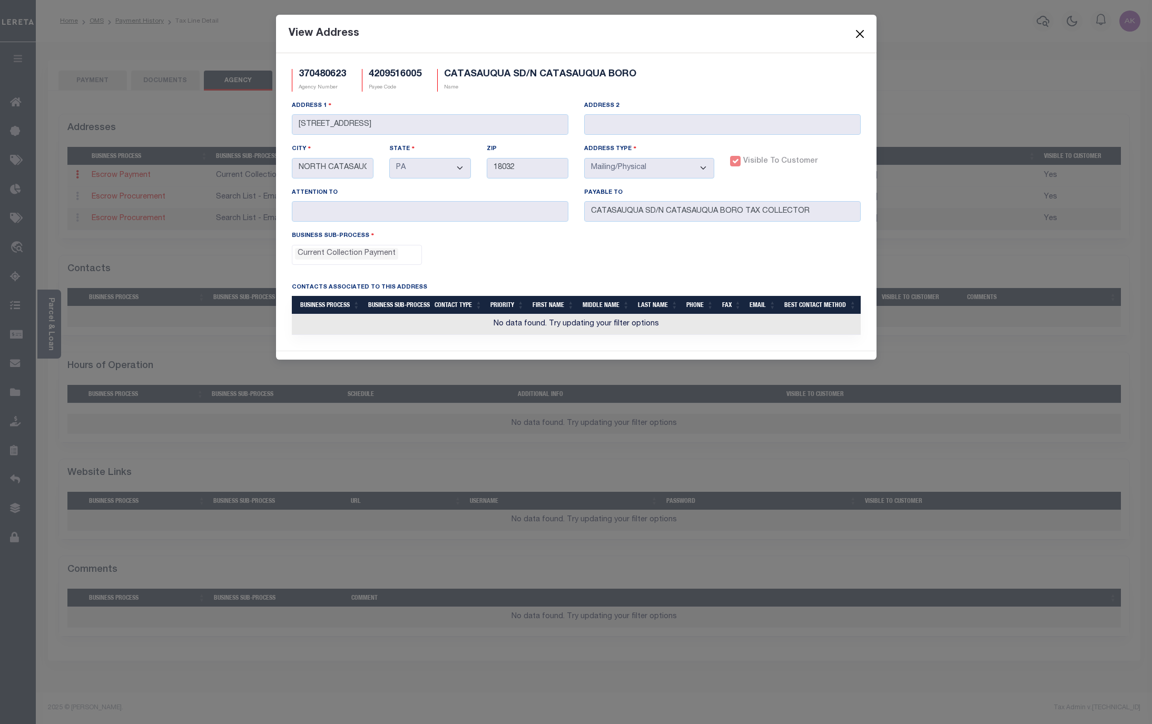
drag, startPoint x: 857, startPoint y: 33, endPoint x: 920, endPoint y: 66, distance: 71.9
click at [859, 30] on button "Close" at bounding box center [860, 34] width 14 height 14
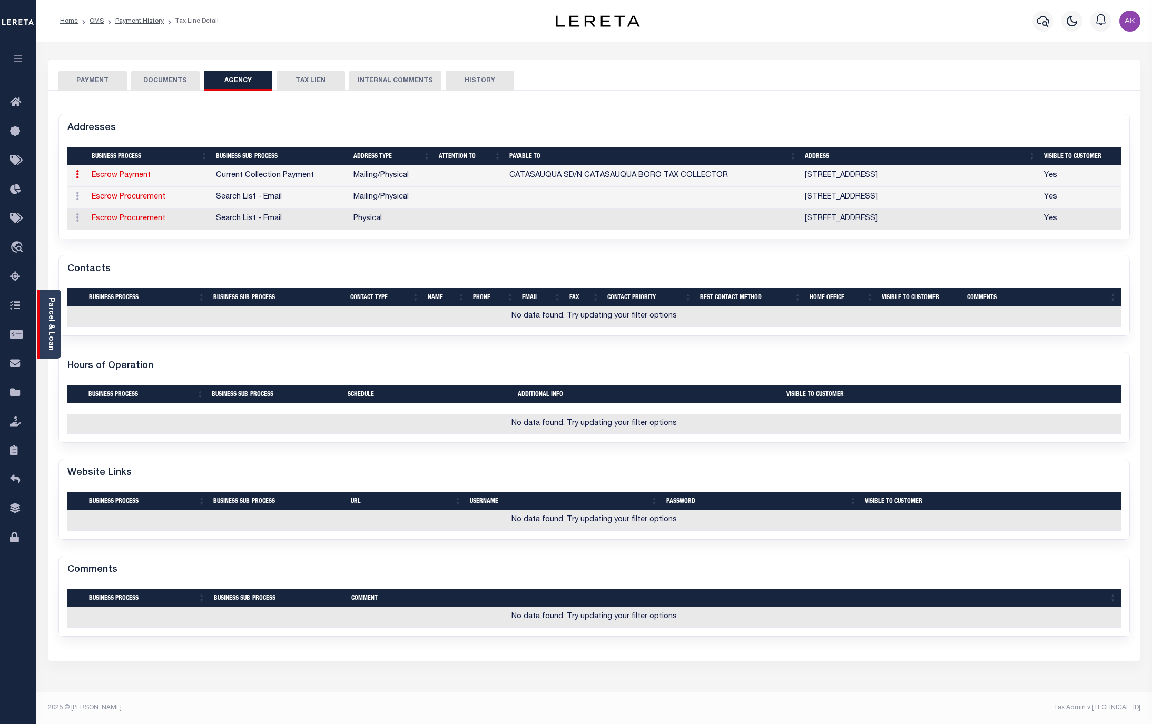
click at [53, 308] on link "Parcel & Loan" at bounding box center [50, 324] width 7 height 53
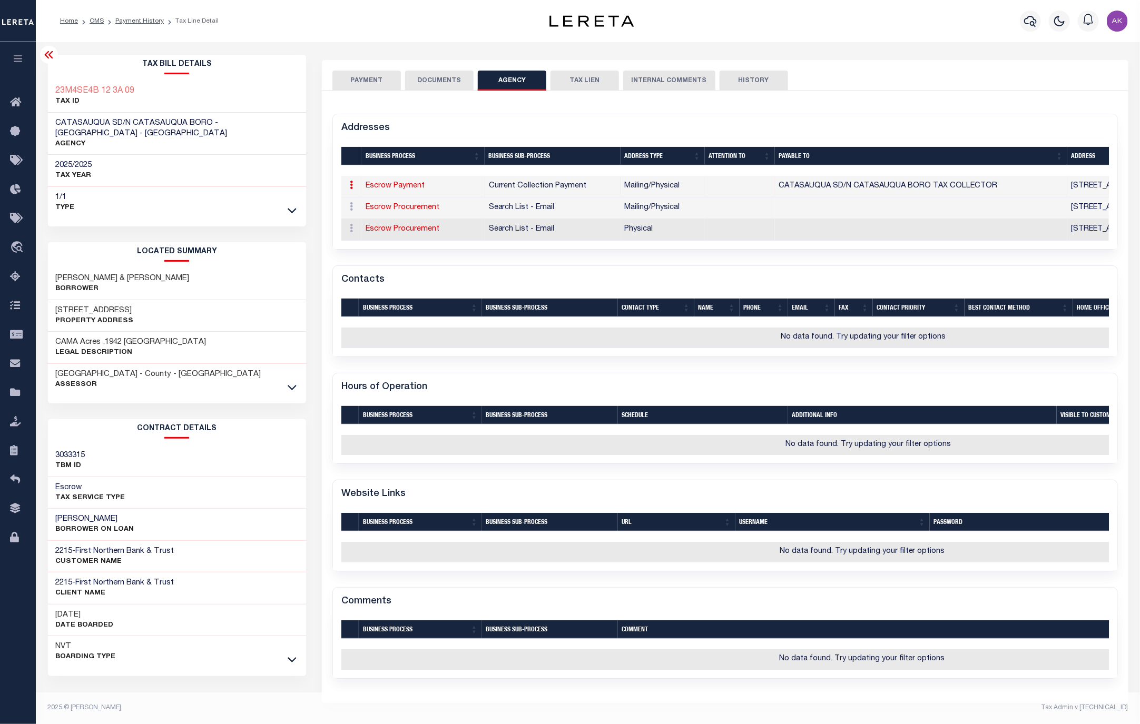
click at [46, 50] on icon at bounding box center [49, 54] width 13 height 13
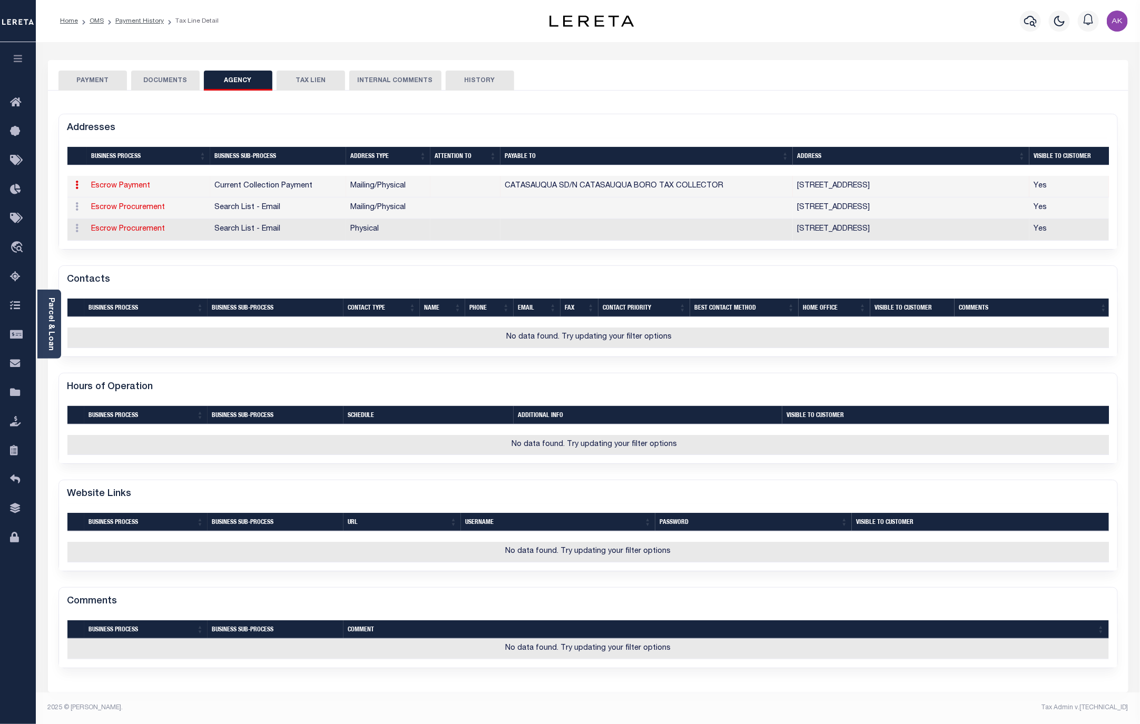
click at [88, 74] on button "PAYMENT" at bounding box center [92, 81] width 68 height 20
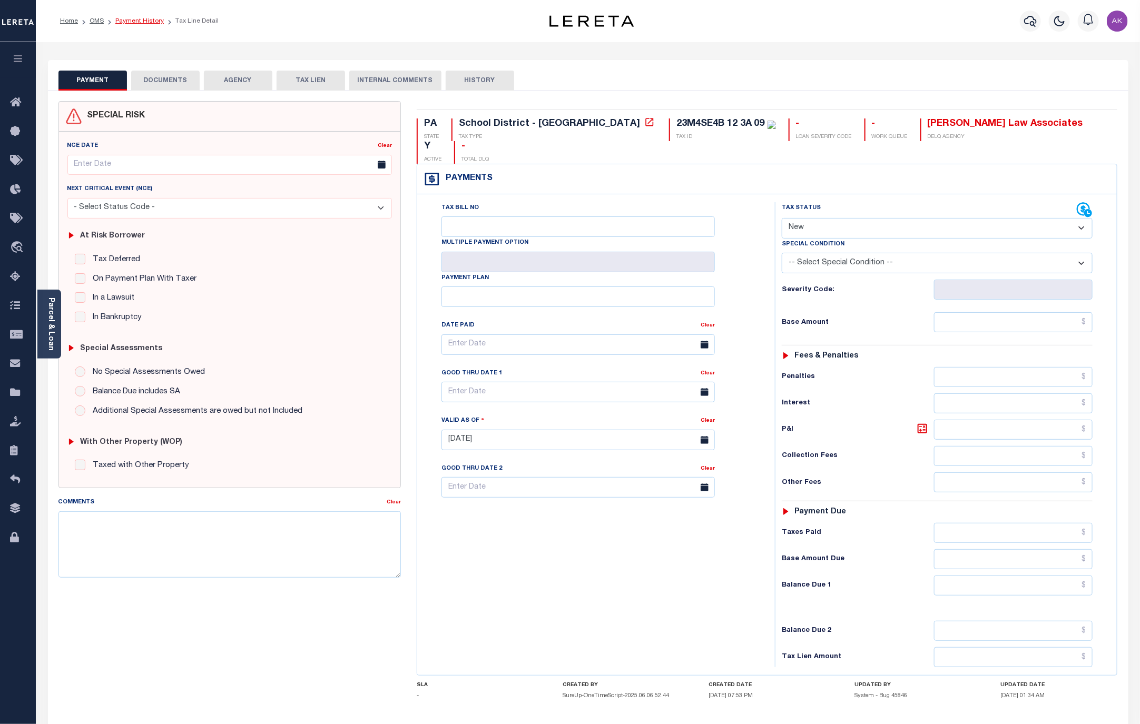
click at [152, 22] on link "Payment History" at bounding box center [139, 21] width 48 height 6
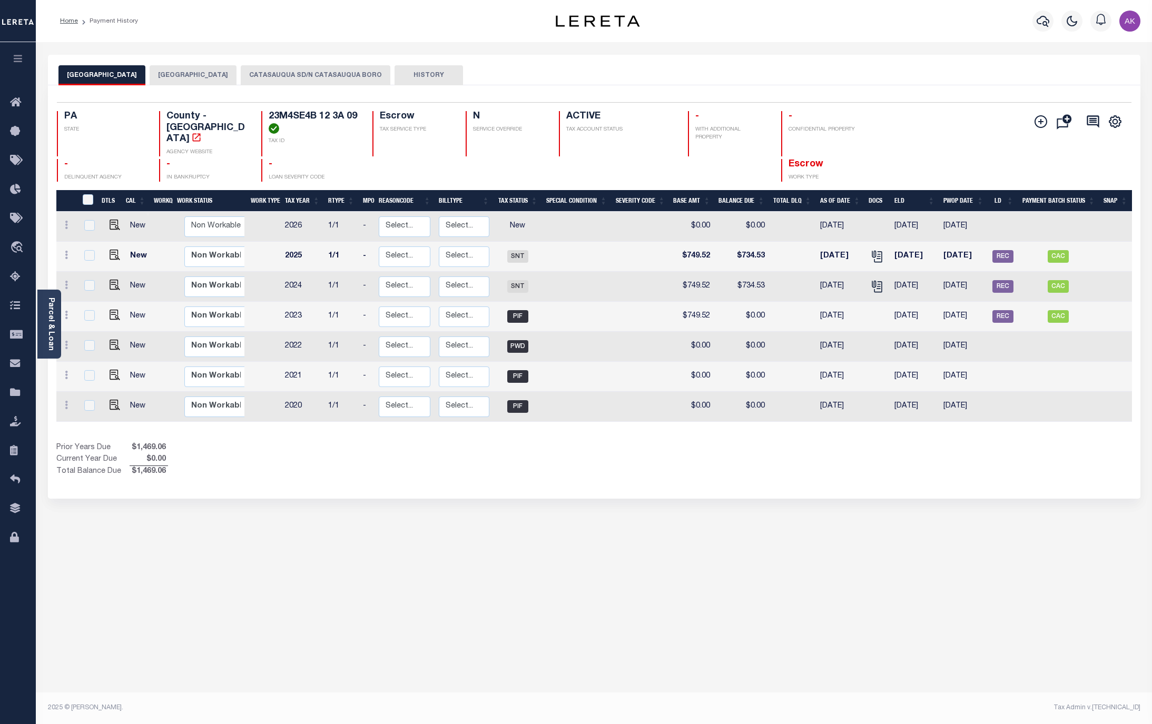
click at [389, 74] on button "CATASAUQUA SD/N CATASAUQUA BORO" at bounding box center [316, 75] width 150 height 20
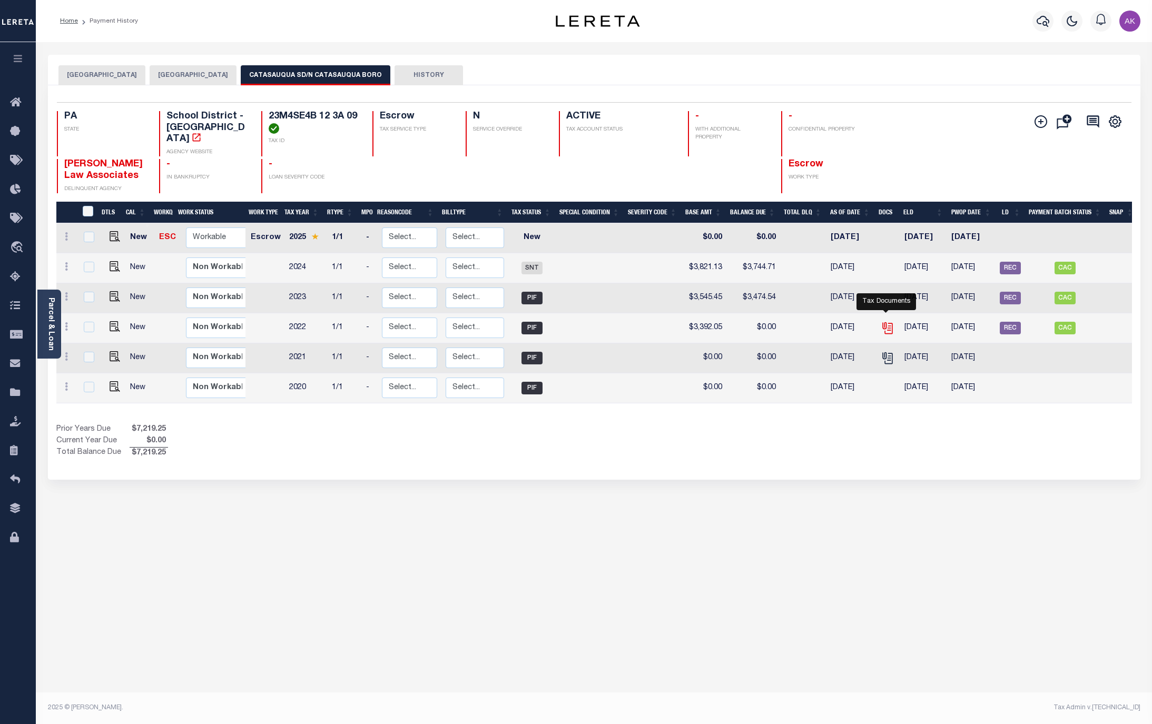
click at [885, 322] on icon "" at bounding box center [886, 326] width 8 height 8
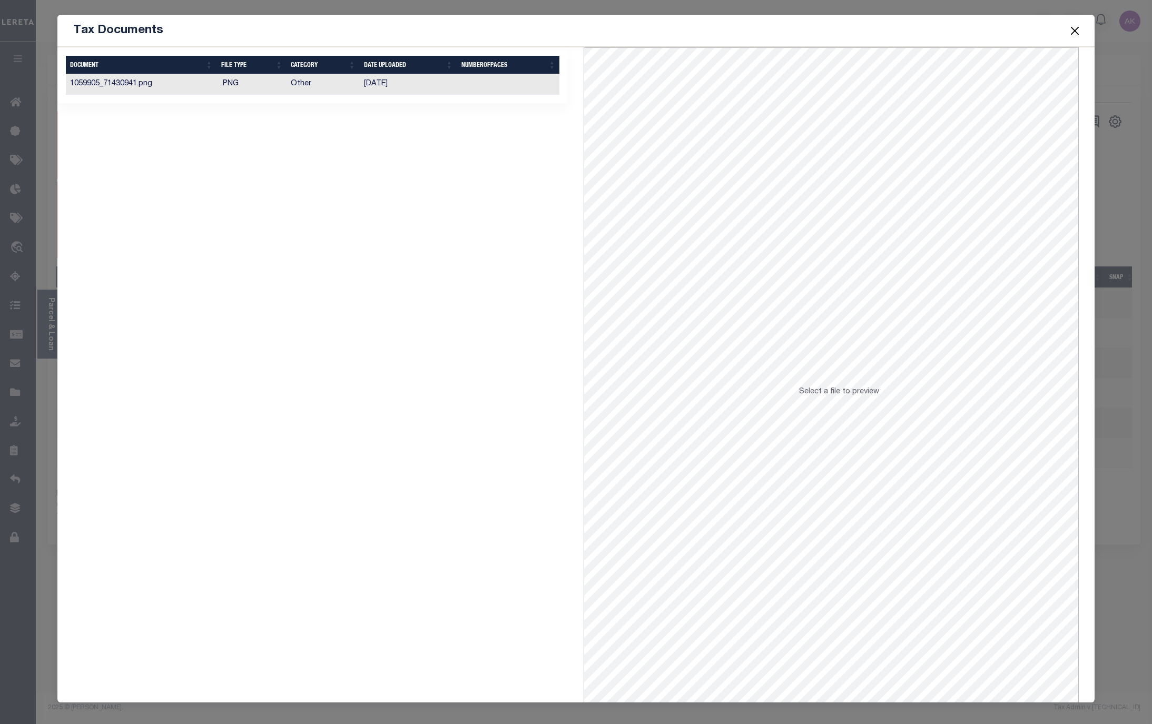
click at [230, 82] on td ".PNG" at bounding box center [252, 84] width 70 height 21
click at [1072, 27] on button "Close" at bounding box center [1075, 31] width 14 height 14
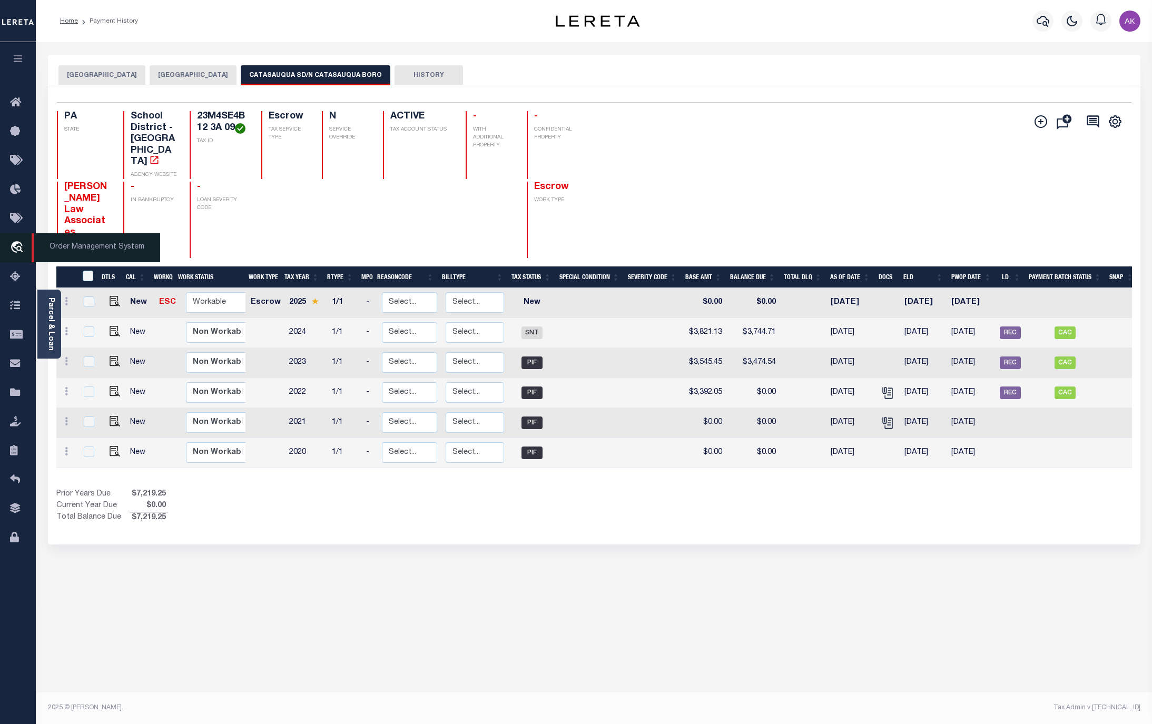
click at [13, 247] on icon "travel_explore" at bounding box center [18, 248] width 17 height 14
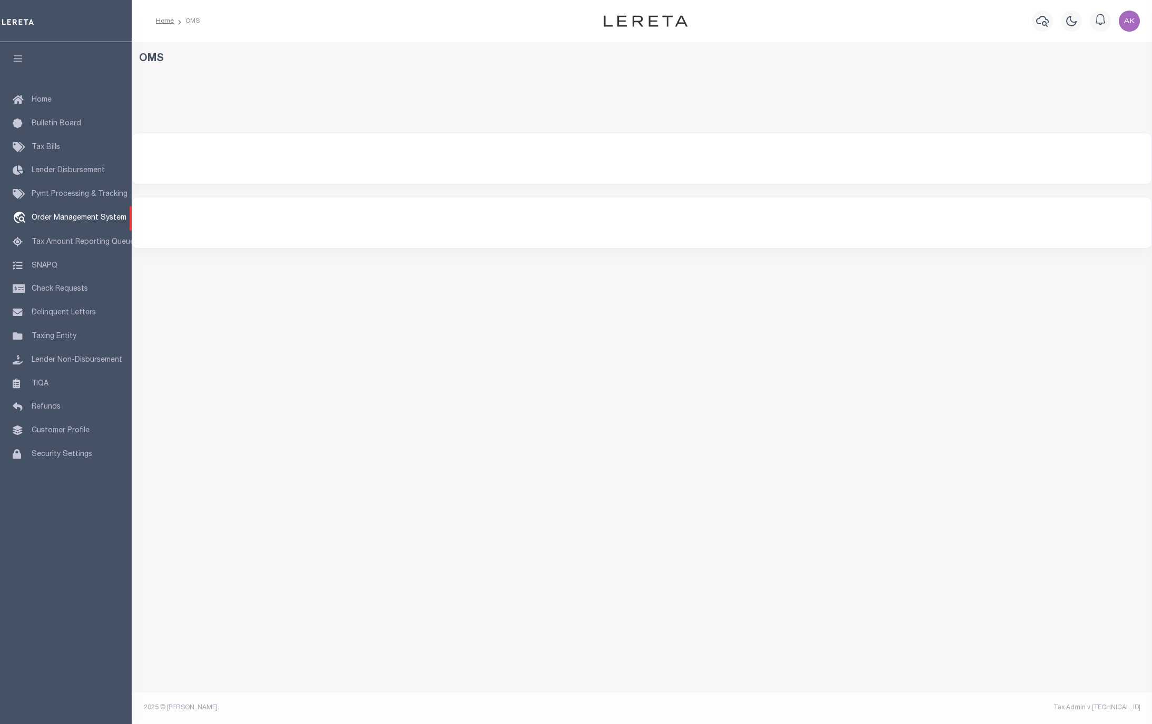
select select "200"
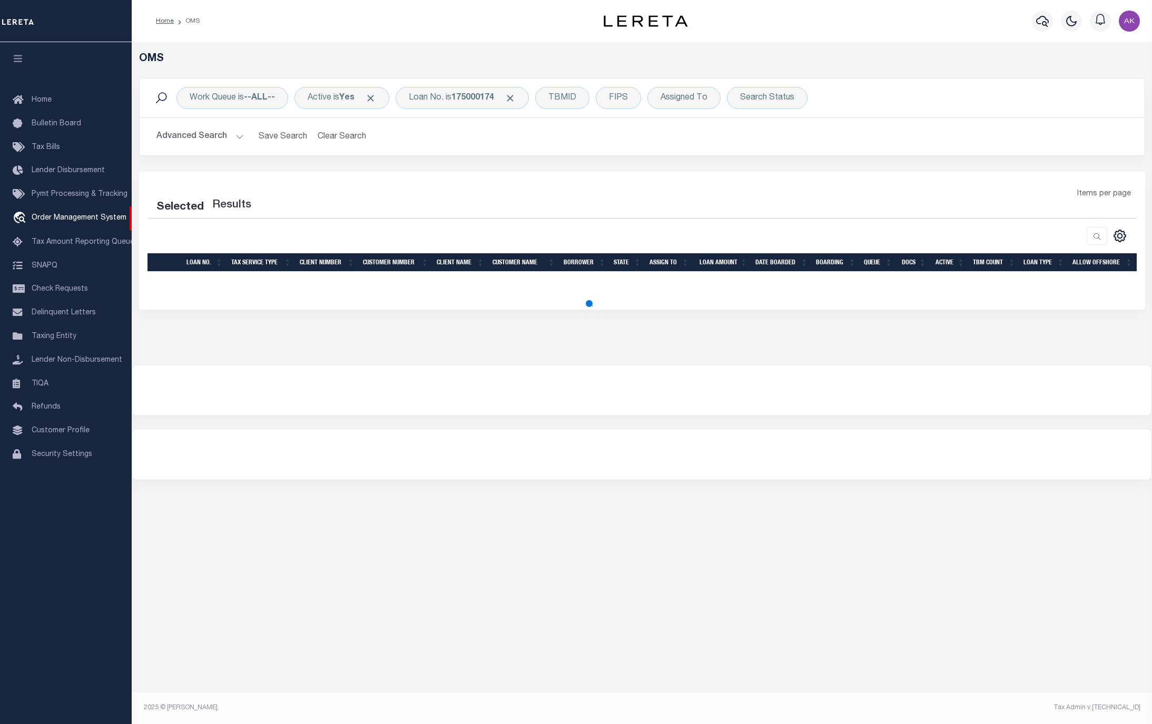
select select "200"
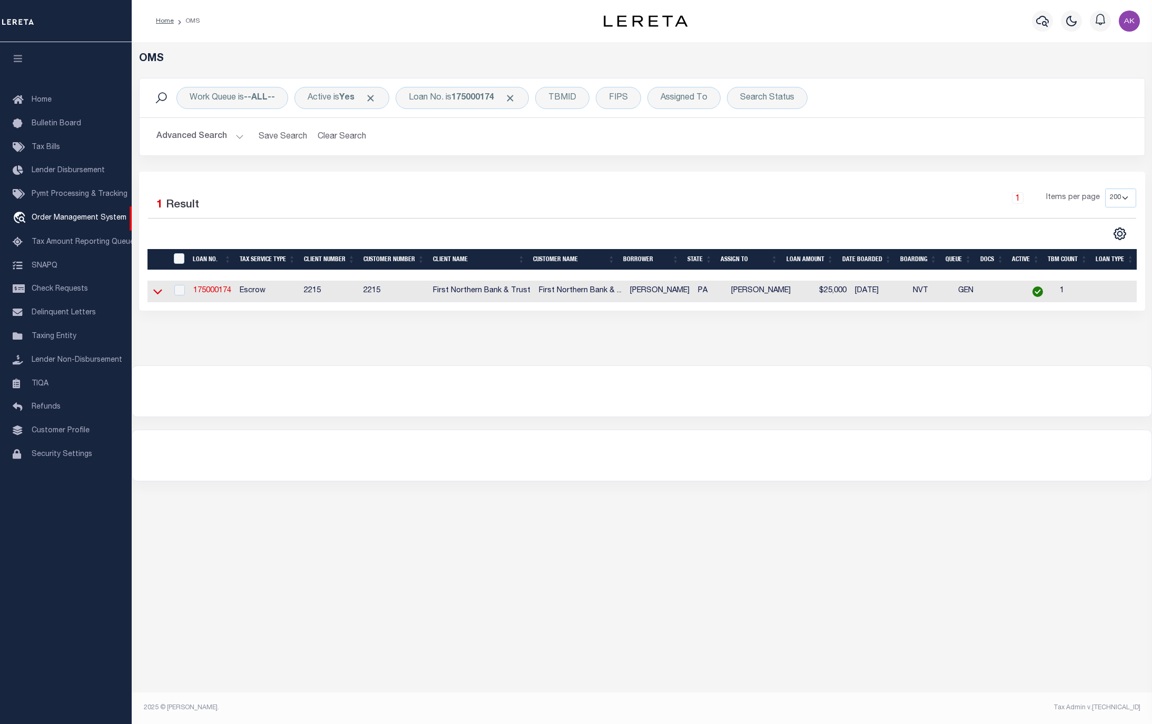
click at [157, 294] on icon at bounding box center [157, 291] width 9 height 11
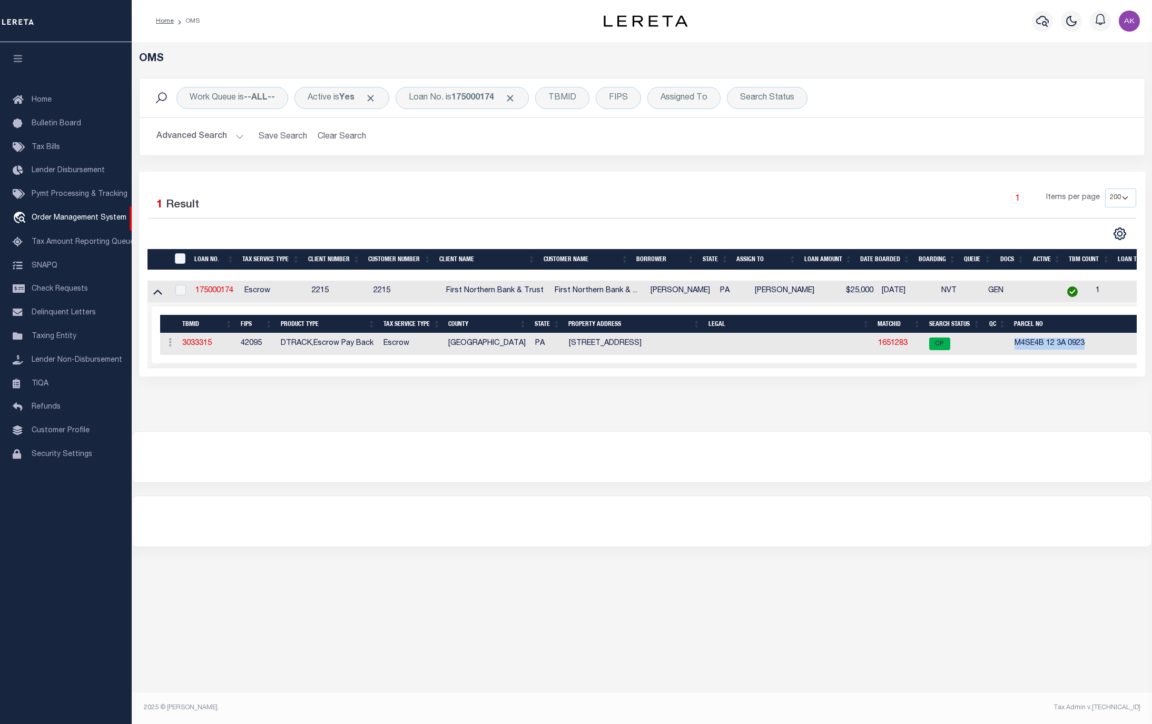
drag, startPoint x: 1014, startPoint y: 348, endPoint x: 1093, endPoint y: 348, distance: 79.0
click at [1093, 348] on td "M4SE4B 12 3A 0923" at bounding box center [1080, 344] width 141 height 22
copy td "M4SE4B 12 3A 0923"
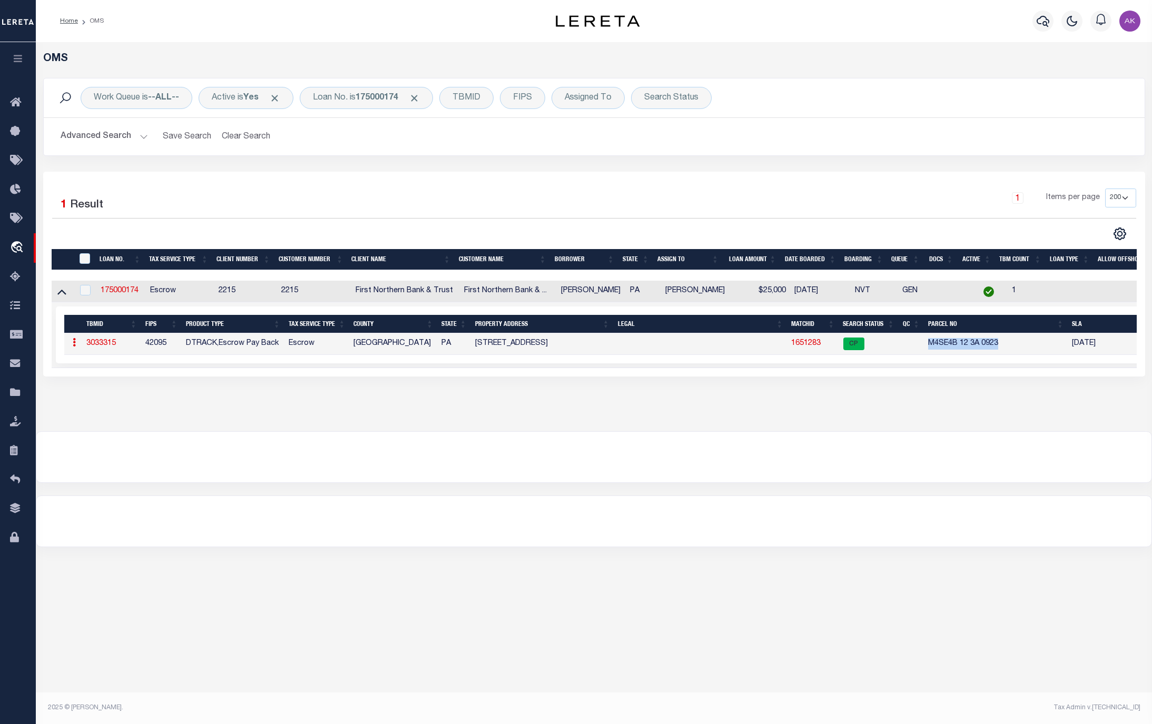
click at [1005, 445] on div at bounding box center [593, 457] width 1115 height 51
click at [420, 96] on span "Click to Remove" at bounding box center [414, 98] width 11 height 11
click at [343, 99] on div "Loan No." at bounding box center [330, 98] width 61 height 22
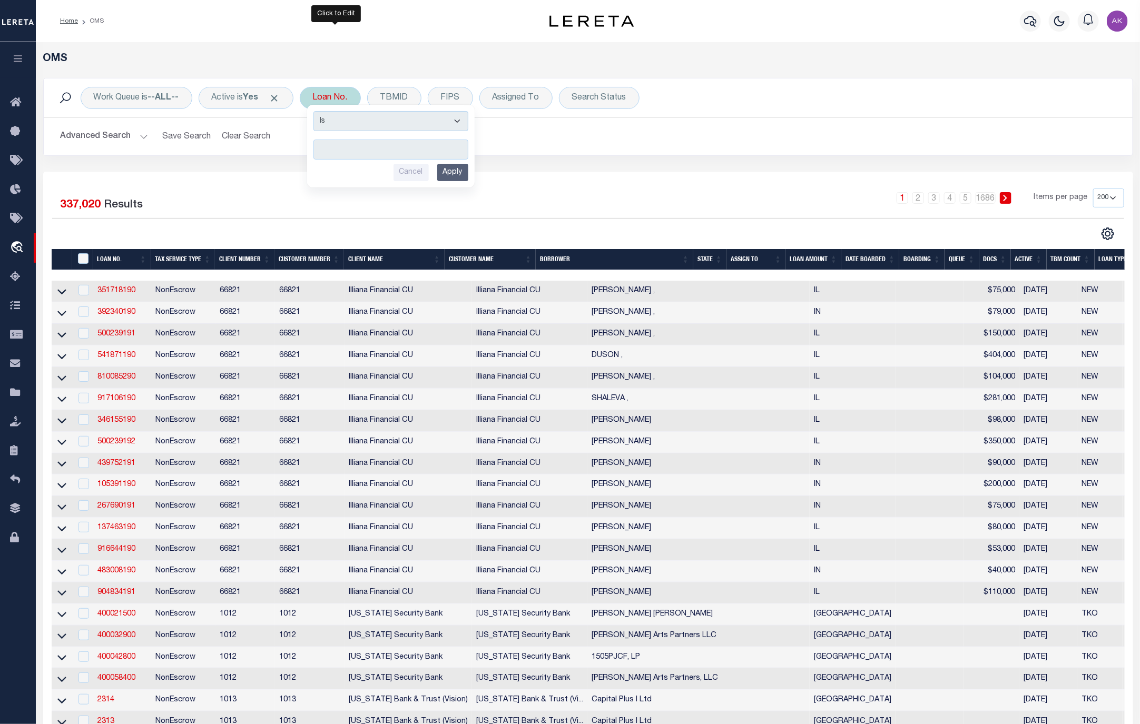
click at [354, 149] on input "text" at bounding box center [390, 150] width 155 height 20
type input "175000418"
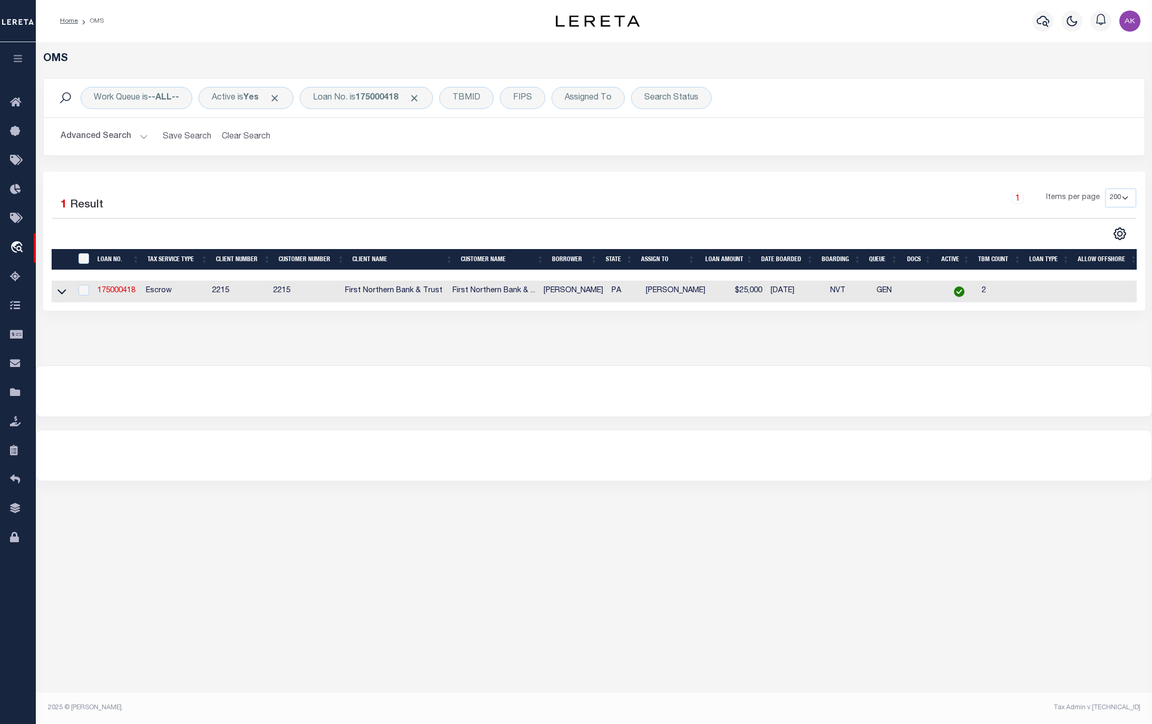
drag, startPoint x: 61, startPoint y: 292, endPoint x: 72, endPoint y: 301, distance: 13.9
click at [61, 292] on icon at bounding box center [61, 291] width 9 height 11
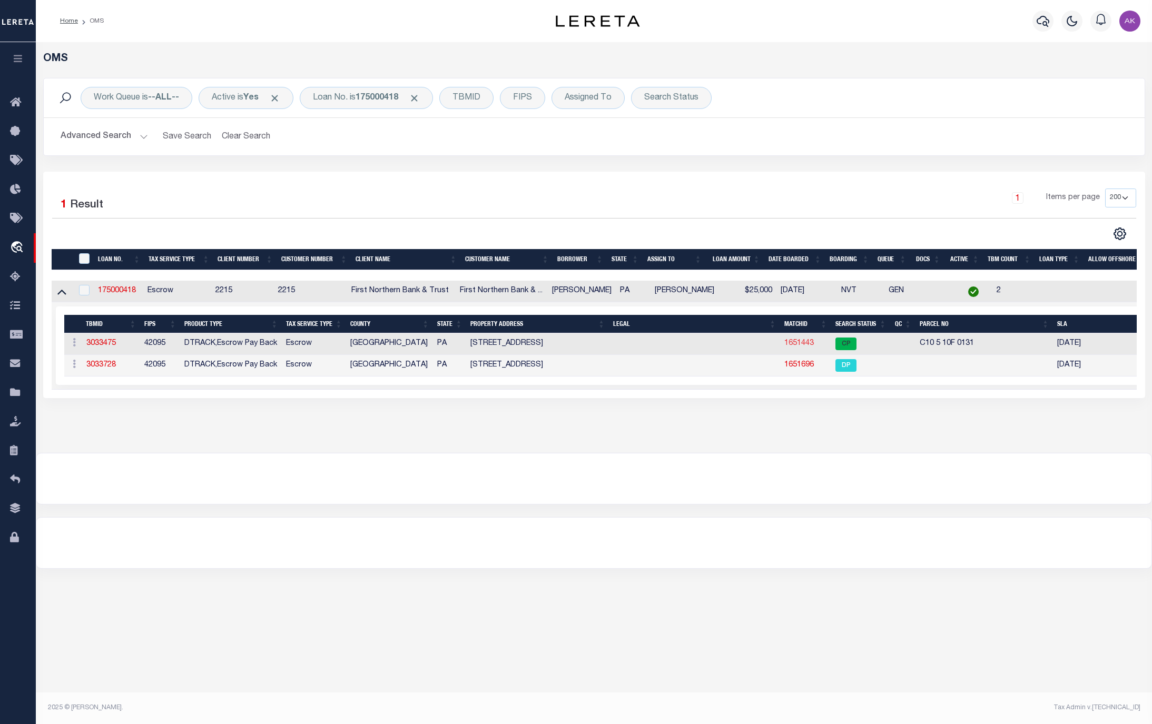
click at [799, 346] on link "1651443" at bounding box center [798, 343] width 29 height 7
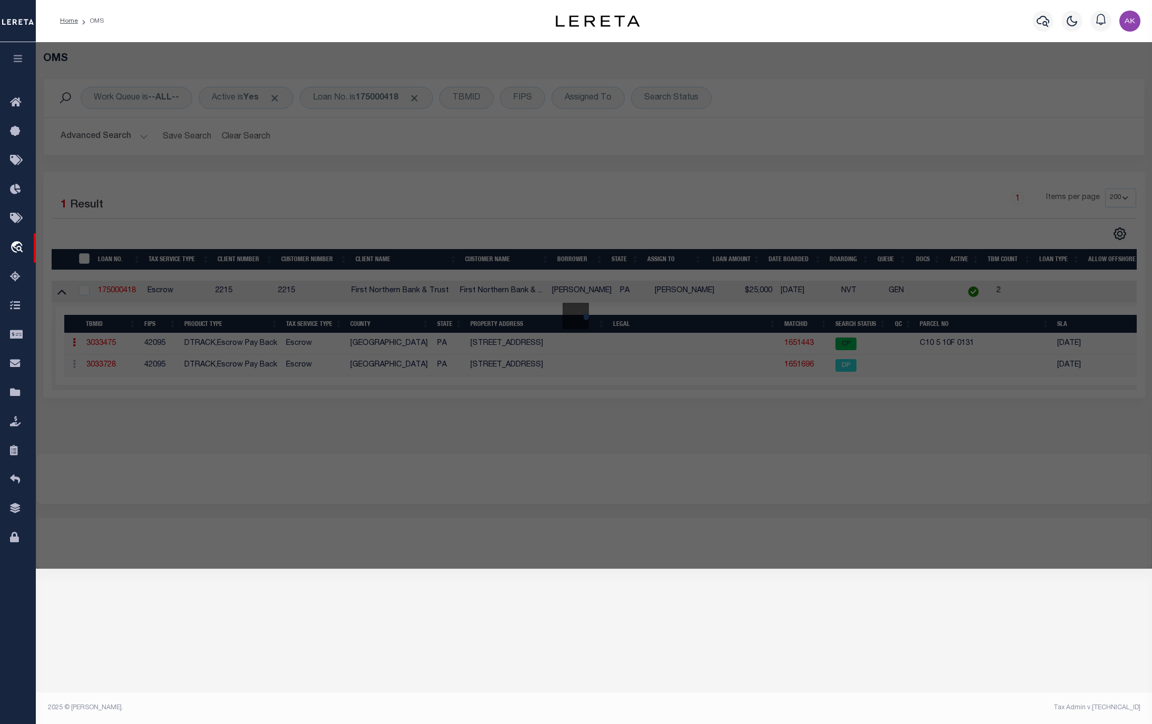
checkbox input "false"
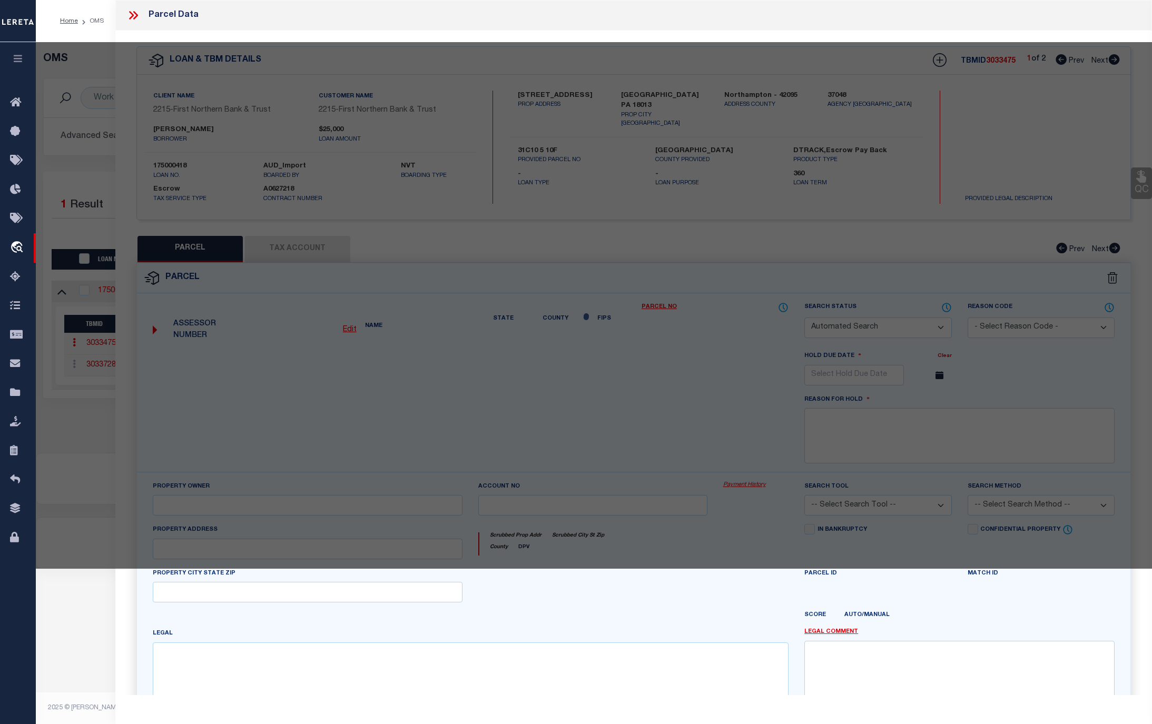
select select "CP"
type input "MOYER BRIAN & LESLIE,"
select select "AGF"
select select "ADD"
type input "181 BLUE MOUNTAIN DR"
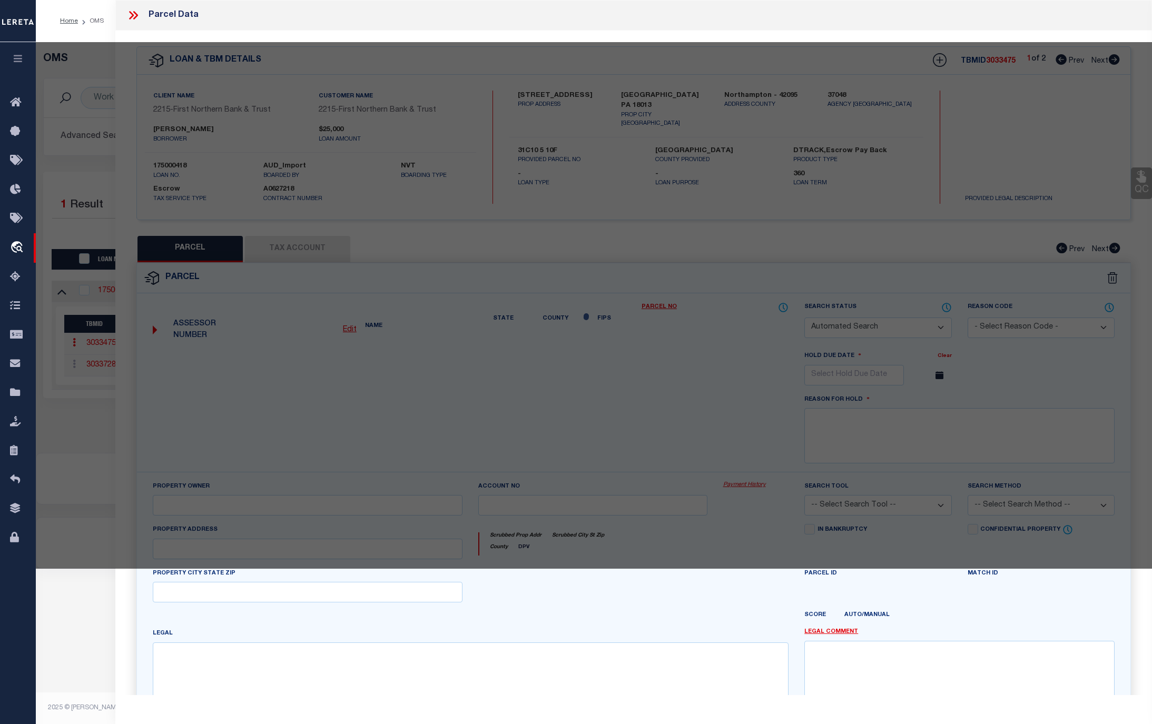
checkbox input "false"
type input "PA"
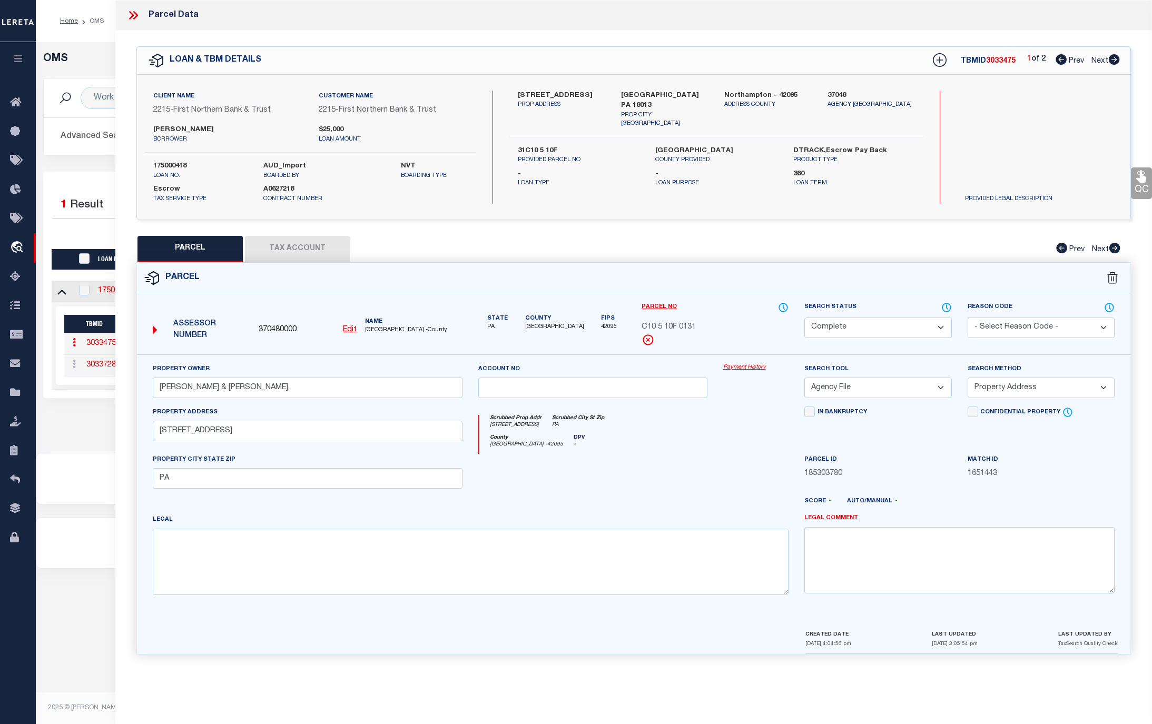
click at [761, 370] on link "Payment History" at bounding box center [756, 367] width 66 height 9
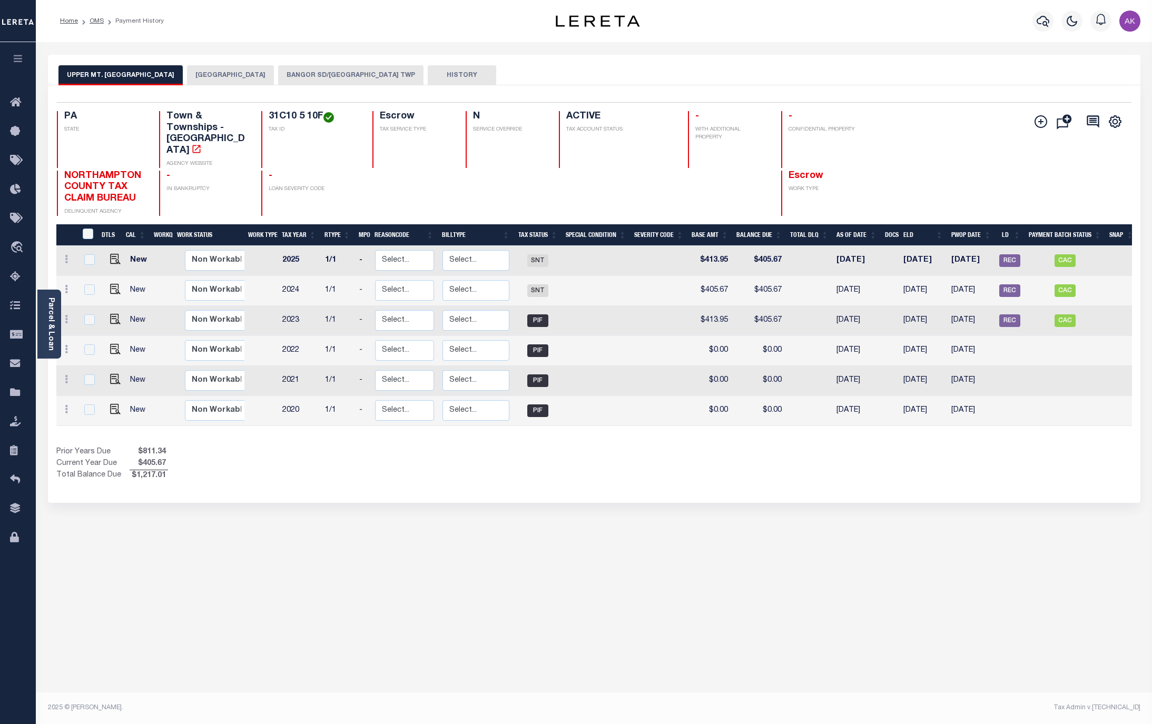
click at [228, 74] on button "[GEOGRAPHIC_DATA]" at bounding box center [230, 75] width 87 height 20
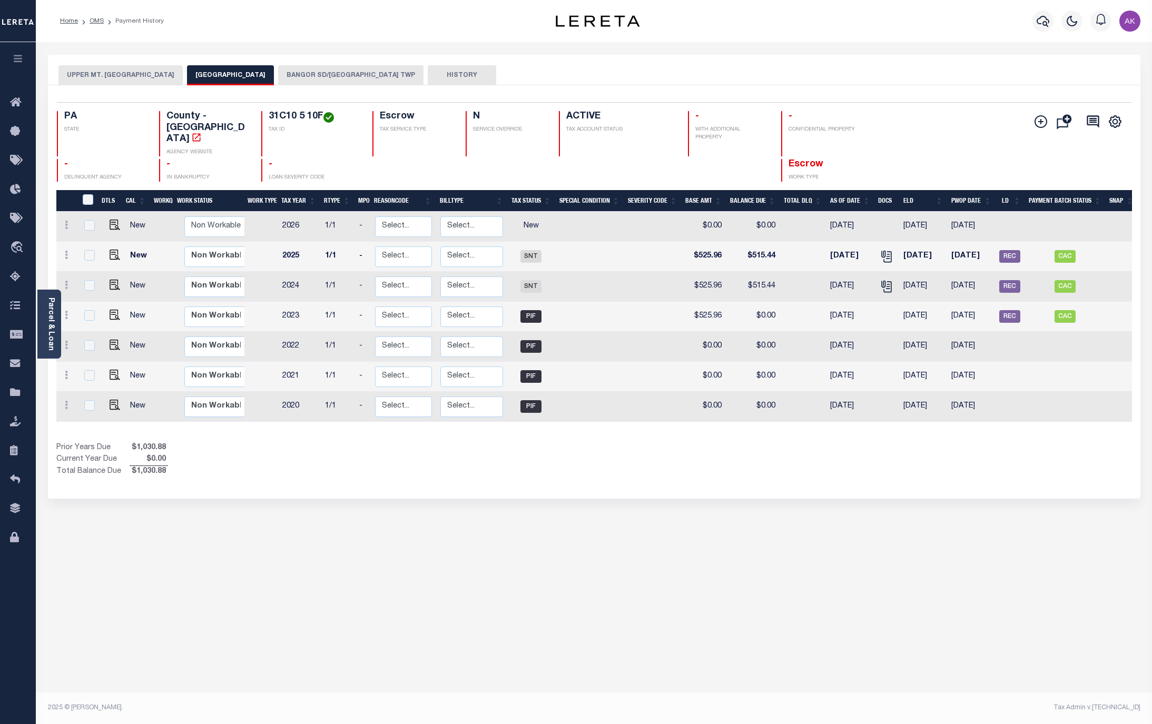
click at [323, 73] on button "BANGOR SD/[GEOGRAPHIC_DATA] TWP" at bounding box center [350, 75] width 145 height 20
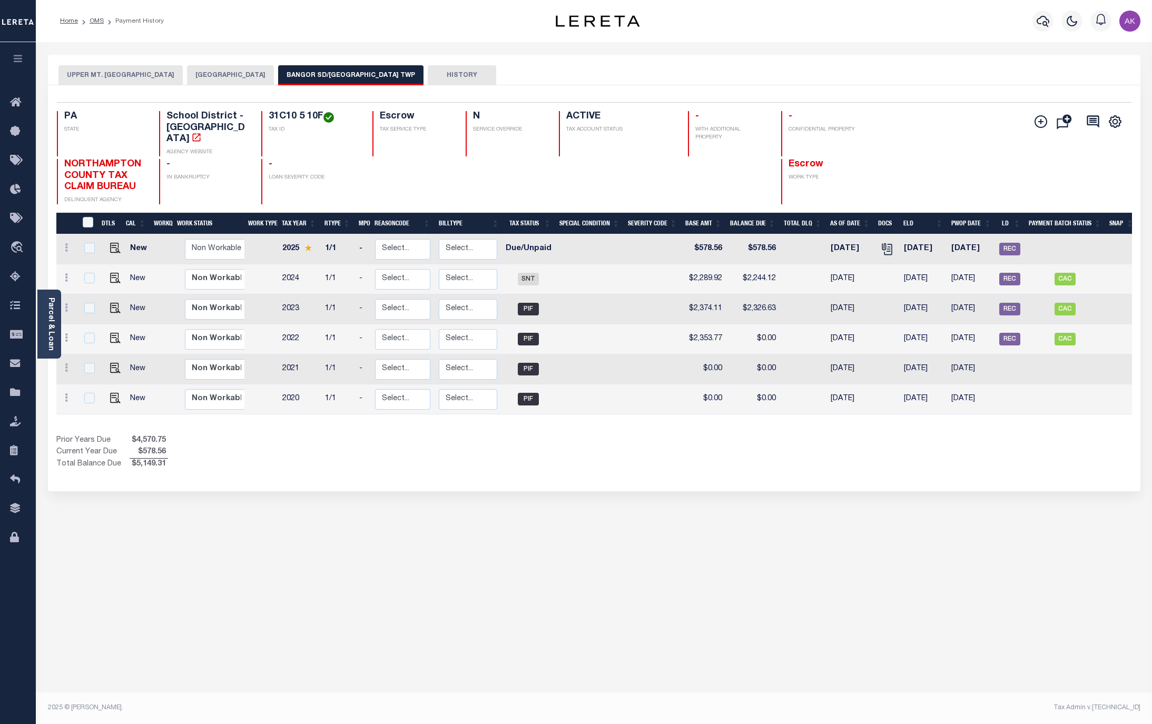
click at [475, 11] on div "Home OMS Payment History" at bounding box center [279, 21] width 455 height 22
click at [96, 19] on link "OMS" at bounding box center [97, 21] width 14 height 6
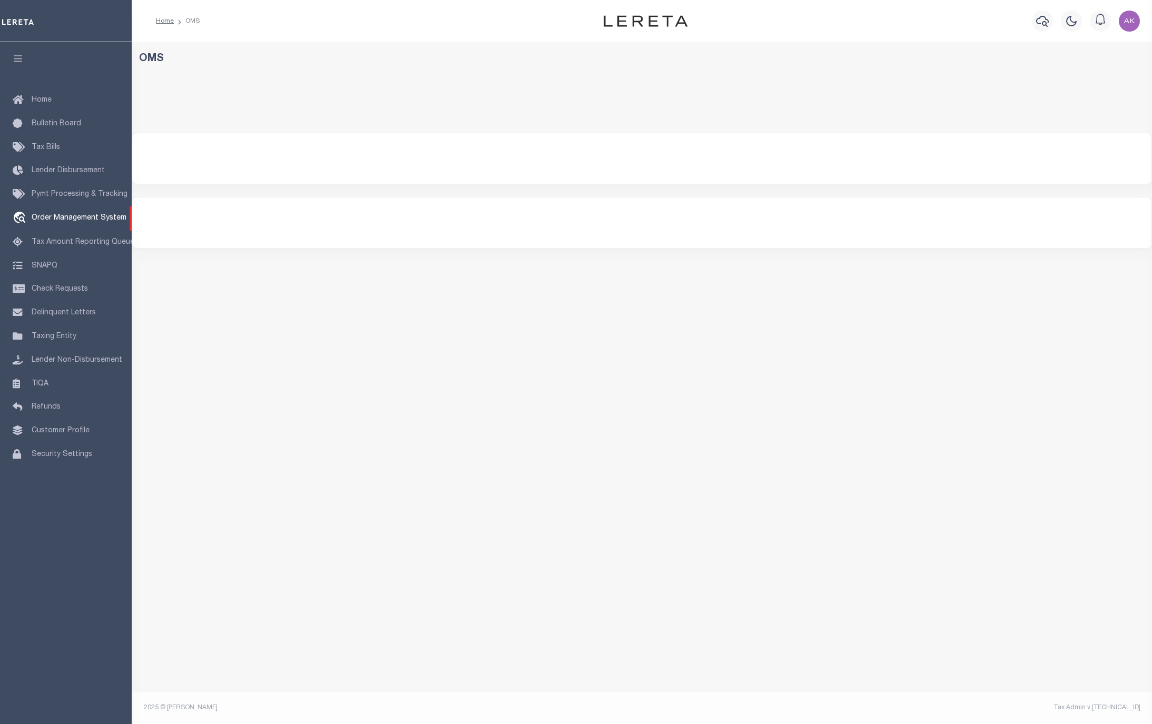
select select "200"
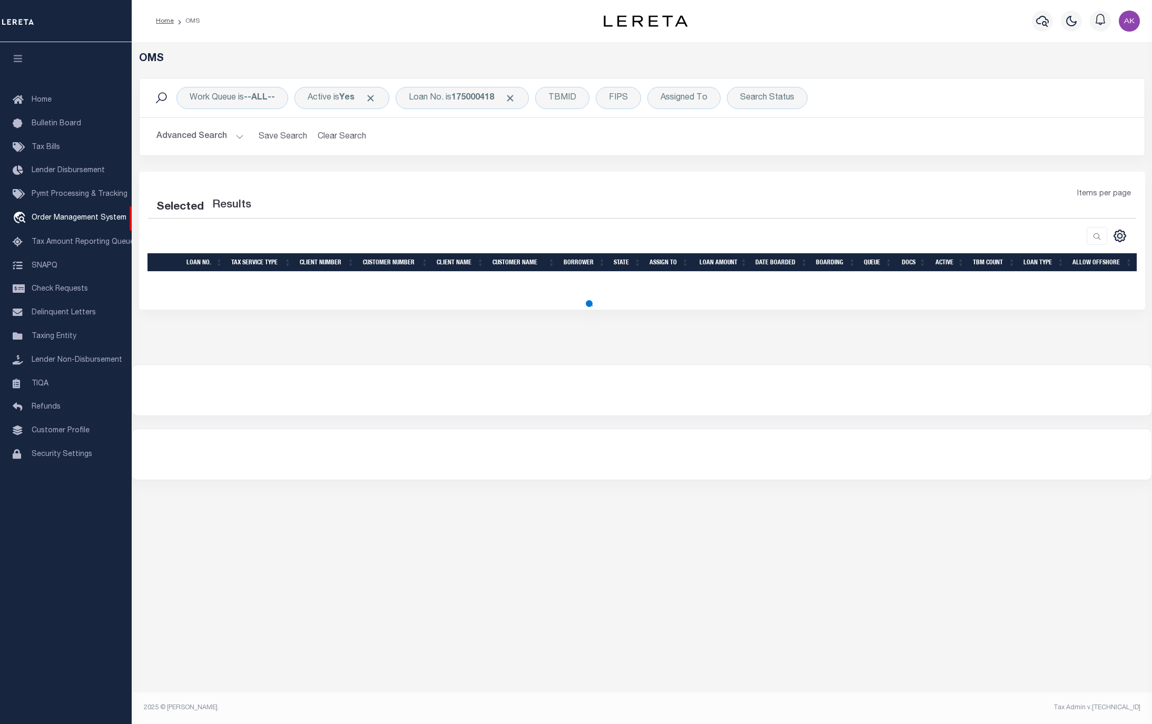
select select "200"
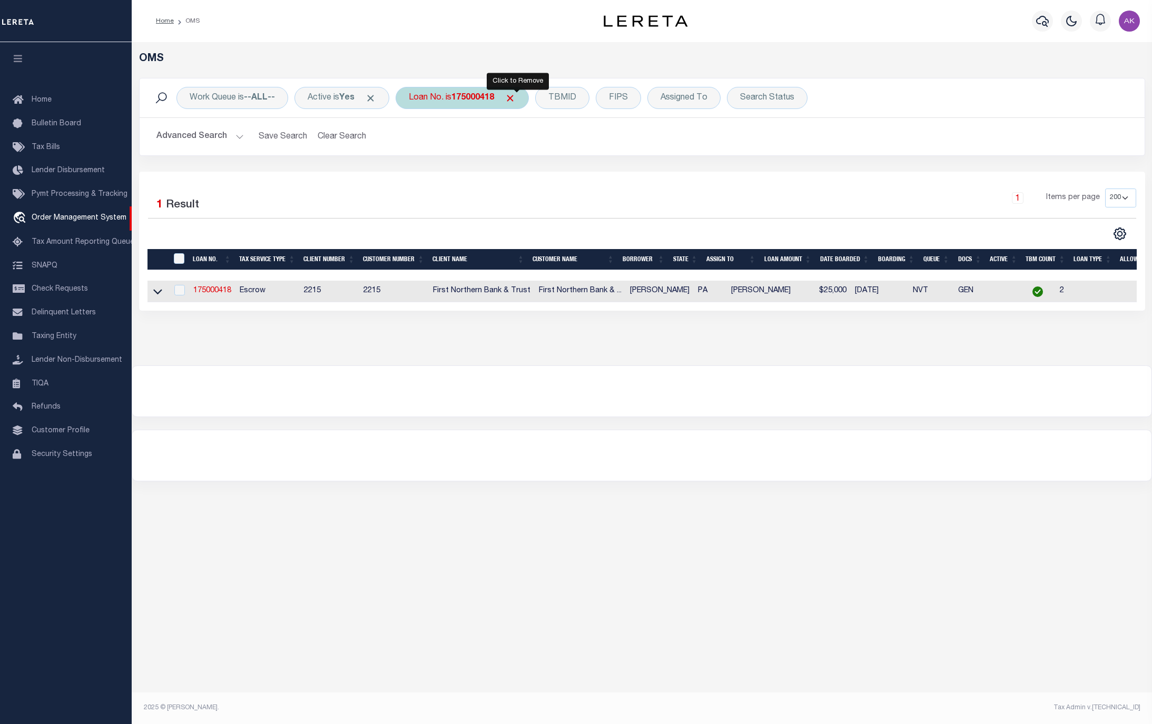
click at [516, 97] on span "Click to Remove" at bounding box center [510, 98] width 11 height 11
click at [432, 97] on div "Loan No." at bounding box center [426, 98] width 61 height 22
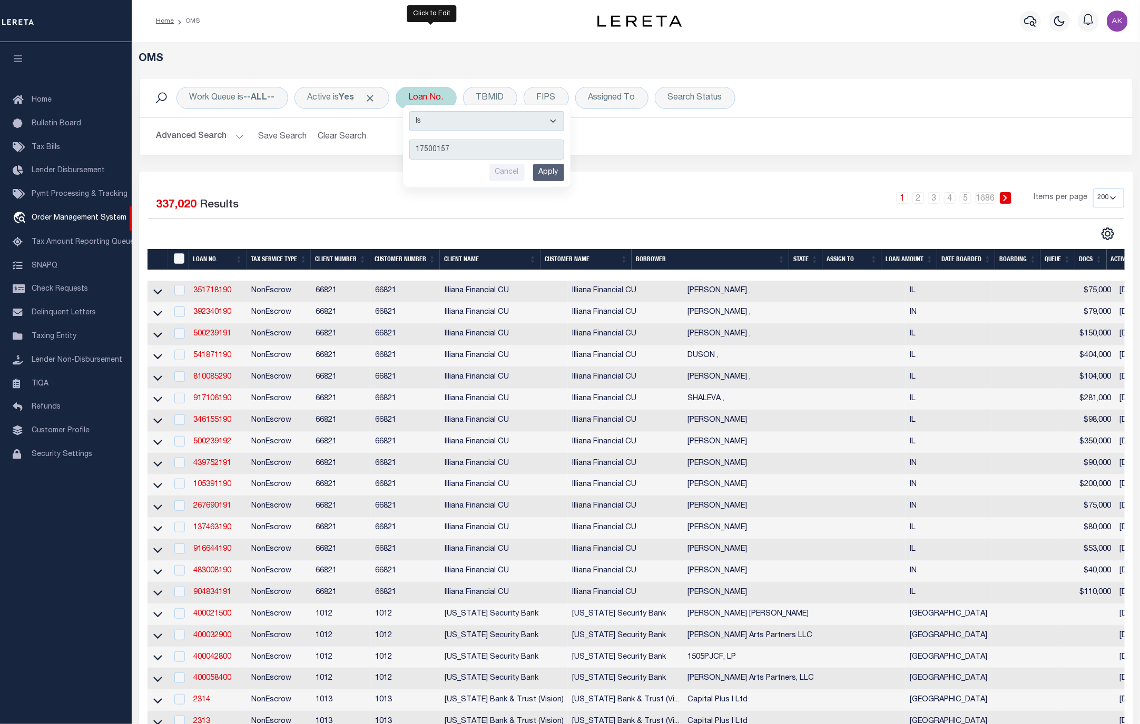
type input "175001570"
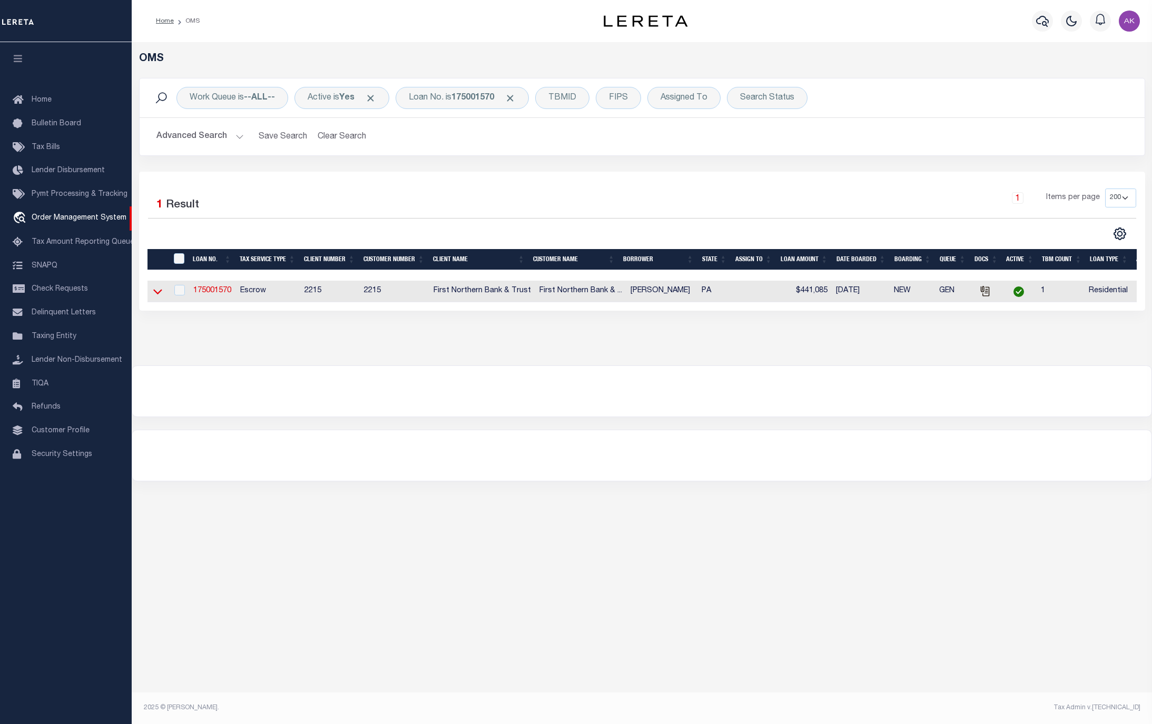
click at [161, 296] on icon at bounding box center [157, 291] width 9 height 11
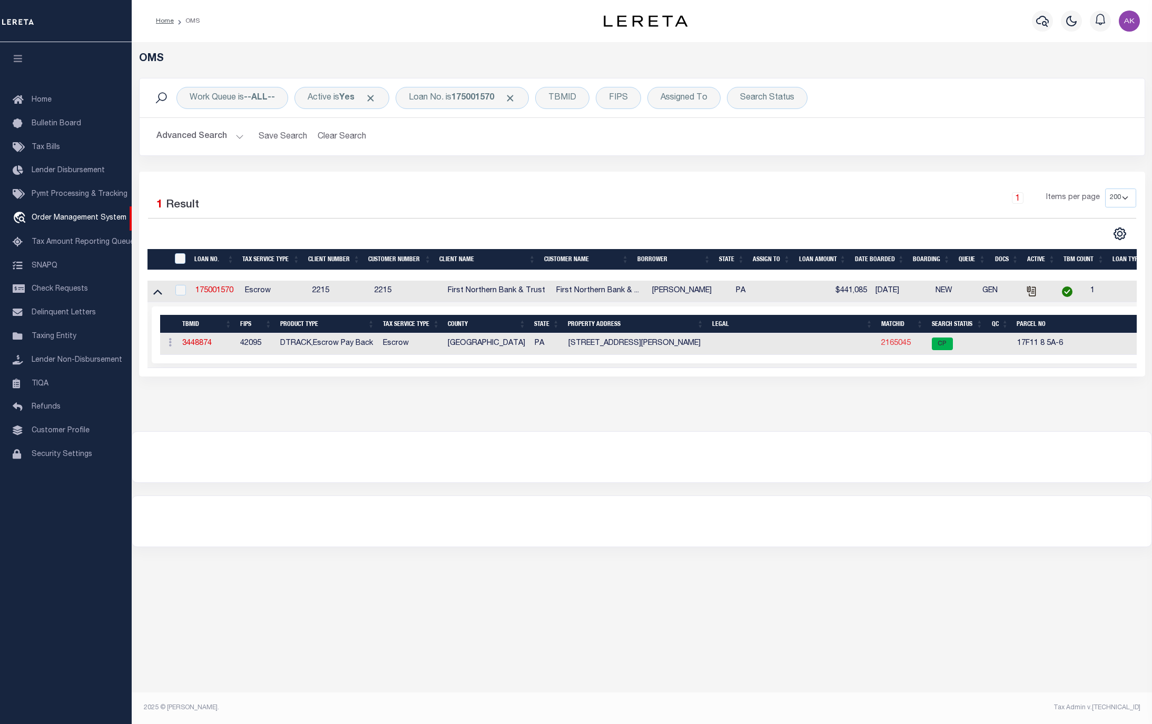
click at [893, 345] on link "2165045" at bounding box center [895, 343] width 29 height 7
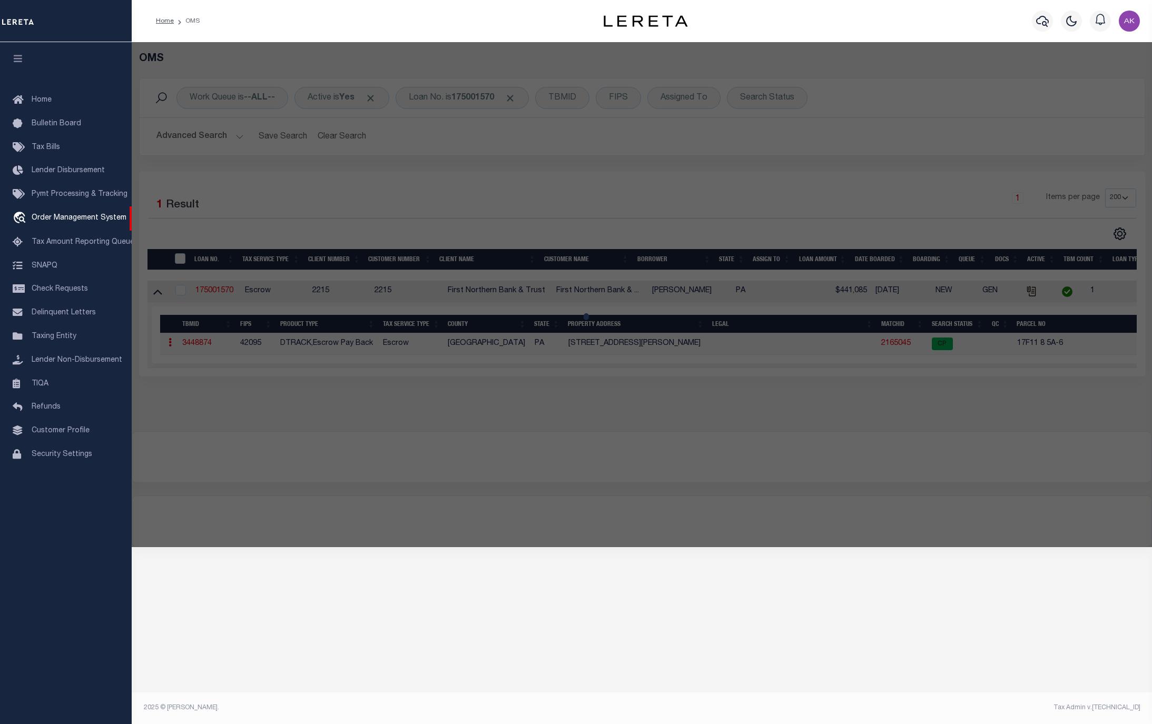
checkbox input "false"
select select "CP"
type input "MACHCZYNSKI,ARMAND L"
select select "ATL"
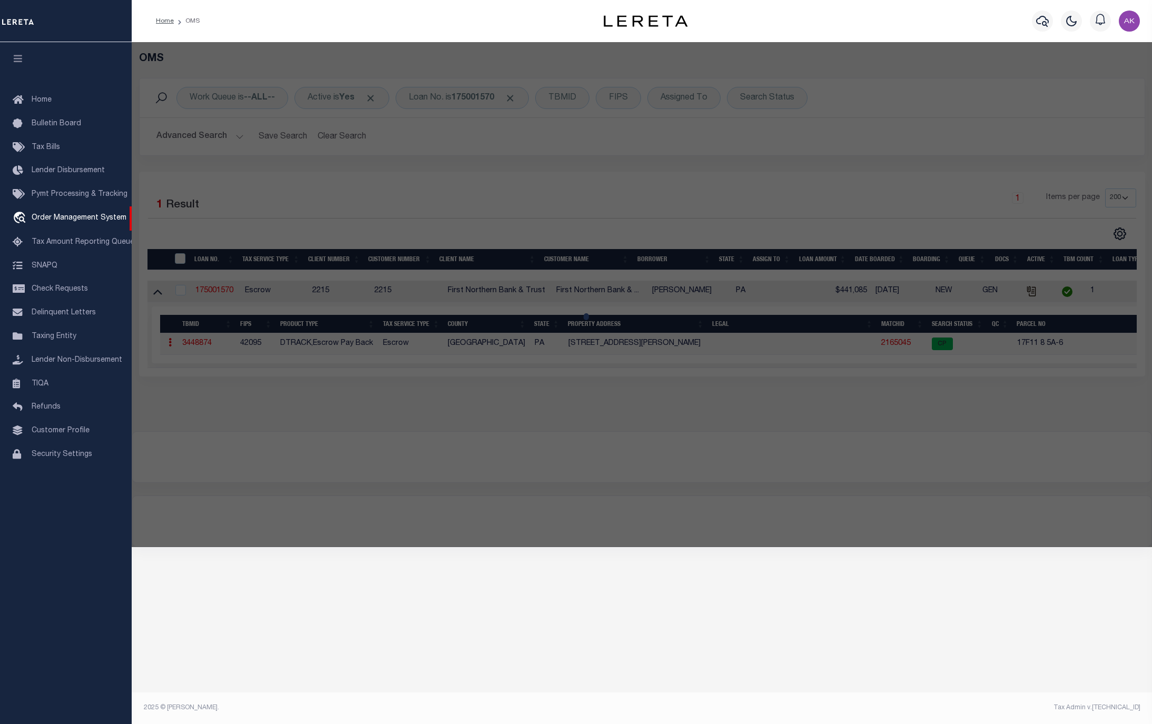
select select "ADD"
type input "[STREET_ADDRESS][PERSON_NAME]"
checkbox input "false"
type input "[GEOGRAPHIC_DATA], [GEOGRAPHIC_DATA] 18013"
type textarea "DIST:17 CITY/[GEOGRAPHIC_DATA]/TWP:[GEOGRAPHIC_DATA]"
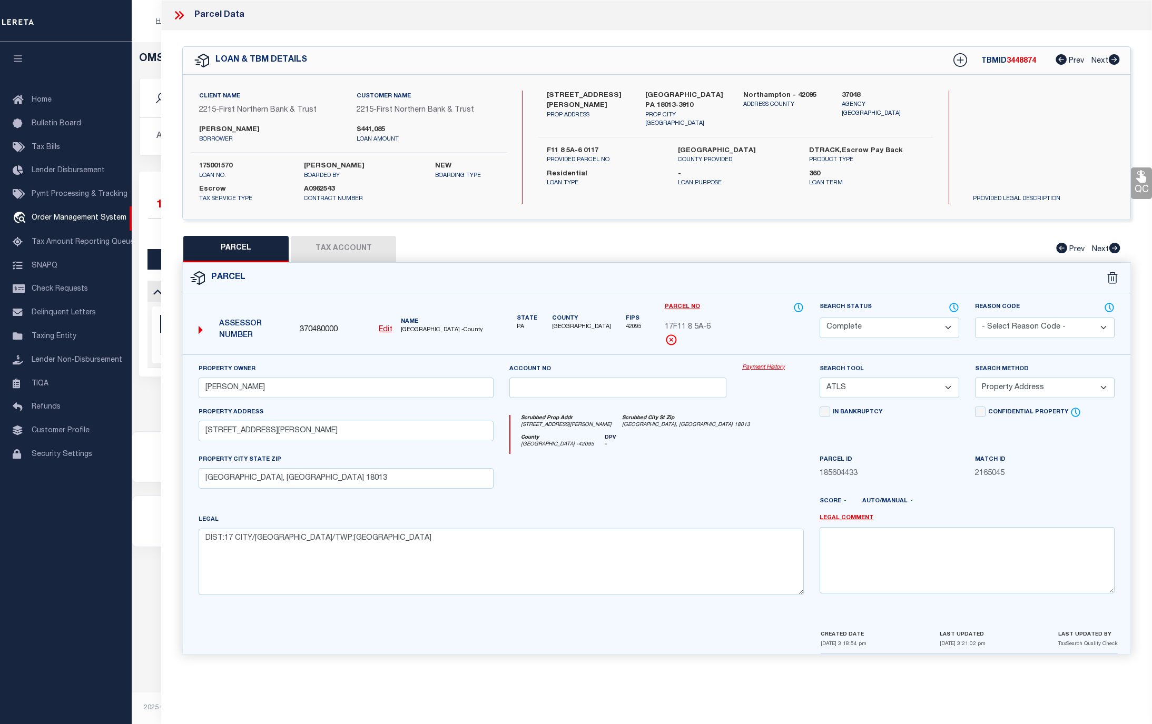
click at [755, 370] on link "Payment History" at bounding box center [773, 367] width 62 height 9
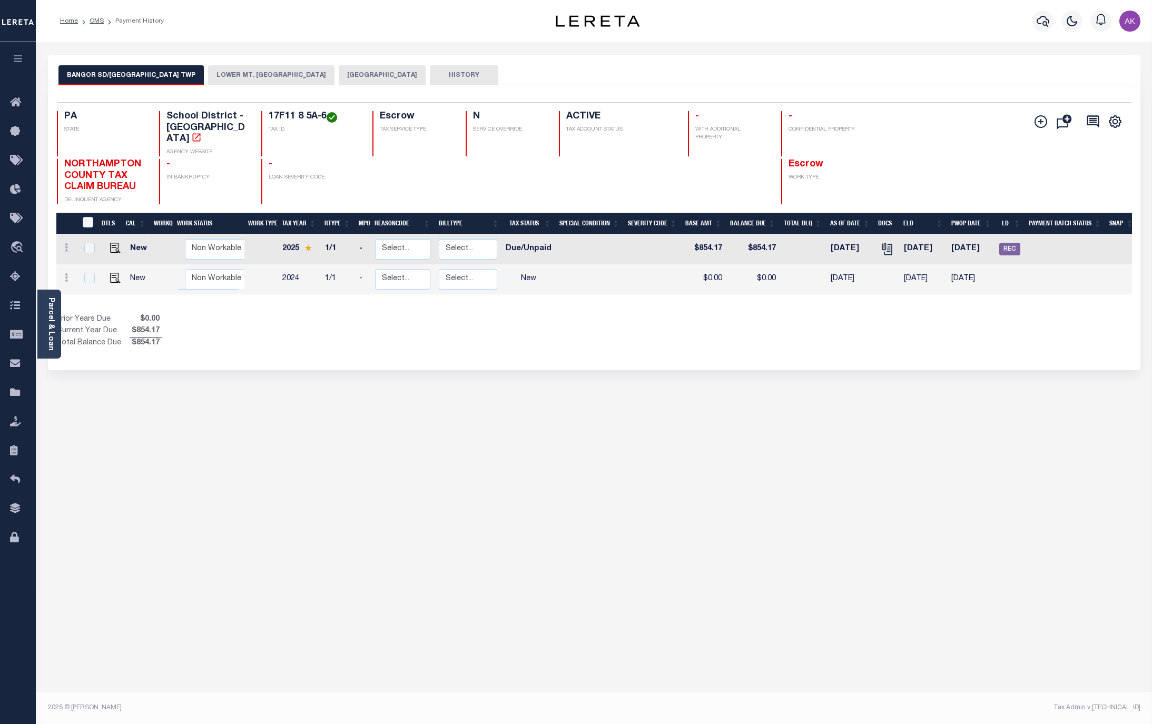
click at [276, 71] on button "LOWER MT. [GEOGRAPHIC_DATA]" at bounding box center [271, 75] width 126 height 20
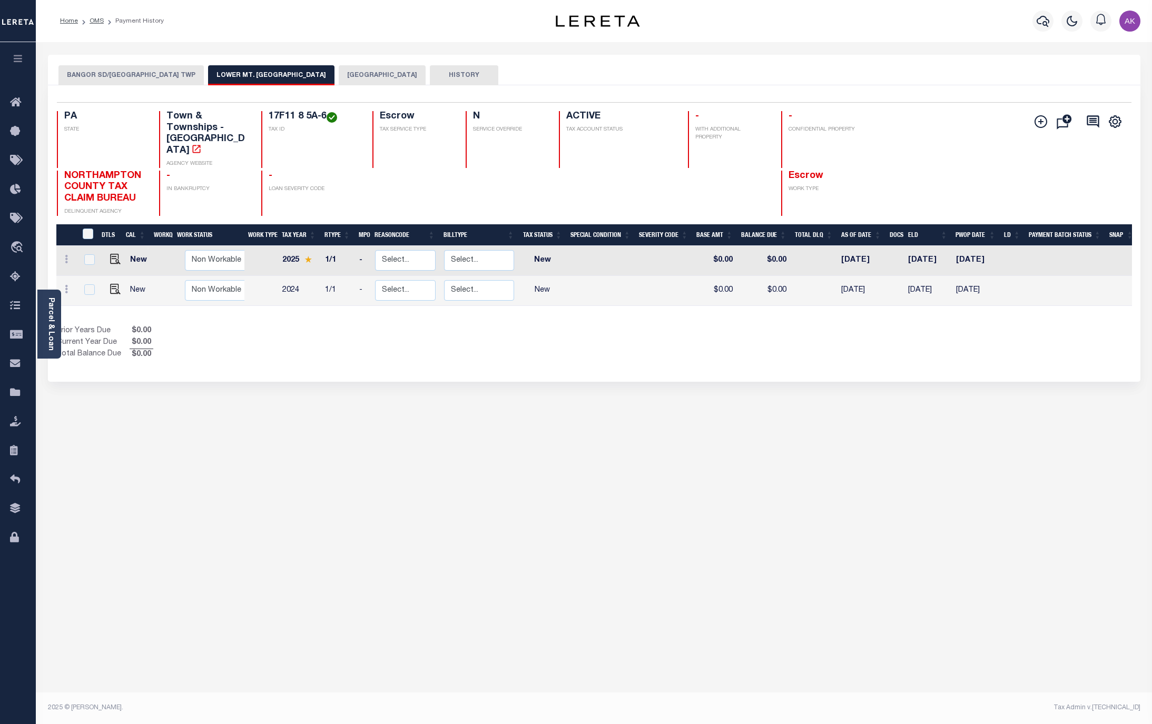
click at [367, 75] on button "[GEOGRAPHIC_DATA]" at bounding box center [382, 75] width 87 height 20
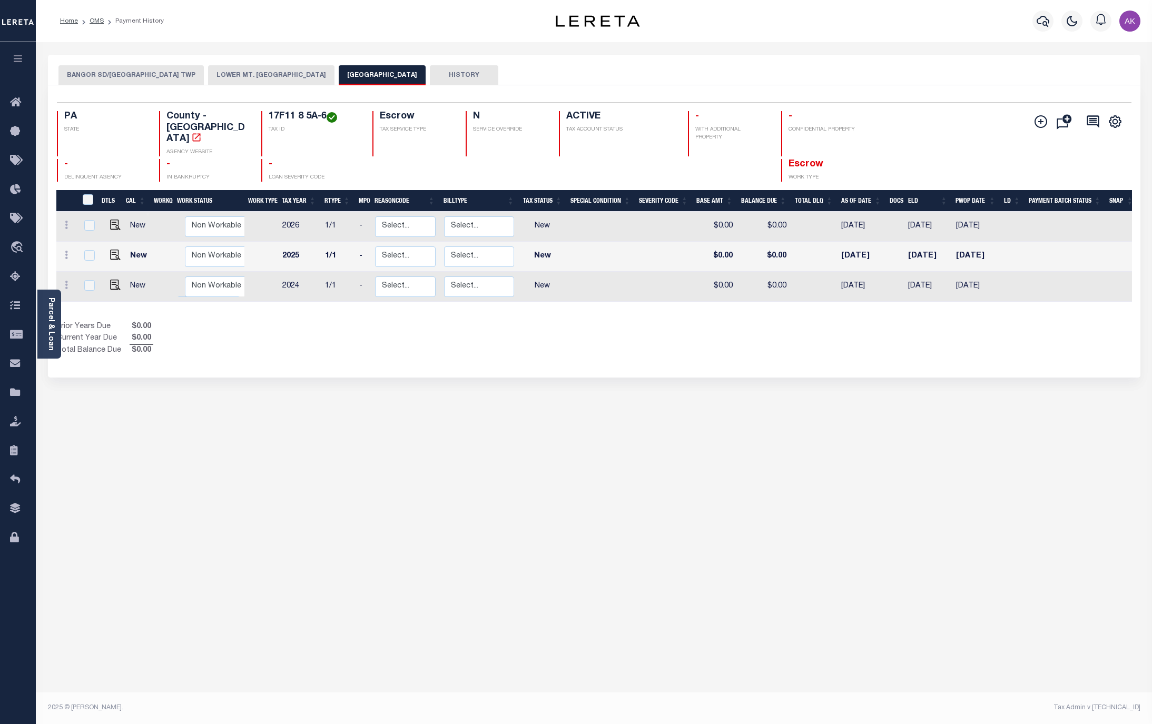
click at [134, 74] on button "BANGOR SD/[GEOGRAPHIC_DATA] TWP" at bounding box center [130, 75] width 145 height 20
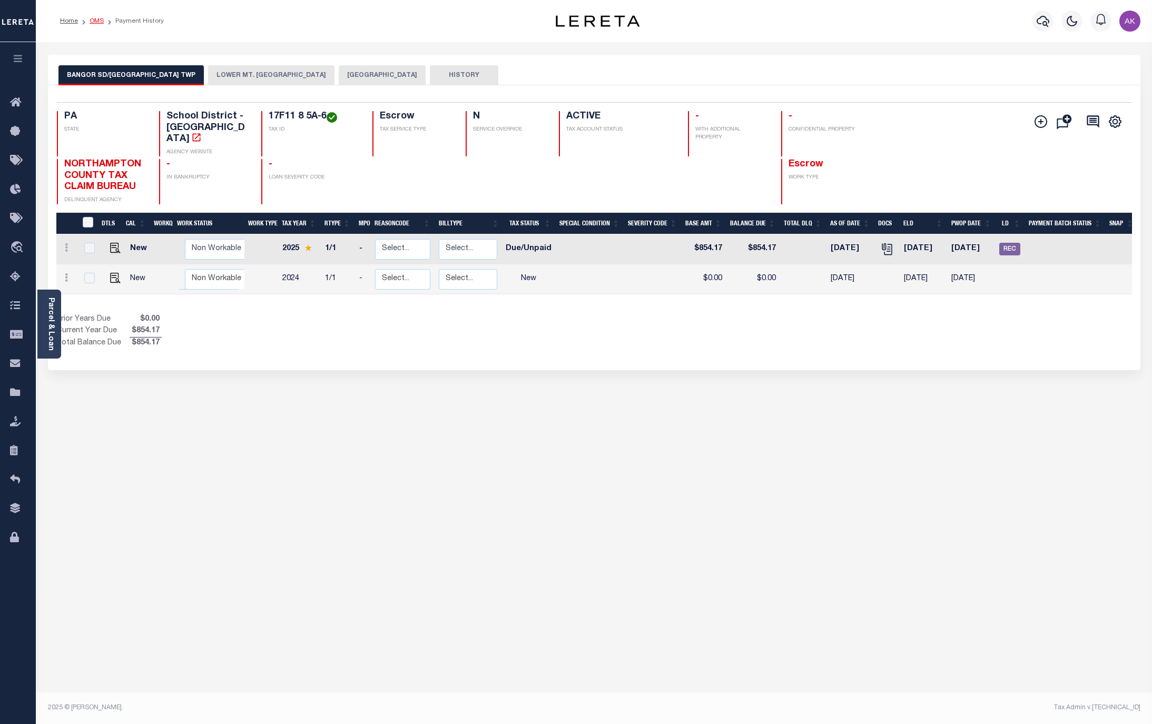
click at [93, 21] on link "OMS" at bounding box center [97, 21] width 14 height 6
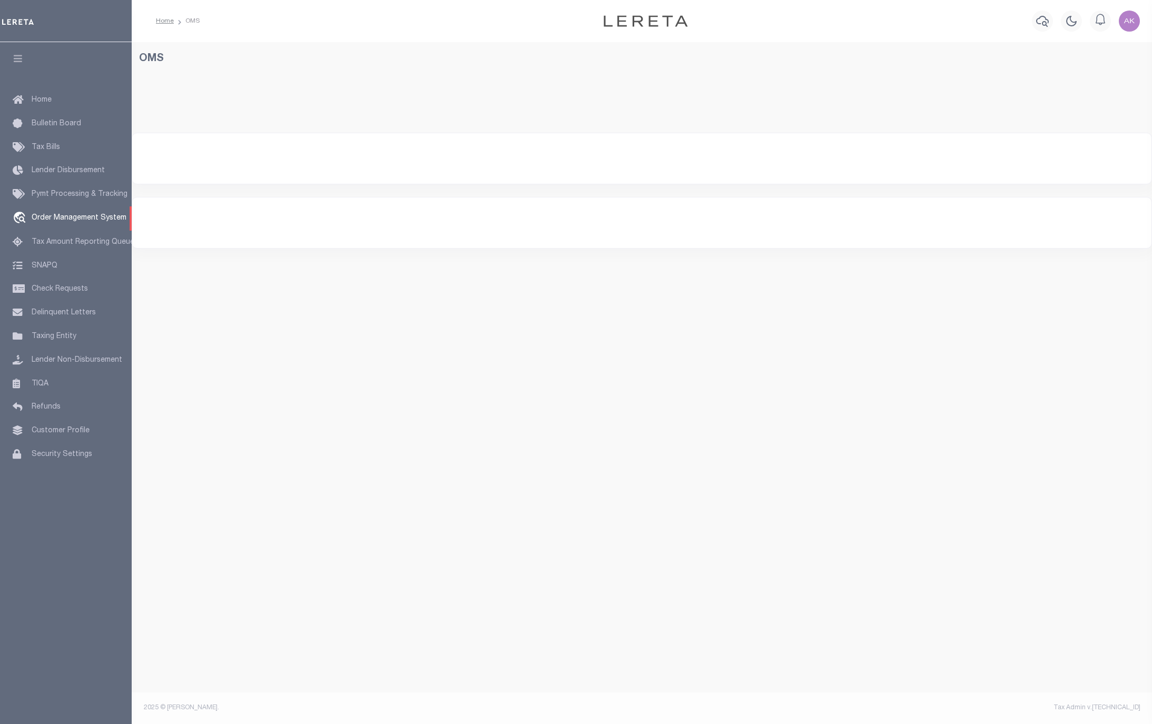
select select "200"
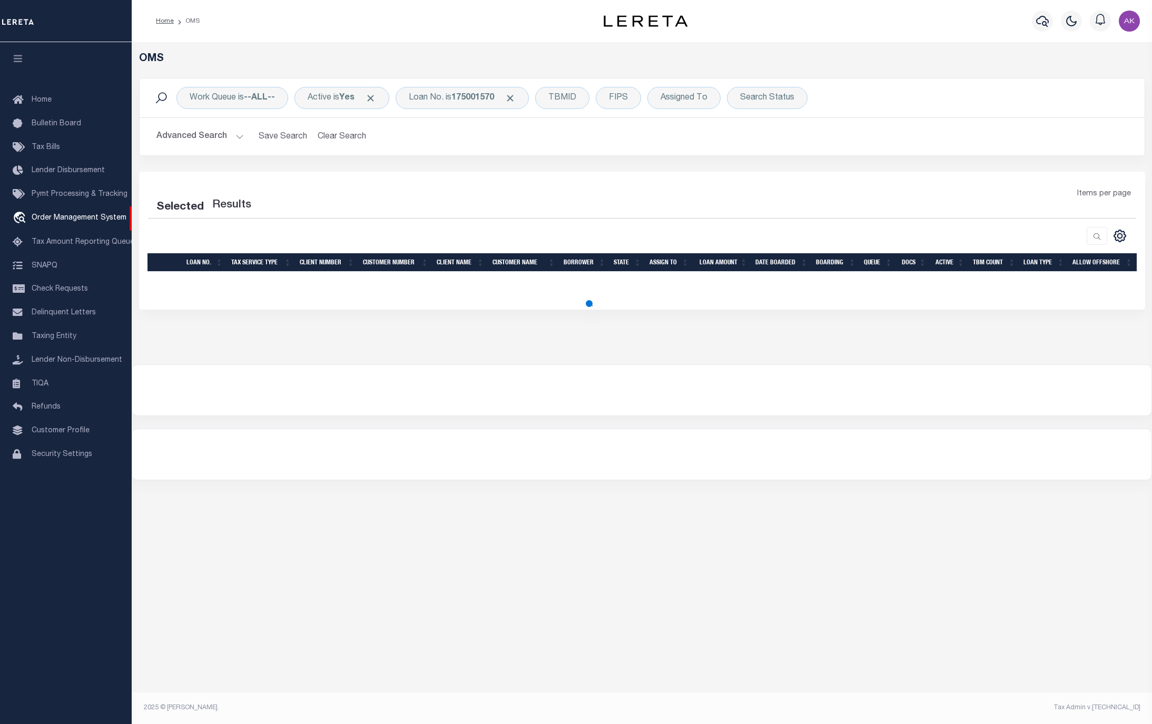
select select "200"
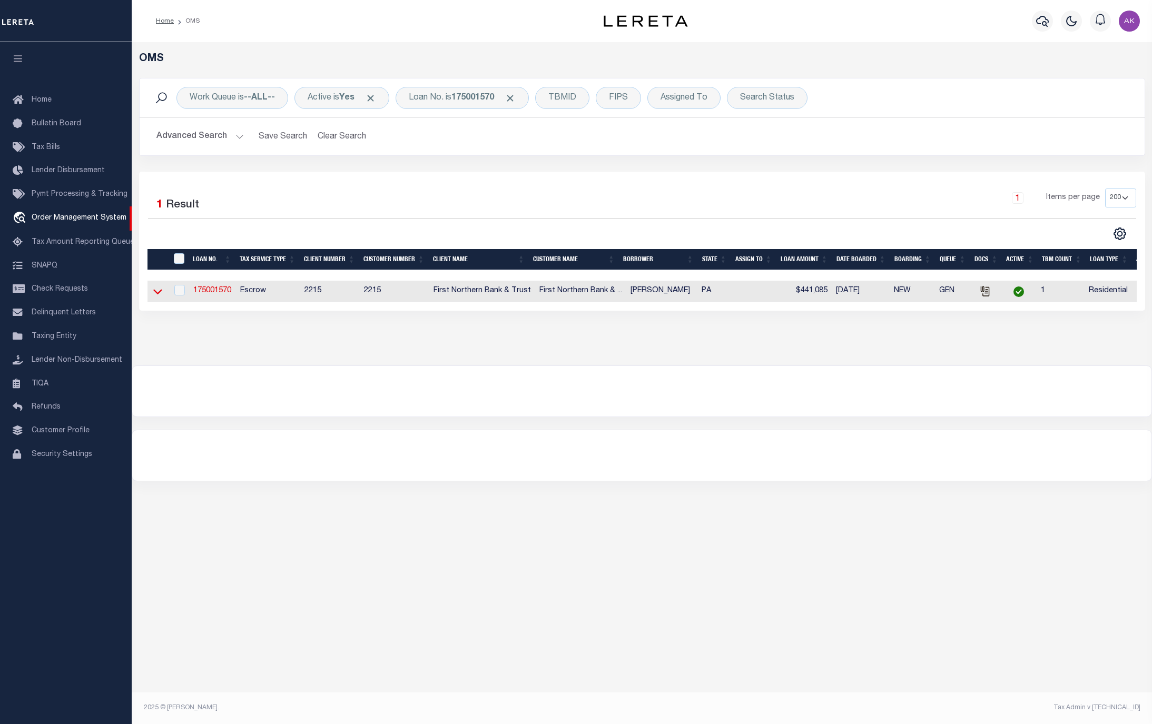
click at [153, 294] on icon at bounding box center [157, 291] width 9 height 11
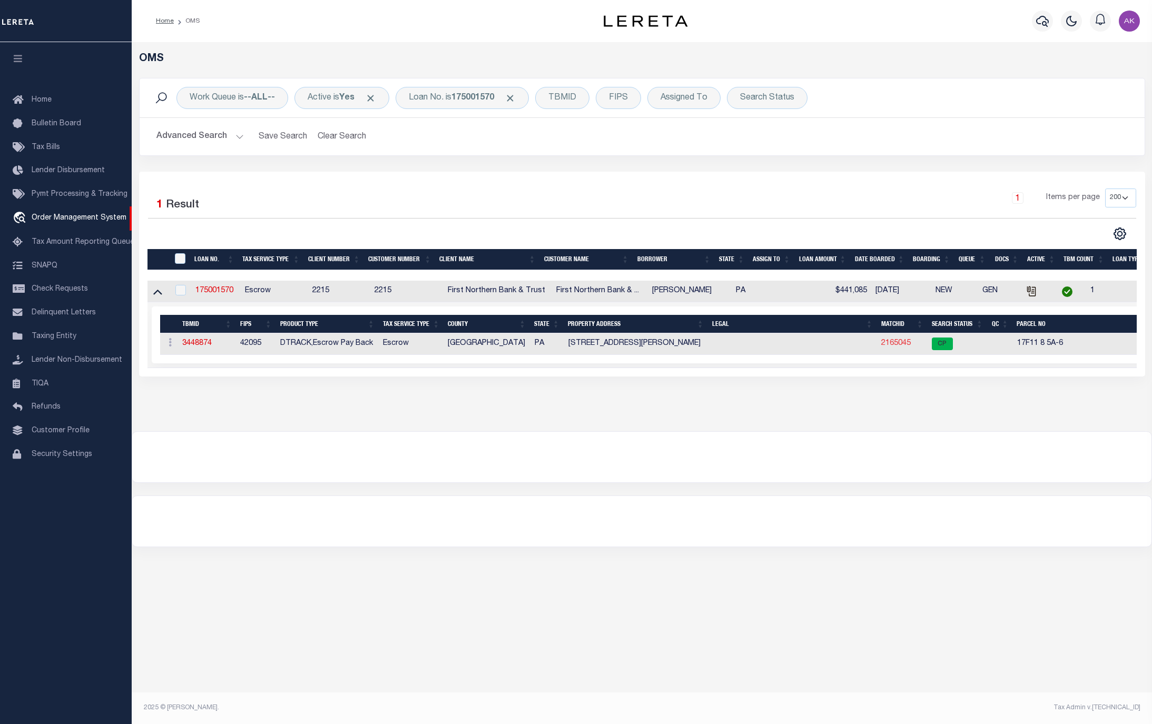
click at [899, 347] on link "2165045" at bounding box center [895, 343] width 29 height 7
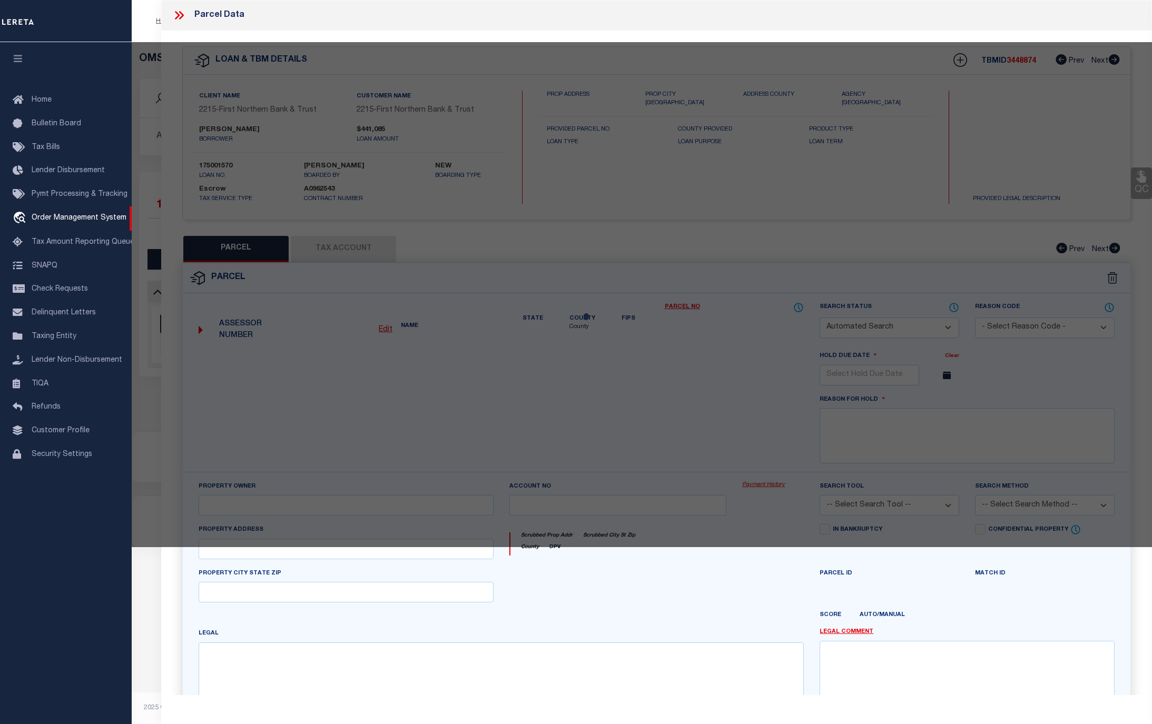
checkbox input "false"
select select "CP"
type input "[PERSON_NAME]"
select select "ATL"
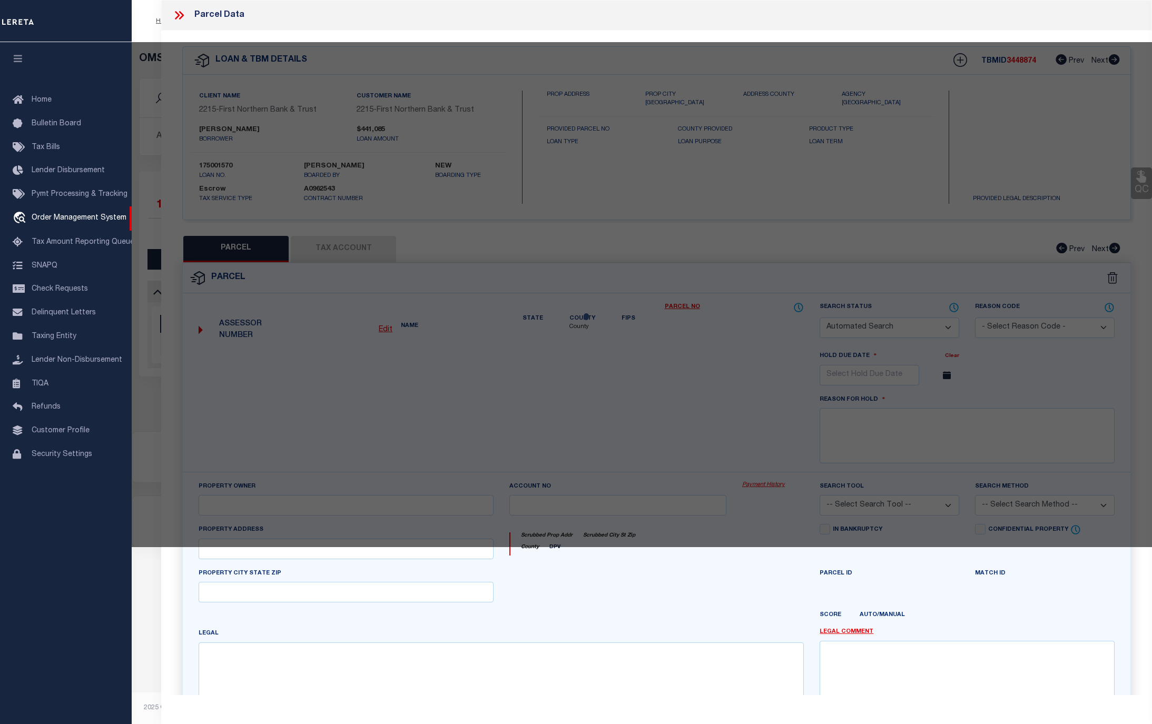
select select "ADD"
type input "10296 GRAVEL HILL RD"
checkbox input "false"
type input "BANGOR, PA 18013"
type textarea "DIST:17 CITY/[GEOGRAPHIC_DATA]/TWP:[GEOGRAPHIC_DATA]"
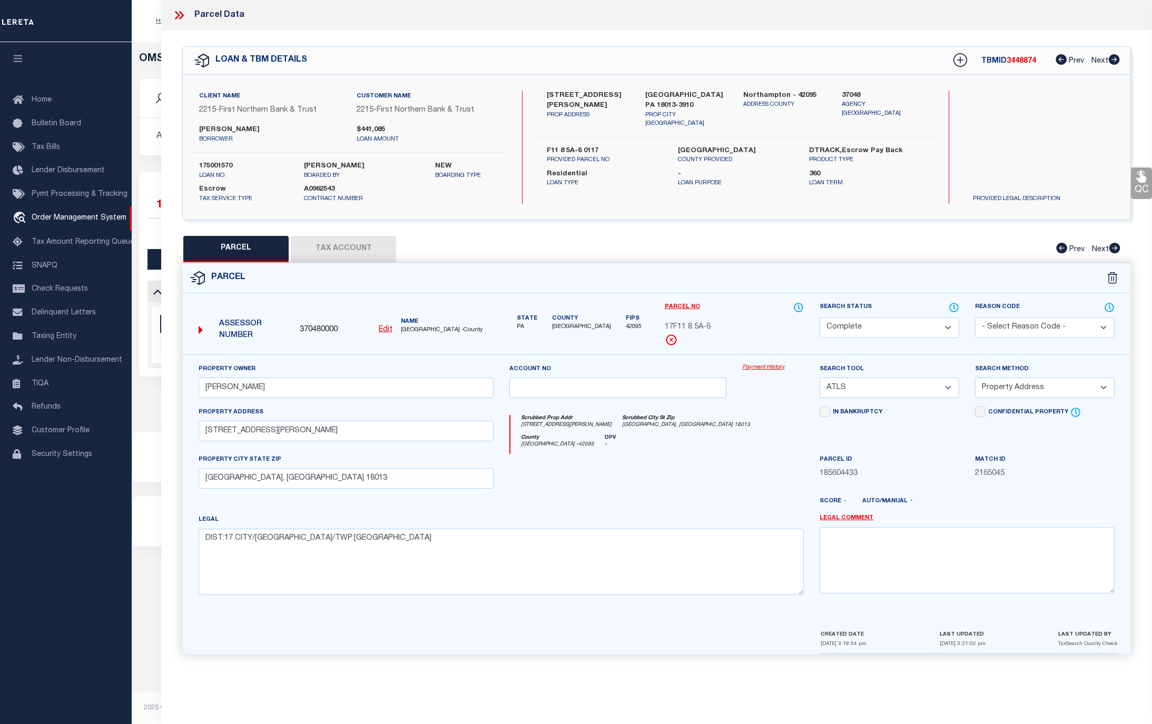
click at [749, 369] on link "Payment History" at bounding box center [773, 367] width 62 height 9
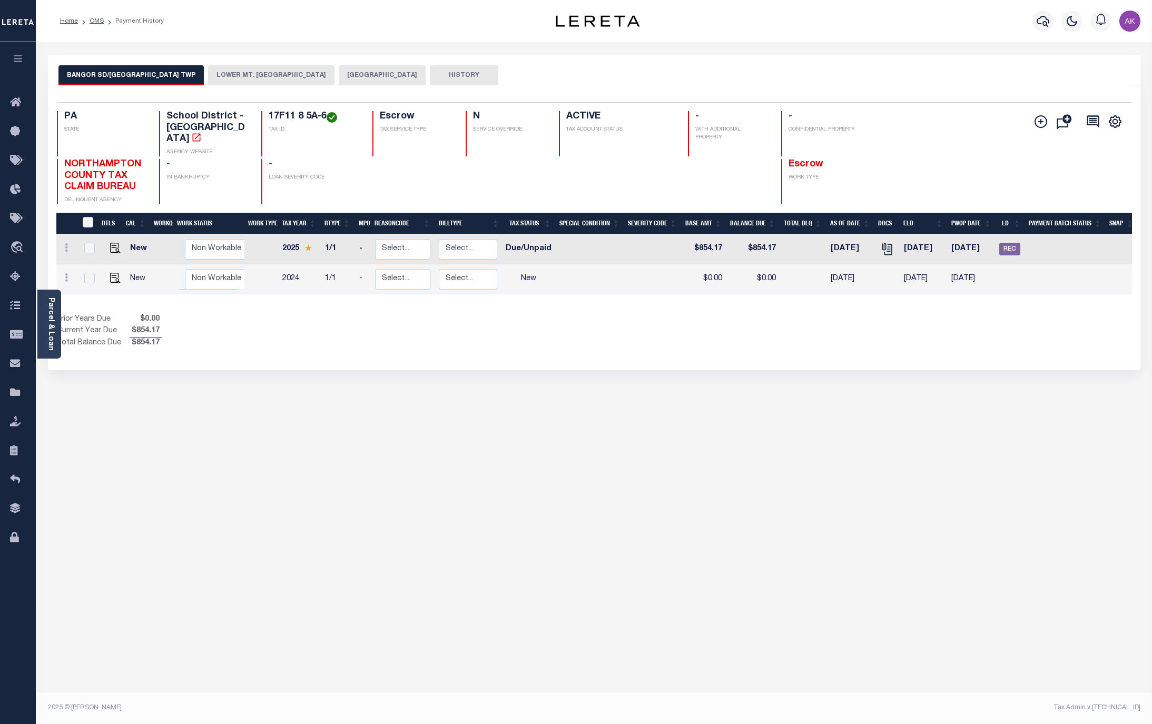
click at [370, 75] on button "[GEOGRAPHIC_DATA]" at bounding box center [382, 75] width 87 height 20
